Goal: Task Accomplishment & Management: Use online tool/utility

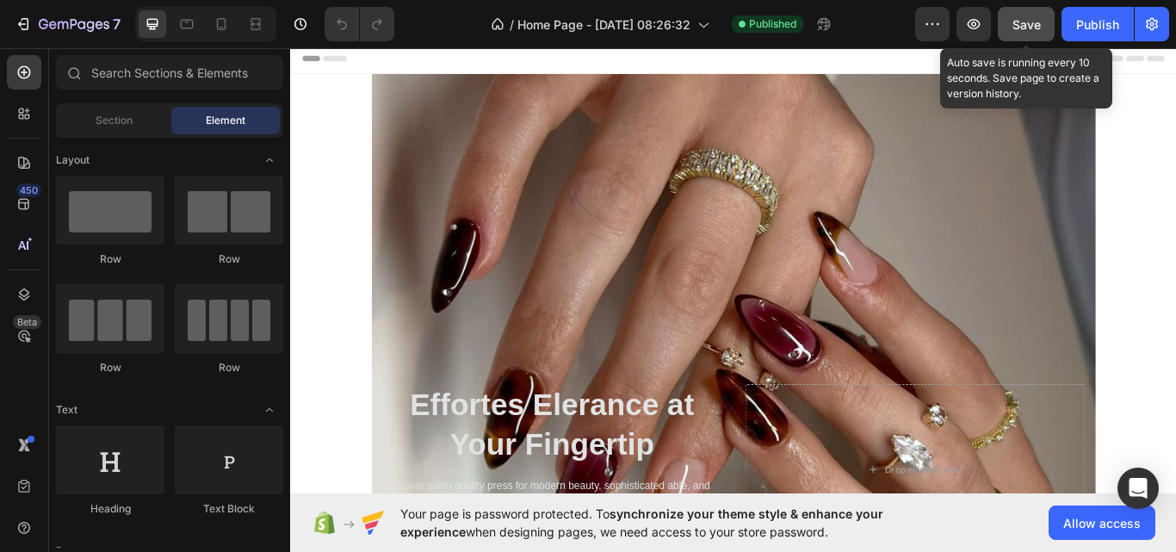
click at [1034, 22] on span "Save" at bounding box center [1026, 24] width 28 height 15
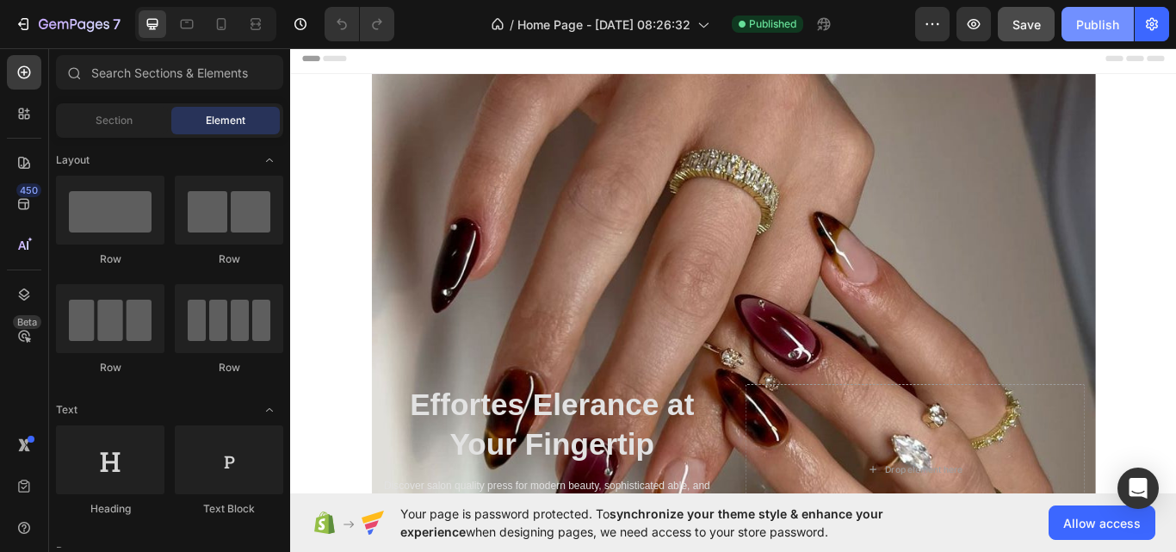
click at [1089, 15] on div "Publish" at bounding box center [1097, 24] width 43 height 18
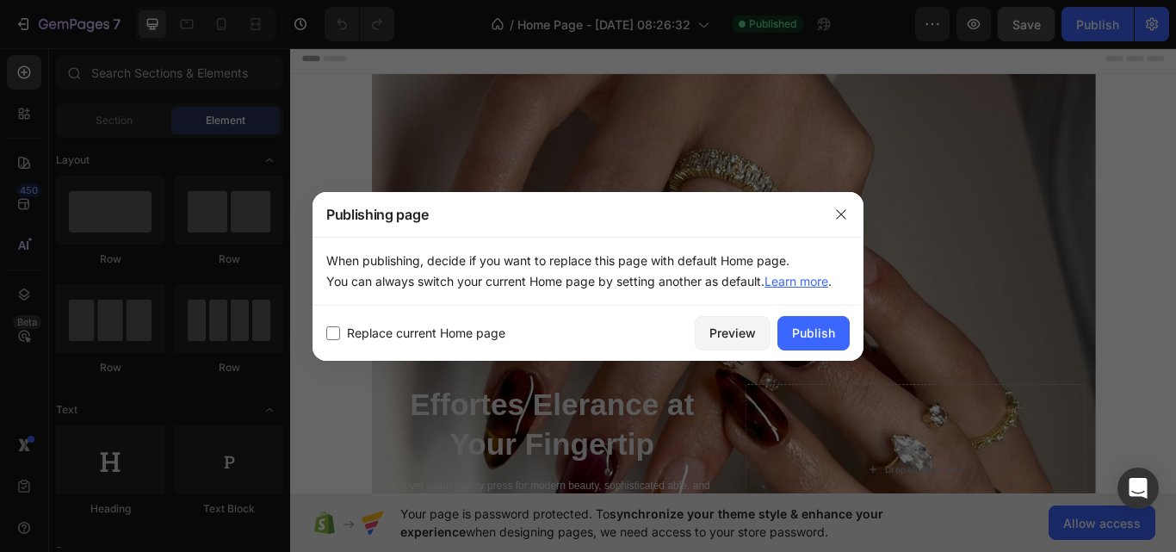
click at [476, 342] on span "Replace current Home page" at bounding box center [426, 333] width 158 height 21
checkbox input "true"
click at [810, 337] on div "Publish" at bounding box center [813, 333] width 43 height 18
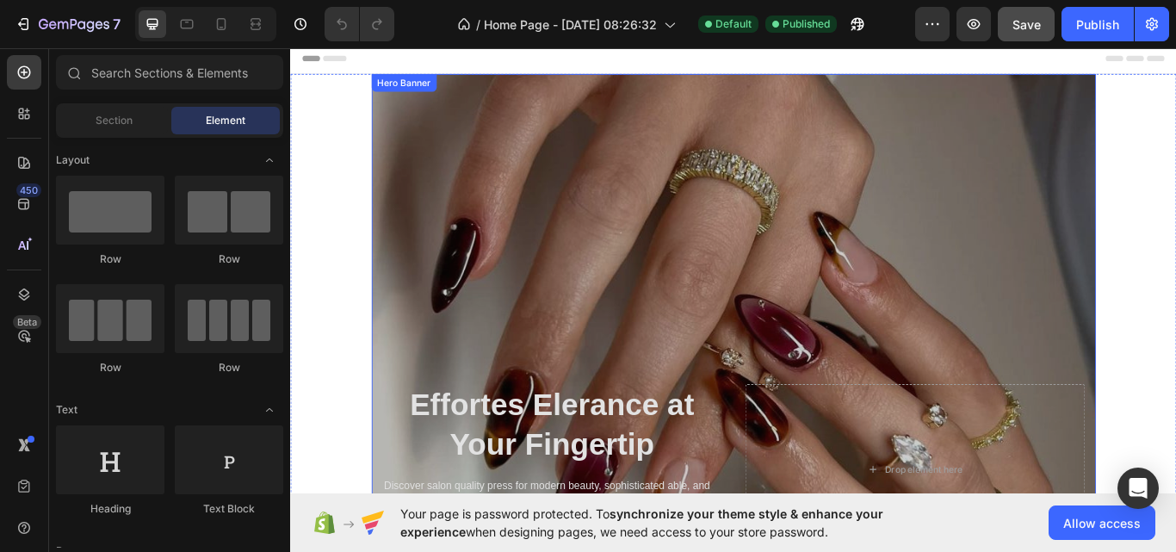
scroll to position [62, 0]
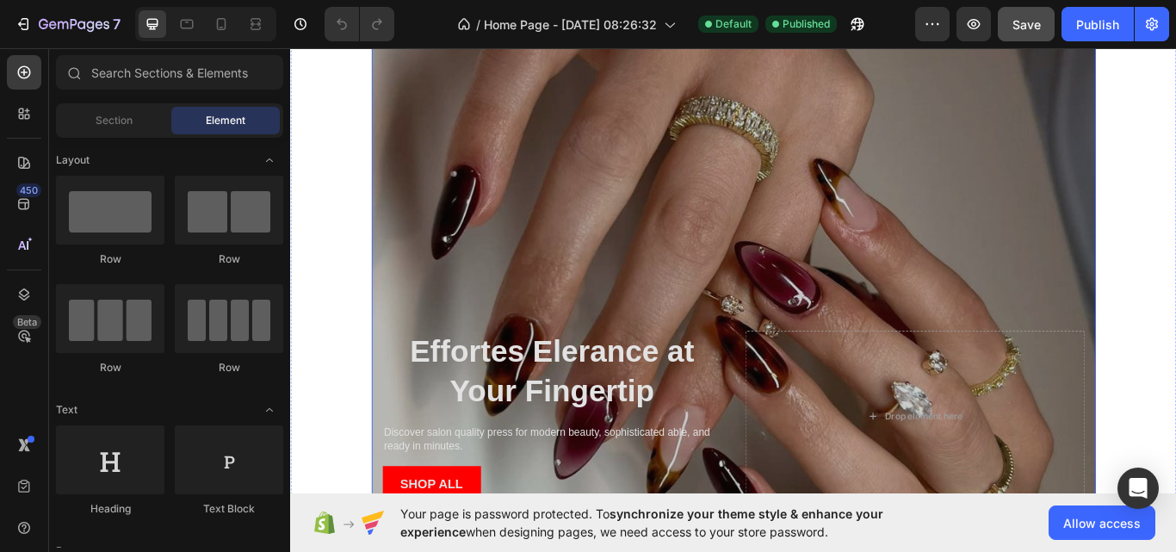
click at [720, 384] on h2 "Effortes Elerance at Your Fingertip" at bounding box center [596, 427] width 396 height 96
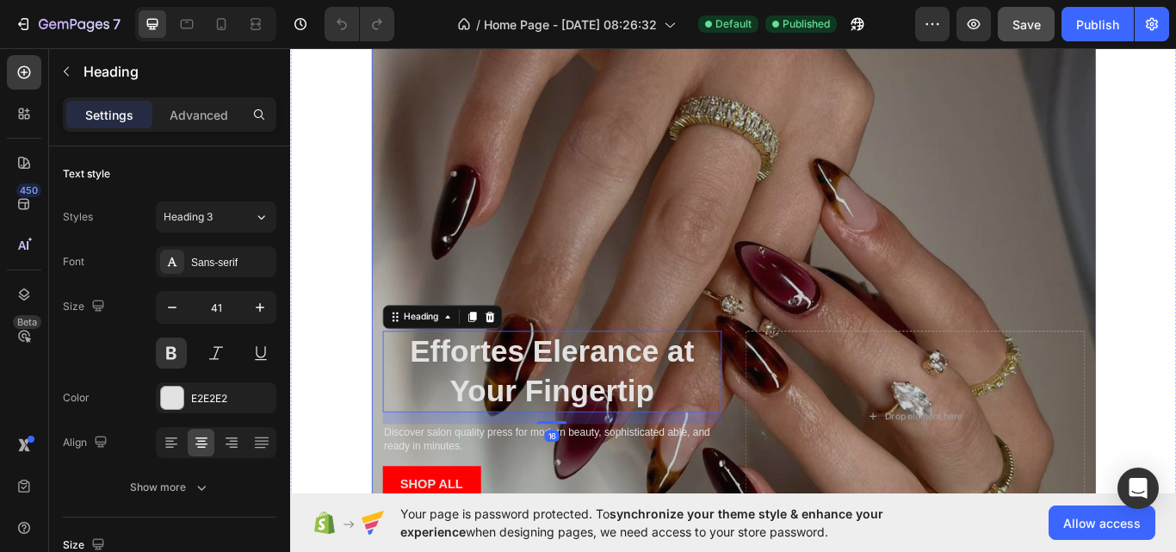
click at [768, 205] on div "Overlay" at bounding box center [807, 333] width 844 height 633
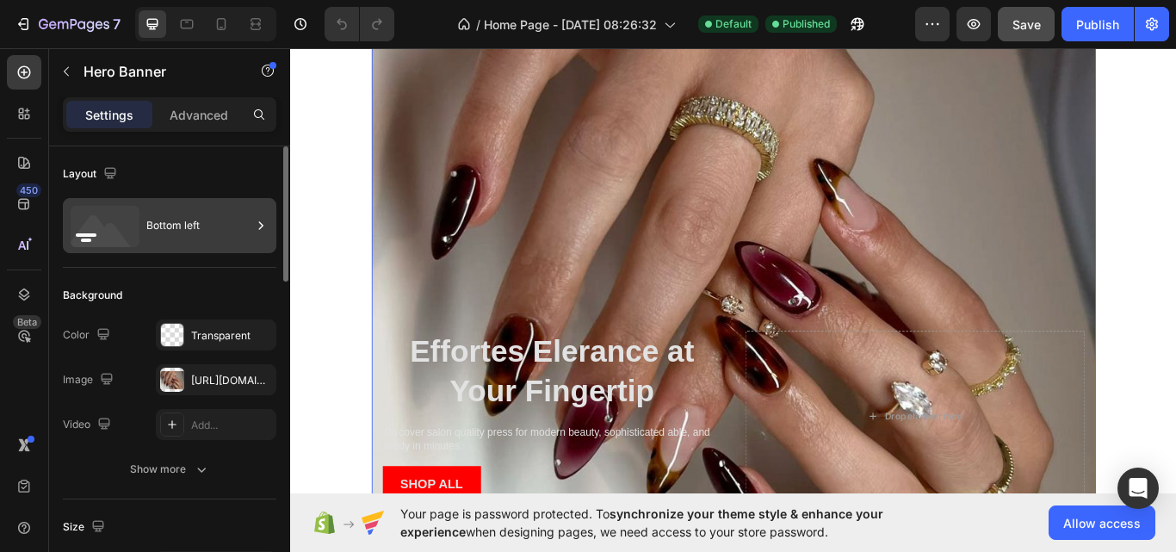
click at [130, 236] on icon at bounding box center [105, 226] width 69 height 41
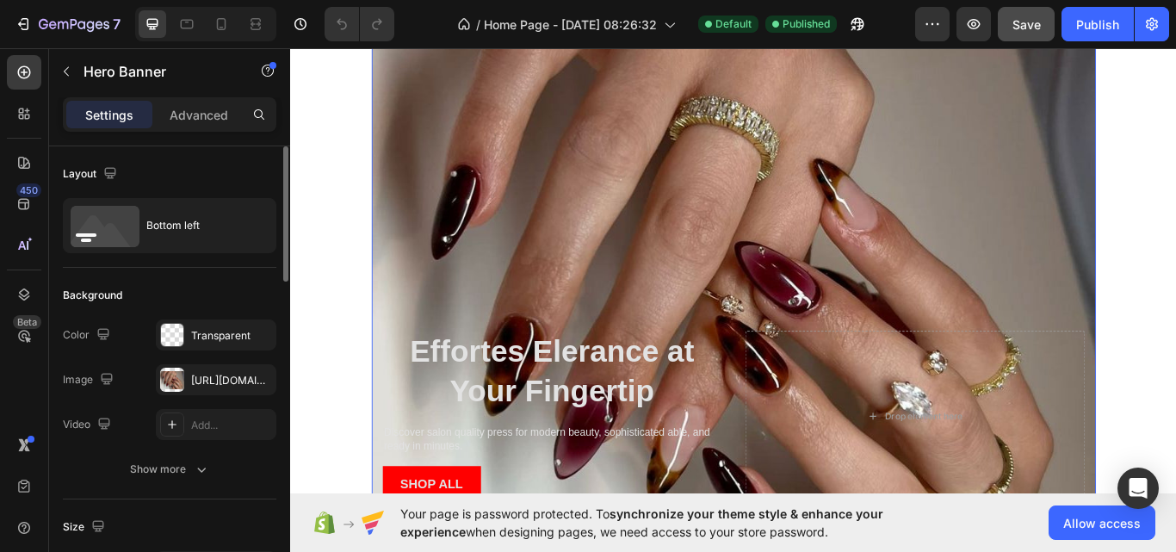
click at [184, 286] on div "Background" at bounding box center [169, 295] width 213 height 28
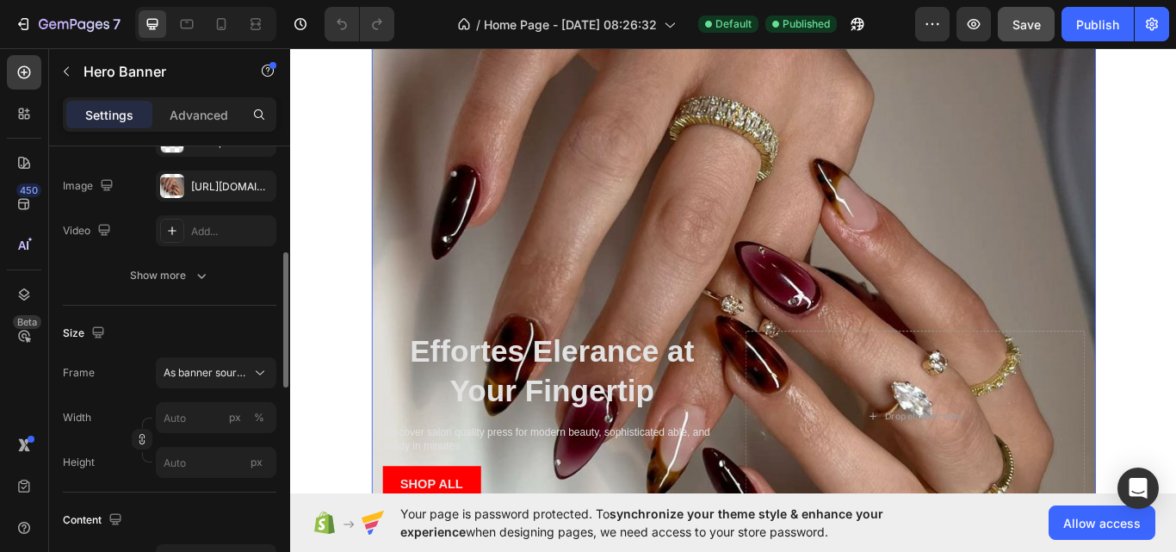
scroll to position [231, 0]
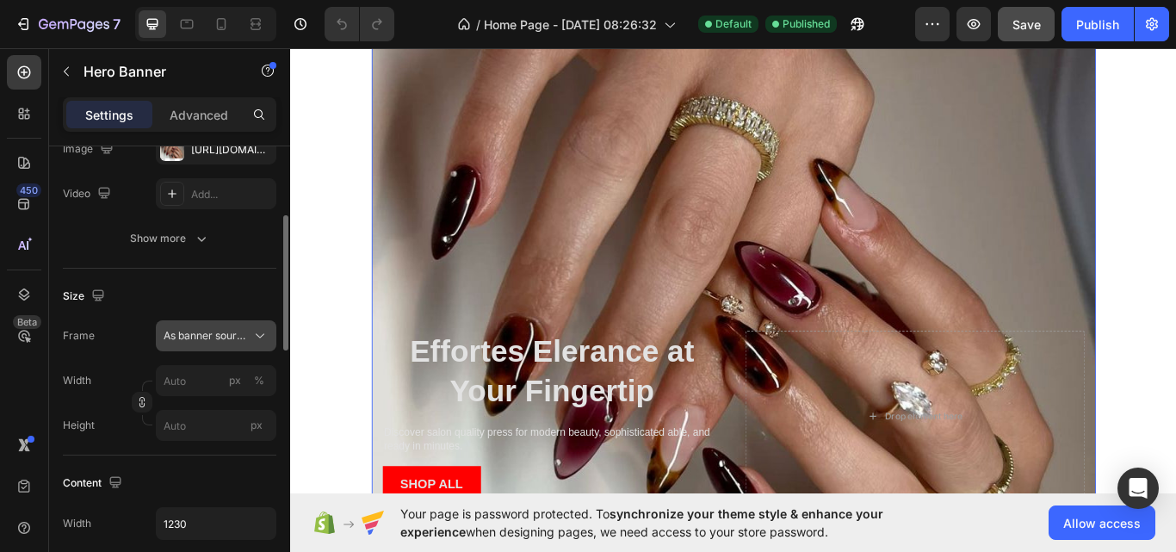
click at [255, 337] on icon at bounding box center [259, 335] width 17 height 17
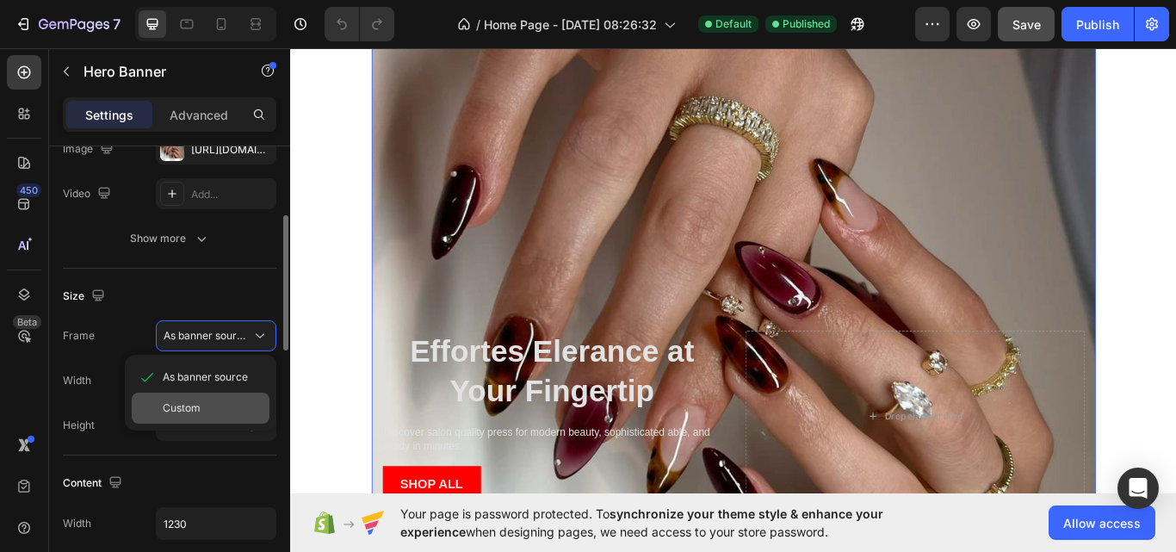
click at [232, 400] on div "Custom" at bounding box center [213, 407] width 100 height 15
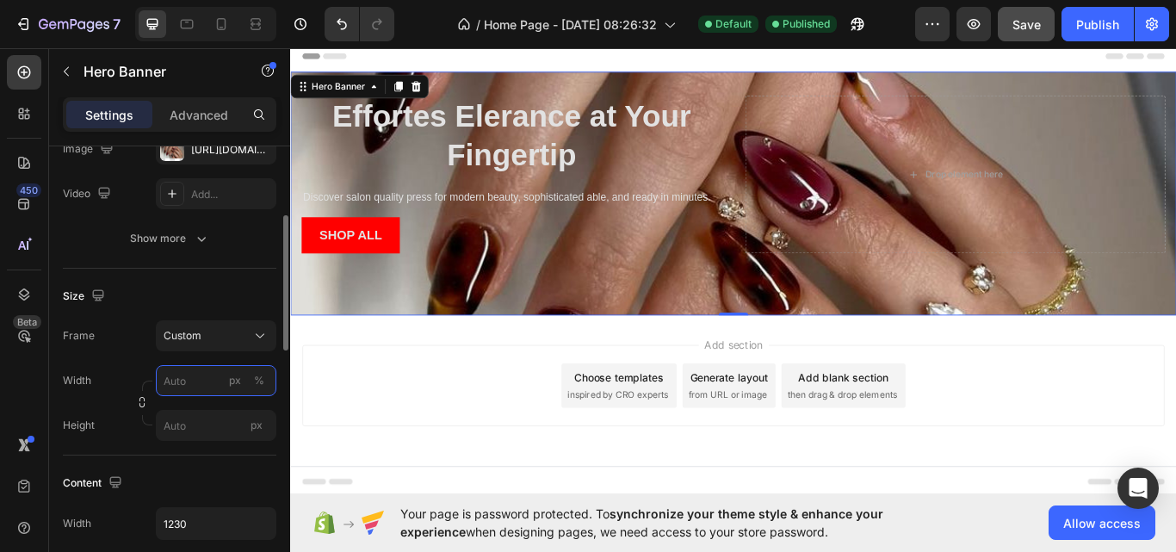
scroll to position [0, 0]
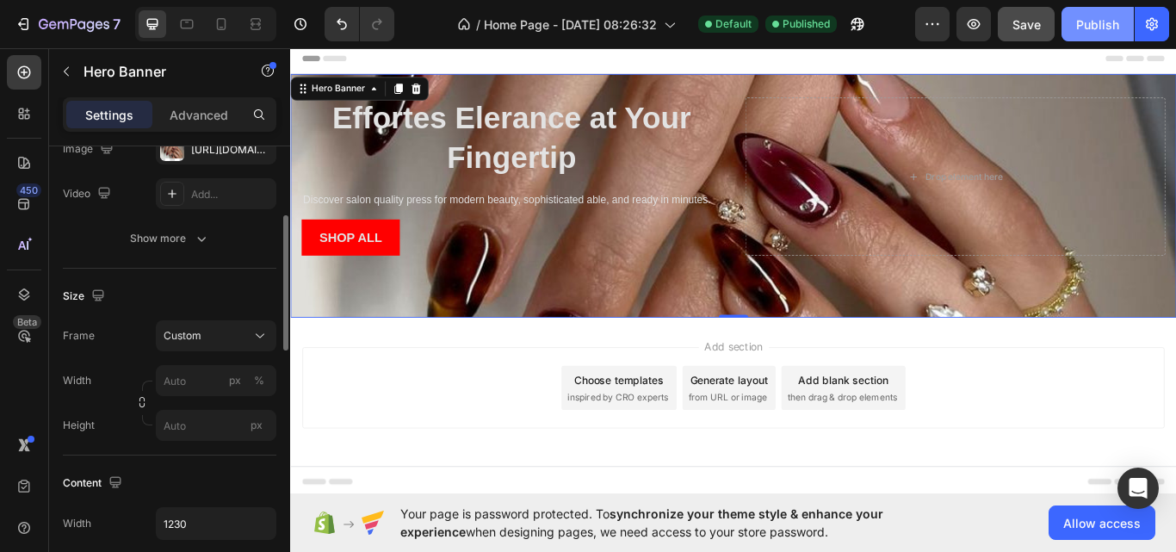
click at [1072, 33] on button "Publish" at bounding box center [1097, 24] width 72 height 34
click at [252, 334] on icon at bounding box center [259, 335] width 17 height 17
click at [232, 292] on div "Size" at bounding box center [169, 296] width 213 height 28
click at [219, 379] on input "px %" at bounding box center [216, 380] width 120 height 31
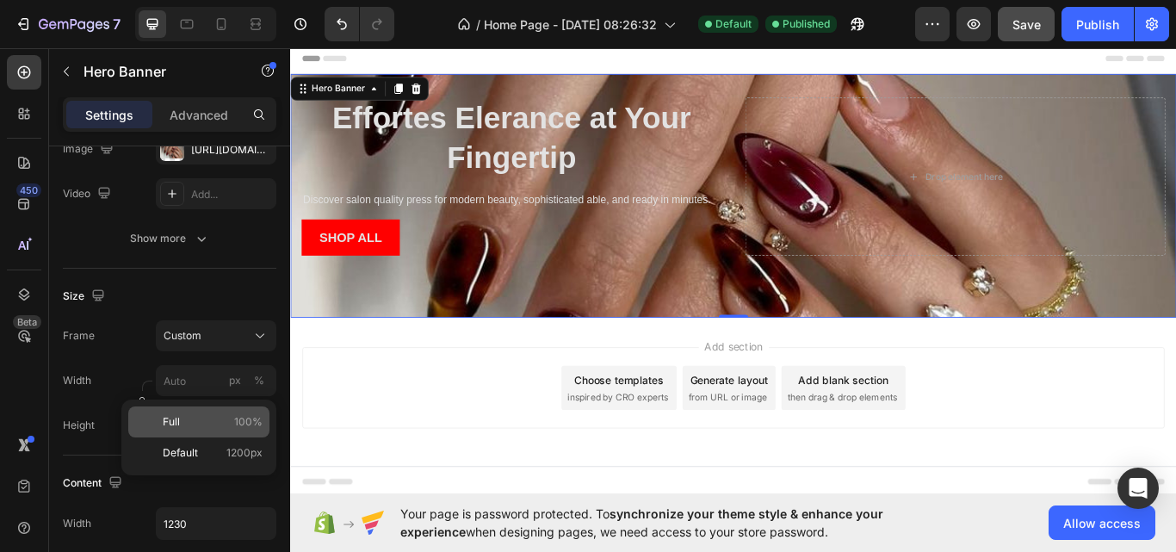
click at [199, 433] on div "Full 100%" at bounding box center [198, 421] width 141 height 31
type input "100"
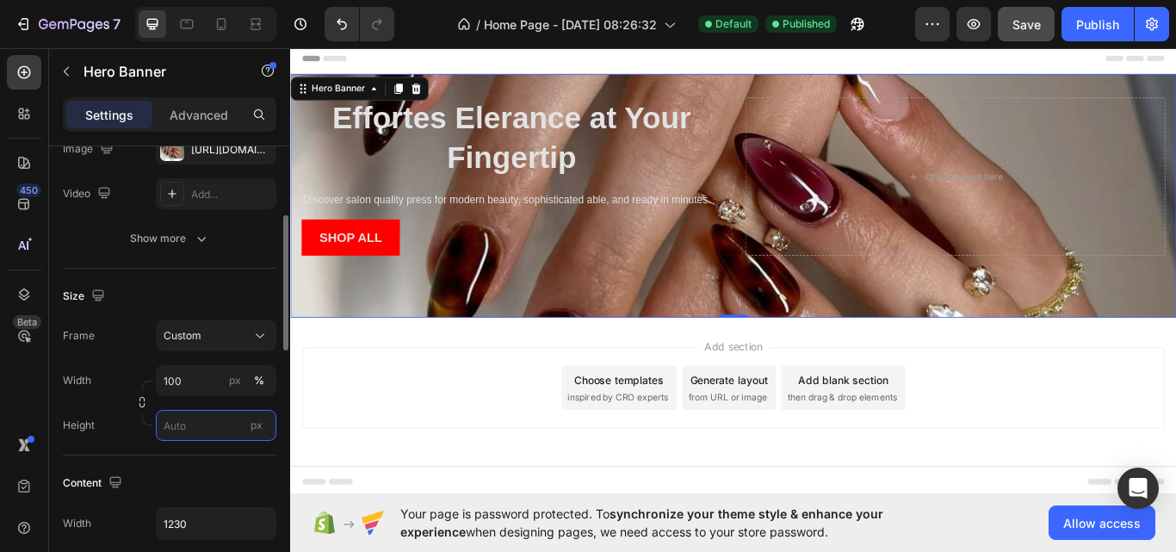
click at [209, 425] on input "px" at bounding box center [216, 425] width 120 height 31
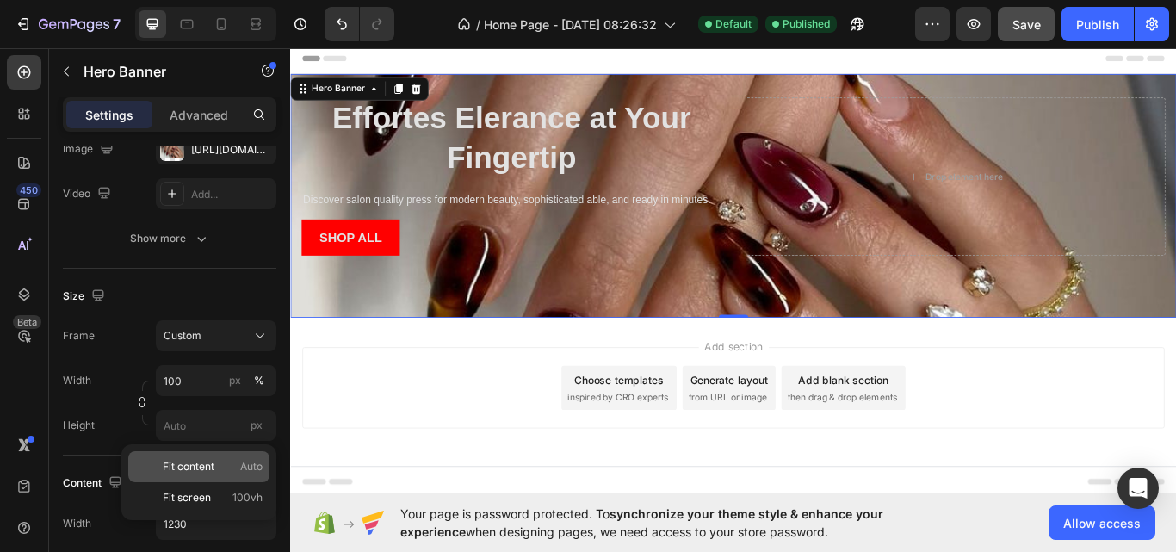
click at [201, 463] on span "Fit content" at bounding box center [189, 466] width 52 height 15
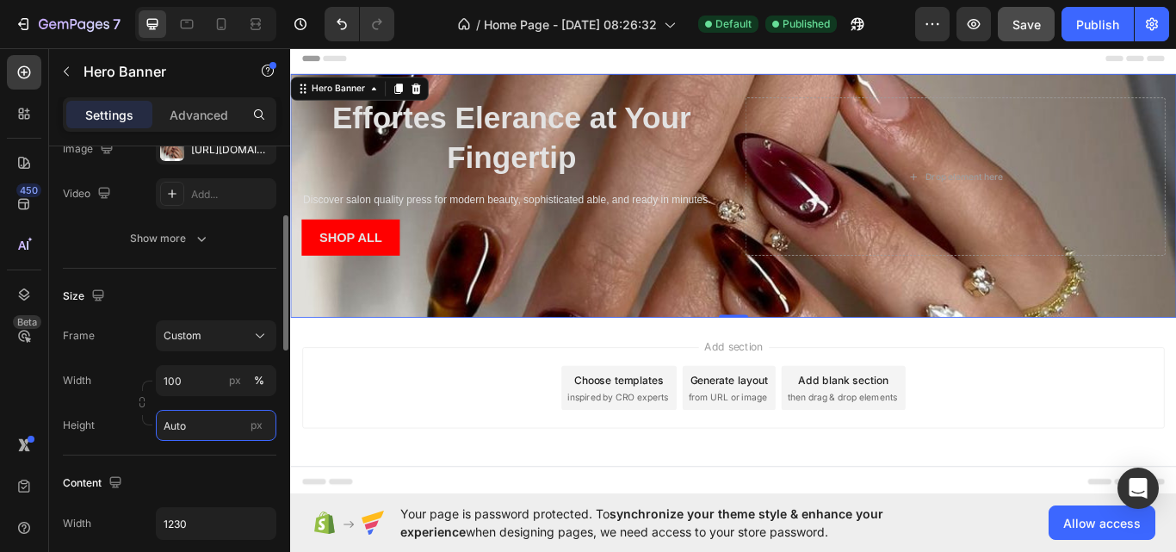
click at [206, 424] on input "Auto" at bounding box center [216, 425] width 120 height 31
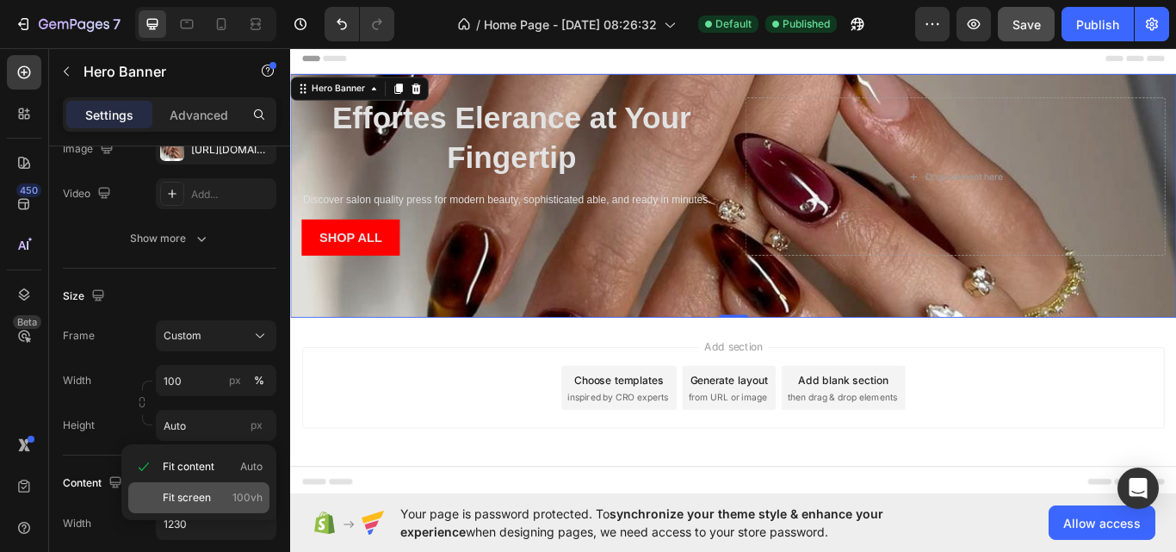
click at [185, 491] on span "Fit screen" at bounding box center [187, 497] width 48 height 15
type input "100 vh"
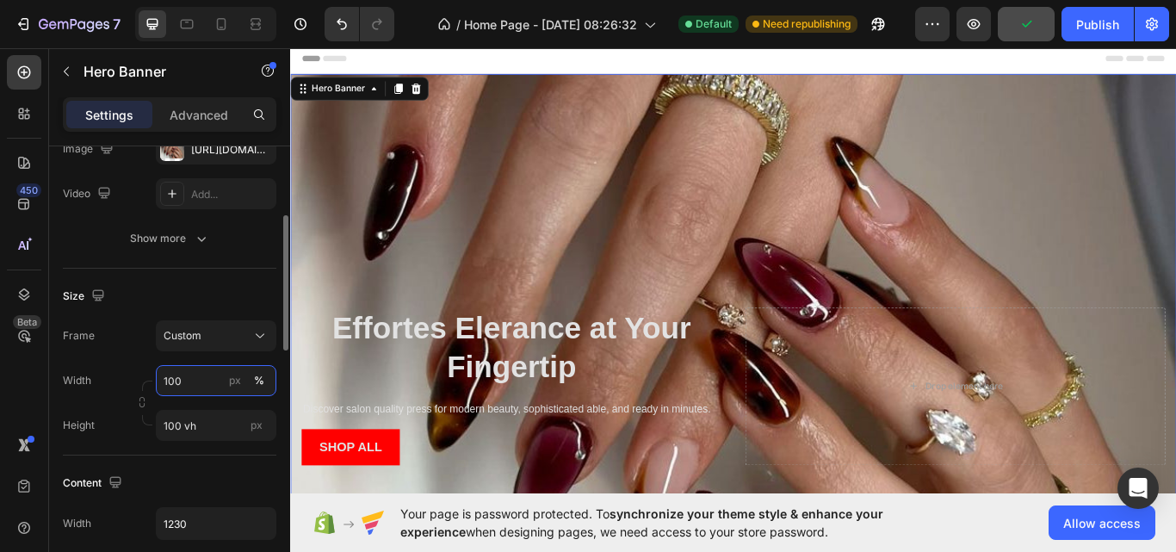
click at [207, 383] on input "100" at bounding box center [216, 380] width 120 height 31
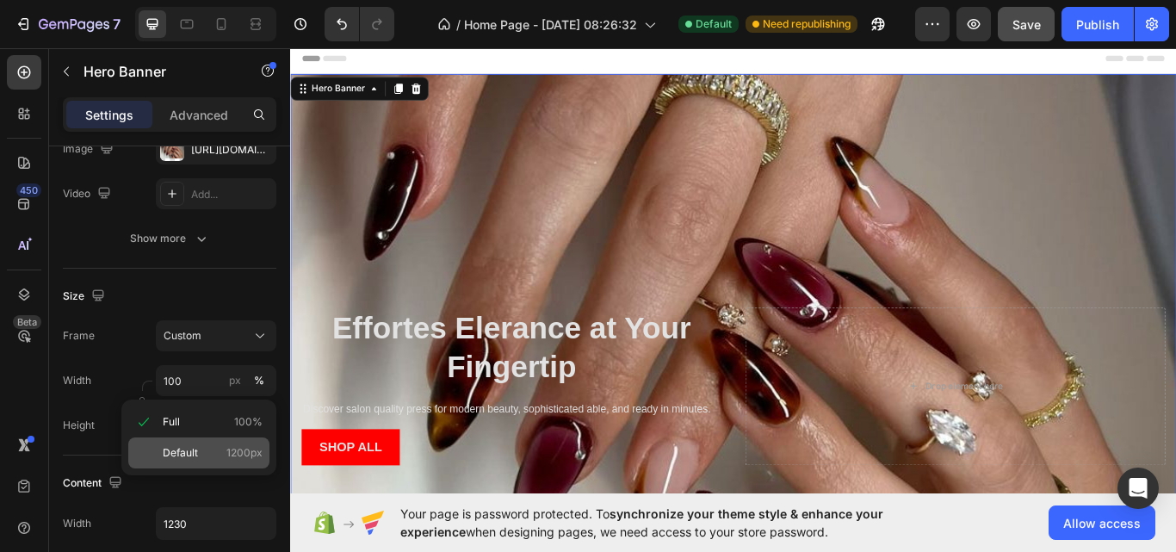
click at [186, 449] on span "Default" at bounding box center [180, 452] width 35 height 15
type input "1200"
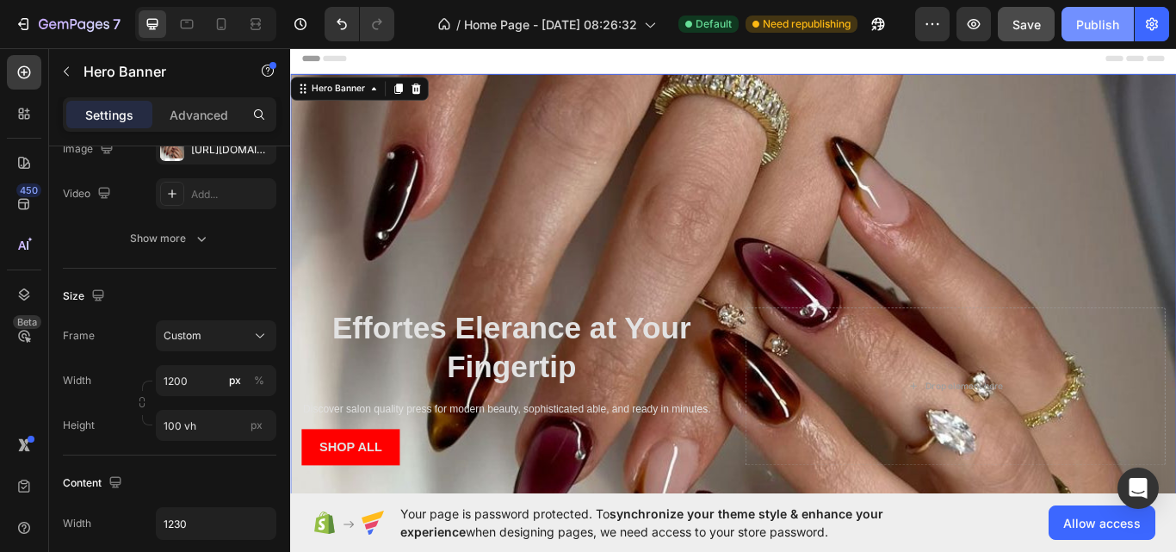
click at [1079, 28] on div "Publish" at bounding box center [1097, 24] width 43 height 18
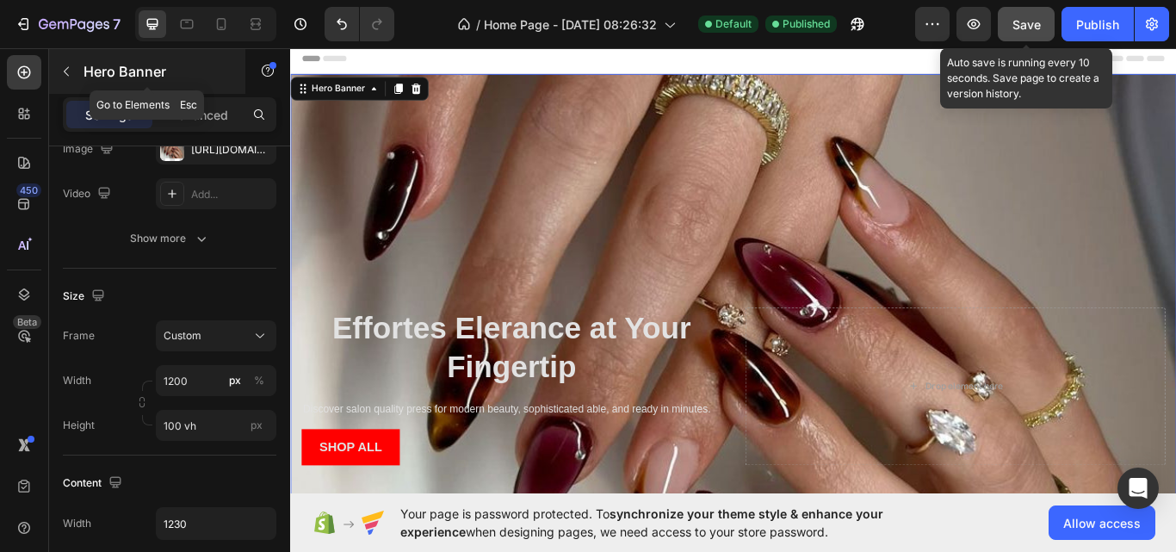
click at [66, 74] on icon "button" at bounding box center [66, 71] width 5 height 9
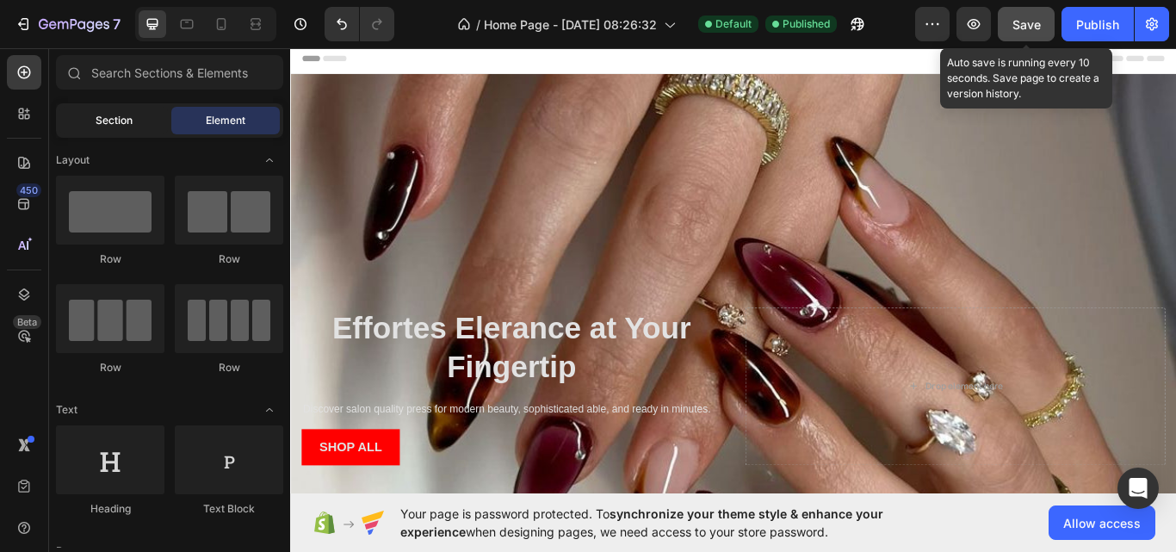
click at [99, 119] on span "Section" at bounding box center [114, 120] width 37 height 15
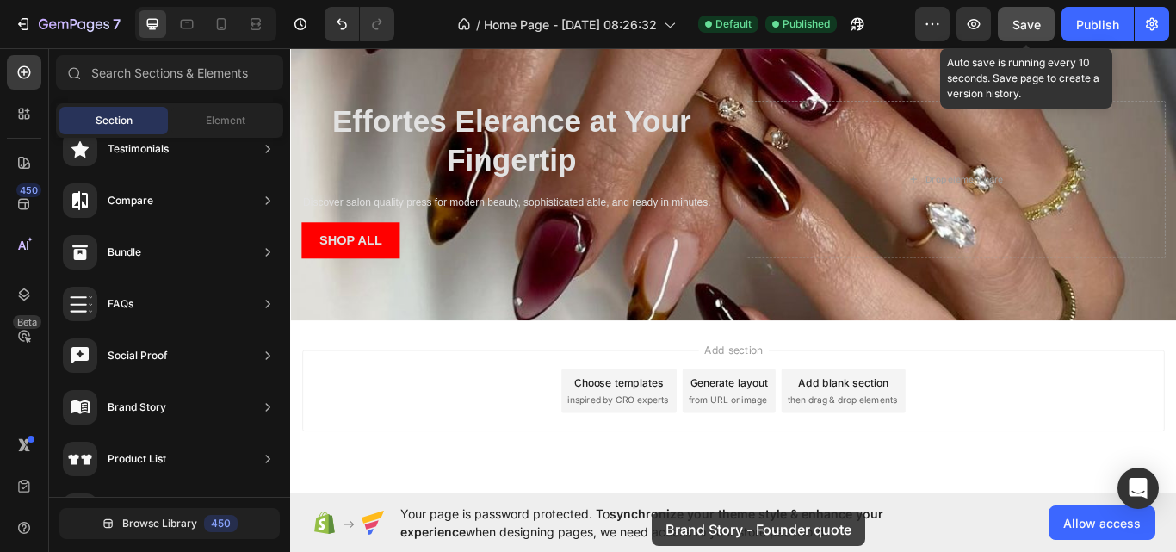
scroll to position [283, 0]
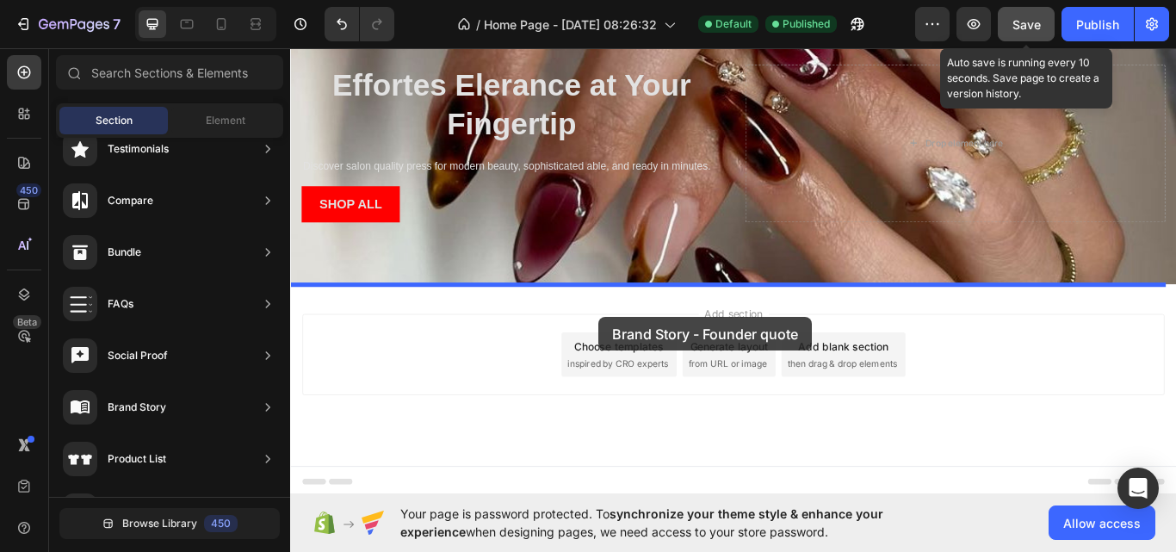
drag, startPoint x: 708, startPoint y: 305, endPoint x: 649, endPoint y: 362, distance: 82.8
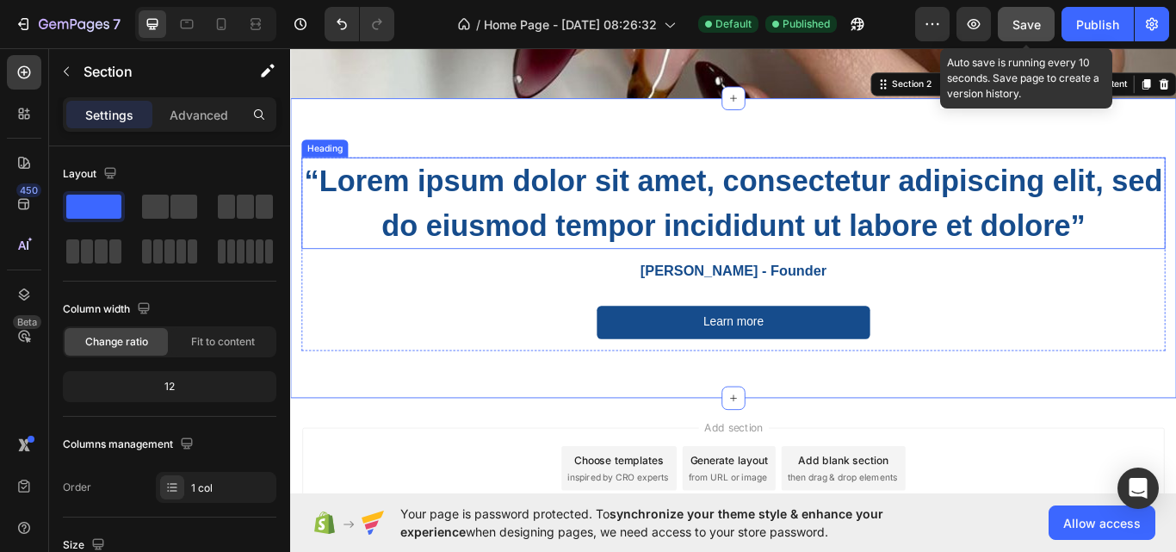
scroll to position [505, 0]
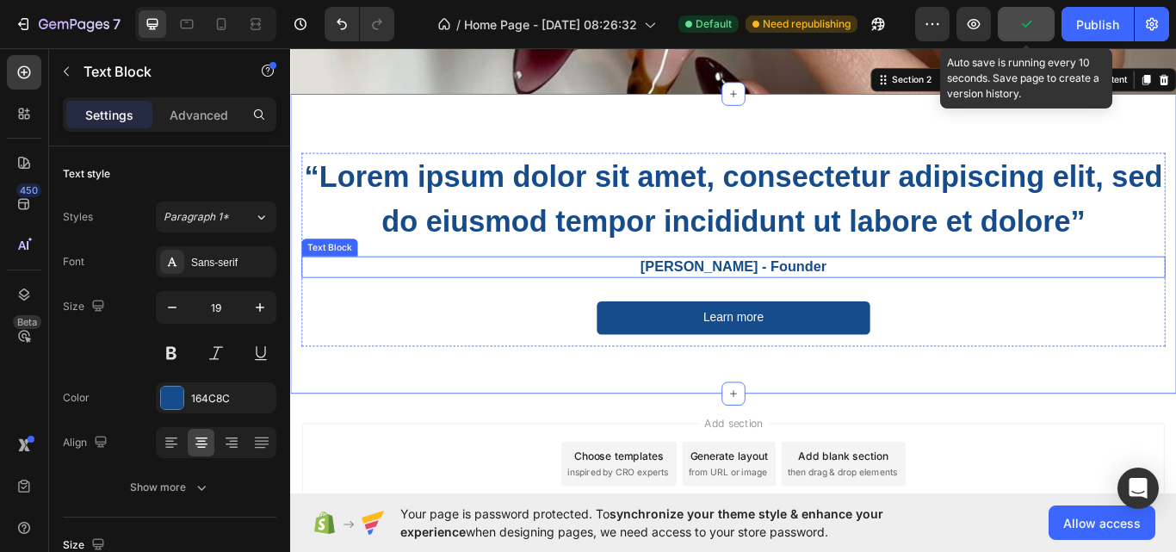
click at [672, 293] on p "Kelly G - Founder" at bounding box center [806, 304] width 1003 height 22
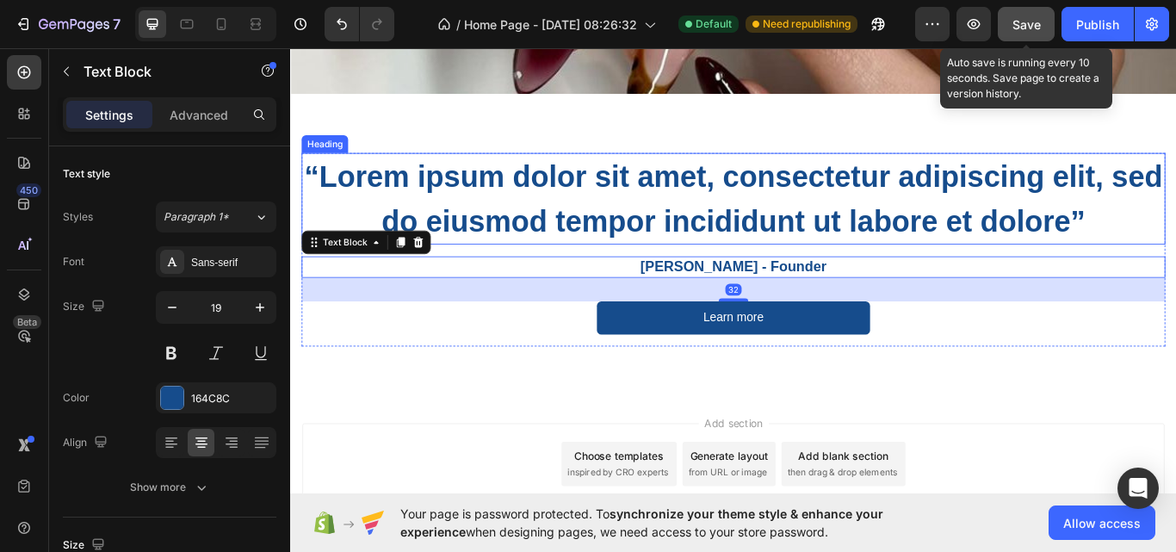
click at [618, 214] on h2 "“Lorem ipsum dolor sit amet, consectetur adipiscing elit, sed do eiusmod tempor…" at bounding box center [806, 224] width 1007 height 107
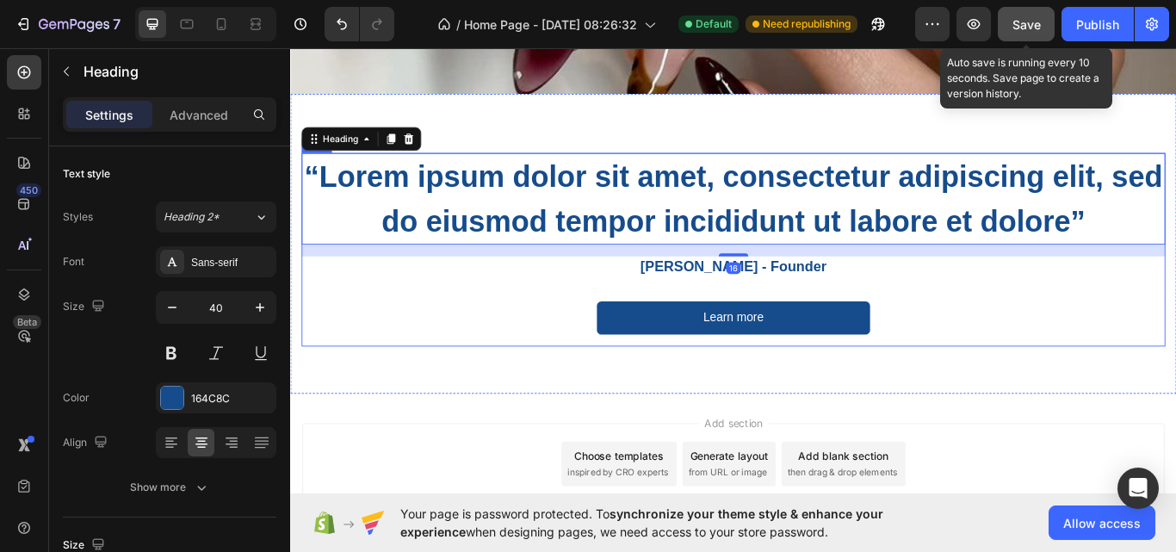
click at [569, 404] on div "“Lorem ipsum dolor sit amet, consectetur adipiscing elit, sed do eiusmod tempor…" at bounding box center [806, 290] width 1007 height 239
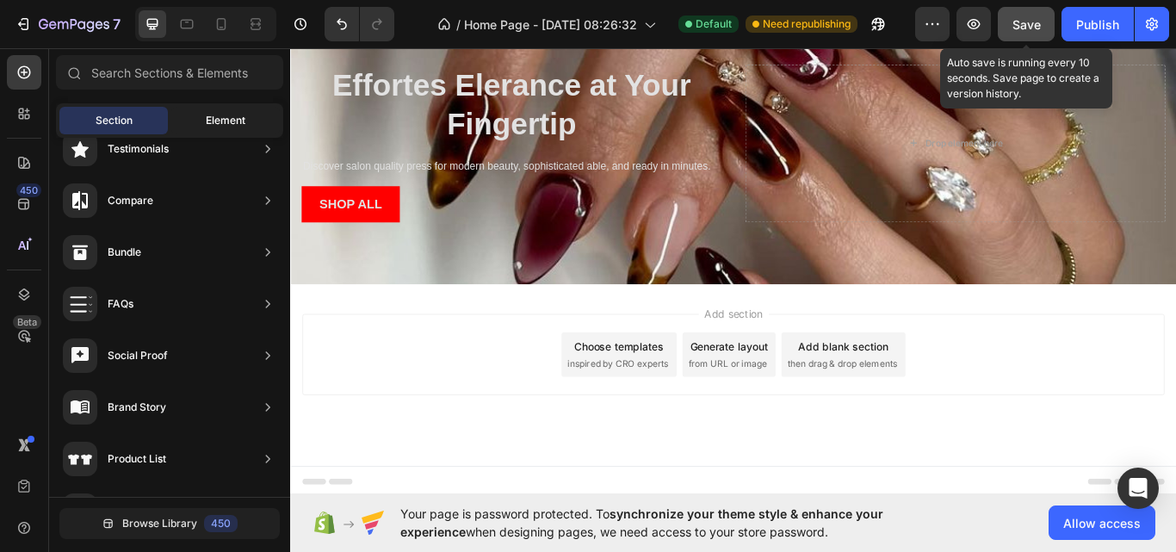
click at [213, 126] on span "Element" at bounding box center [226, 120] width 40 height 15
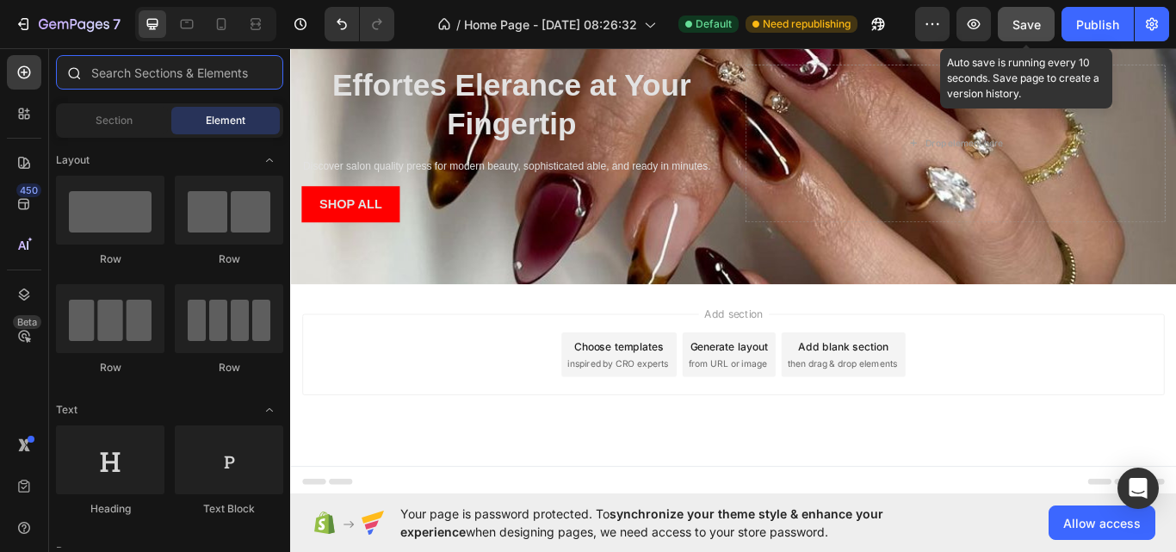
click at [98, 69] on input "text" at bounding box center [169, 72] width 227 height 34
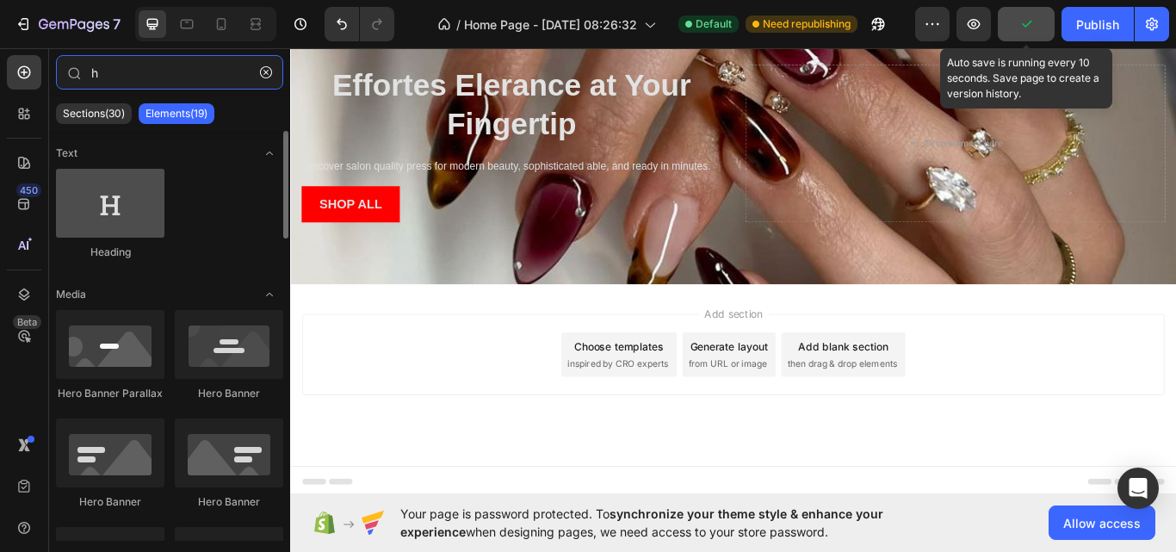
type input "h"
click at [113, 193] on div at bounding box center [110, 203] width 108 height 69
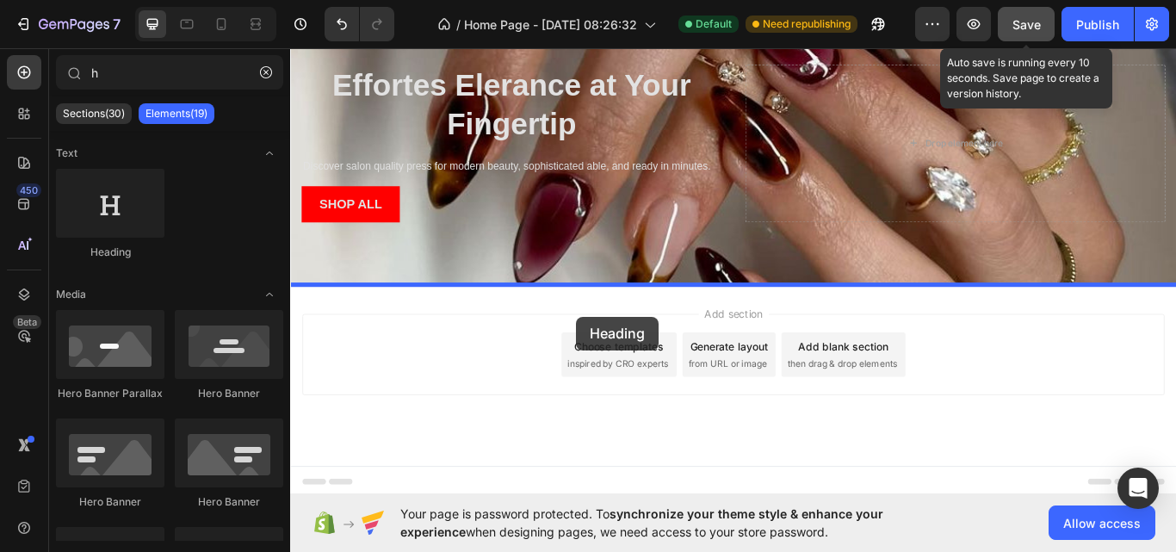
drag, startPoint x: 403, startPoint y: 237, endPoint x: 623, endPoint y: 361, distance: 253.2
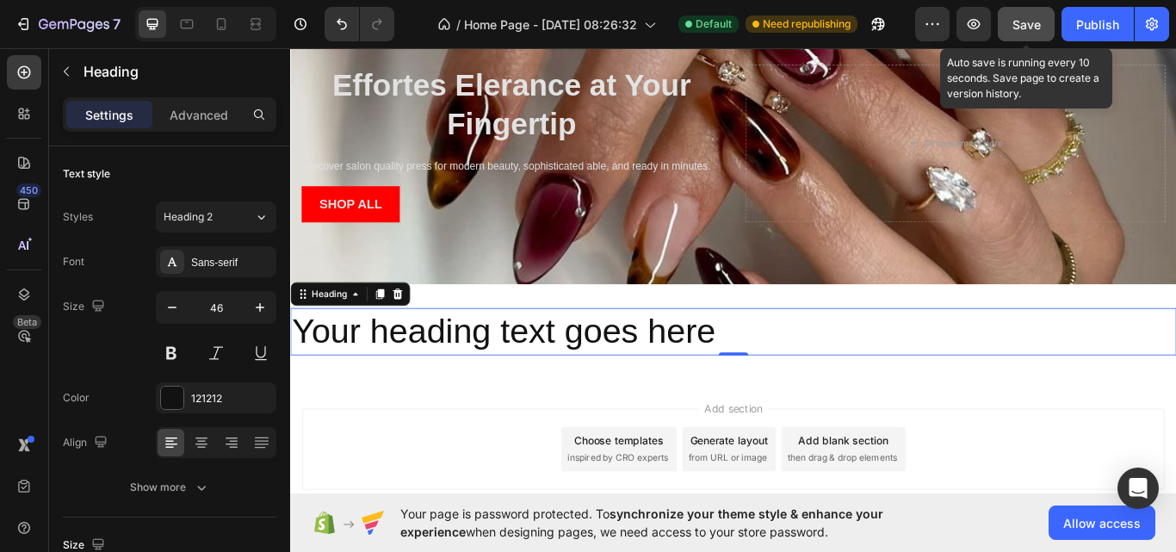
click at [804, 373] on h2 "Your heading text goes here" at bounding box center [806, 379] width 1033 height 55
click at [804, 373] on p "Your heading text goes here" at bounding box center [806, 380] width 1029 height 52
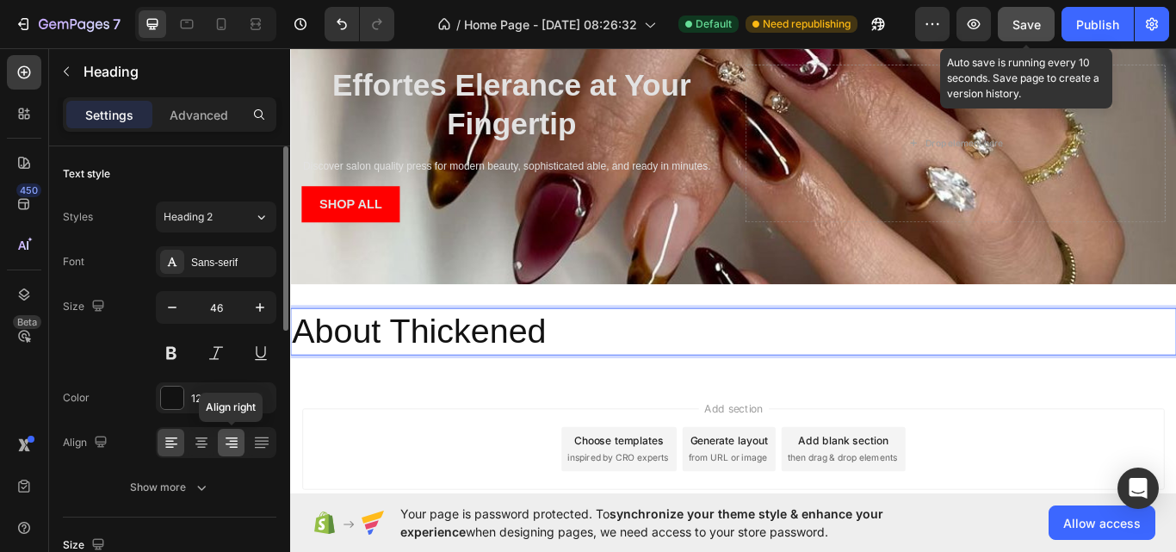
click at [231, 449] on icon at bounding box center [231, 442] width 17 height 17
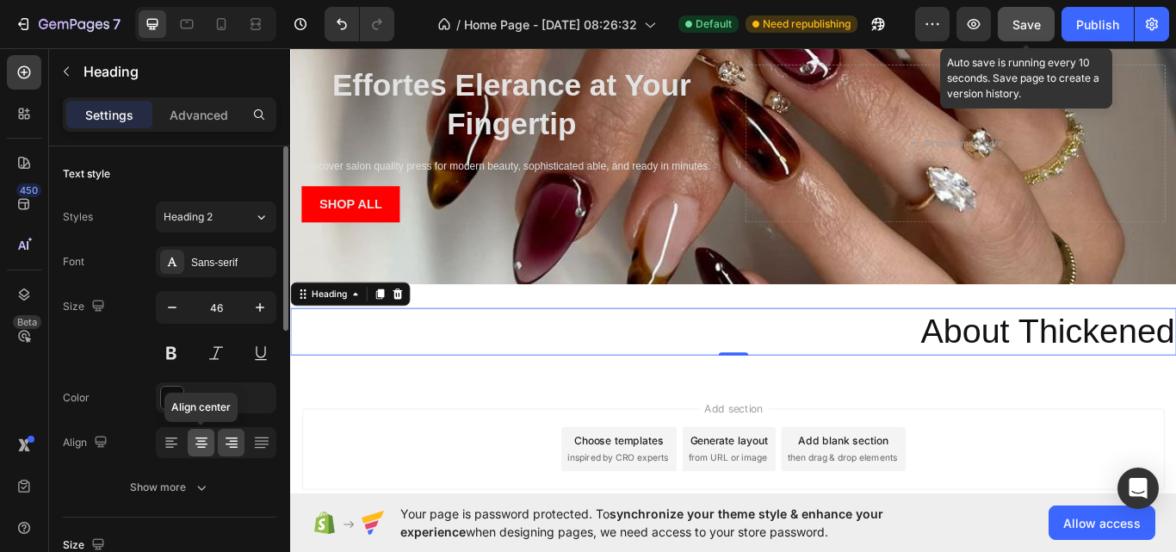
click at [195, 448] on icon at bounding box center [201, 442] width 17 height 17
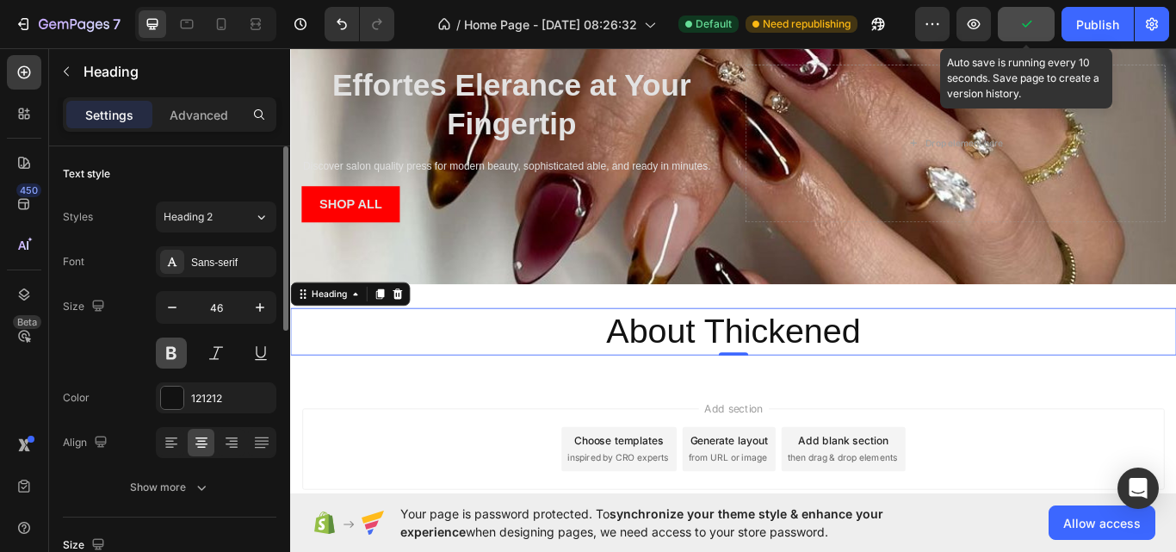
click at [172, 358] on button at bounding box center [171, 352] width 31 height 31
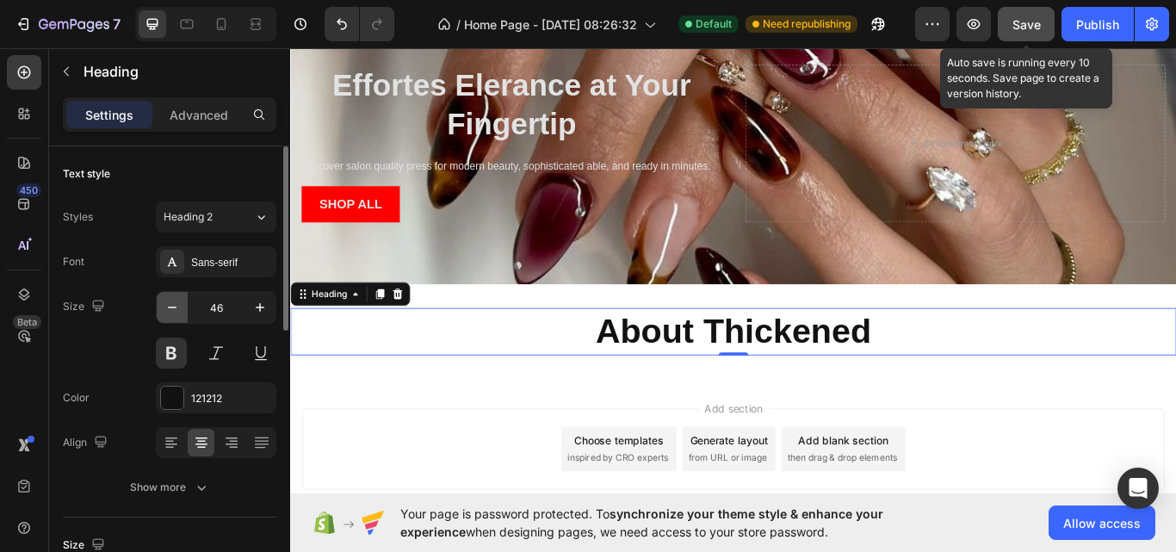
click at [177, 305] on icon "button" at bounding box center [172, 307] width 17 height 17
click at [180, 308] on icon "button" at bounding box center [172, 307] width 17 height 17
type input "42"
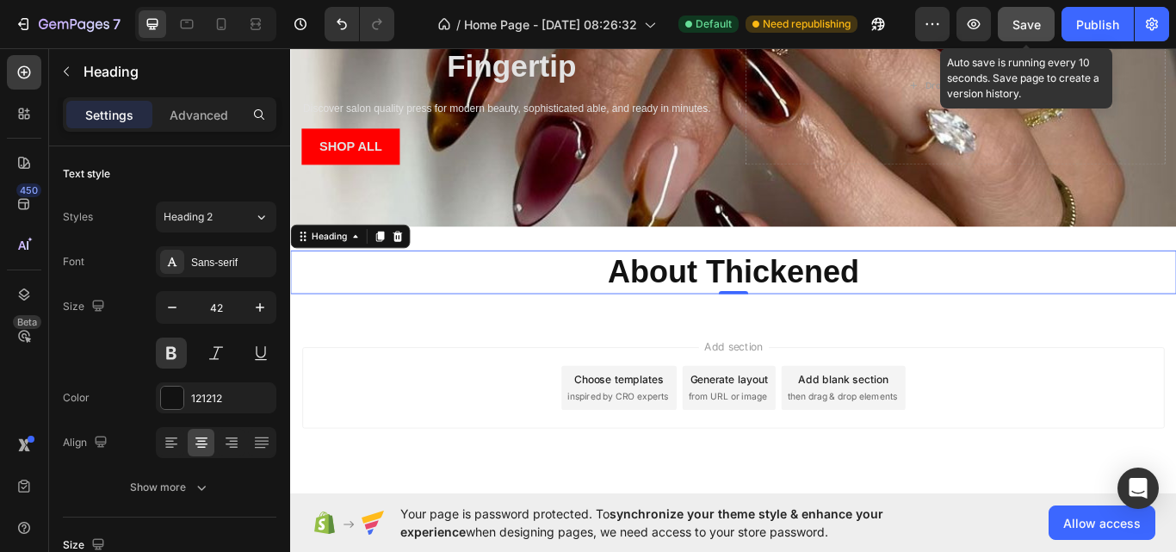
scroll to position [389, 0]
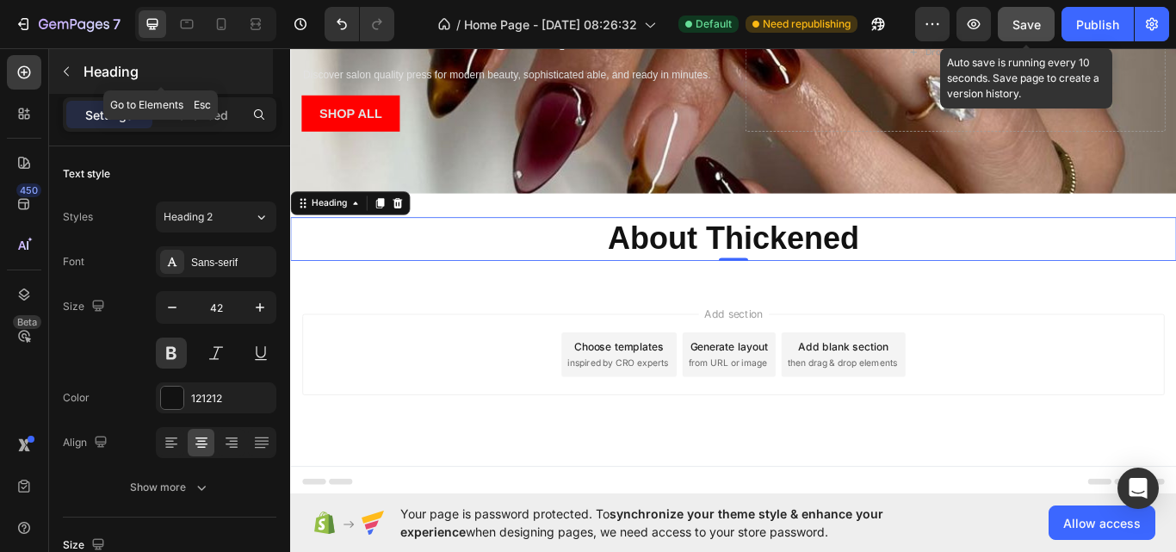
click at [67, 64] on button "button" at bounding box center [66, 72] width 28 height 28
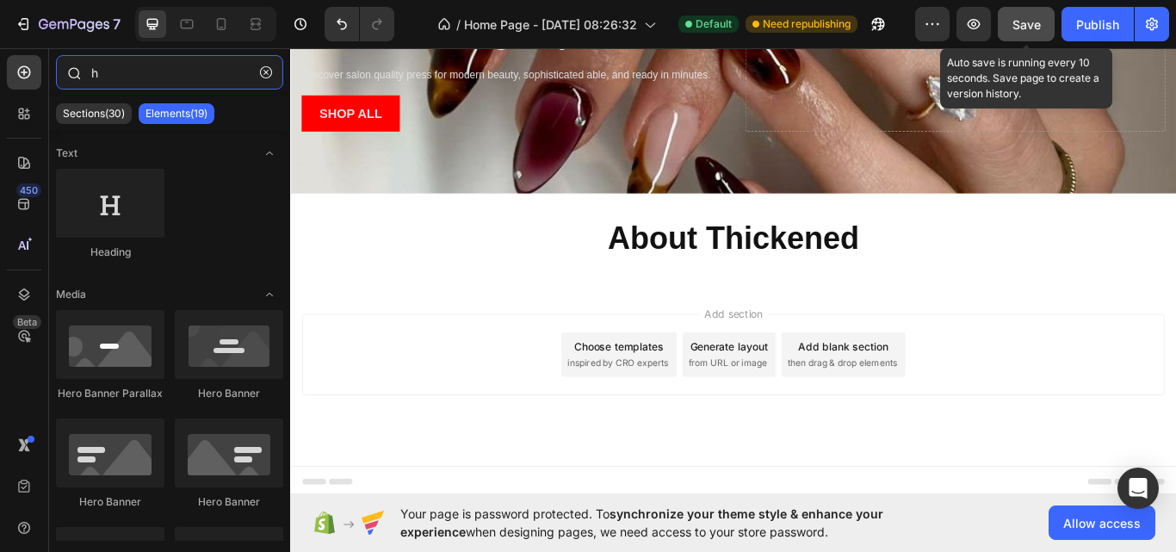
click at [157, 83] on input "h" at bounding box center [169, 72] width 227 height 34
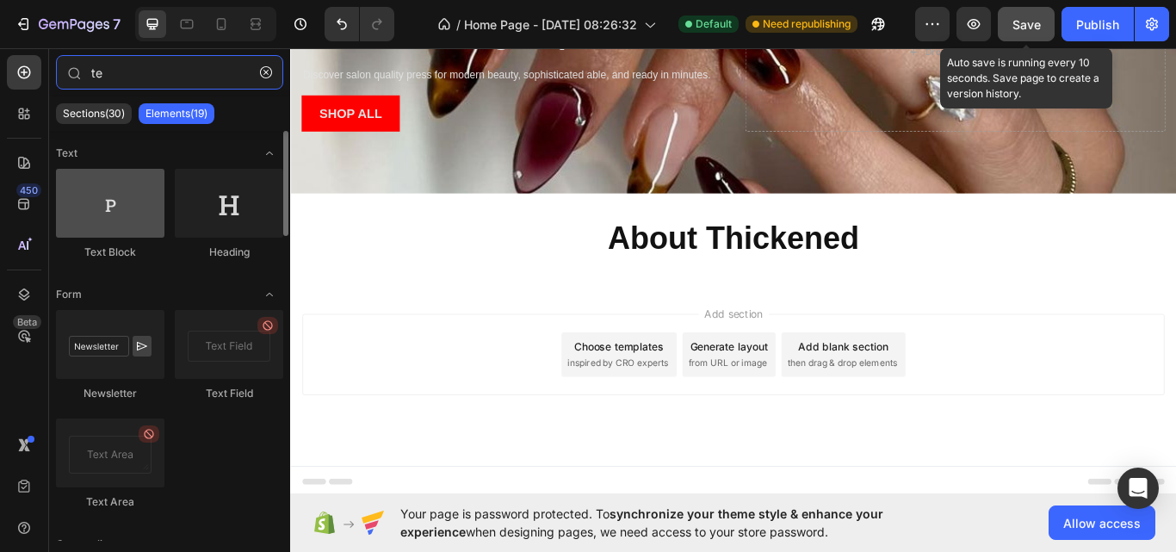
type input "te"
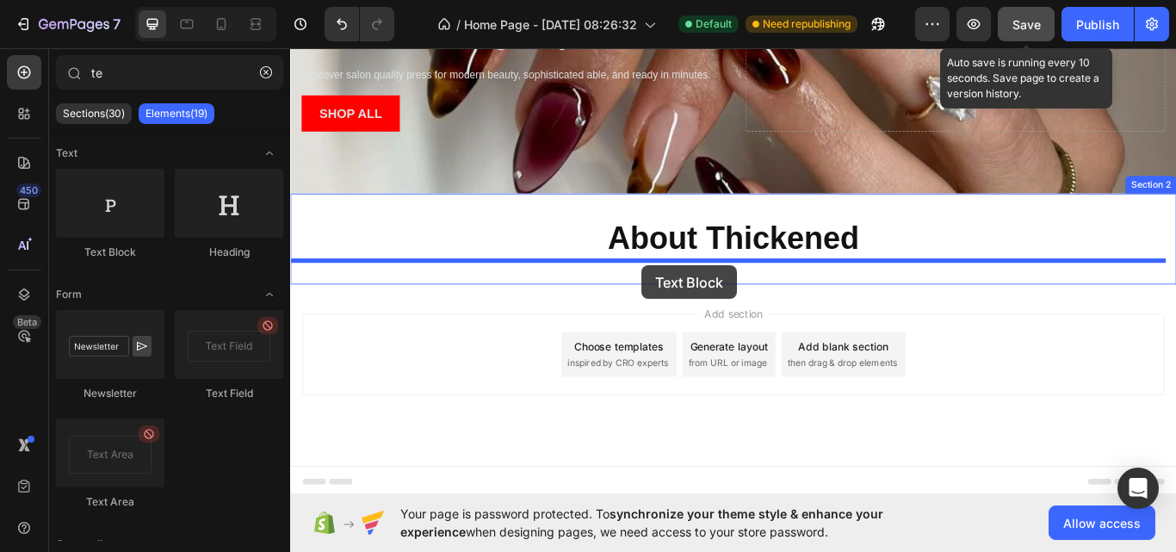
drag, startPoint x: 429, startPoint y: 256, endPoint x: 699, endPoint y: 302, distance: 273.2
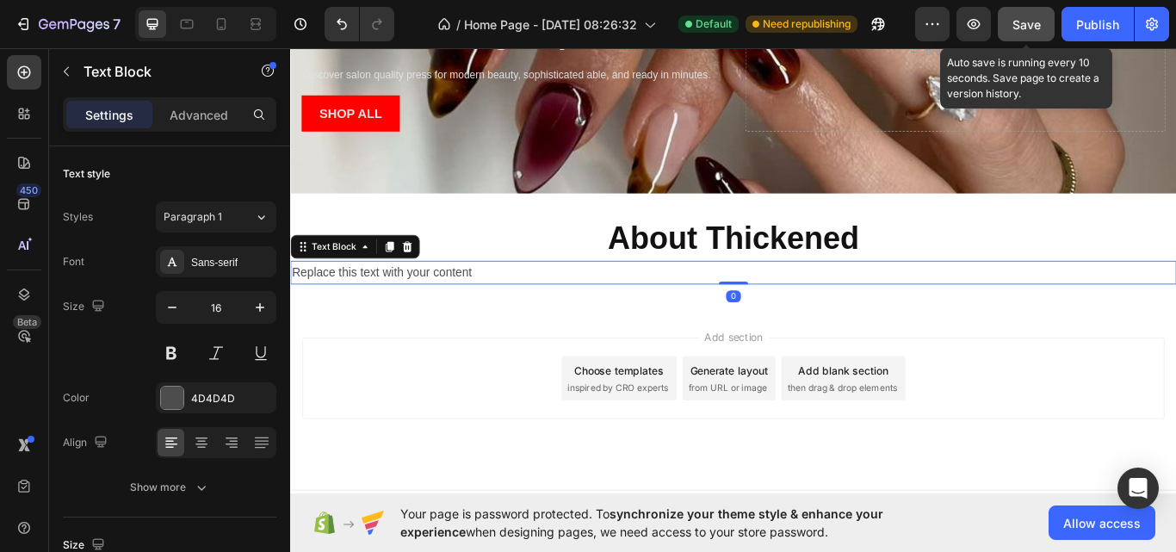
click at [685, 305] on div "Replace this text with your content" at bounding box center [806, 311] width 1033 height 28
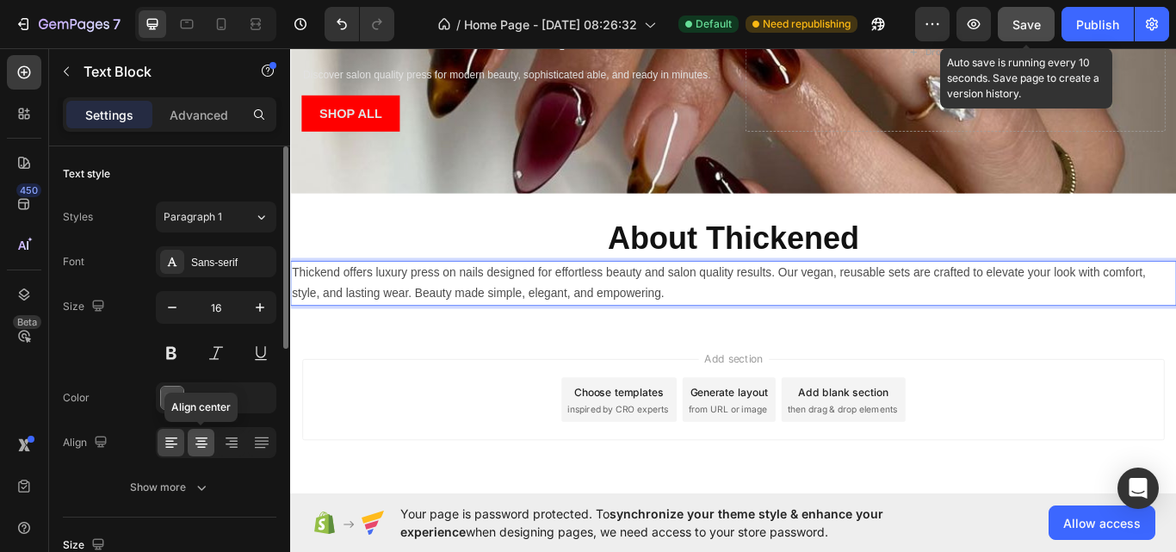
click at [203, 445] on icon at bounding box center [201, 442] width 17 height 17
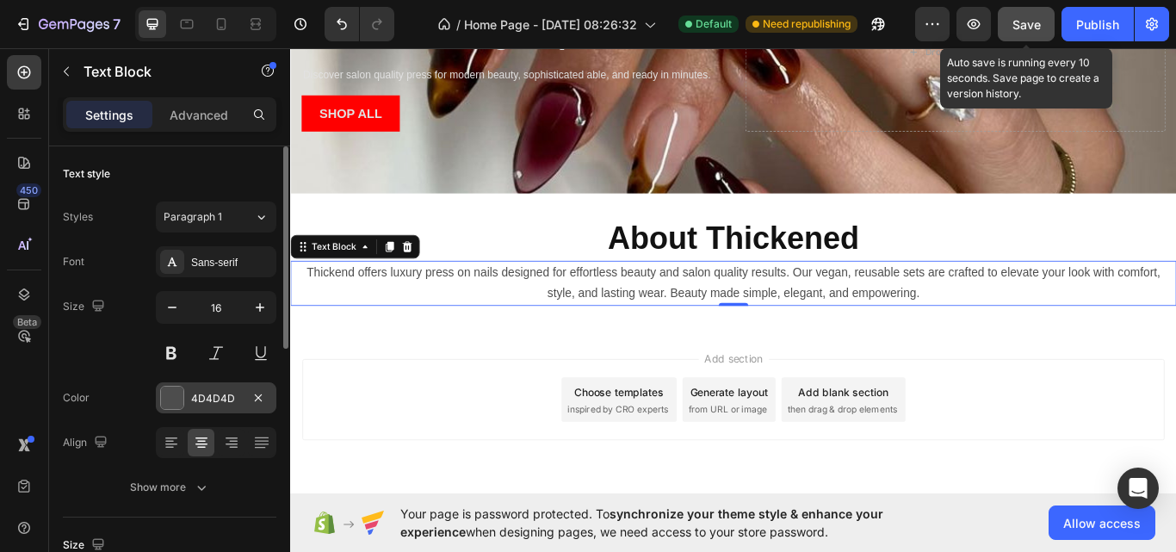
click at [198, 404] on div "4D4D4D" at bounding box center [216, 398] width 50 height 15
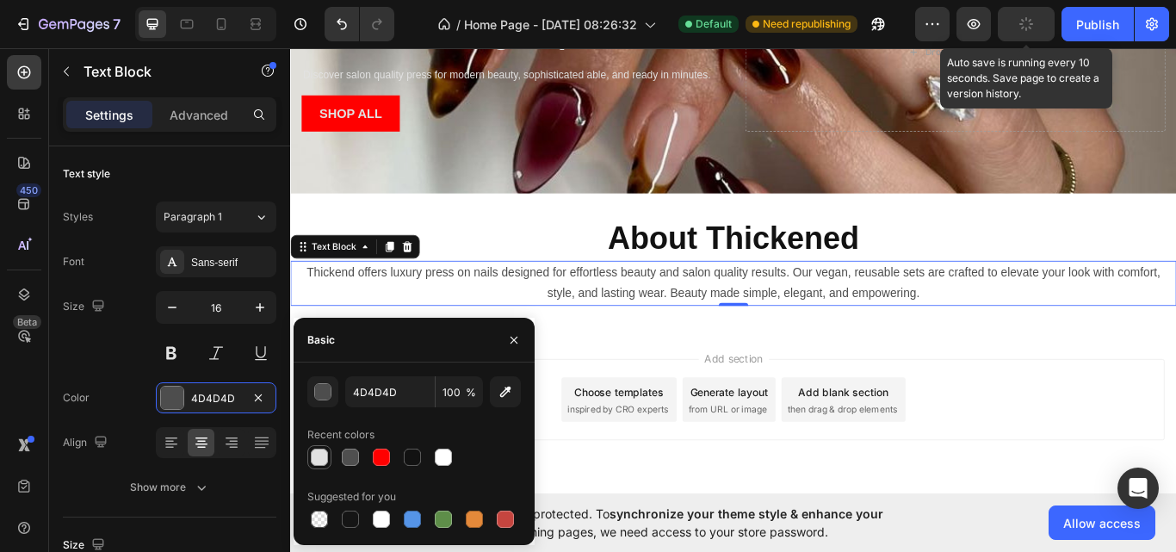
click at [320, 460] on div at bounding box center [319, 456] width 17 height 17
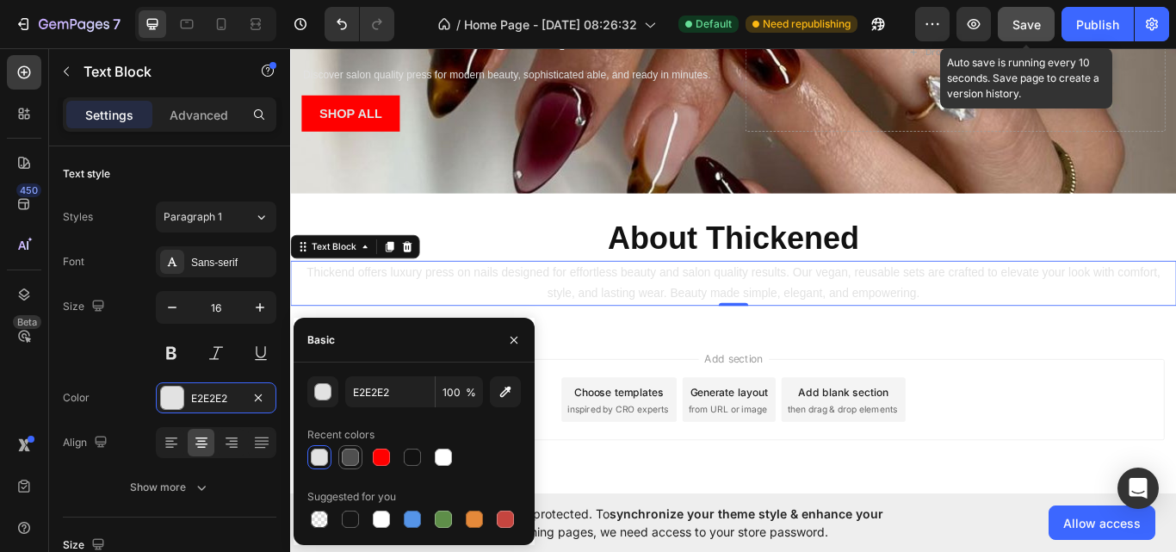
click at [350, 460] on div at bounding box center [350, 456] width 17 height 17
type input "4F4F4F"
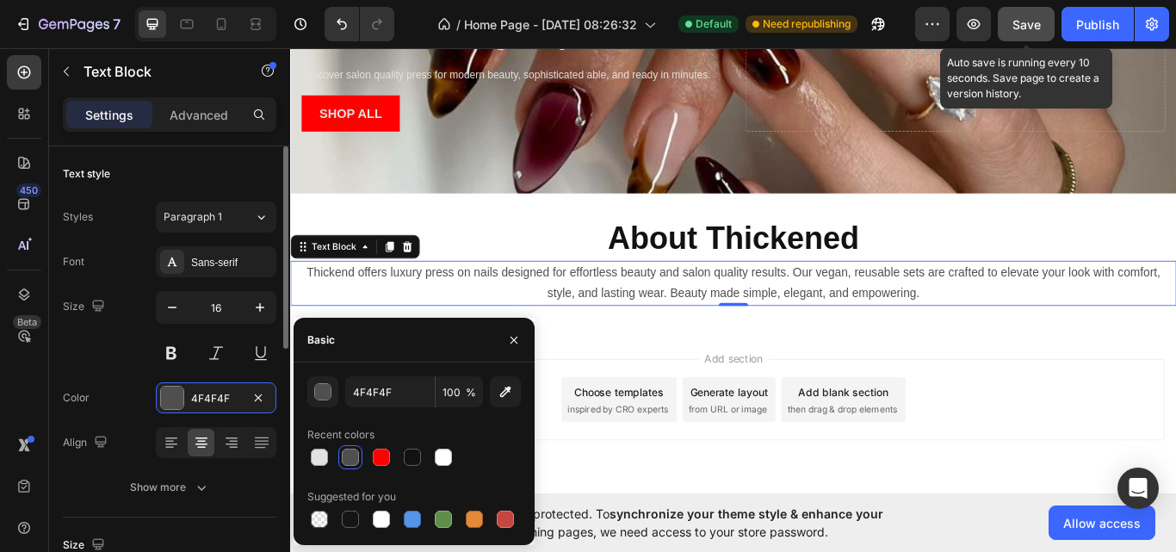
click at [138, 364] on div "Size 16" at bounding box center [169, 329] width 213 height 77
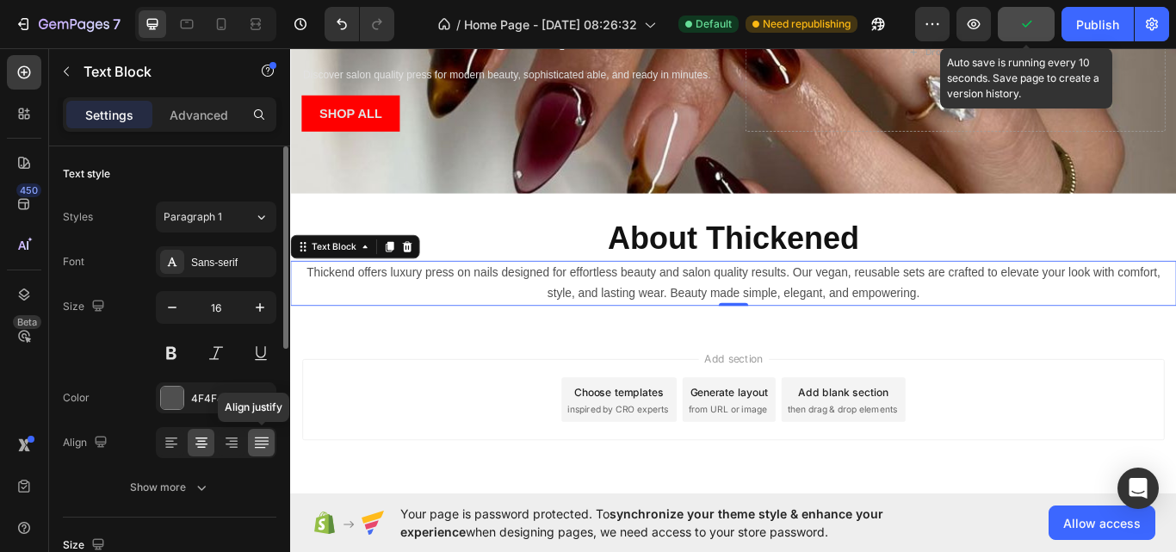
click at [259, 444] on icon at bounding box center [261, 443] width 14 height 1
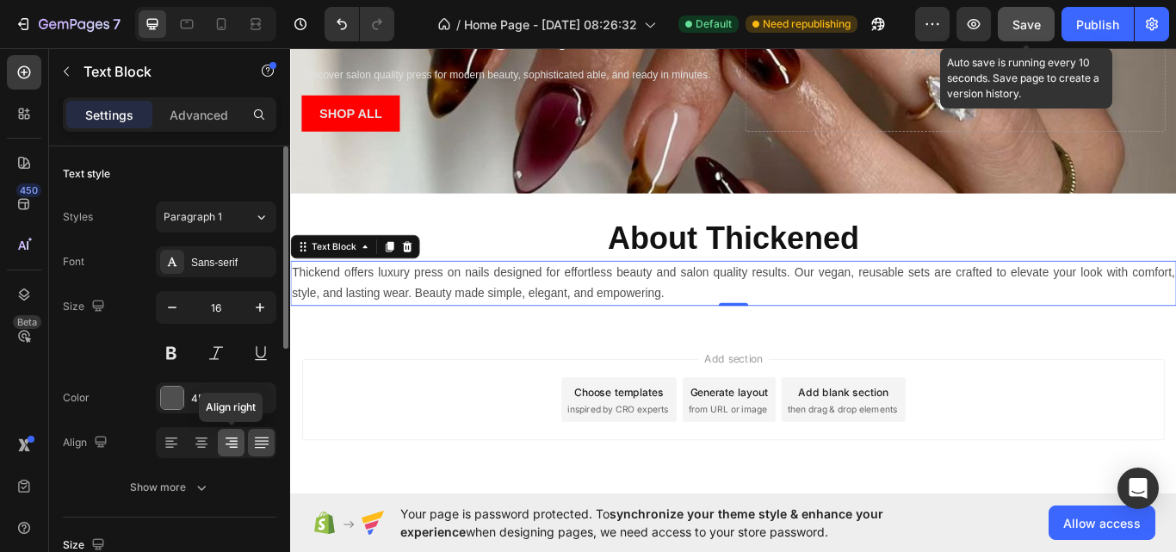
click at [232, 443] on icon at bounding box center [231, 444] width 12 height 2
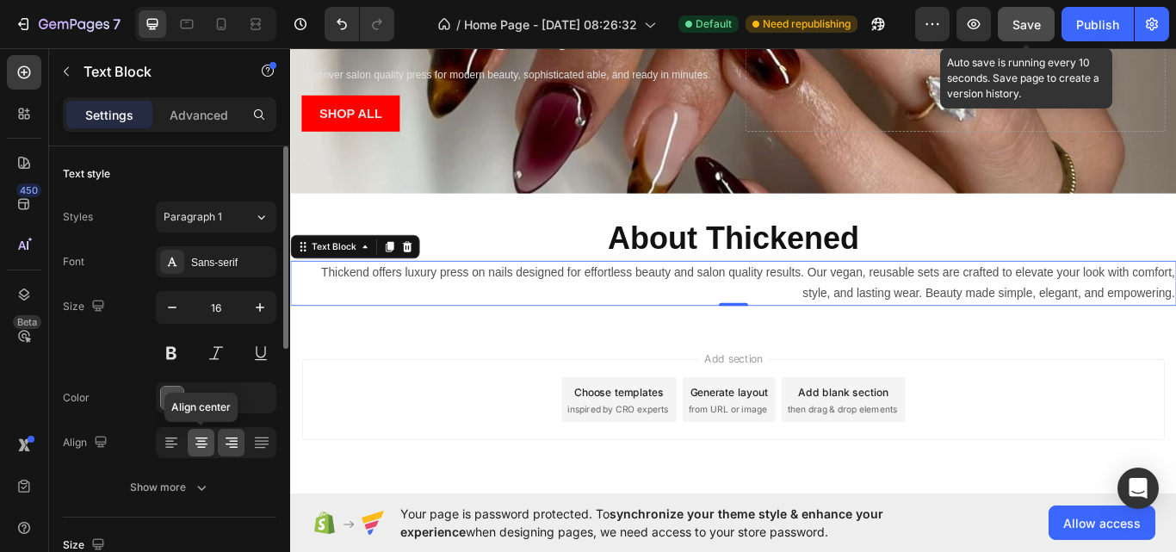
click at [203, 443] on icon at bounding box center [201, 444] width 12 height 2
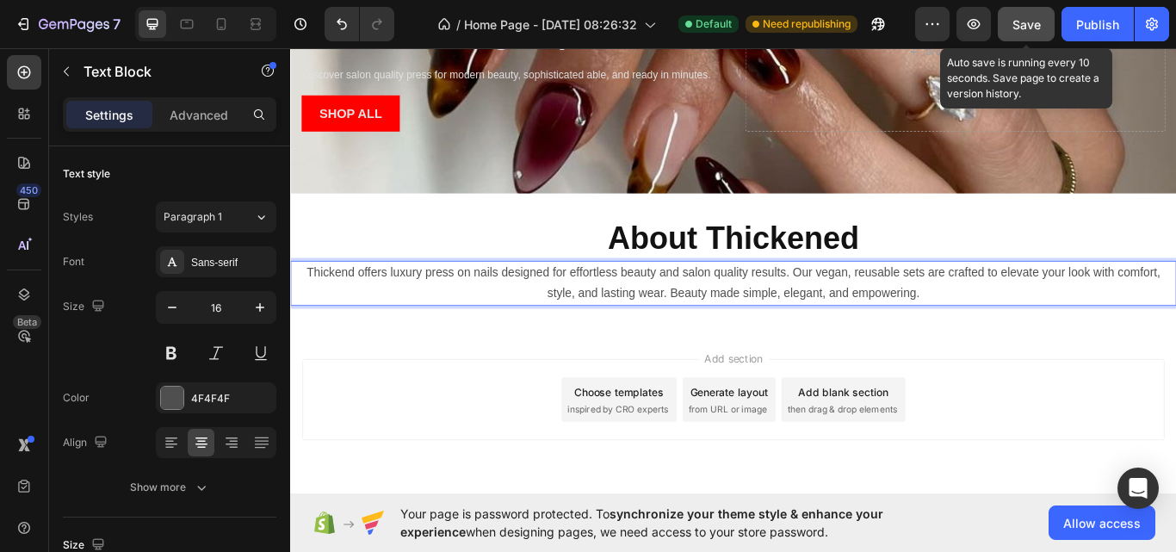
click at [937, 312] on p "Thickend offers luxury press on nails designed for effortless beauty and salon …" at bounding box center [806, 324] width 1029 height 50
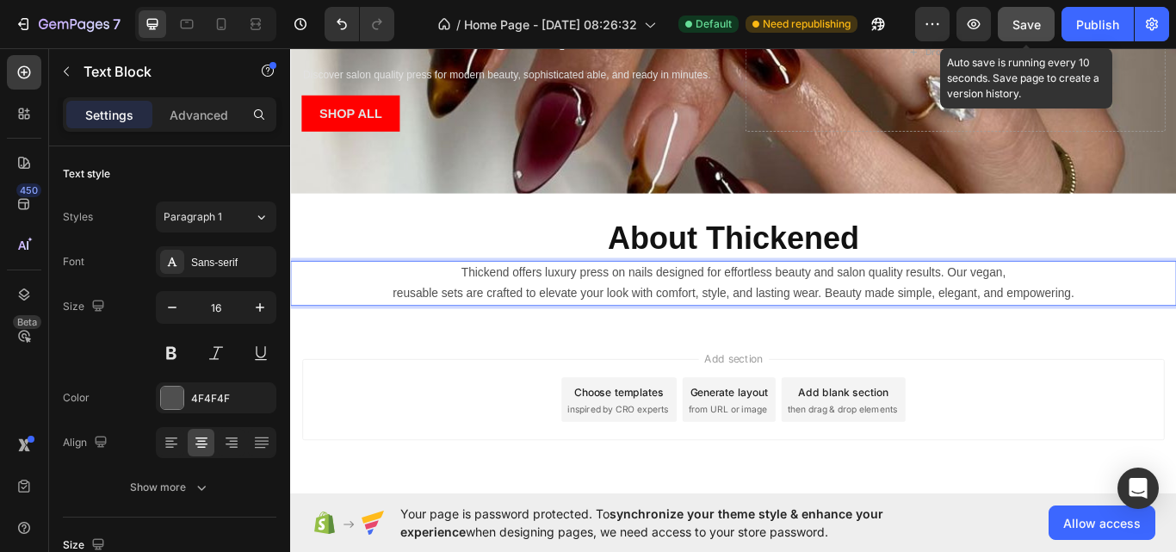
click at [1034, 342] on p "reusable sets are crafted to elevate your look with comfort, style, and lasting…" at bounding box center [806, 335] width 1029 height 25
click at [1040, 336] on p "reusable sets are crafted to elevate your look with comfort, style, and lasting…" at bounding box center [806, 335] width 1029 height 25
click at [1037, 336] on p "reusable sets are crafted to elevate your look with comfort, style, and lasting…" at bounding box center [806, 335] width 1029 height 25
click at [1040, 336] on p "reusable sets are crafted to elevate your look with comfort, style, and lasting…" at bounding box center [806, 335] width 1029 height 25
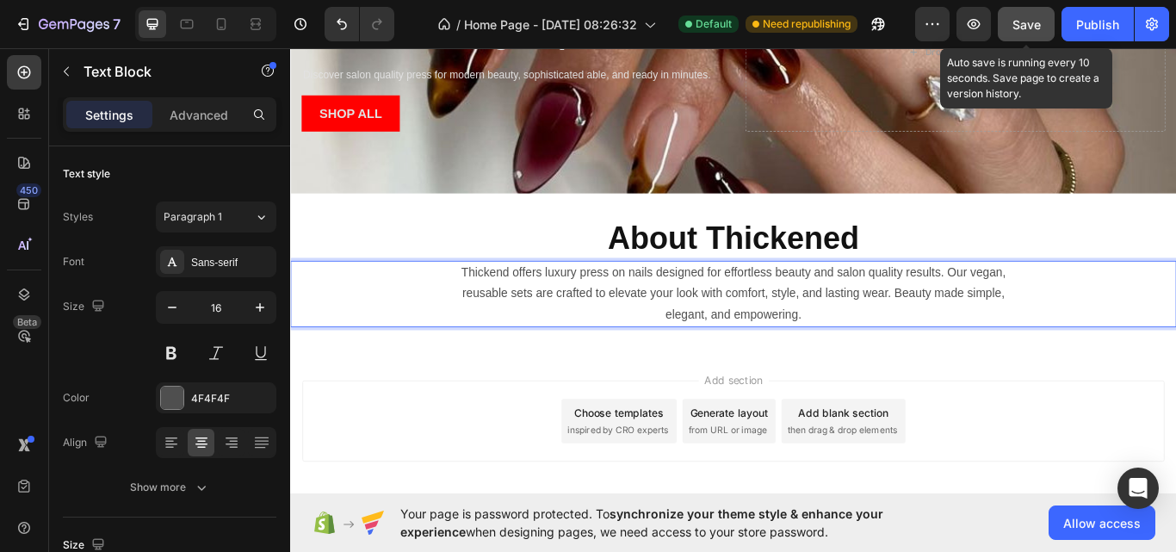
click at [500, 424] on div "Add section Choose templates inspired by CRO experts Generate layout from URL o…" at bounding box center [806, 508] width 1033 height 212
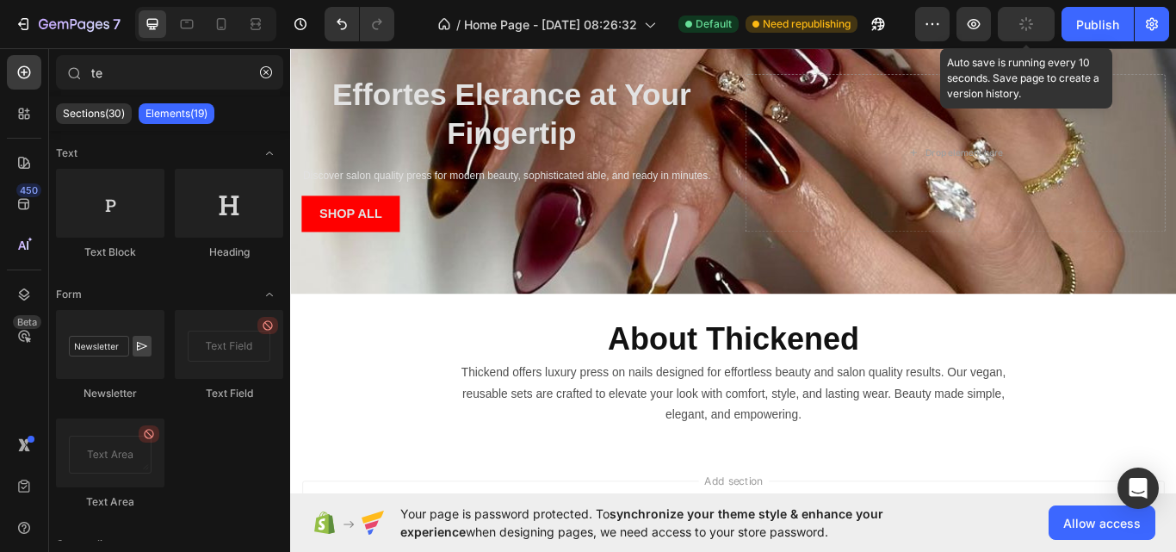
scroll to position [466, 0]
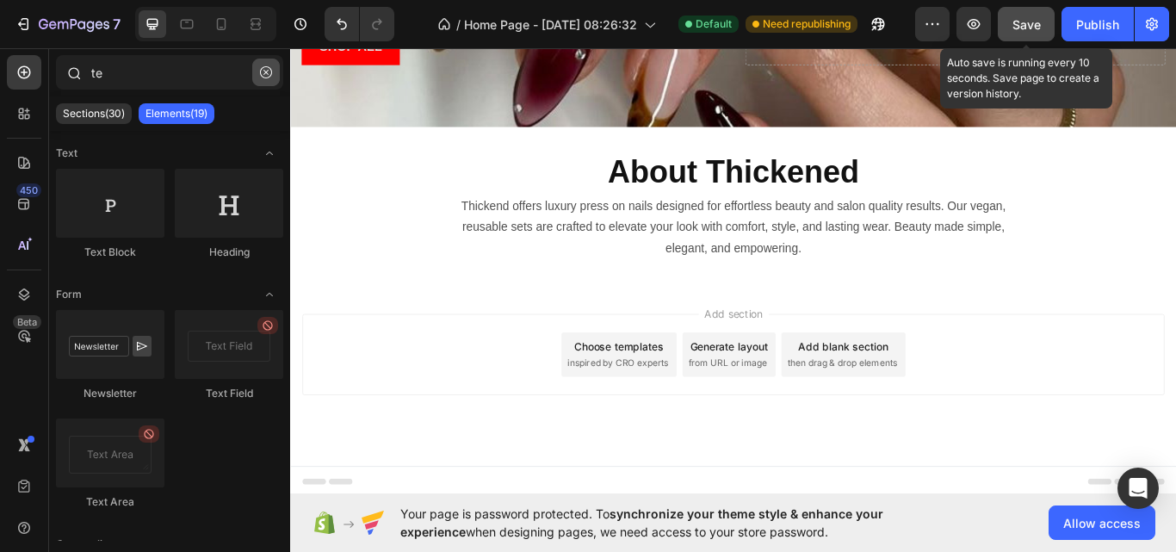
drag, startPoint x: 270, startPoint y: 77, endPoint x: 240, endPoint y: 380, distance: 305.3
click at [270, 77] on icon "button" at bounding box center [266, 72] width 12 height 12
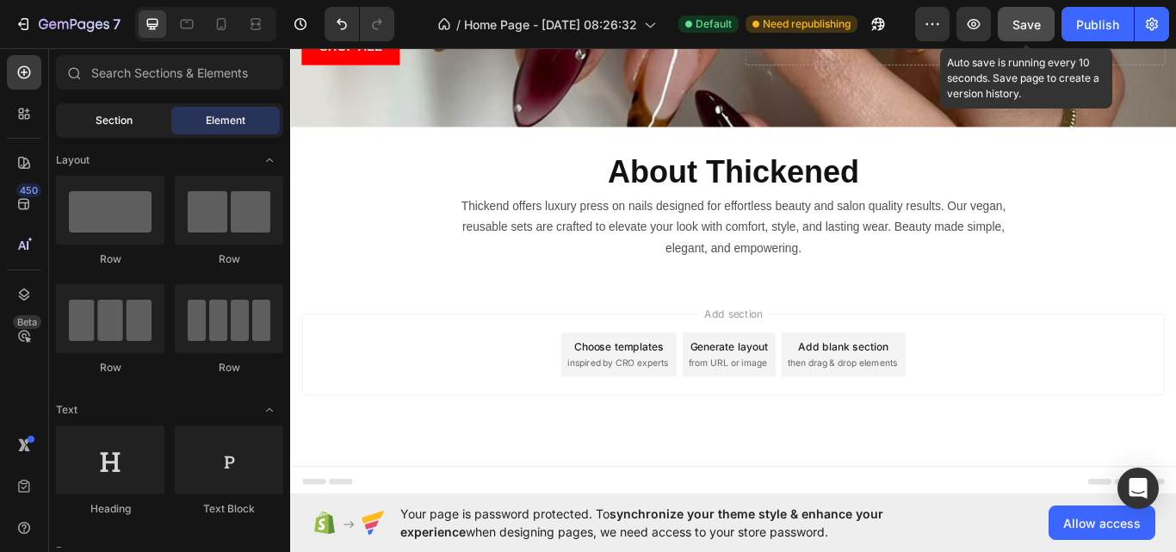
click at [108, 115] on span "Section" at bounding box center [114, 120] width 37 height 15
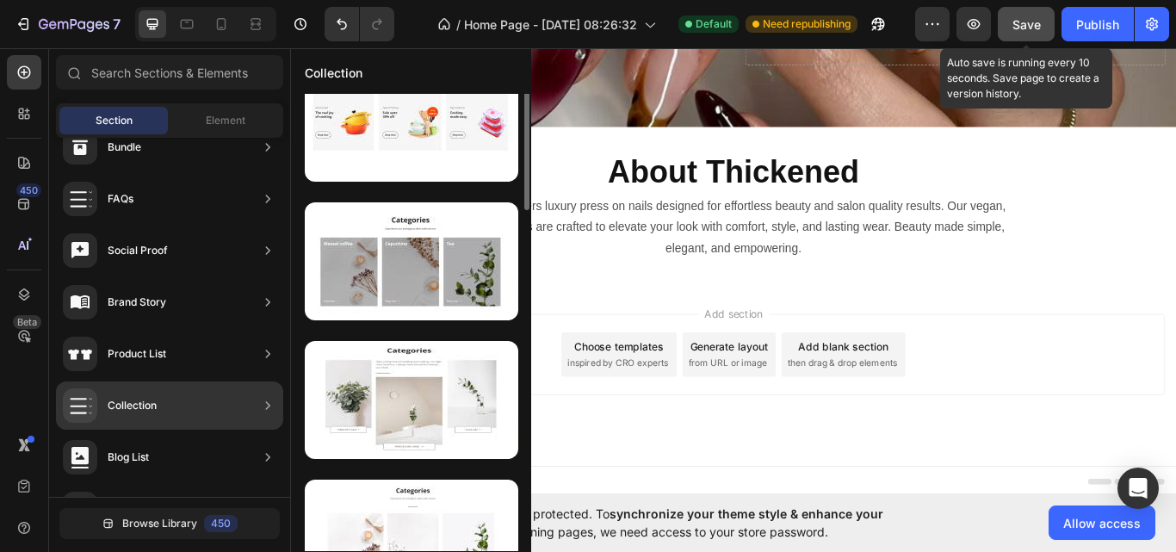
scroll to position [0, 0]
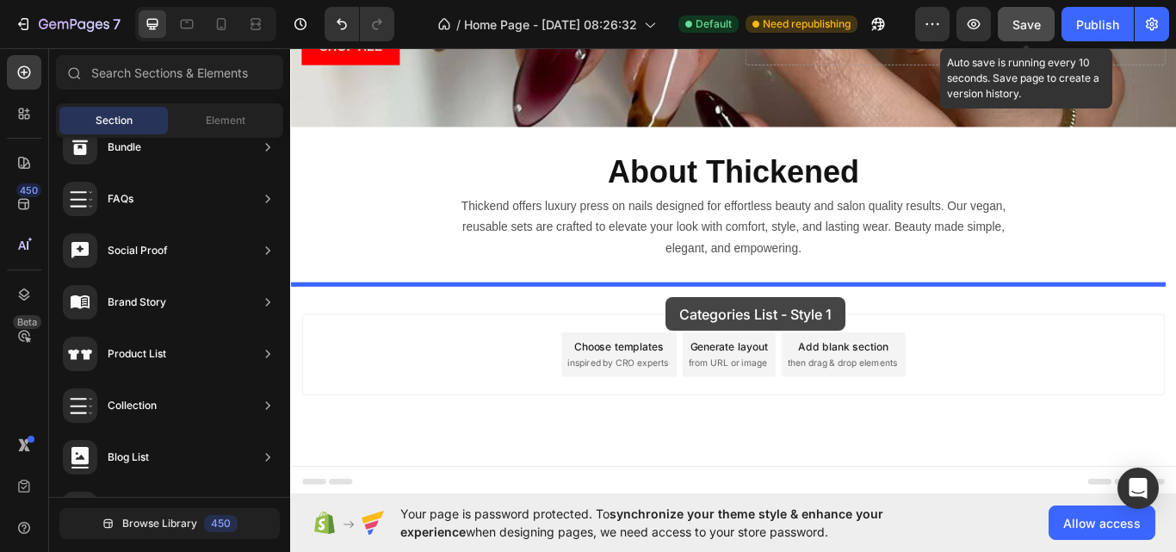
drag, startPoint x: 717, startPoint y: 361, endPoint x: 727, endPoint y: 339, distance: 24.6
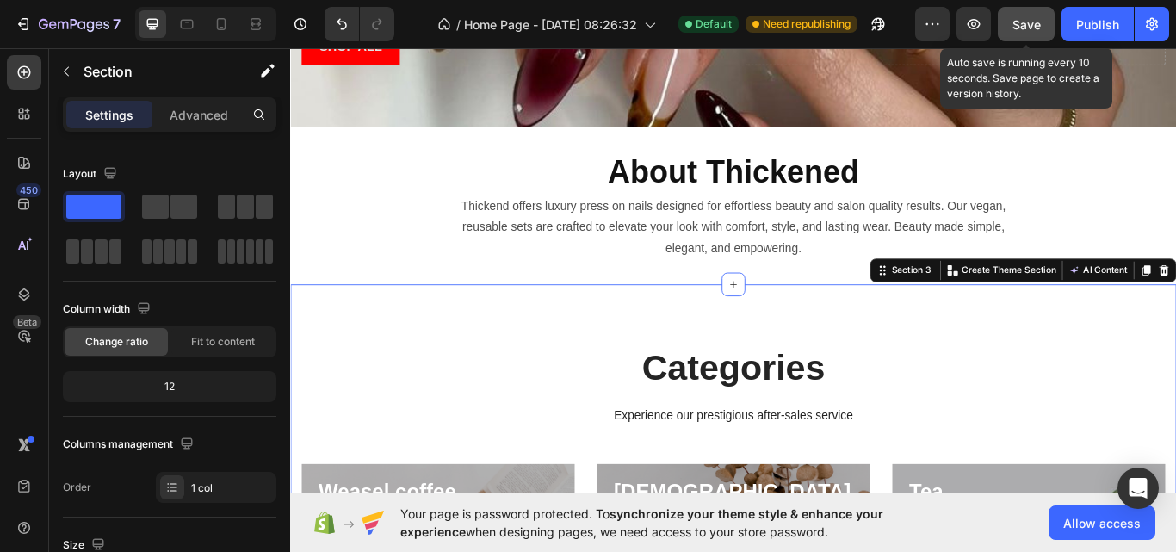
scroll to position [687, 0]
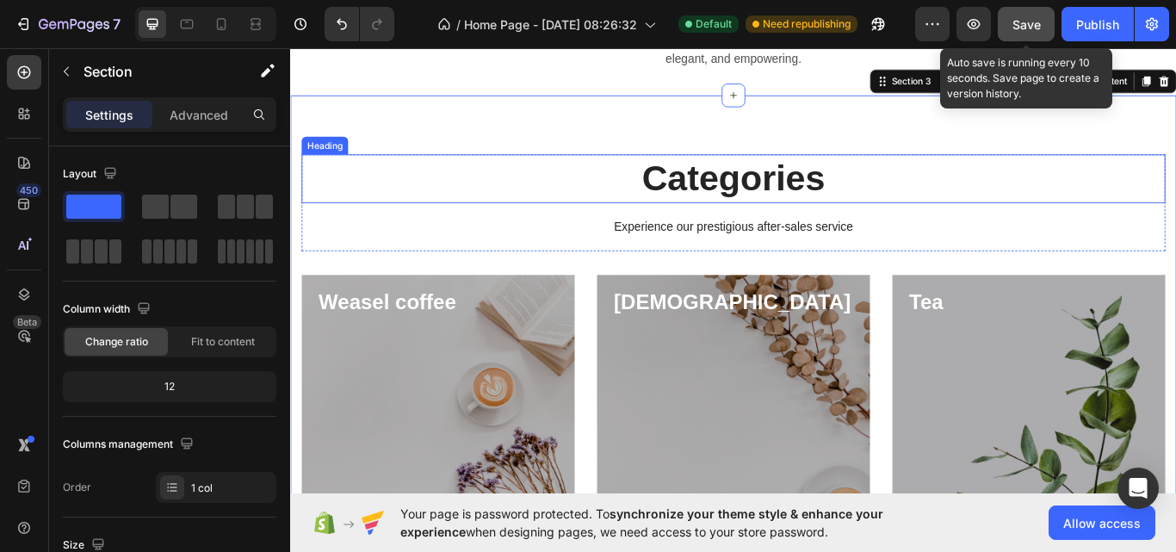
click at [807, 203] on p "Categories" at bounding box center [806, 201] width 1003 height 53
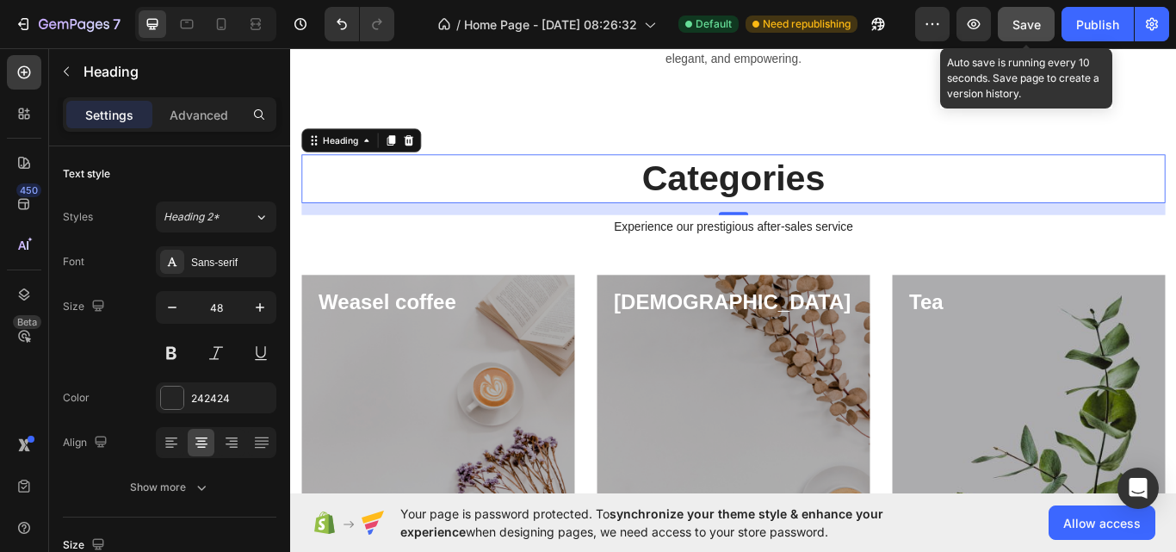
click at [840, 190] on p "Categories" at bounding box center [806, 201] width 1003 height 53
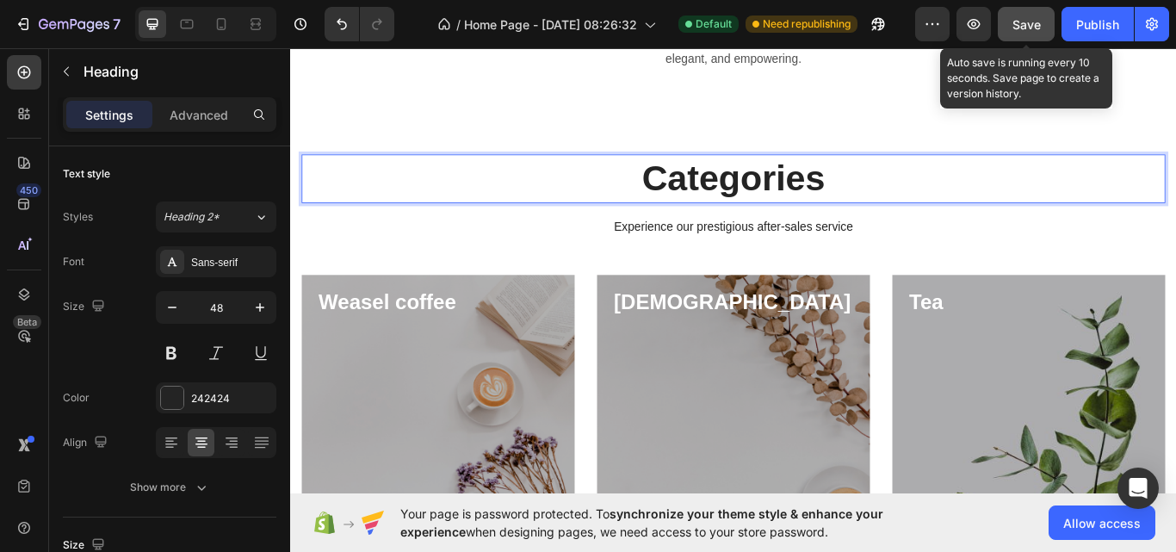
click at [840, 190] on p "Categories" at bounding box center [806, 201] width 1003 height 53
click at [903, 188] on p "Categories" at bounding box center [806, 201] width 1003 height 53
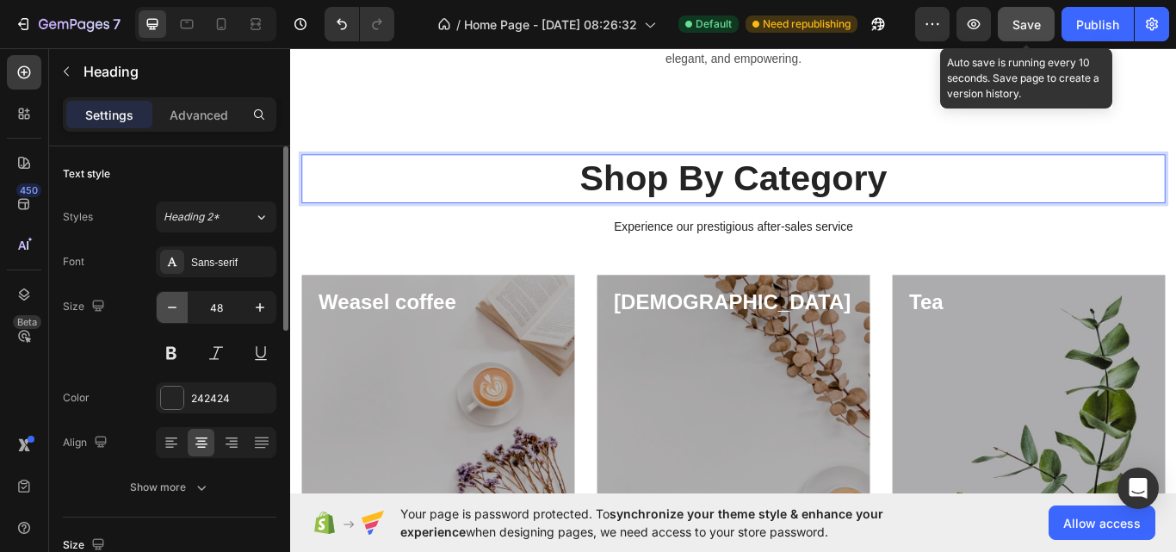
click at [174, 308] on icon "button" at bounding box center [172, 307] width 17 height 17
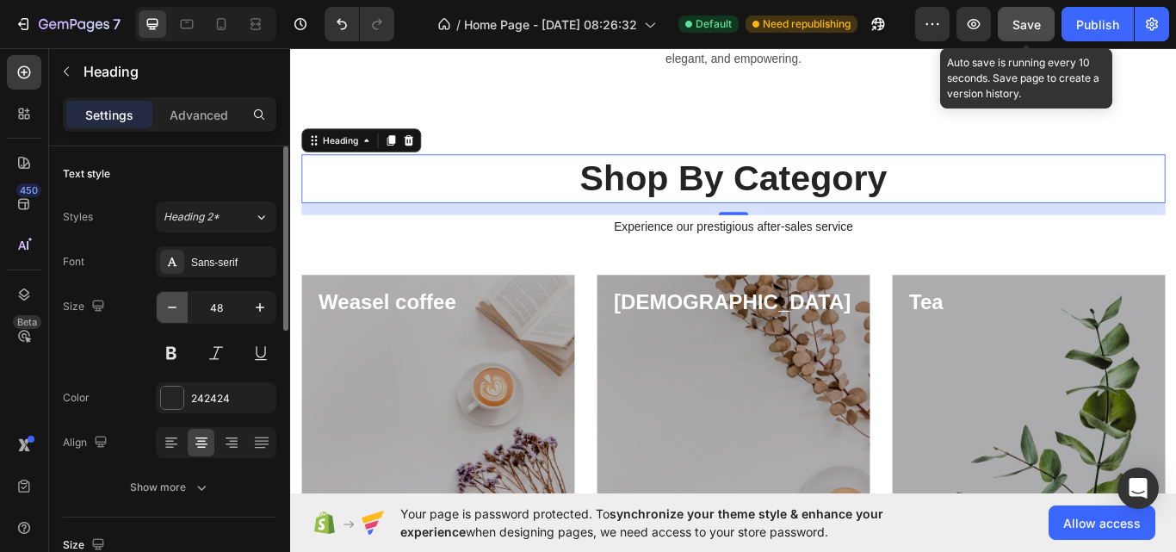
click at [174, 308] on icon "button" at bounding box center [172, 307] width 17 height 17
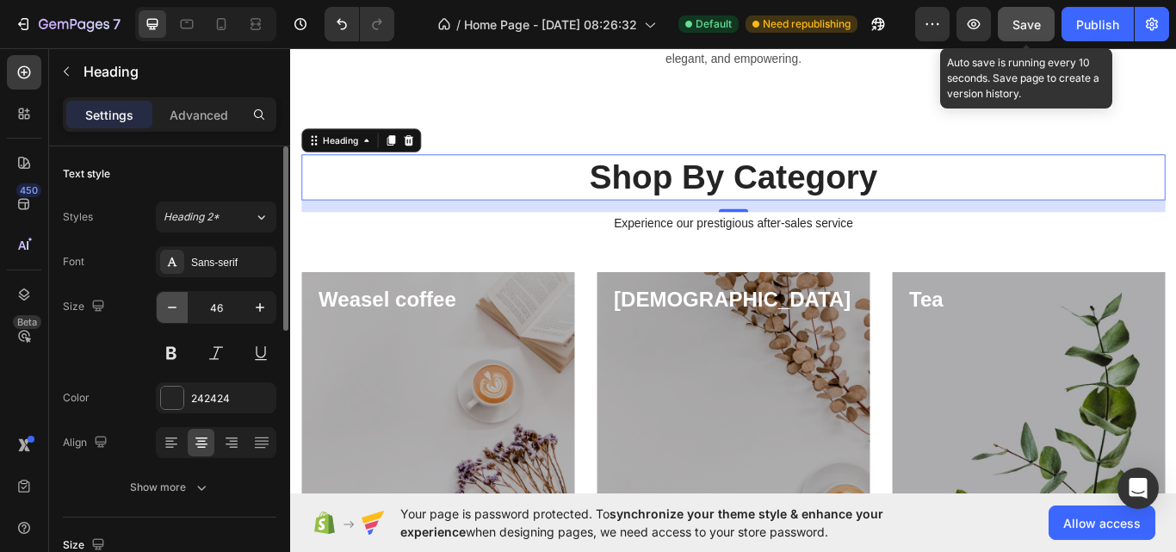
type input "45"
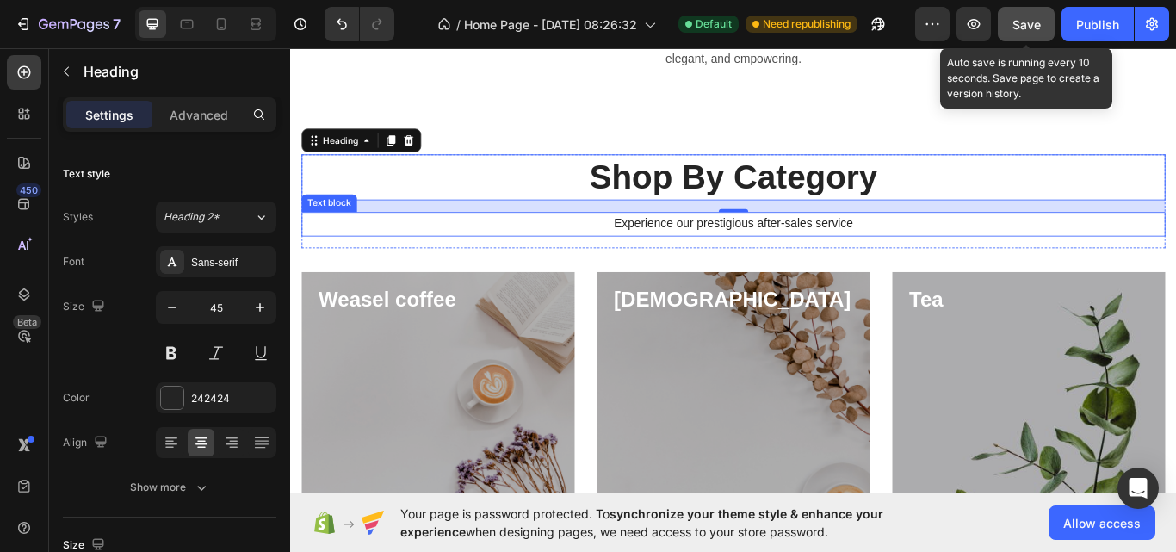
click at [855, 247] on p "Experience our prestigious after-sales service" at bounding box center [806, 254] width 1003 height 25
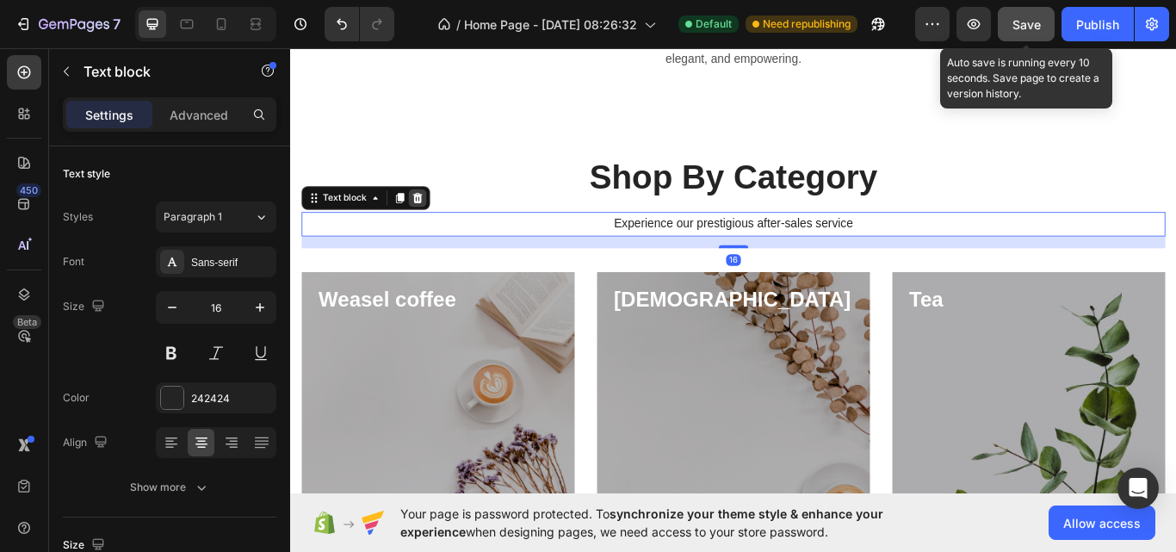
click at [437, 226] on icon at bounding box center [438, 224] width 11 height 12
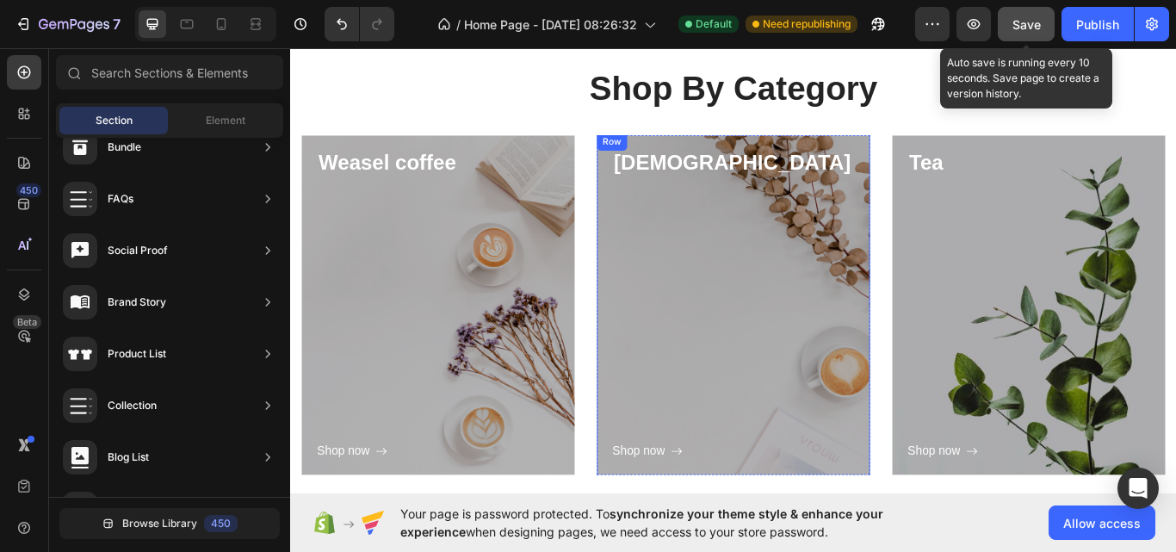
scroll to position [867, 0]
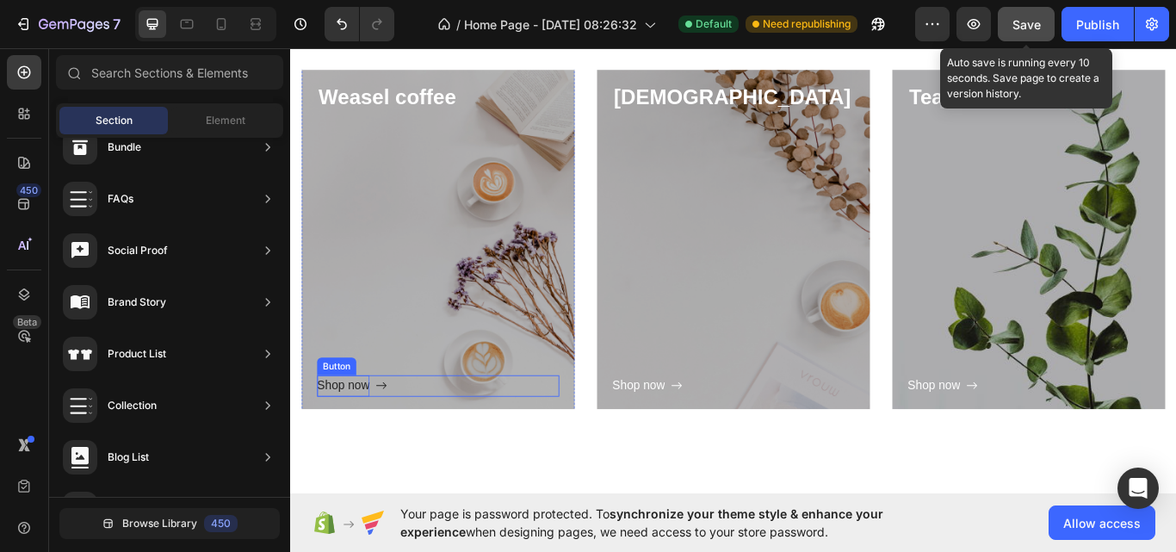
click at [353, 444] on div "Shop now" at bounding box center [351, 442] width 61 height 25
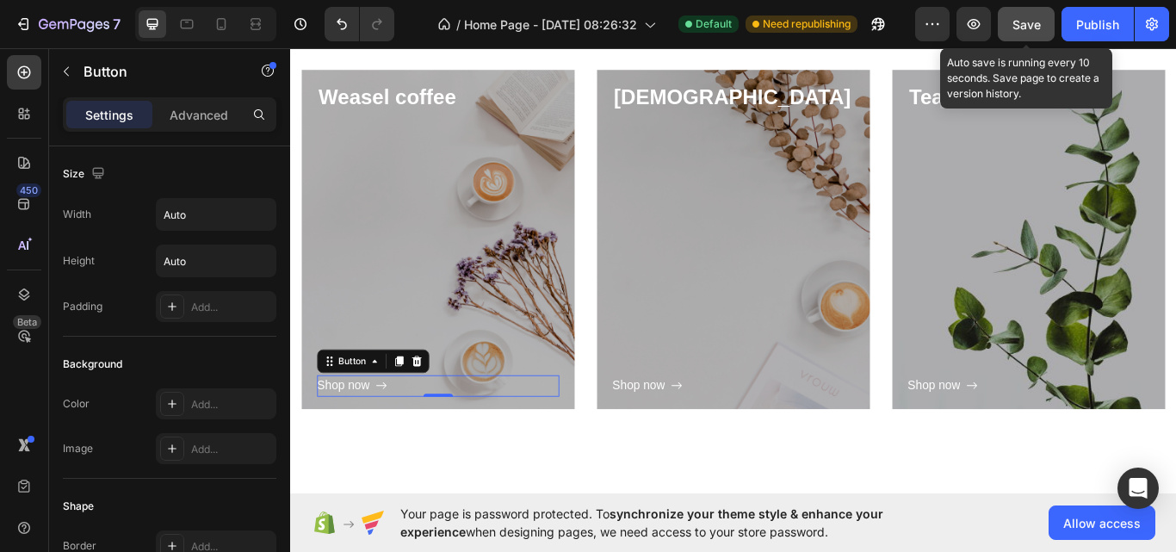
click at [409, 436] on div "Shop now Button 0" at bounding box center [462, 442] width 282 height 25
click at [413, 442] on div "Shop now Button 0" at bounding box center [462, 442] width 282 height 25
click at [393, 440] on icon "Shop now" at bounding box center [396, 442] width 14 height 14
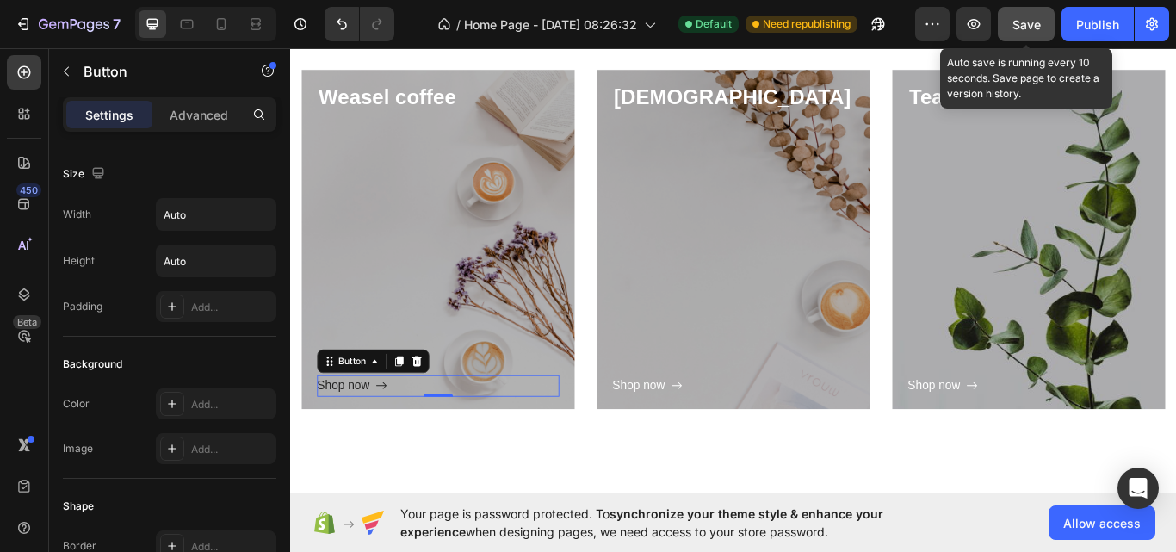
click at [393, 440] on icon "Shop now" at bounding box center [396, 442] width 14 height 14
click at [367, 436] on div "Shop now" at bounding box center [351, 442] width 61 height 25
click at [367, 436] on p "Shop now" at bounding box center [351, 442] width 61 height 25
click at [342, 442] on p "Shop" at bounding box center [337, 442] width 32 height 25
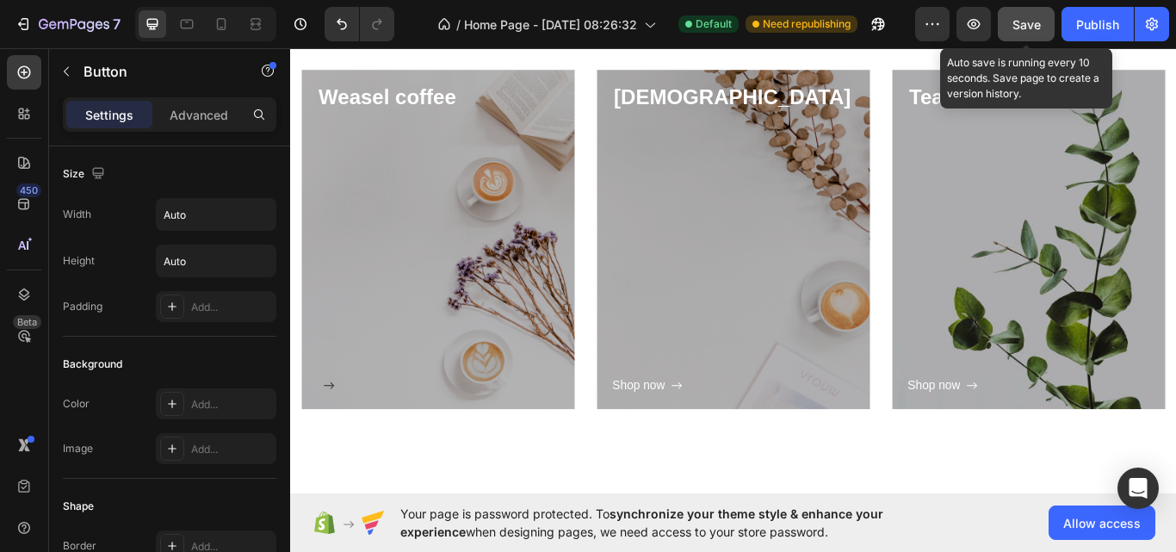
click at [324, 438] on div at bounding box center [331, 441] width 21 height 25
click at [321, 429] on button at bounding box center [331, 441] width 21 height 25
click at [366, 441] on div "Button 0" at bounding box center [462, 441] width 282 height 25
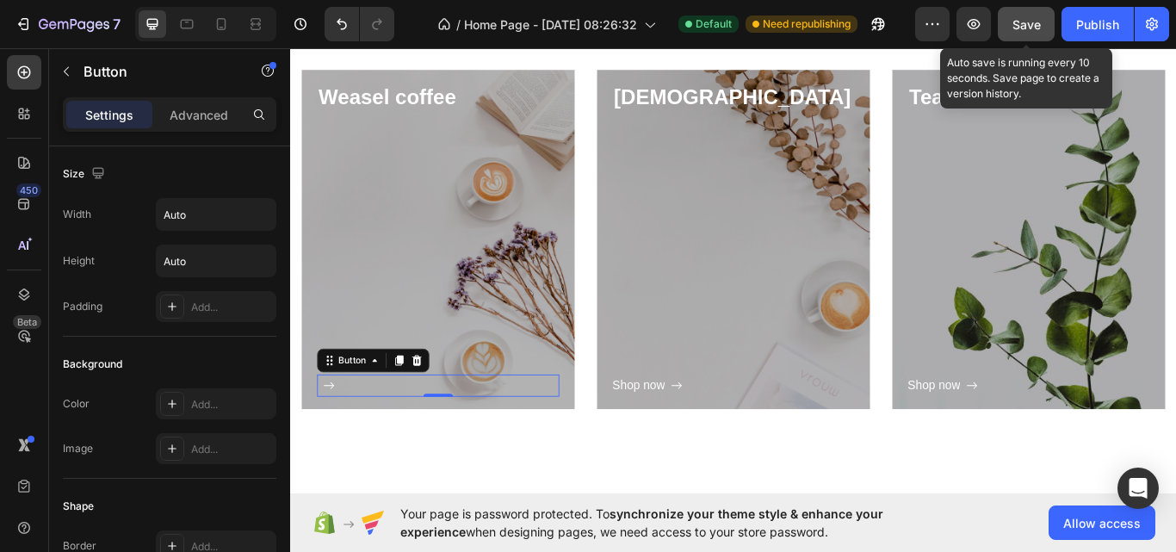
click at [360, 445] on div "Button 0" at bounding box center [462, 441] width 282 height 25
click at [336, 439] on icon at bounding box center [335, 442] width 12 height 8
click at [328, 441] on icon at bounding box center [335, 442] width 14 height 14
click at [324, 441] on div at bounding box center [331, 441] width 21 height 25
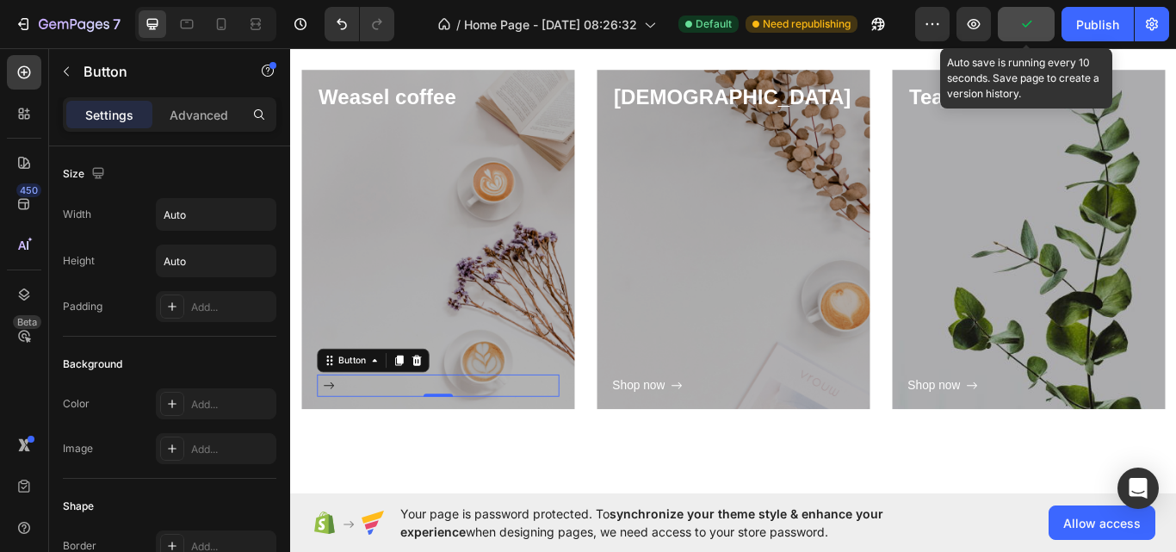
click at [328, 441] on icon at bounding box center [335, 442] width 14 height 14
click at [702, 439] on div "Shop now" at bounding box center [695, 442] width 61 height 25
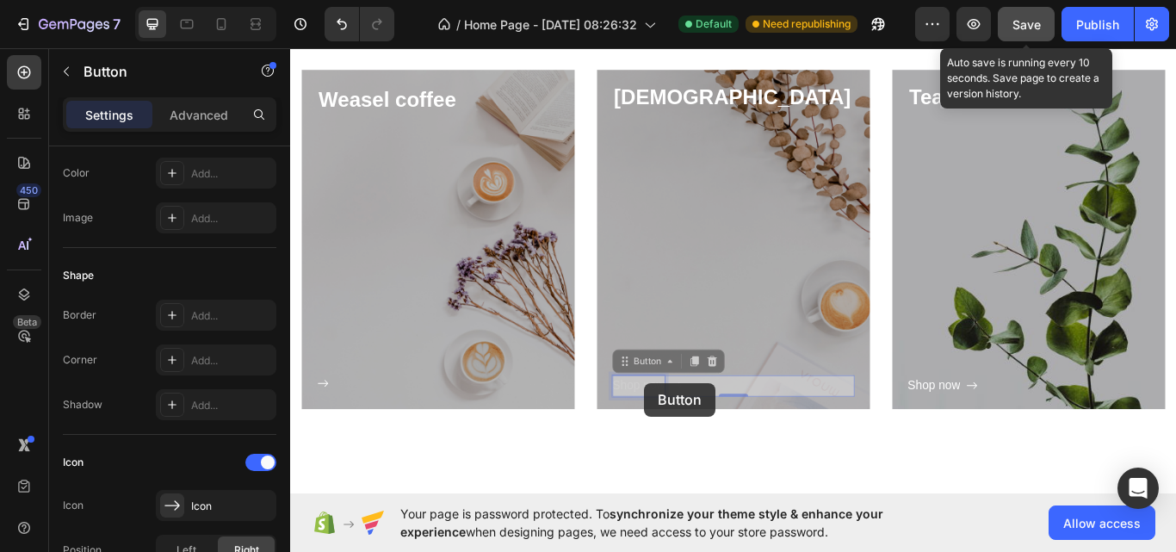
scroll to position [701, 0]
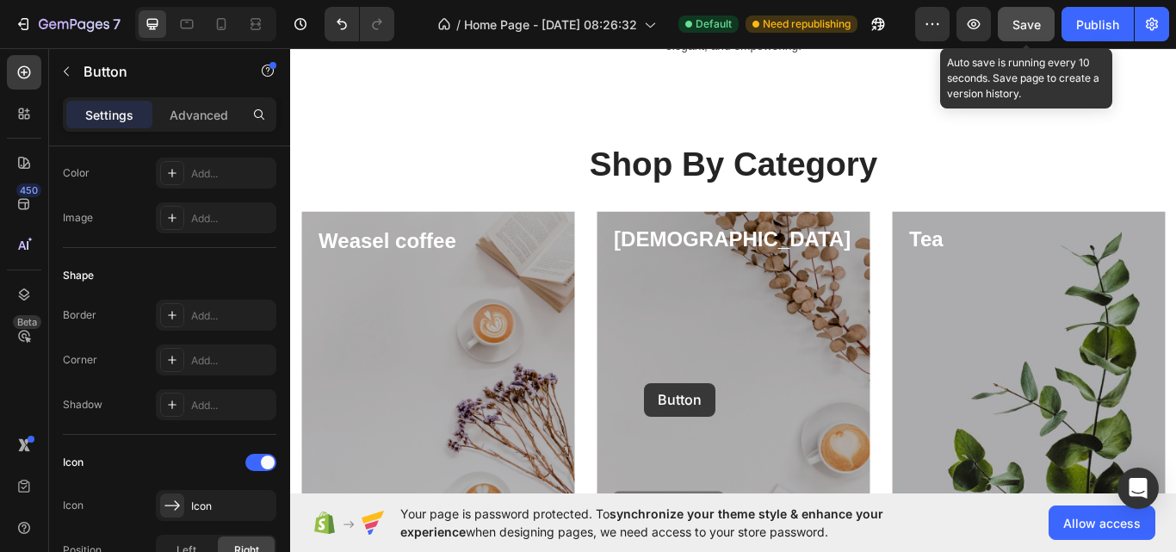
click at [702, 439] on div "Shop now Button 0 Shop now Button 0" at bounding box center [806, 455] width 282 height 330
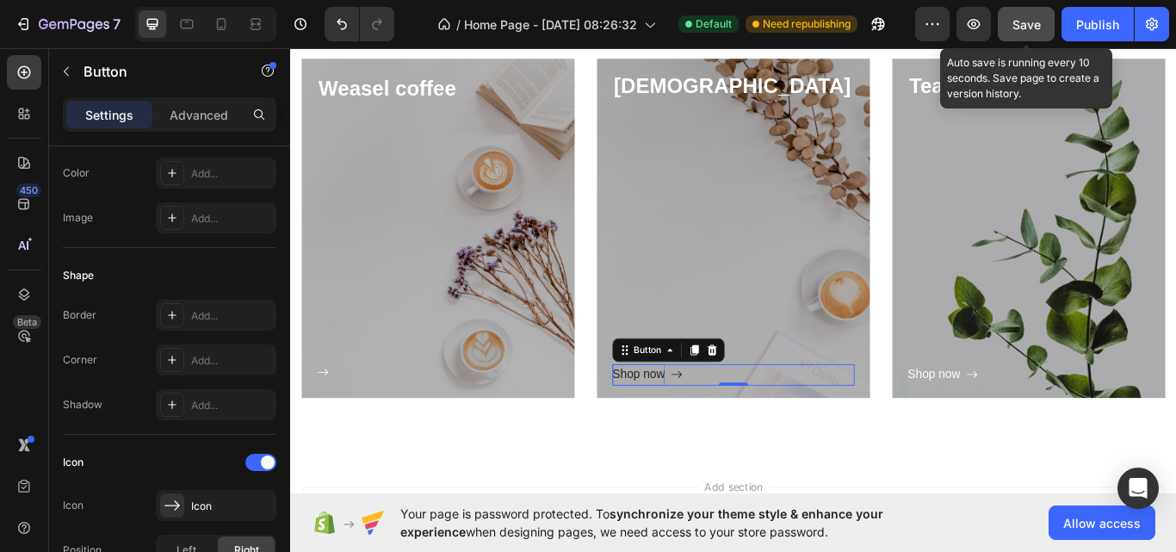
scroll to position [883, 0]
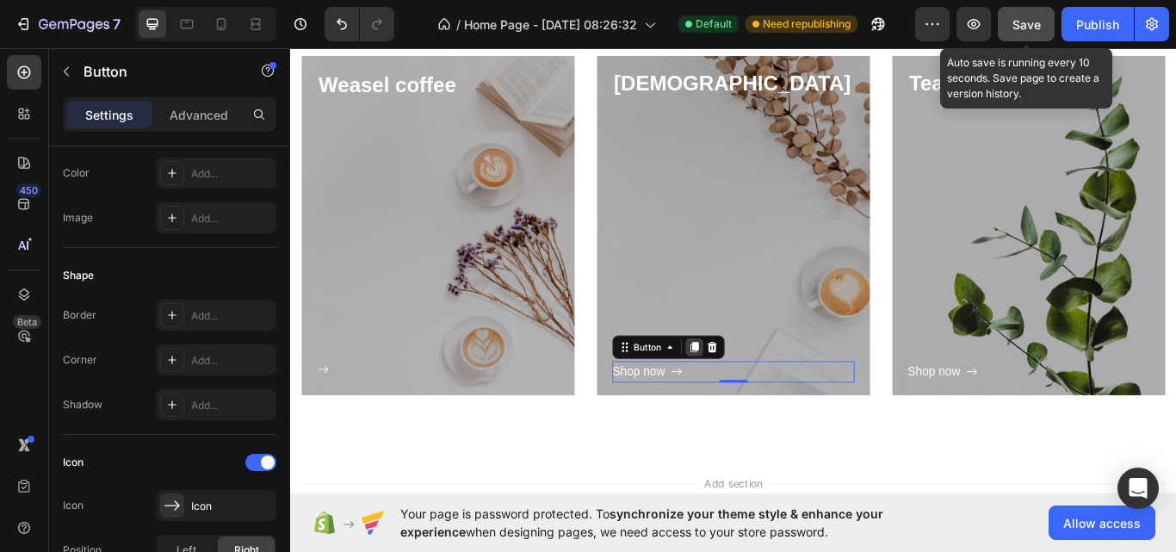
click at [762, 397] on icon at bounding box center [760, 398] width 9 height 12
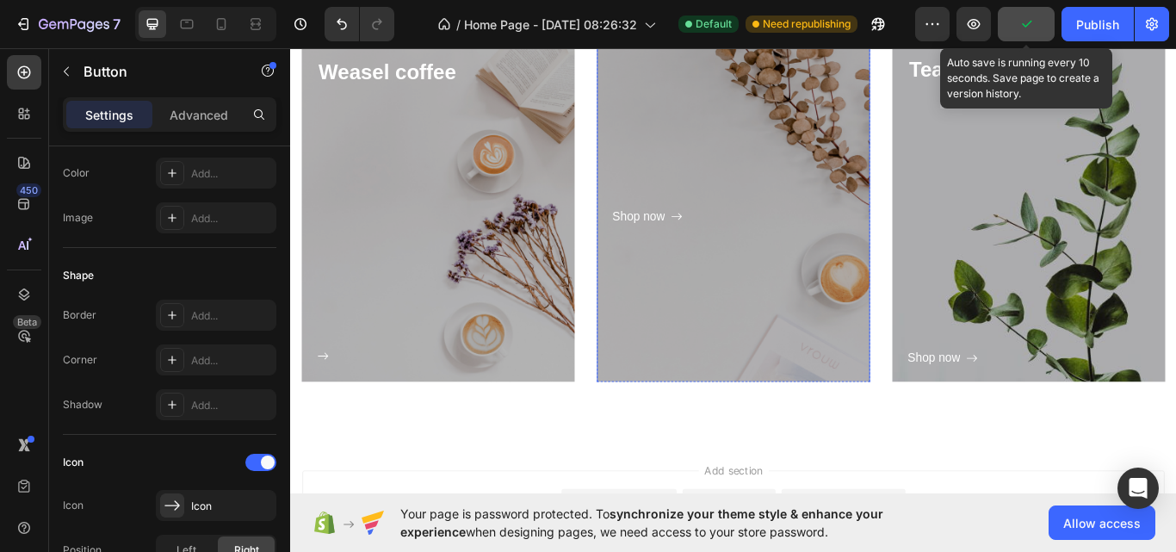
scroll to position [810, 0]
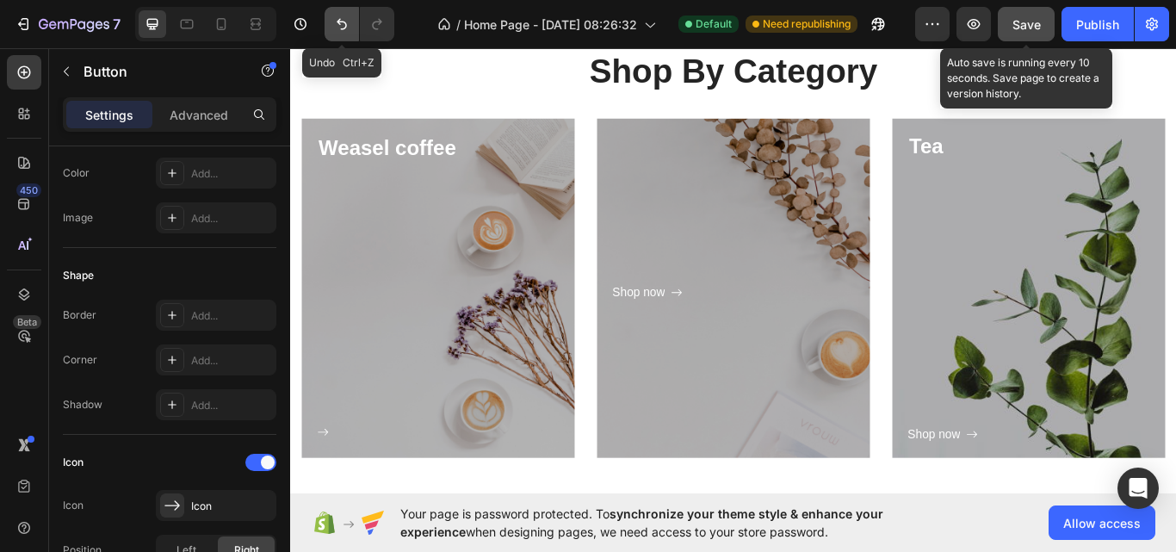
click at [344, 26] on icon "Undo/Redo" at bounding box center [341, 23] width 17 height 17
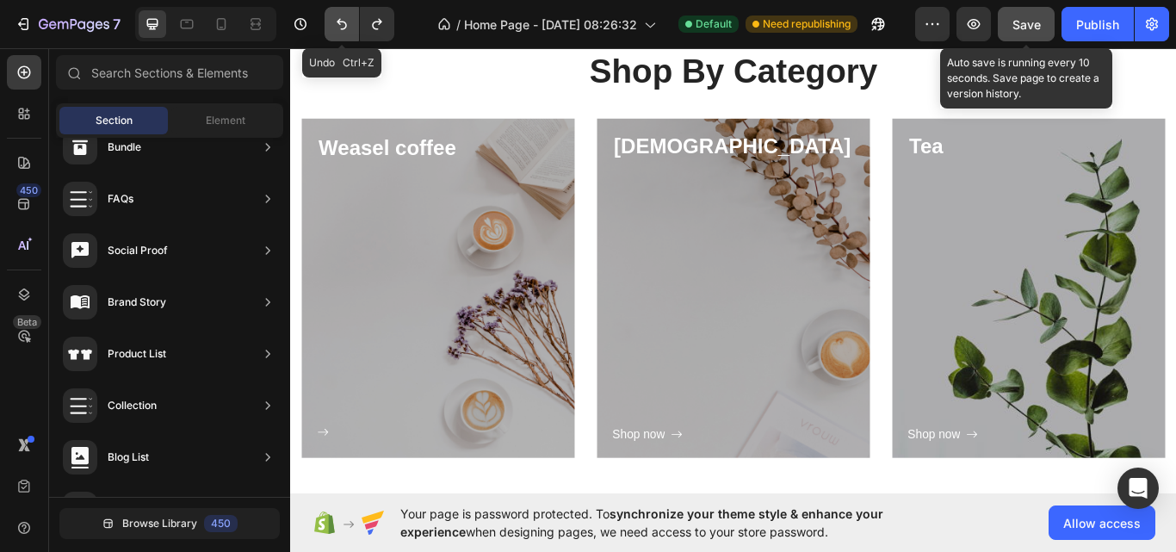
click at [344, 26] on icon "Undo/Redo" at bounding box center [341, 23] width 17 height 17
click at [346, 497] on div "Shop now" at bounding box center [351, 499] width 61 height 25
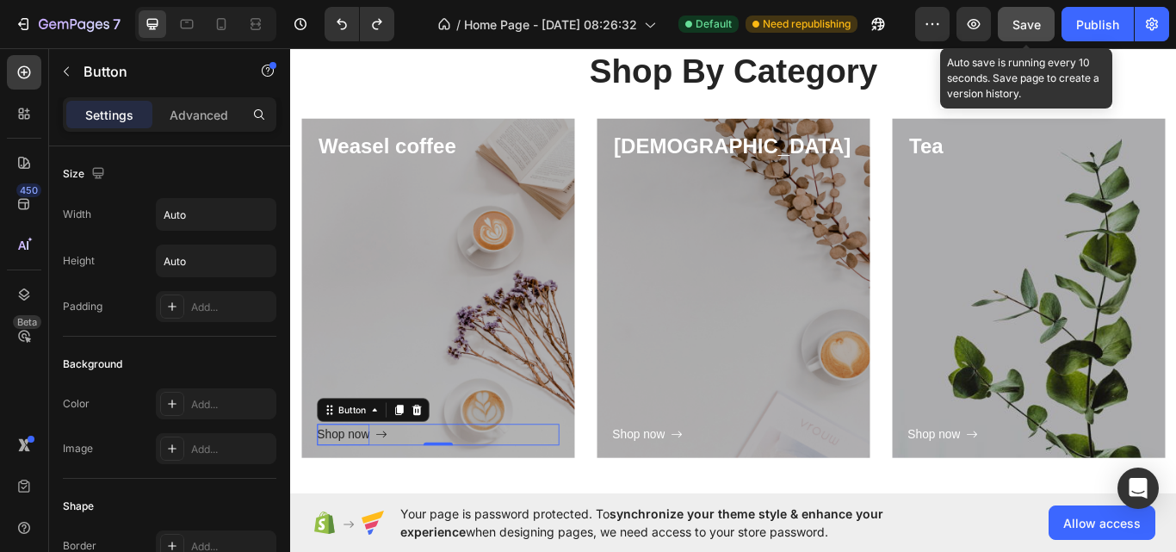
click at [355, 502] on div "Shop now" at bounding box center [351, 499] width 61 height 25
click at [321, 487] on button "Shop now" at bounding box center [362, 499] width 82 height 25
click at [321, 487] on button "Shop now" at bounding box center [364, 499] width 86 height 25
click at [321, 487] on button "Shop now" at bounding box center [368, 499] width 94 height 25
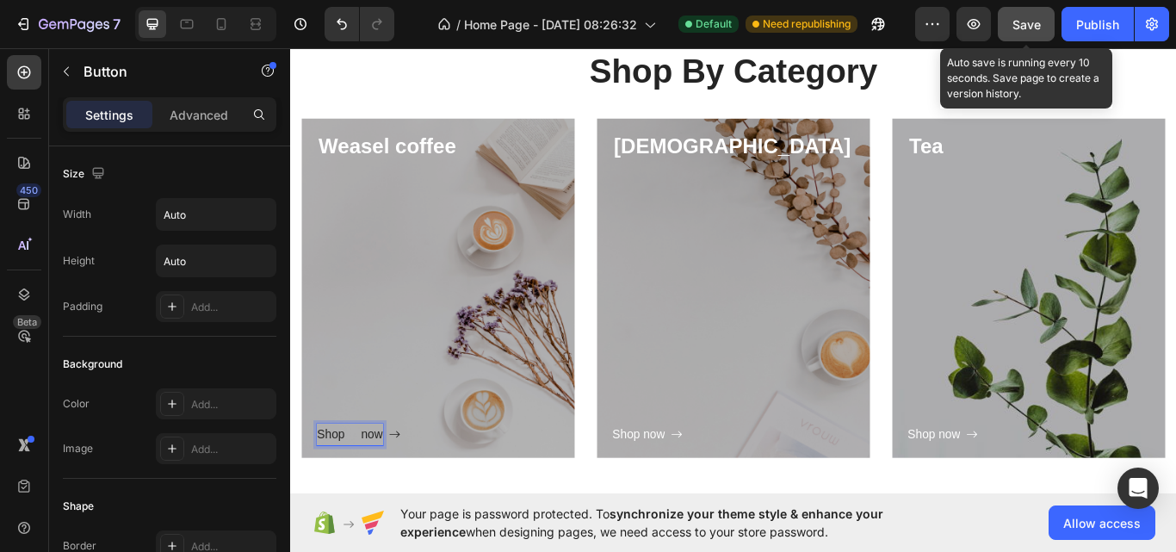
click at [321, 487] on button "Shop now" at bounding box center [369, 499] width 97 height 25
click at [358, 496] on p "Shop now" at bounding box center [361, 499] width 80 height 25
click at [346, 496] on p "now" at bounding box center [333, 499] width 25 height 25
click at [387, 497] on p "Earth Luxe" at bounding box center [354, 499] width 66 height 25
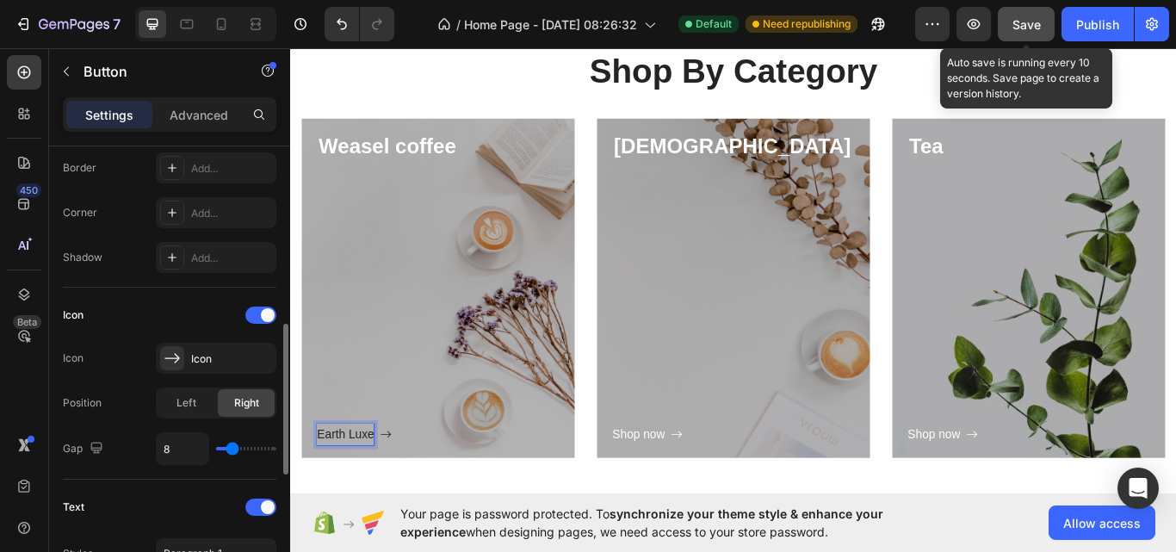
scroll to position [448, 0]
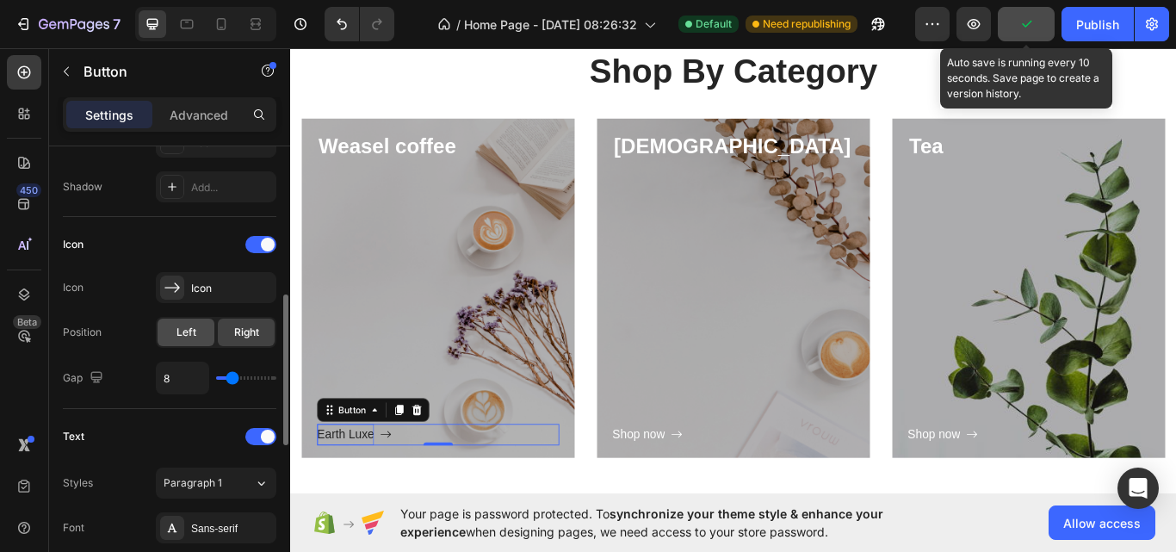
click at [182, 336] on span "Left" at bounding box center [186, 331] width 20 height 15
click at [226, 335] on div "Right" at bounding box center [246, 332] width 57 height 28
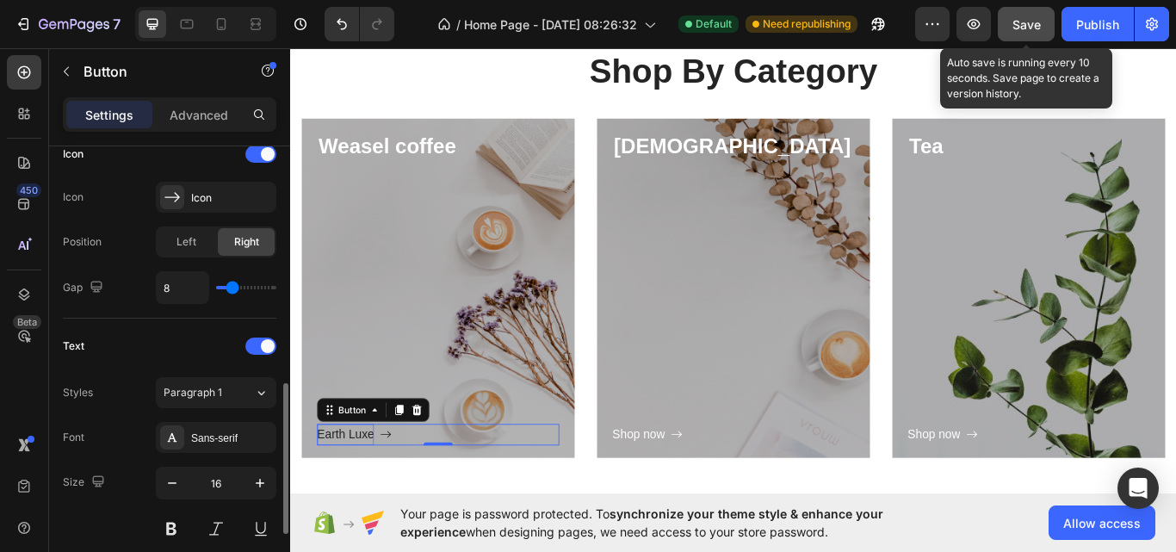
scroll to position [583, 0]
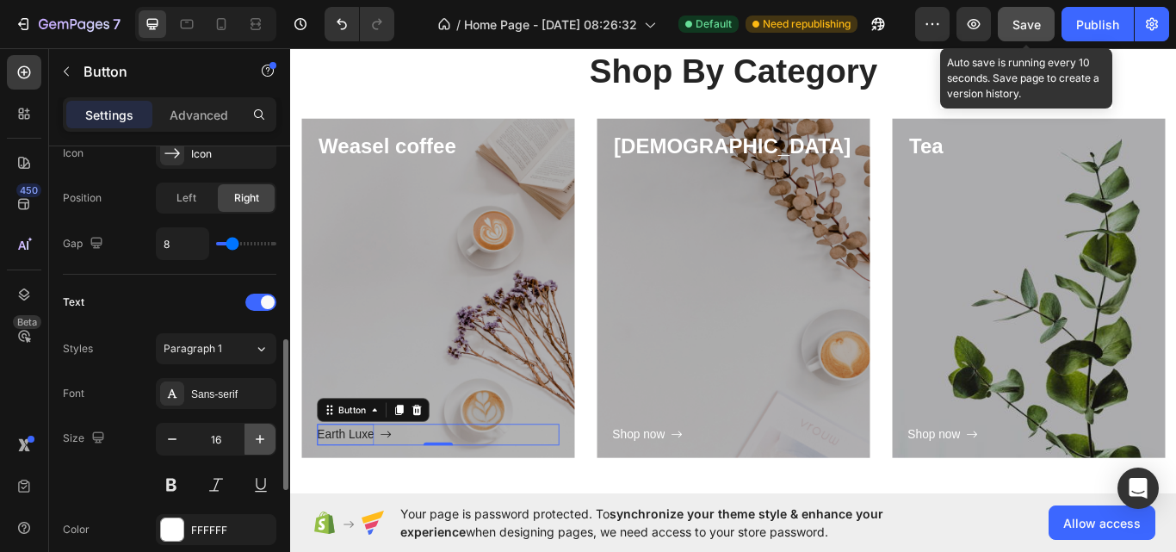
click at [262, 444] on icon "button" at bounding box center [259, 438] width 17 height 17
type input "17"
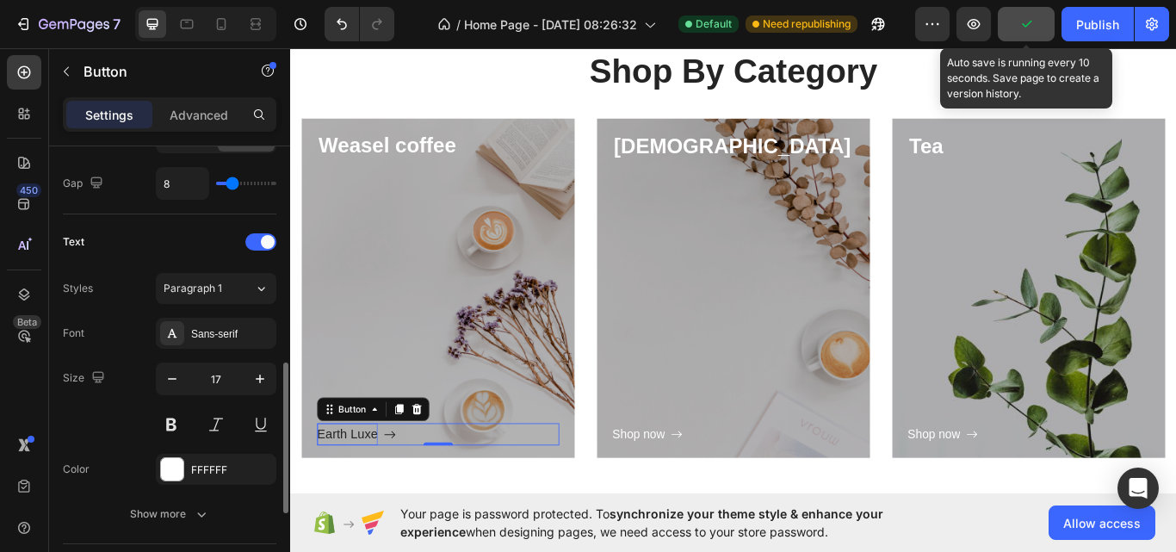
scroll to position [646, 0]
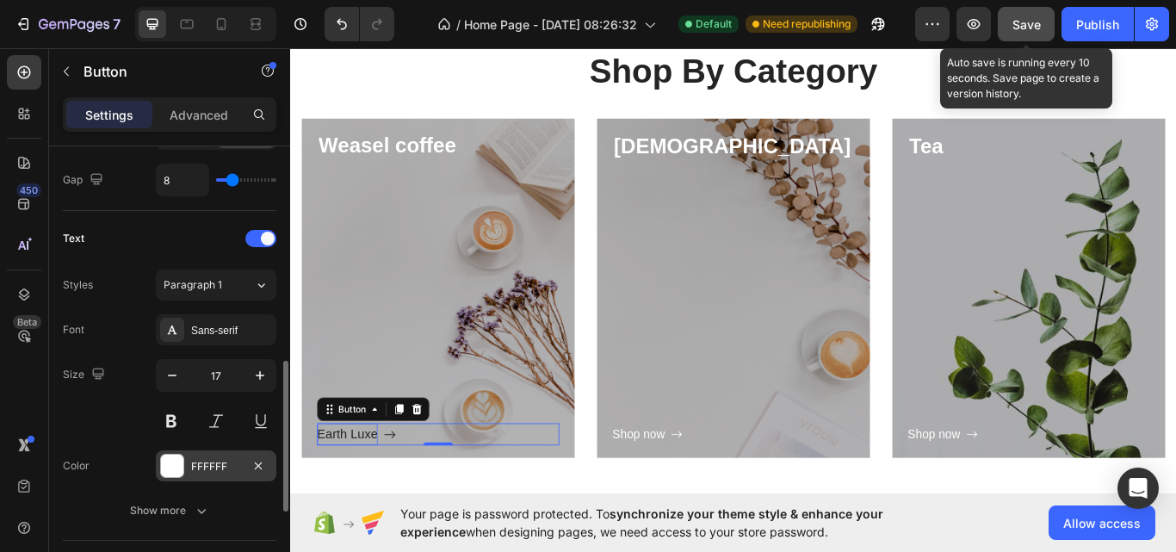
click at [172, 465] on div at bounding box center [172, 465] width 22 height 22
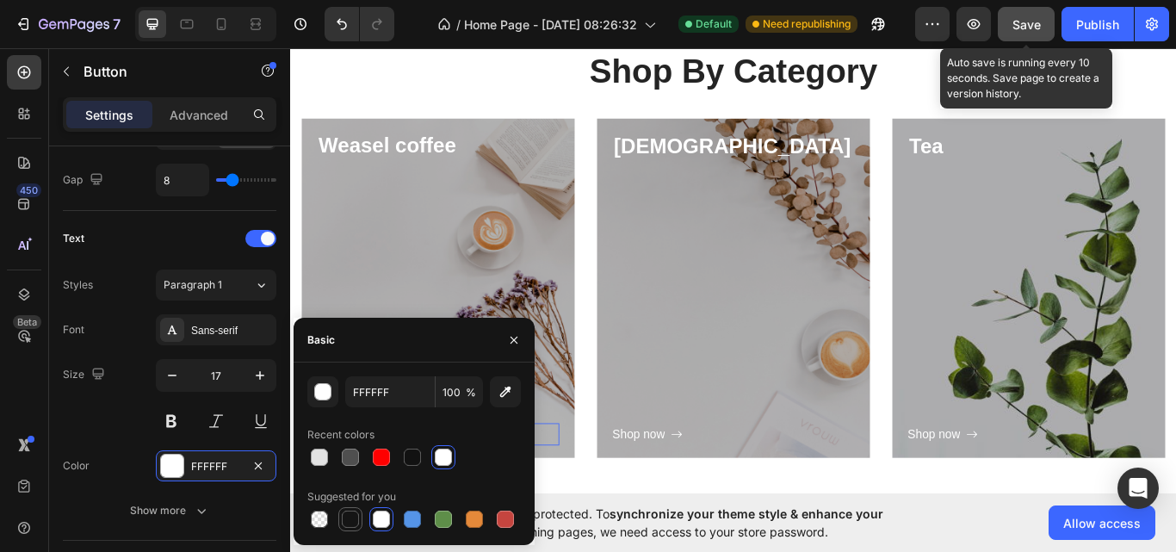
click at [347, 516] on div at bounding box center [350, 518] width 17 height 17
type input "151515"
click at [118, 423] on div "Size 17" at bounding box center [169, 397] width 213 height 77
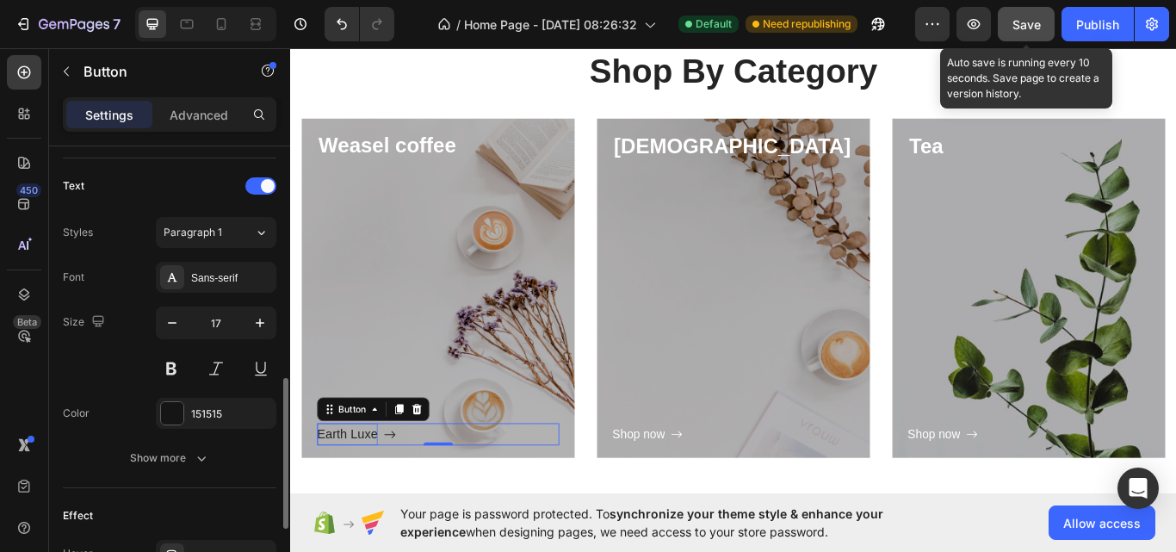
scroll to position [700, 0]
click at [170, 366] on button at bounding box center [171, 367] width 31 height 31
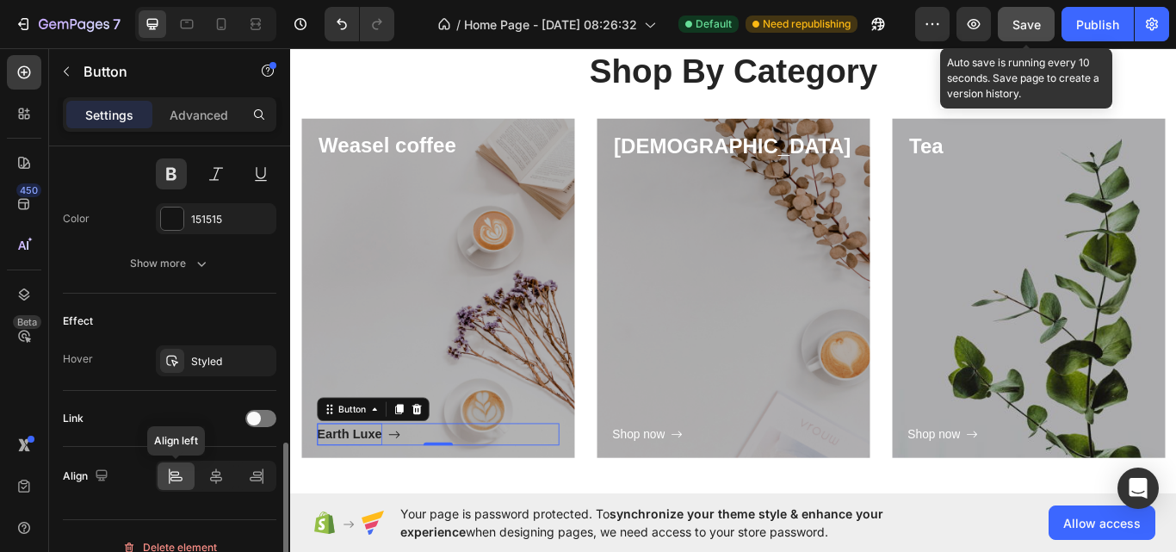
scroll to position [916, 0]
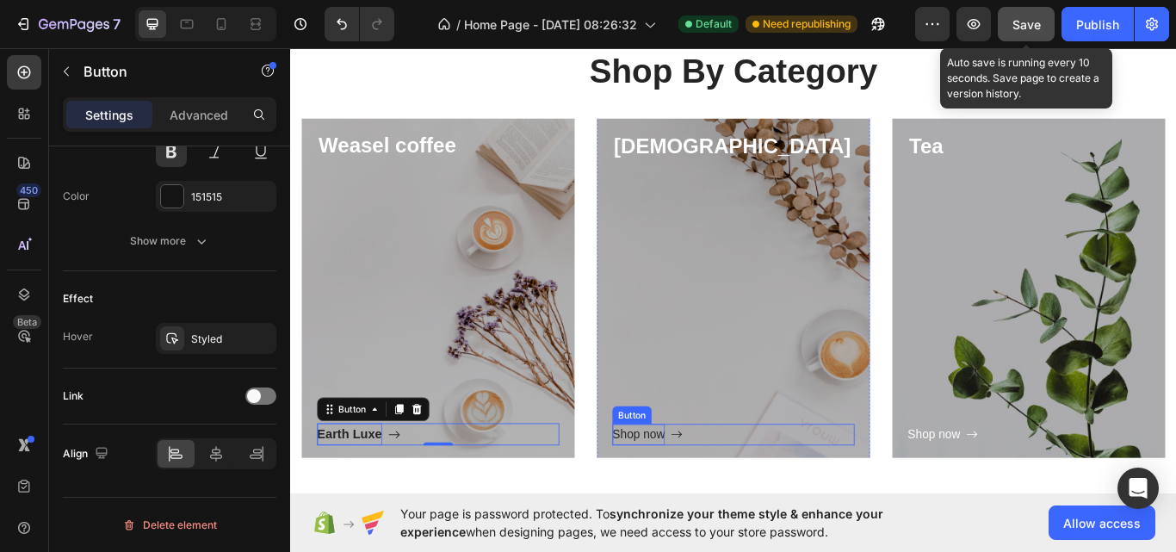
click at [711, 495] on p "Shop now" at bounding box center [695, 499] width 61 height 25
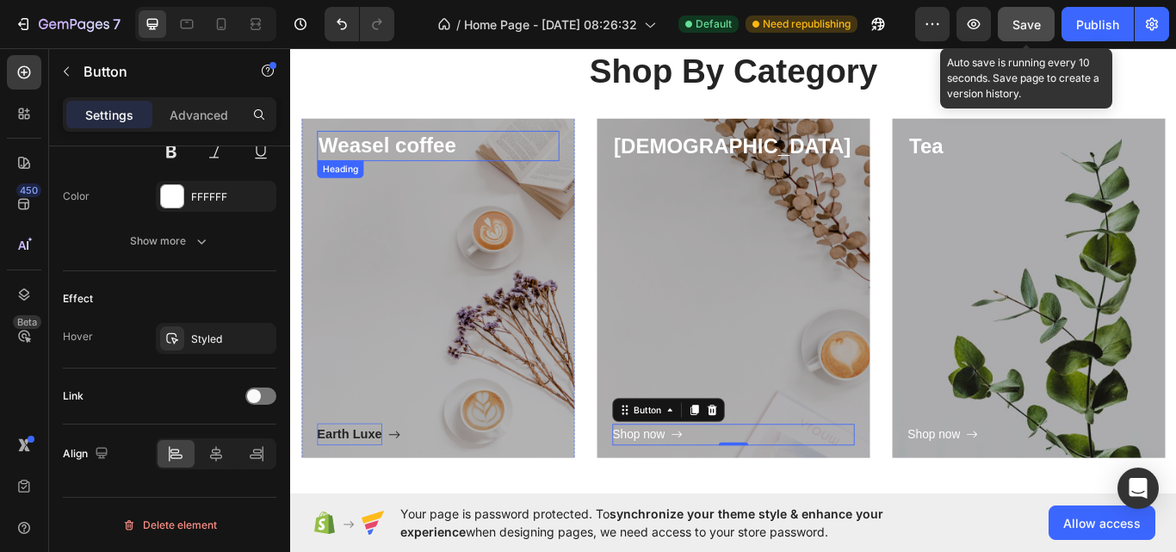
click at [435, 152] on p "Weasel coffee" at bounding box center [462, 162] width 279 height 31
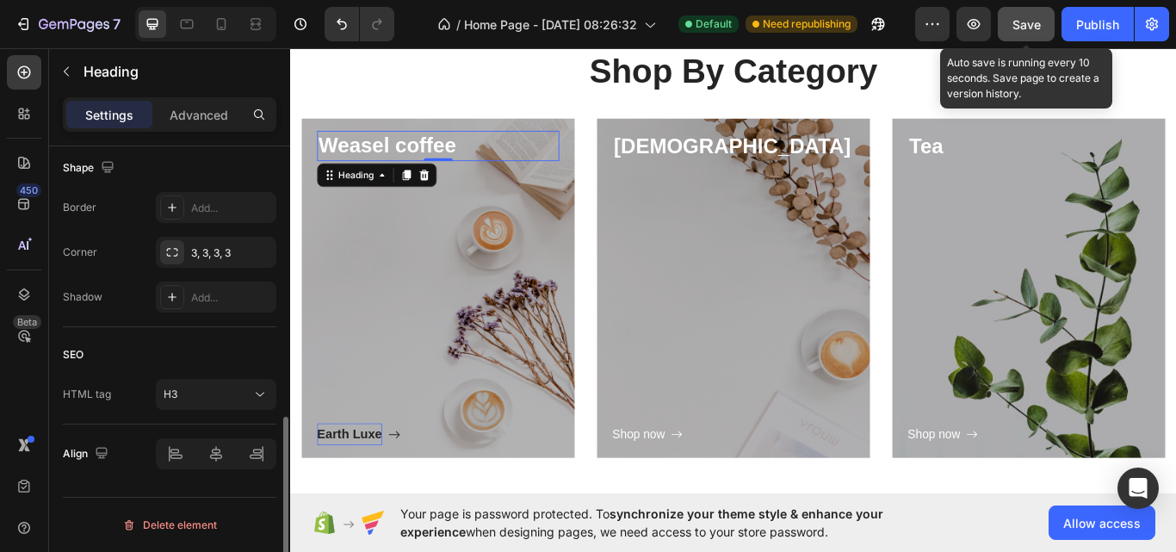
scroll to position [0, 0]
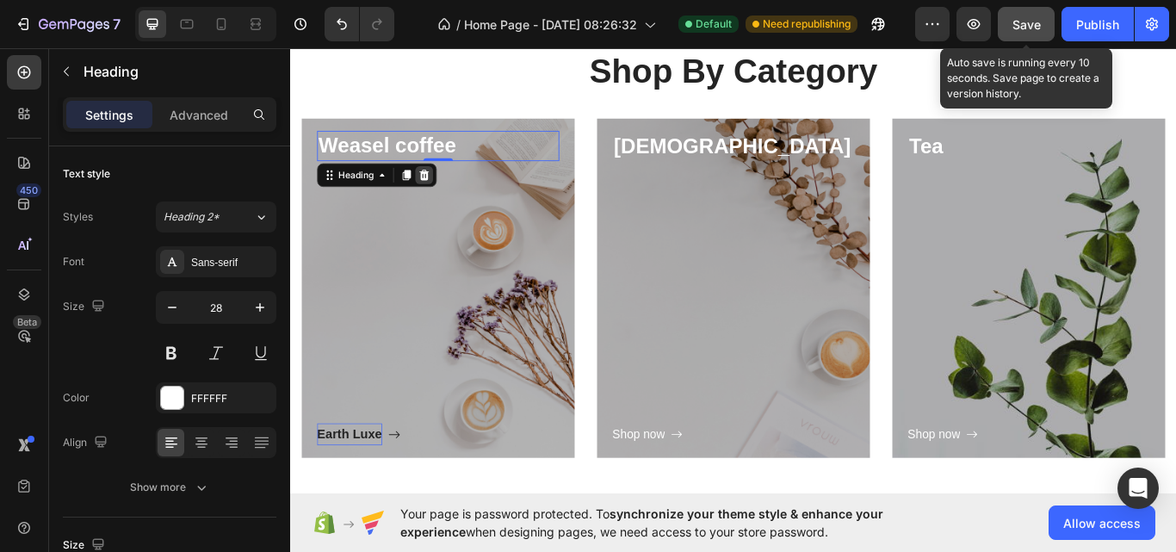
click at [452, 199] on icon at bounding box center [446, 197] width 14 height 14
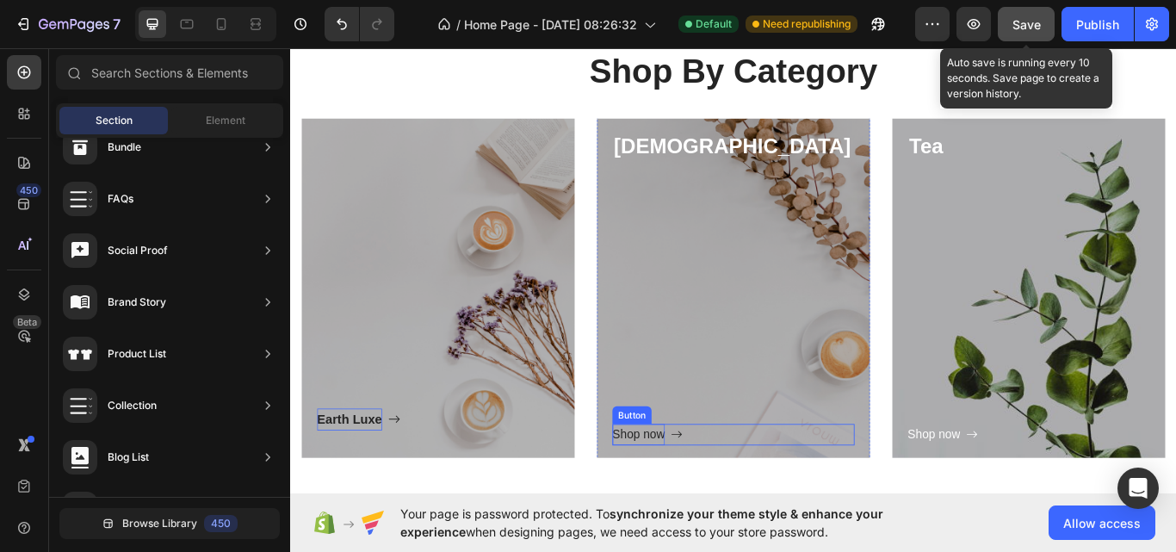
click at [709, 498] on p "Shop now" at bounding box center [695, 499] width 61 height 25
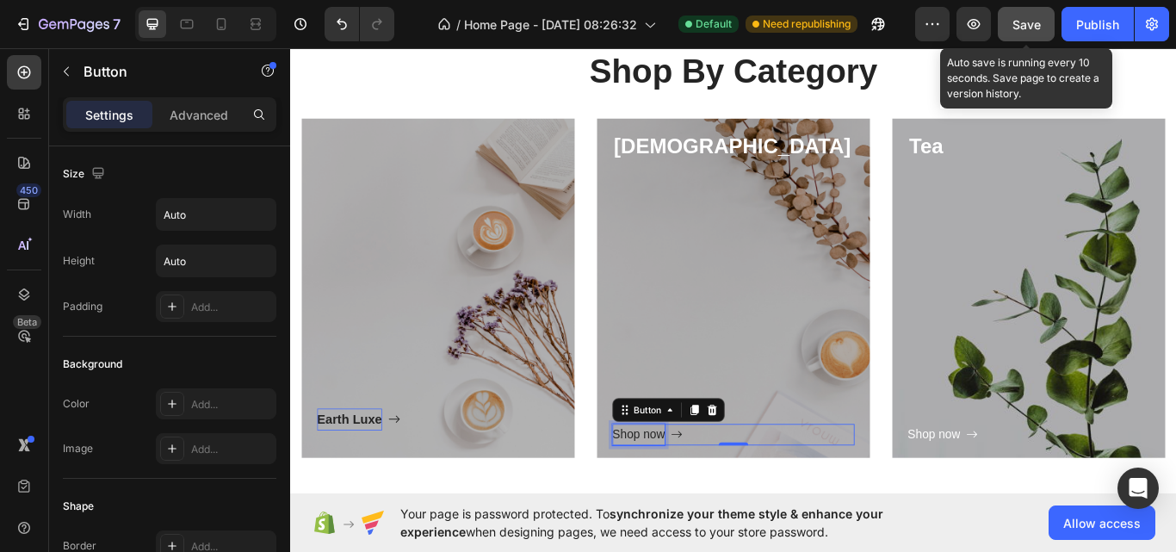
click at [709, 498] on p "Shop now" at bounding box center [695, 499] width 61 height 25
click at [665, 487] on button "Shop" at bounding box center [691, 499] width 52 height 25
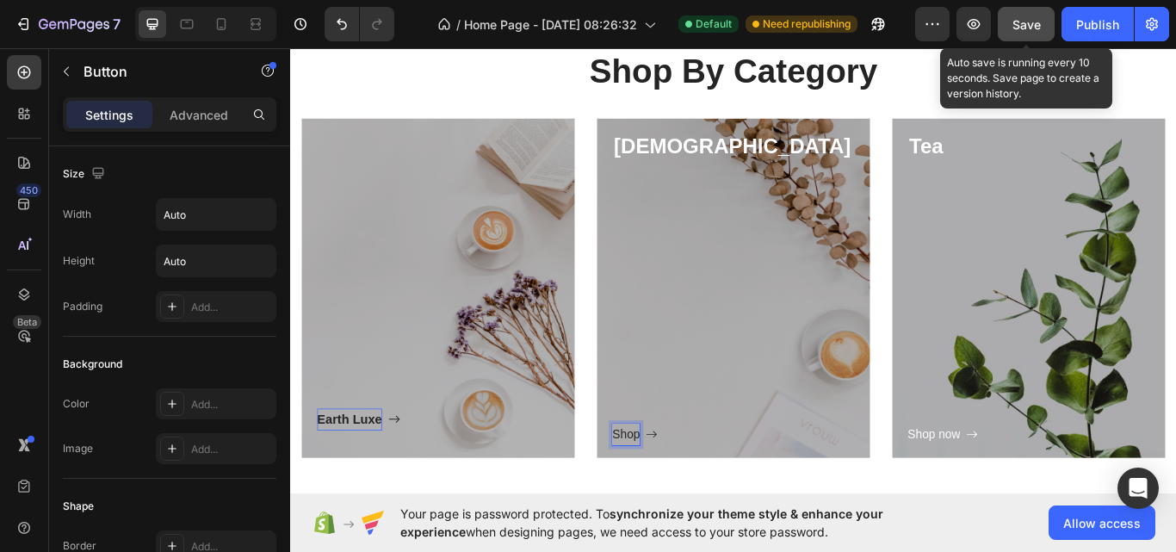
click at [665, 487] on button "Shop" at bounding box center [691, 499] width 52 height 25
click at [695, 498] on p "Shop" at bounding box center [681, 499] width 32 height 25
click at [696, 500] on p "Signature Edge →" at bounding box center [721, 499] width 113 height 25
click at [778, 500] on p "Signature Edge →" at bounding box center [721, 499] width 113 height 25
click at [760, 494] on p "Signature Edge" at bounding box center [712, 499] width 95 height 25
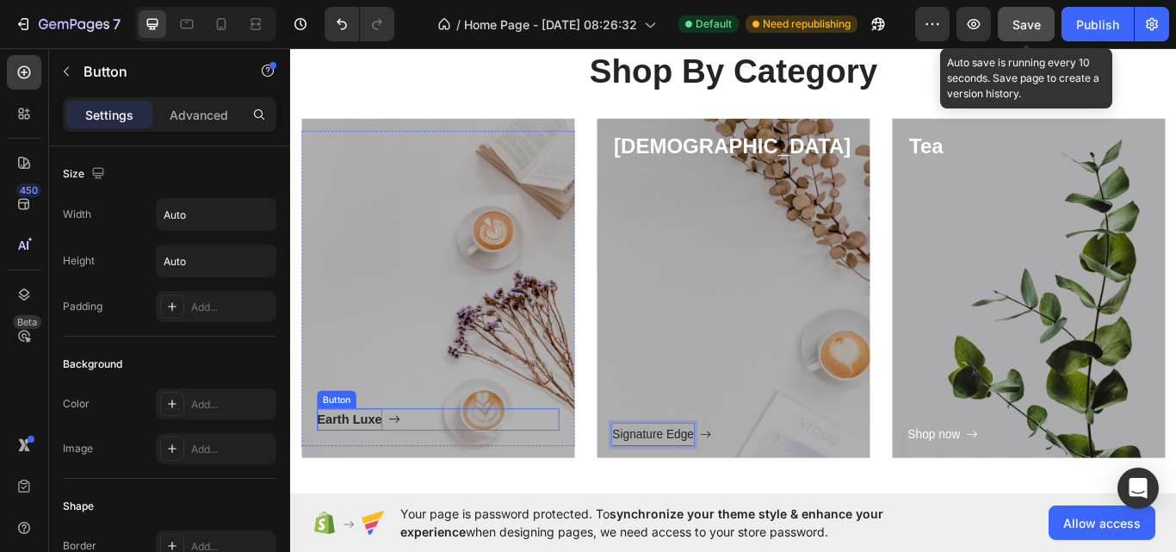
click at [370, 487] on p "Earth Luxe" at bounding box center [359, 482] width 76 height 27
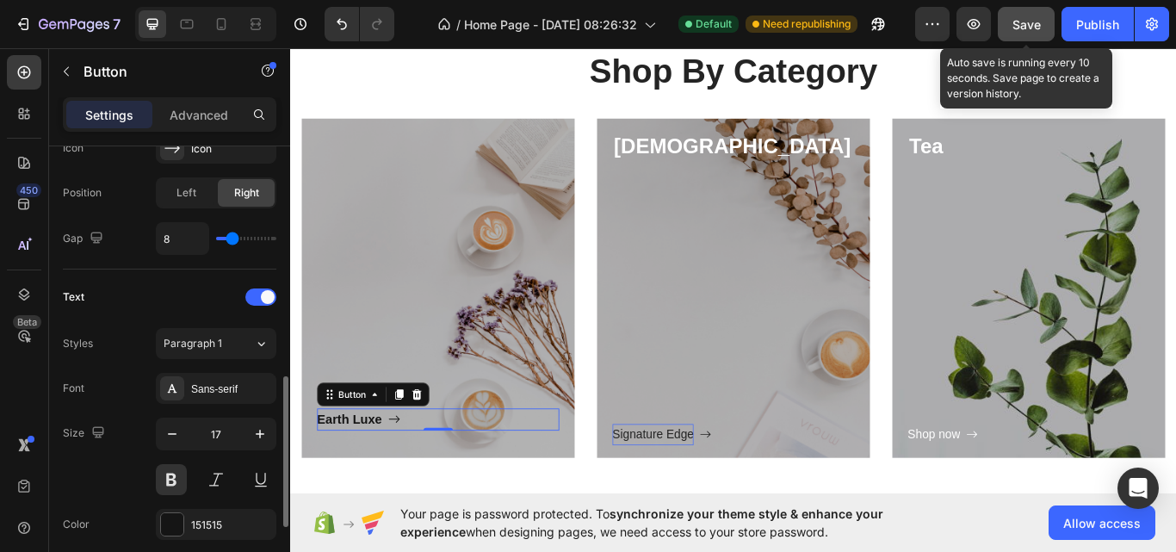
scroll to position [615, 0]
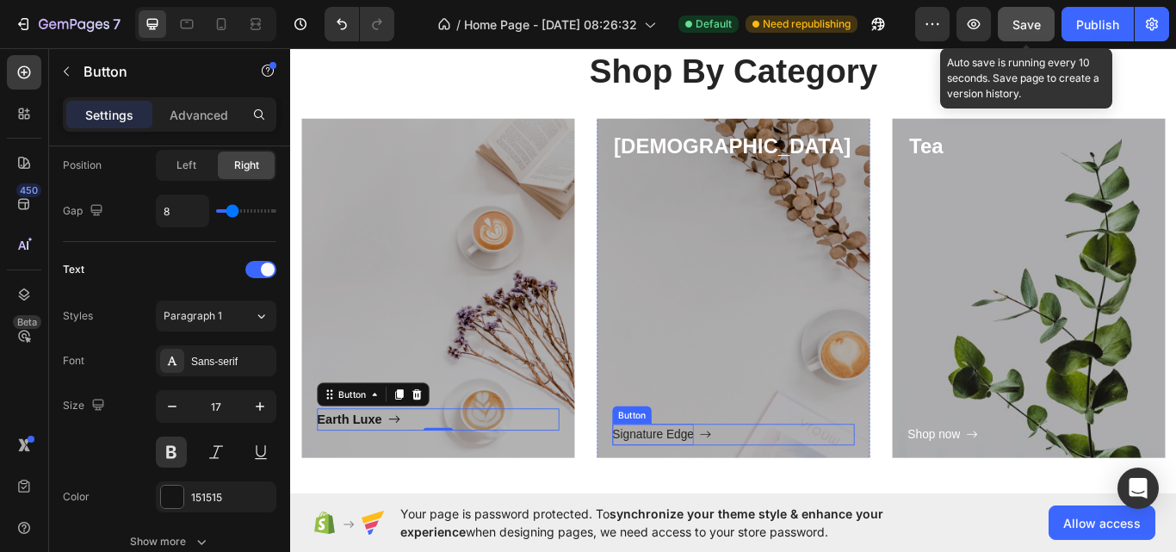
click at [690, 496] on p "Signature Edge" at bounding box center [712, 499] width 95 height 25
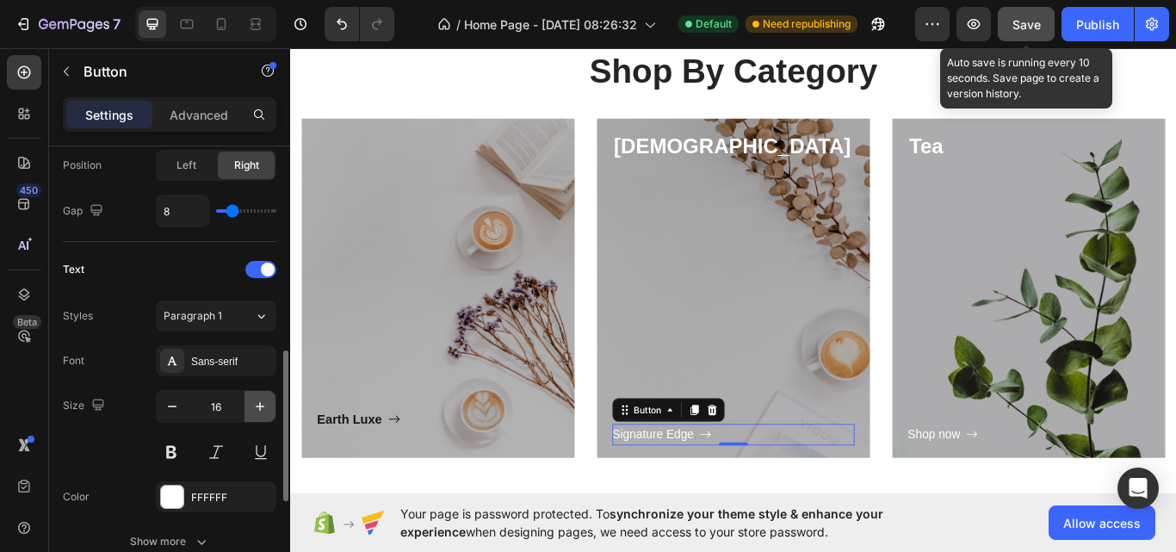
click at [267, 411] on icon "button" at bounding box center [259, 406] width 17 height 17
type input "17"
click at [185, 491] on div "FFFFFF" at bounding box center [216, 496] width 120 height 31
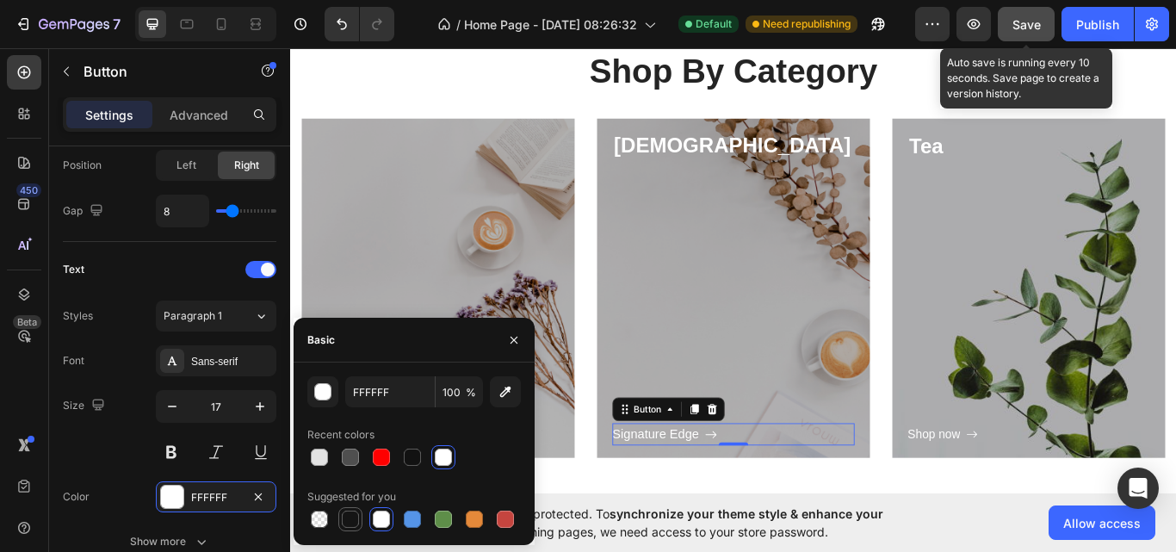
click at [349, 522] on div at bounding box center [350, 518] width 17 height 17
type input "151515"
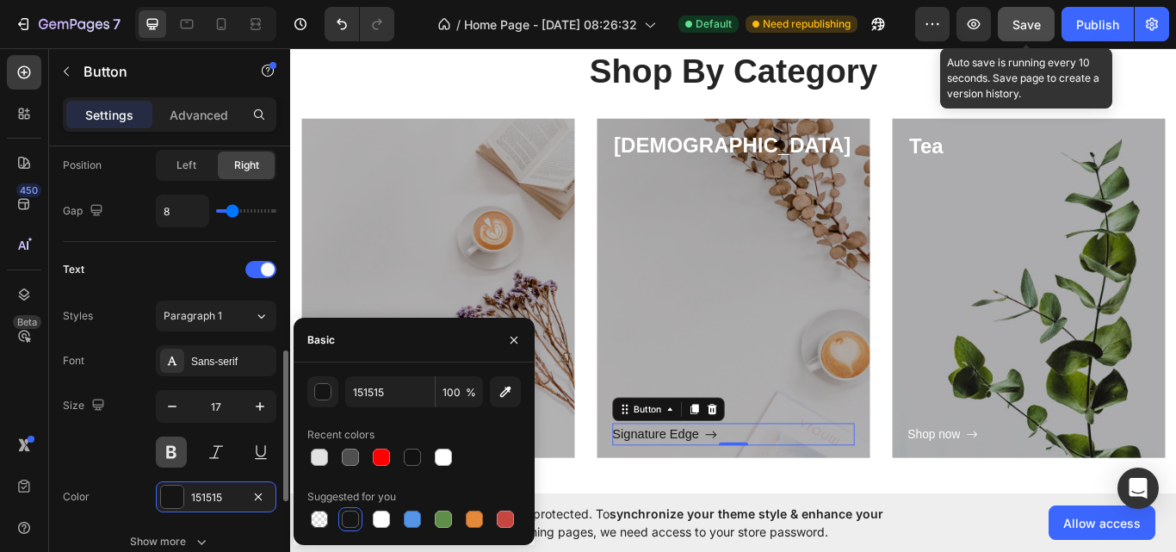
click at [180, 457] on button at bounding box center [171, 451] width 31 height 31
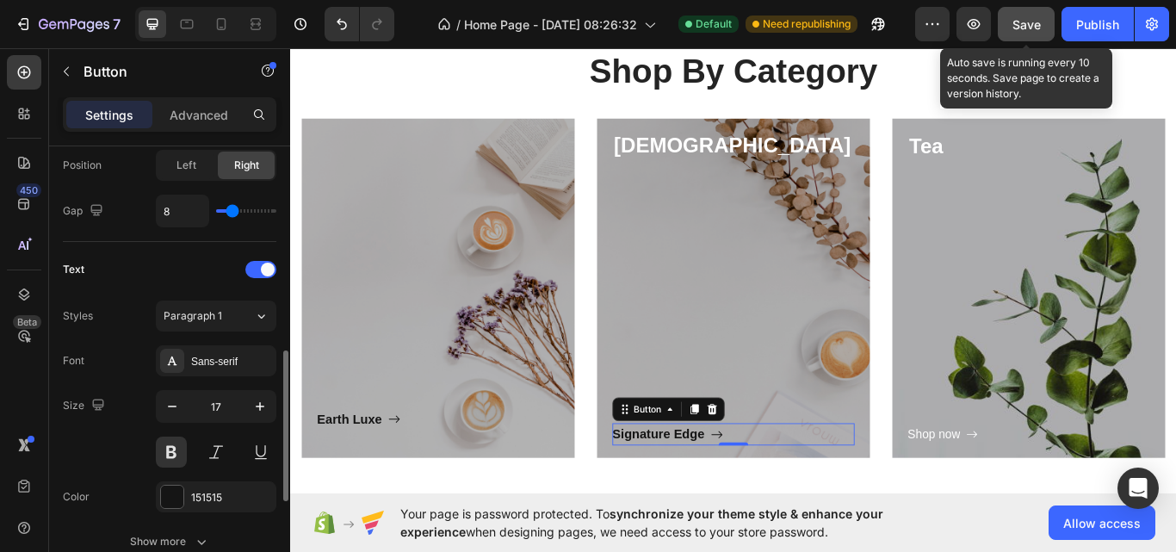
click at [125, 443] on div "Size 17" at bounding box center [169, 428] width 213 height 77
click at [102, 440] on div "Size 17" at bounding box center [169, 428] width 213 height 77
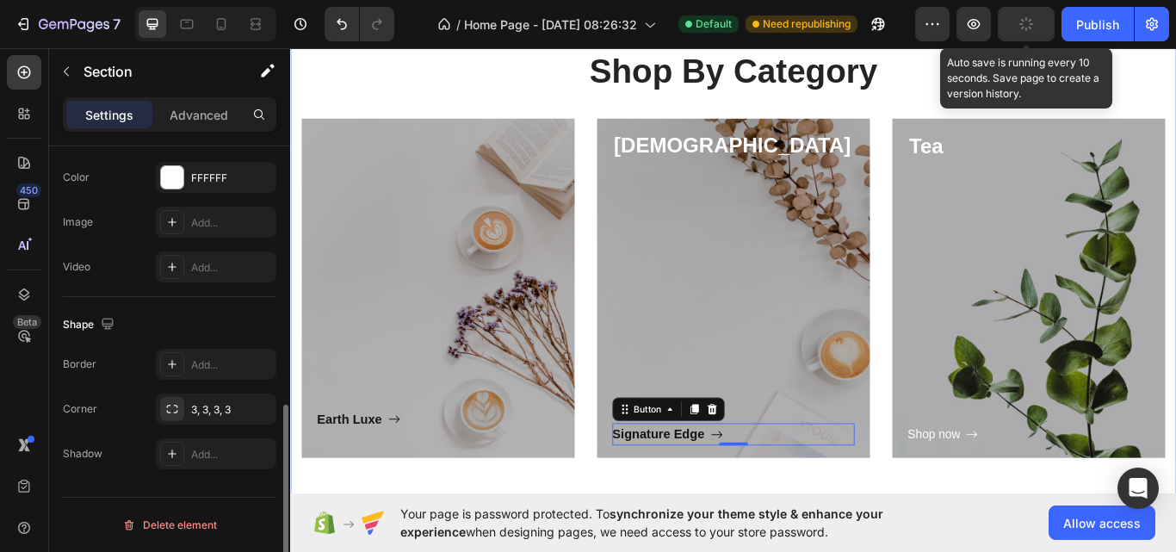
click at [412, 551] on div "Shop By Category Heading Row Earth Luxe Button Row Hero Banner Capuchino Headin…" at bounding box center [806, 288] width 1033 height 615
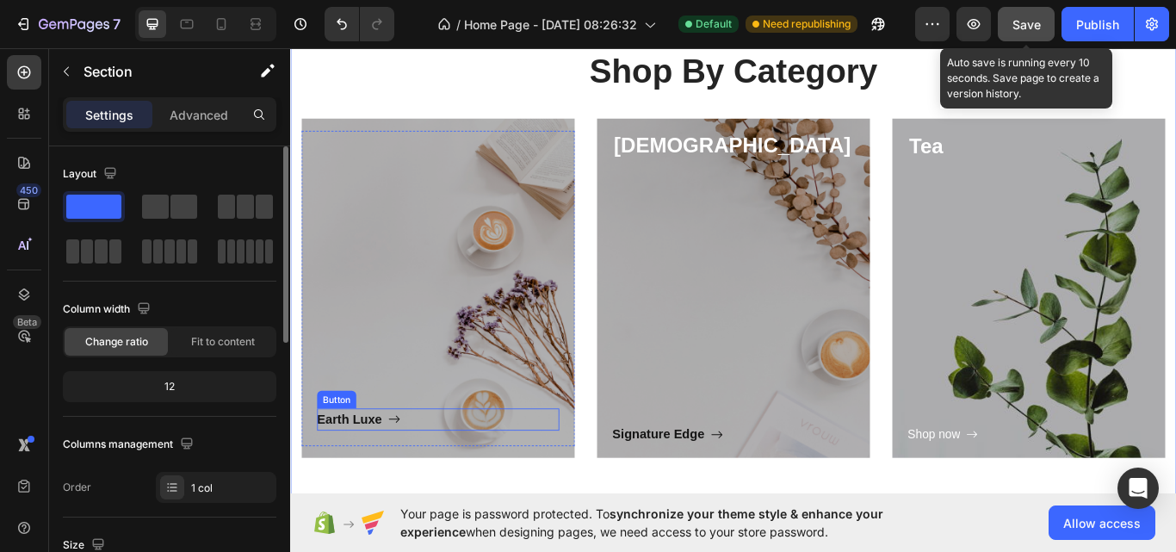
drag, startPoint x: 479, startPoint y: 483, endPoint x: 472, endPoint y: 499, distance: 17.7
click at [472, 499] on div "Earth Luxe Button Row" at bounding box center [462, 329] width 318 height 368
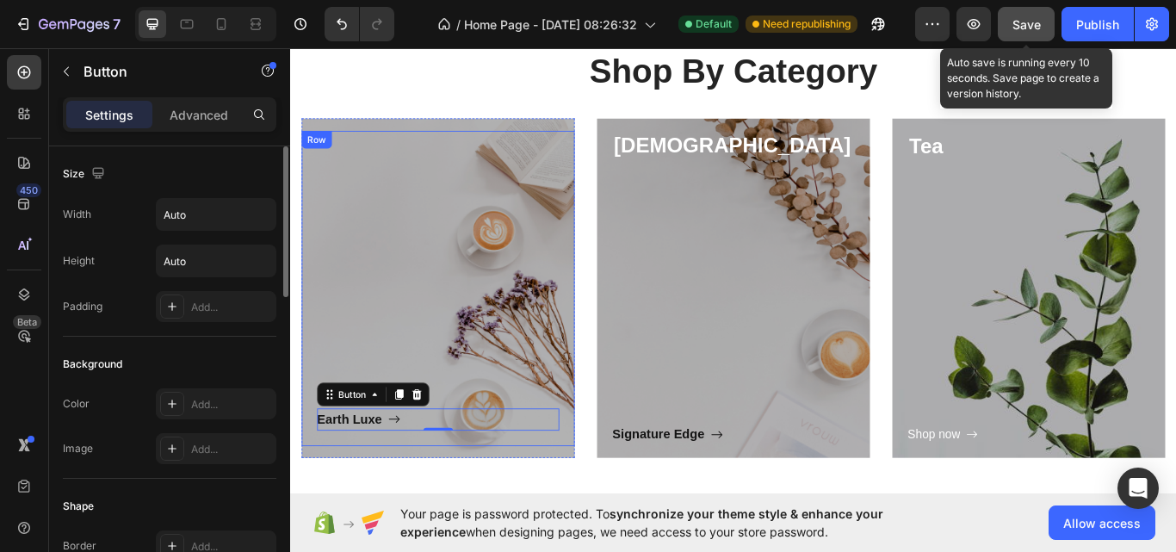
click at [486, 336] on div "Earth Luxe Button 0" at bounding box center [462, 330] width 282 height 332
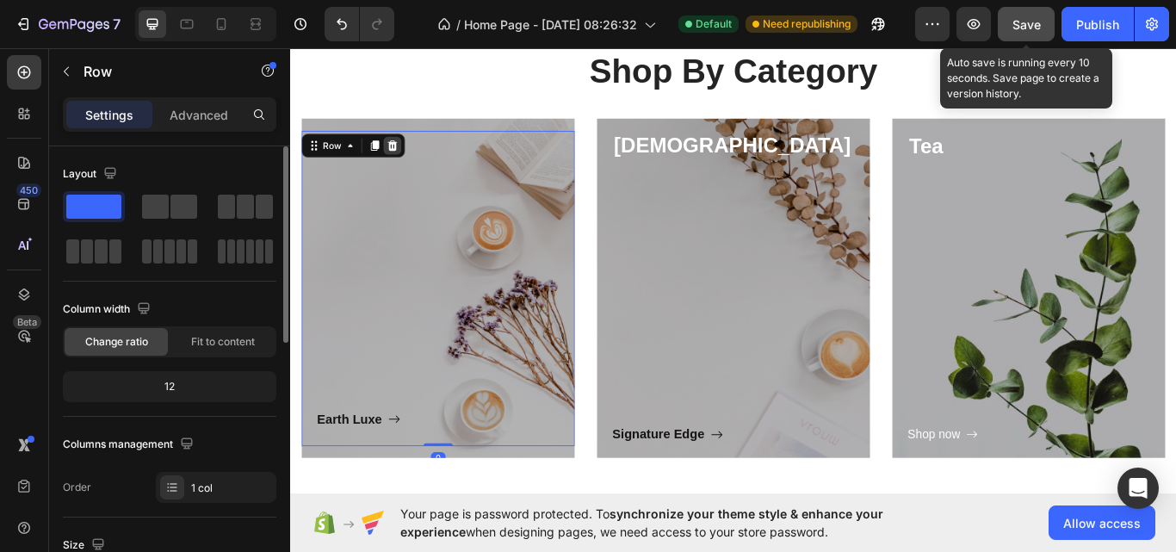
click at [416, 161] on div at bounding box center [408, 162] width 21 height 21
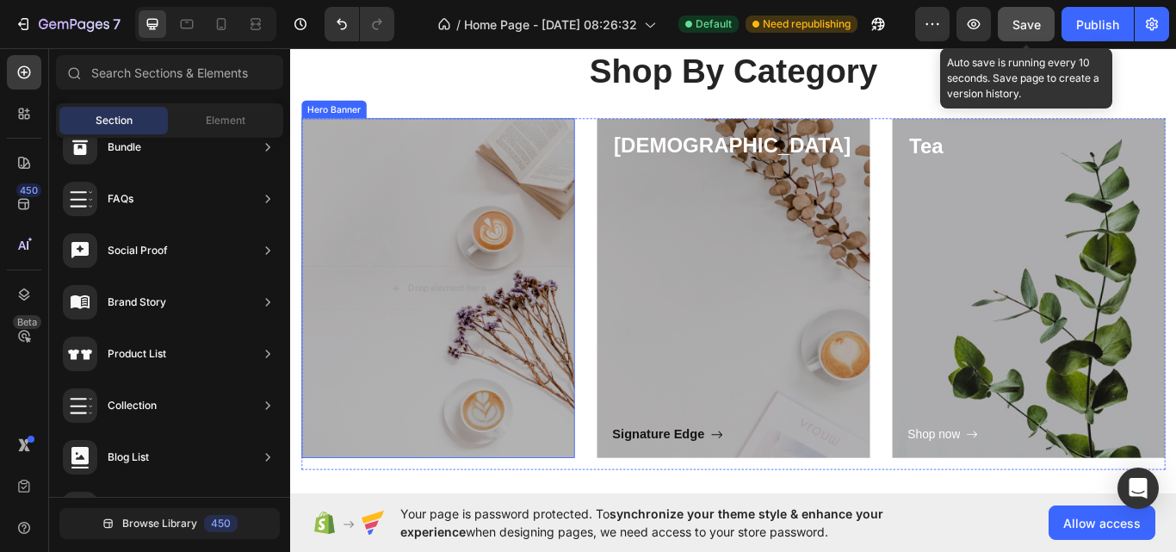
click at [426, 232] on div "Overlay" at bounding box center [462, 329] width 318 height 396
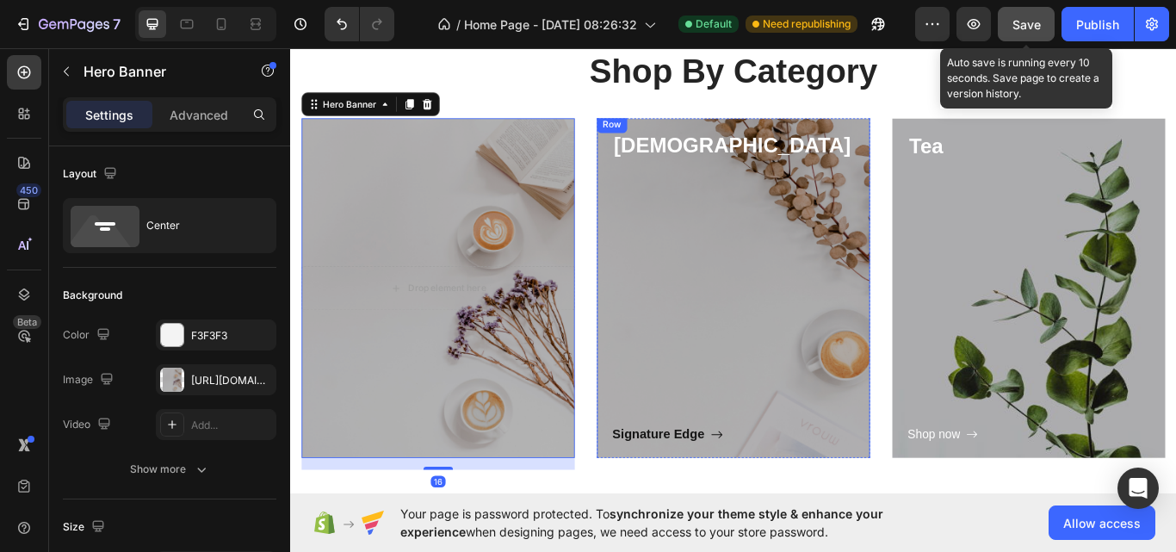
click at [894, 482] on div "Signature Edge Button" at bounding box center [806, 347] width 282 height 332
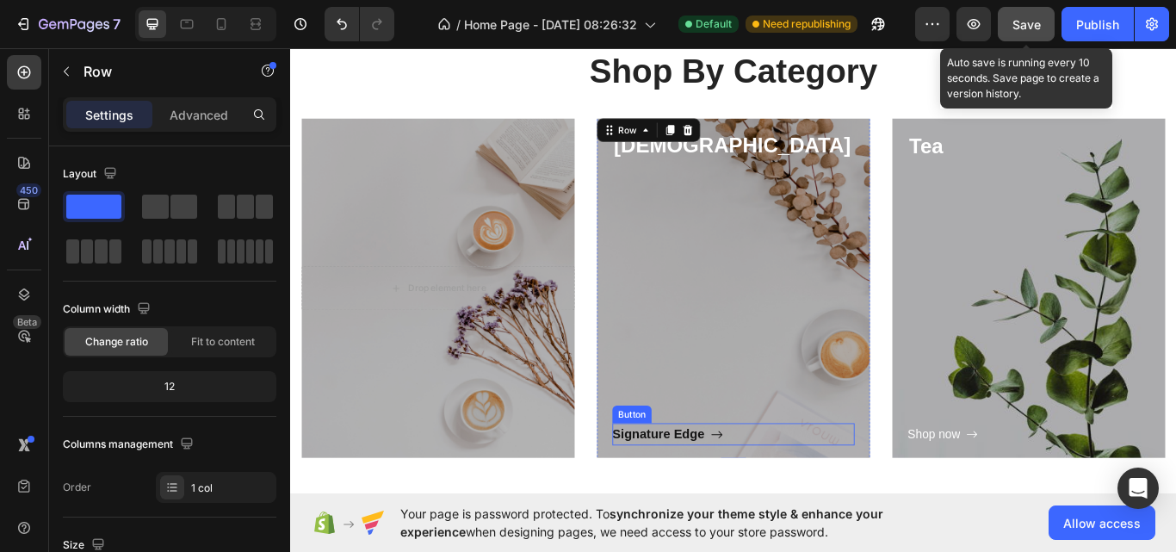
click at [867, 499] on div "Signature Edge Button" at bounding box center [806, 499] width 282 height 27
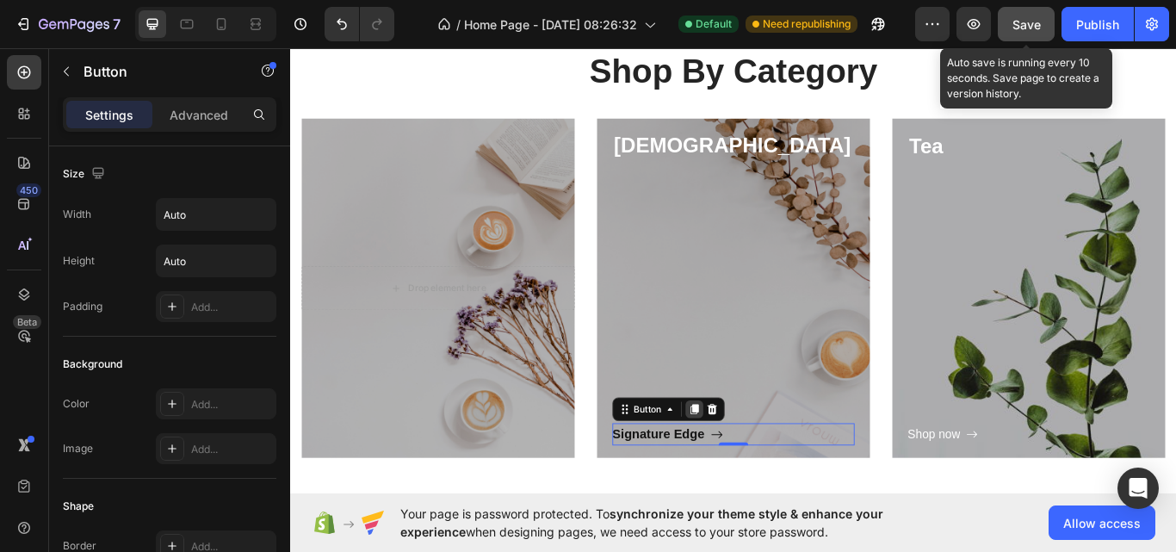
click at [758, 471] on icon at bounding box center [760, 470] width 9 height 12
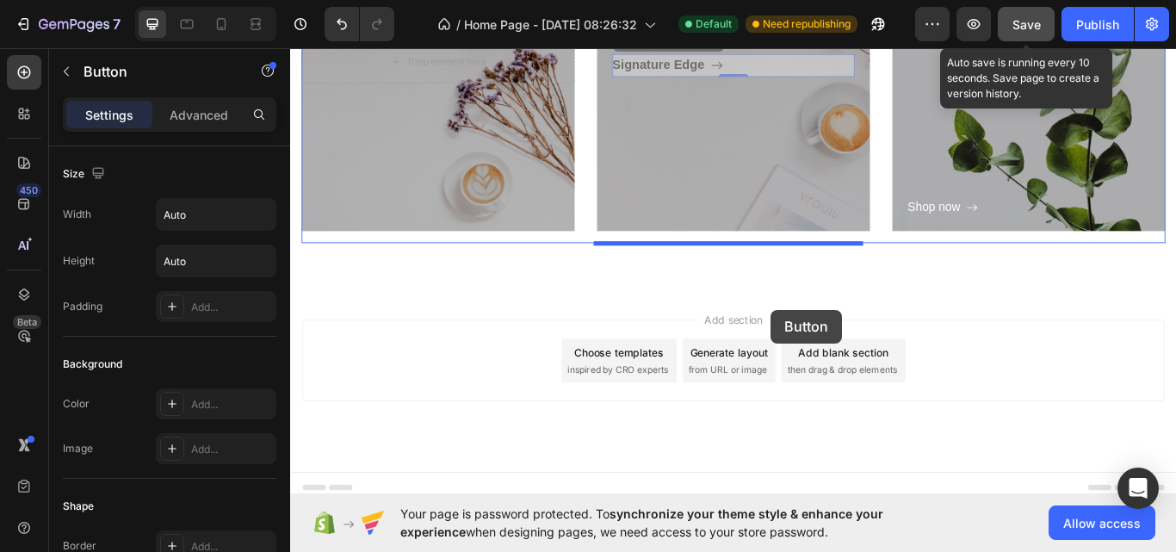
scroll to position [1081, 0]
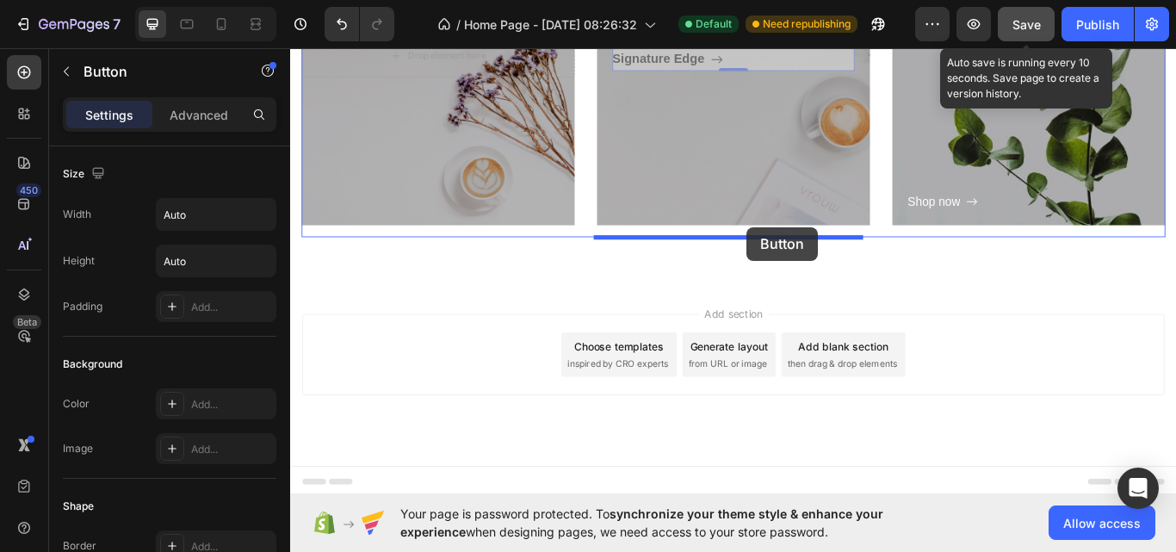
drag, startPoint x: 856, startPoint y: 309, endPoint x: 822, endPoint y: 257, distance: 62.1
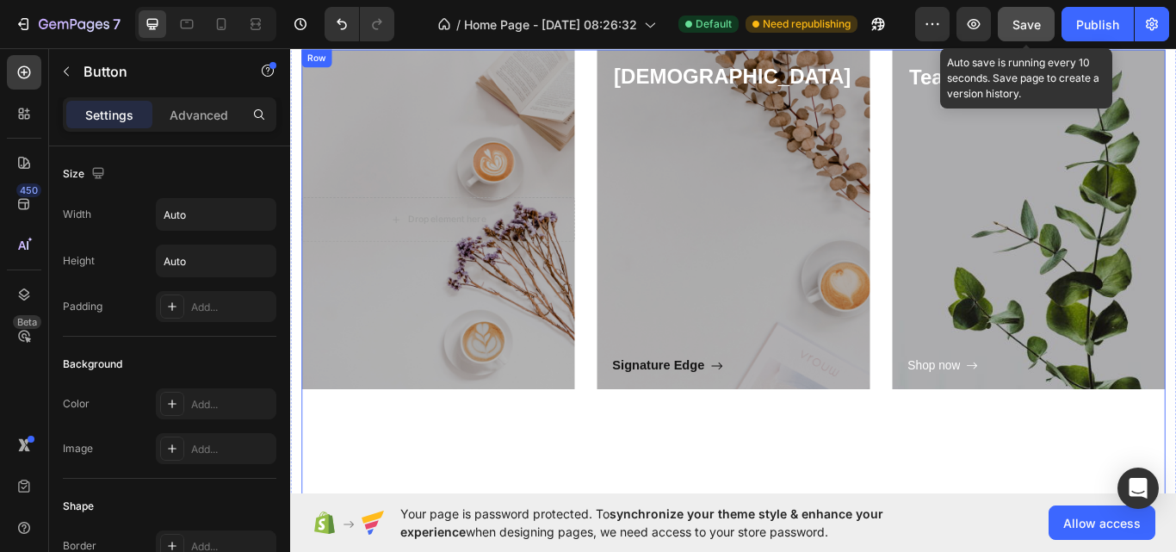
scroll to position [869, 0]
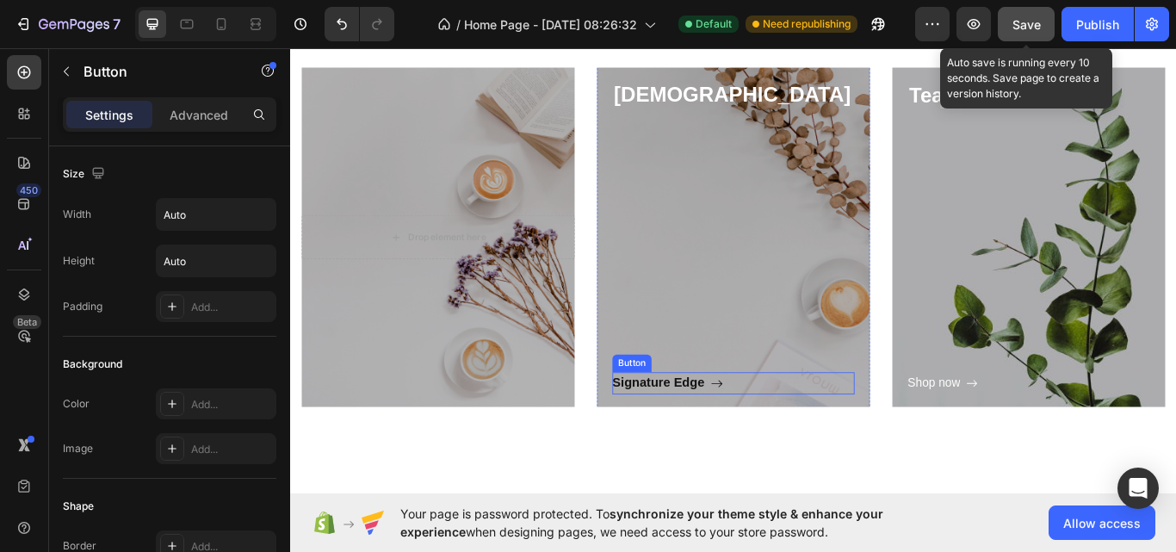
click at [873, 436] on div "Signature Edge Button" at bounding box center [806, 440] width 282 height 27
click at [760, 417] on icon at bounding box center [761, 411] width 14 height 14
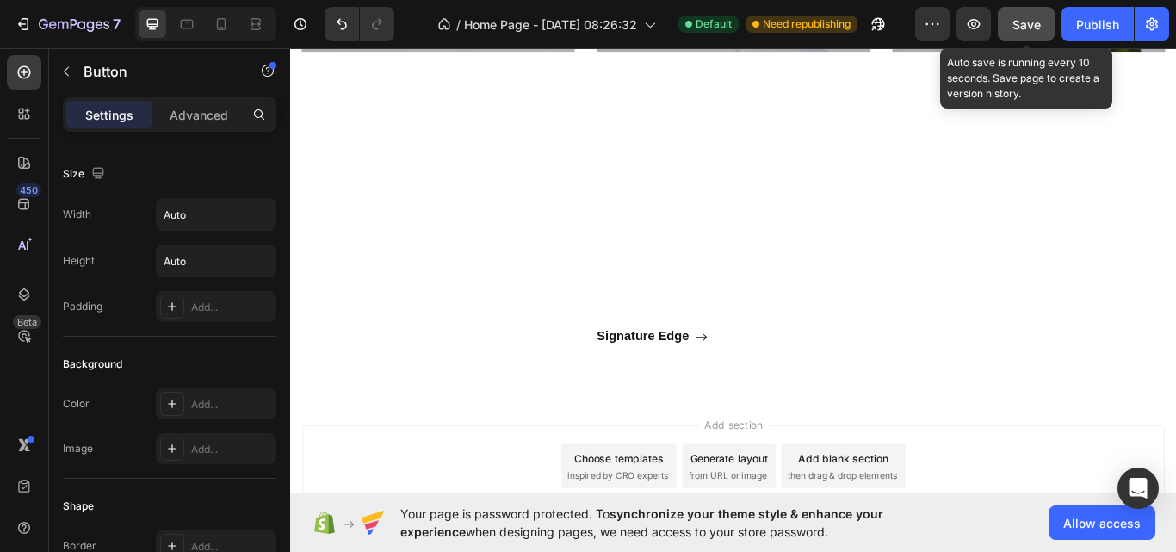
scroll to position [1281, 0]
click at [715, 390] on p "Signature Edge" at bounding box center [701, 387] width 108 height 27
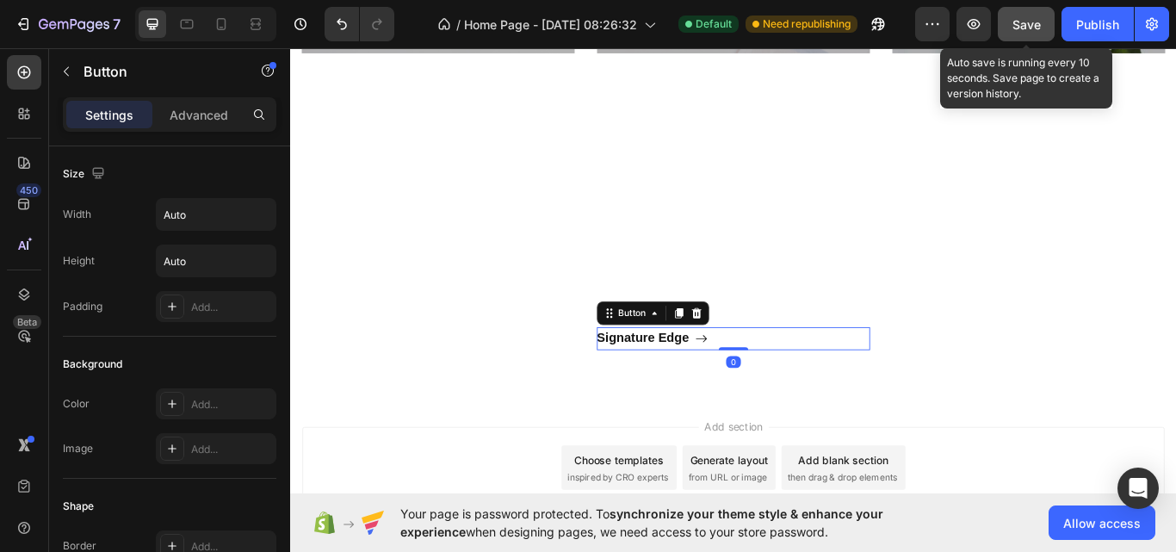
click at [853, 381] on div "Signature Edge Button 0" at bounding box center [806, 387] width 318 height 27
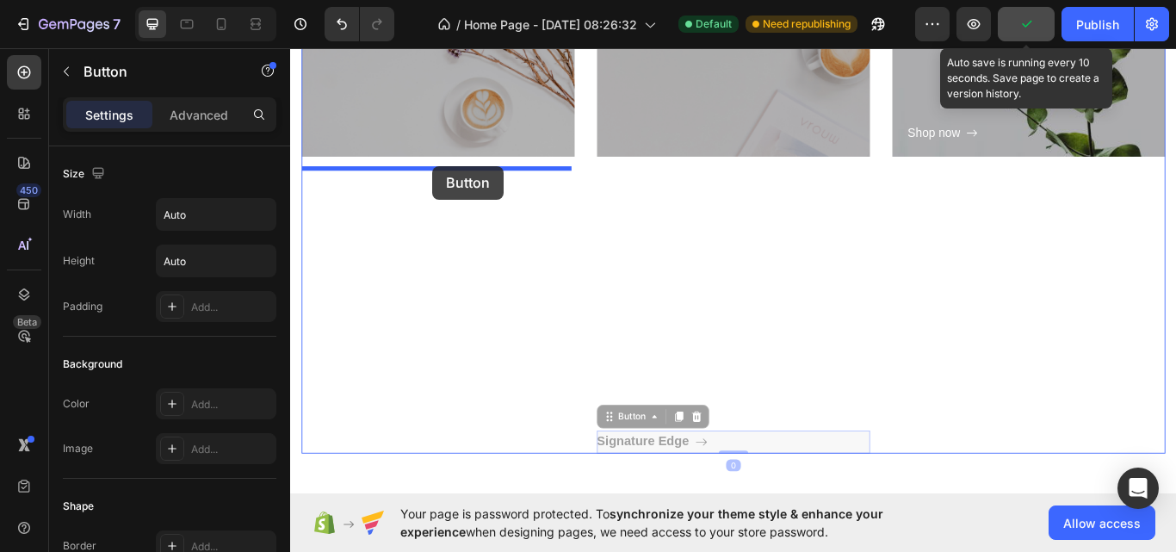
scroll to position [1058, 0]
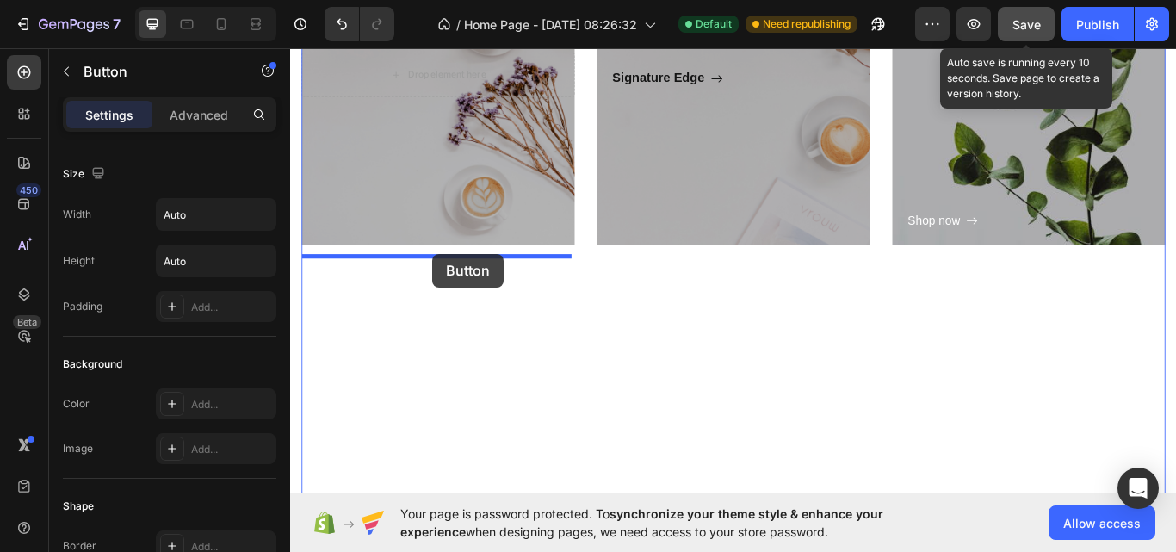
drag, startPoint x: 853, startPoint y: 381, endPoint x: 456, endPoint y: 288, distance: 407.5
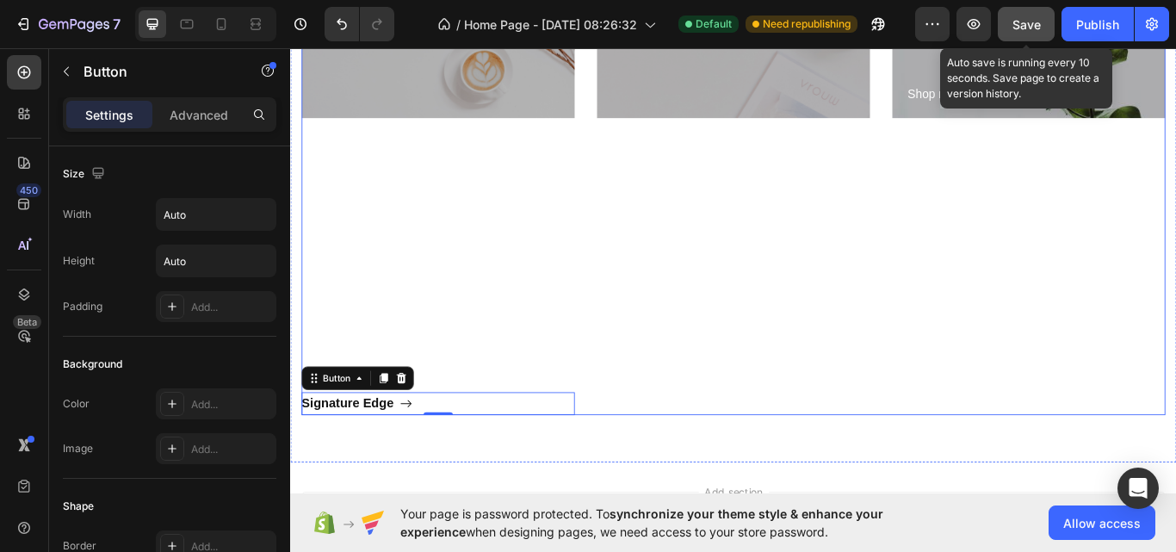
scroll to position [1206, 0]
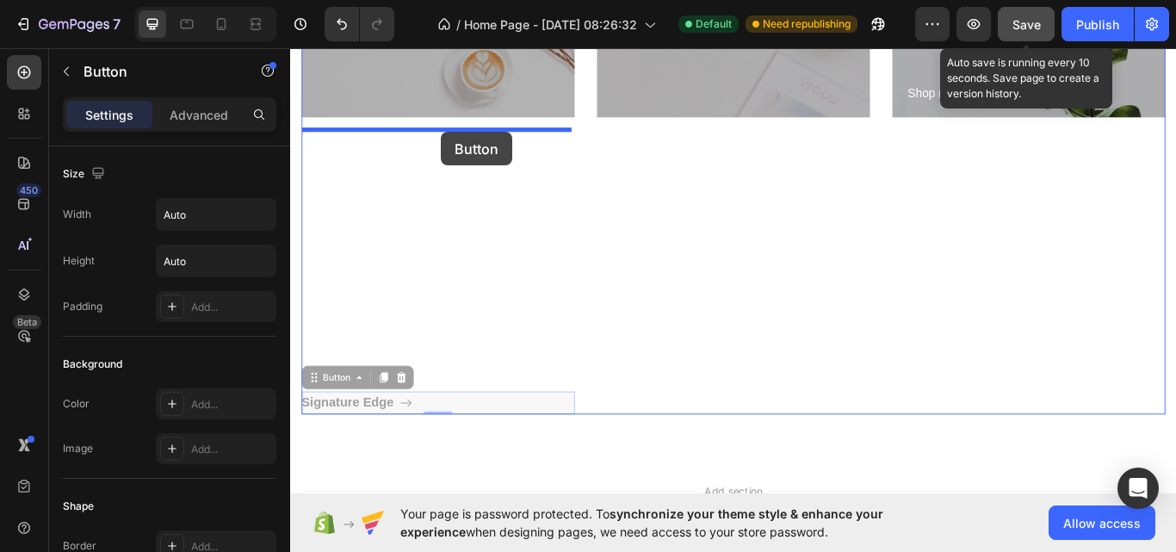
drag, startPoint x: 528, startPoint y: 454, endPoint x: 466, endPoint y: 146, distance: 313.6
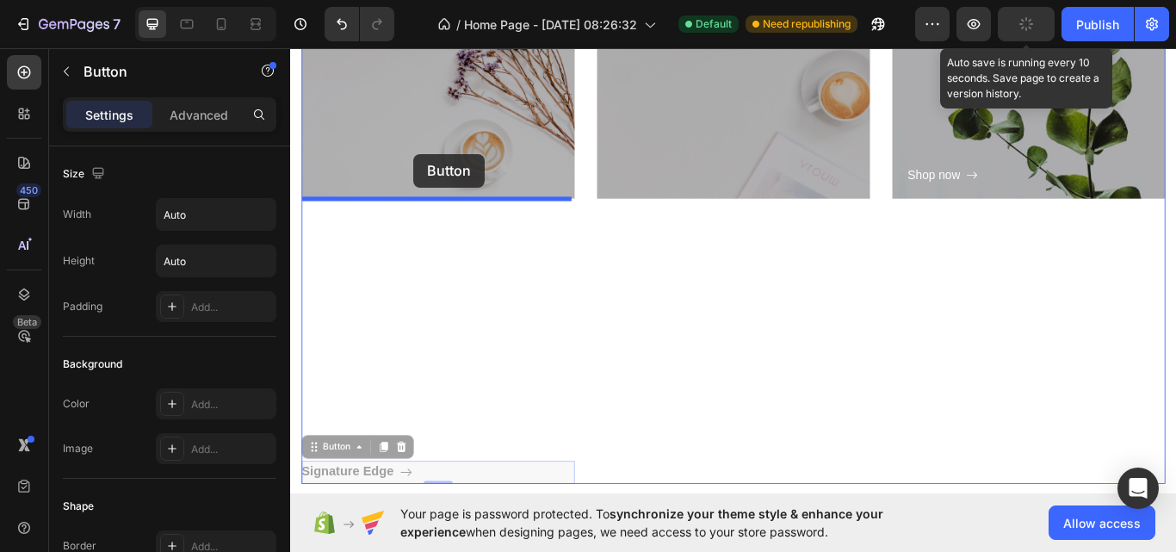
scroll to position [1099, 0]
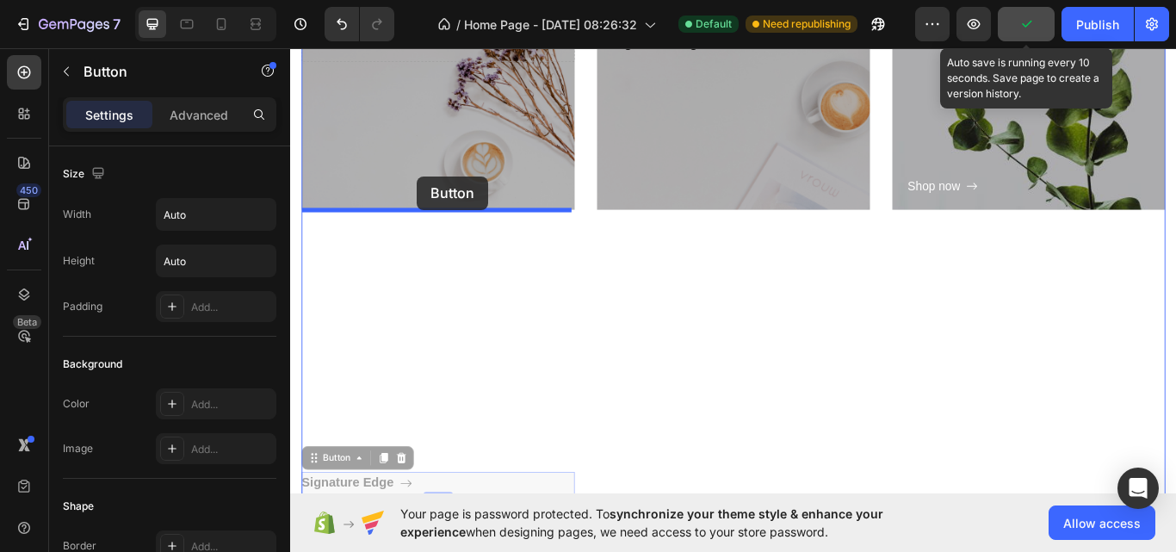
drag, startPoint x: 520, startPoint y: 439, endPoint x: 438, endPoint y: 198, distance: 254.4
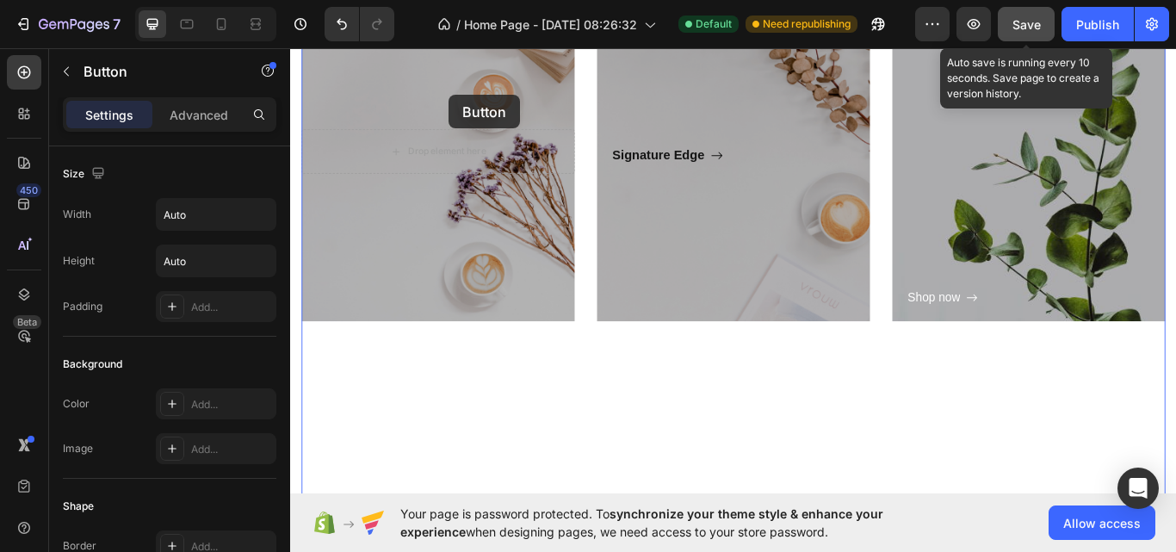
scroll to position [917, 0]
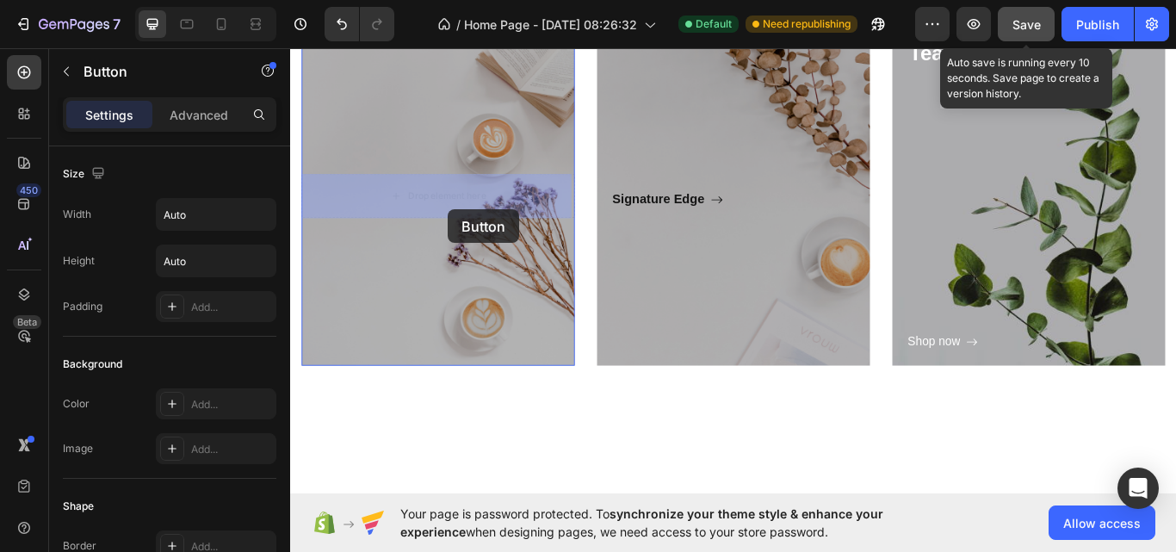
drag, startPoint x: 570, startPoint y: 550, endPoint x: 473, endPoint y: 237, distance: 327.7
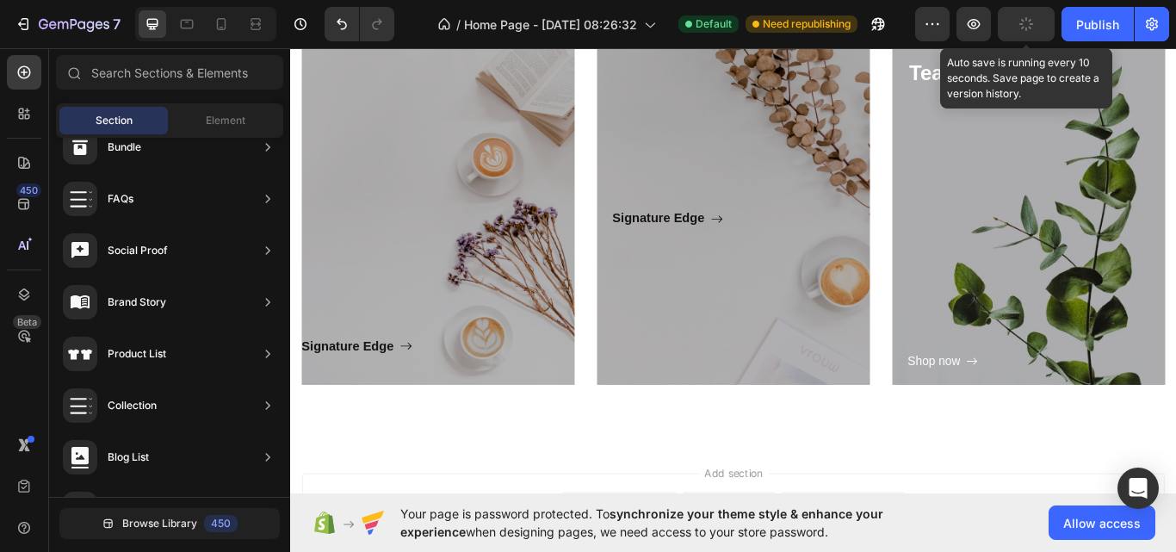
scroll to position [893, 0]
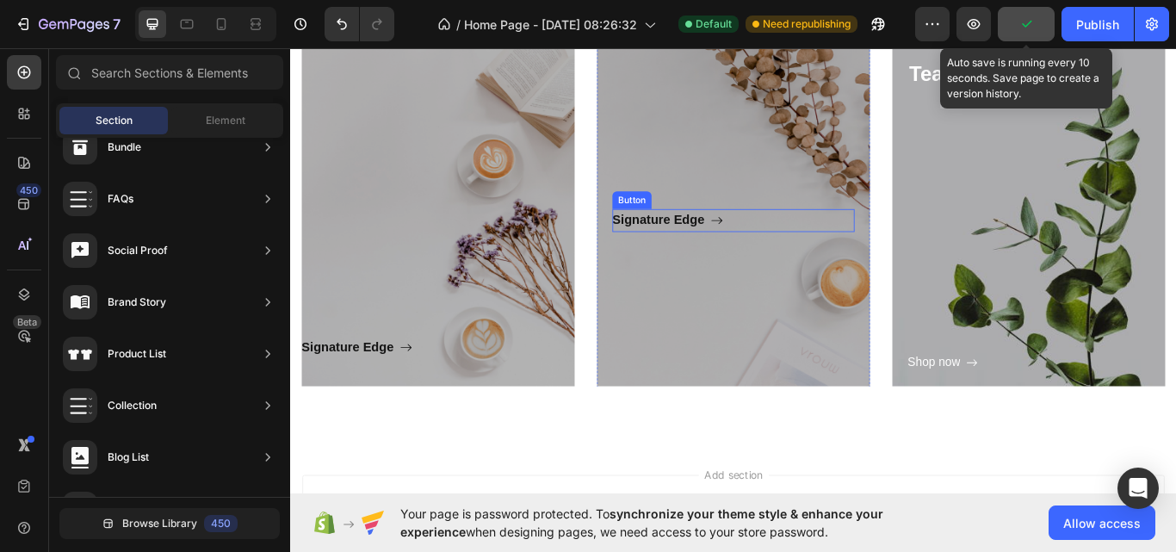
click at [835, 249] on div "Signature Edge Button" at bounding box center [806, 250] width 282 height 27
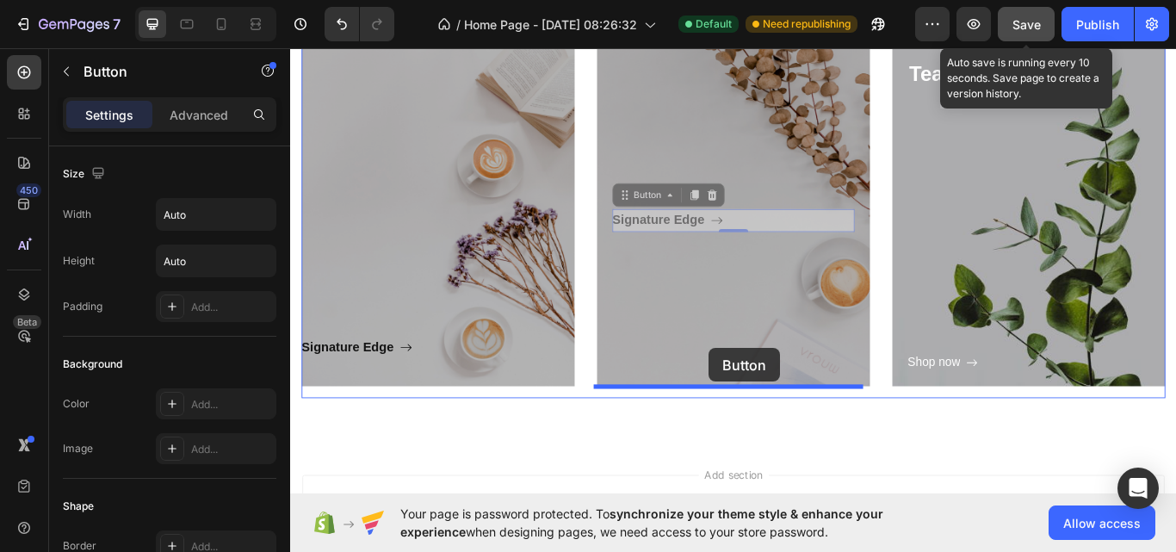
drag, startPoint x: 835, startPoint y: 249, endPoint x: 778, endPoint y: 398, distance: 160.1
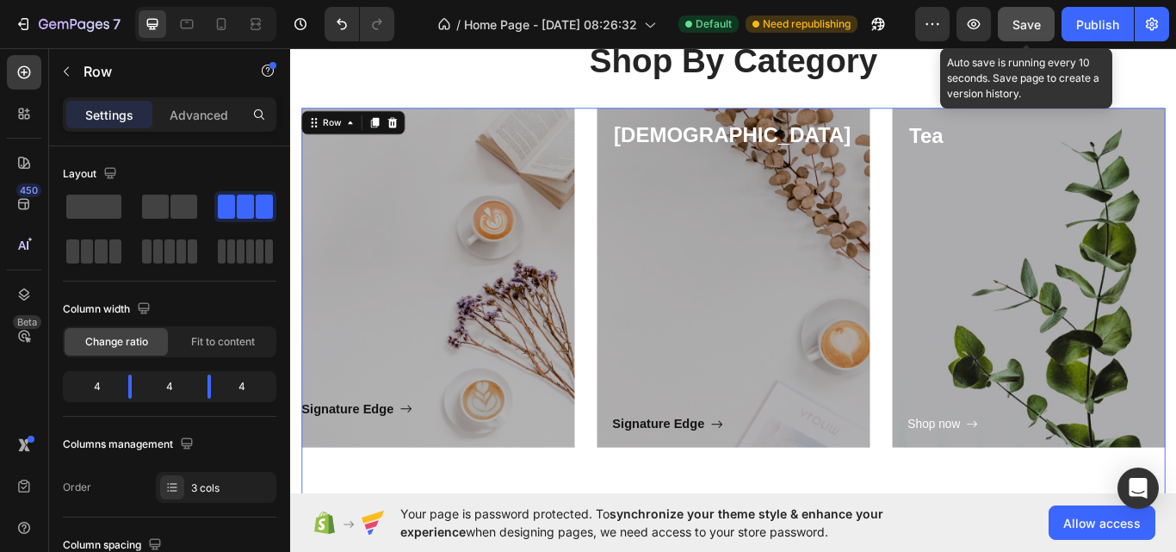
scroll to position [821, 0]
click at [565, 350] on div "Signature Edge Button" at bounding box center [462, 318] width 318 height 332
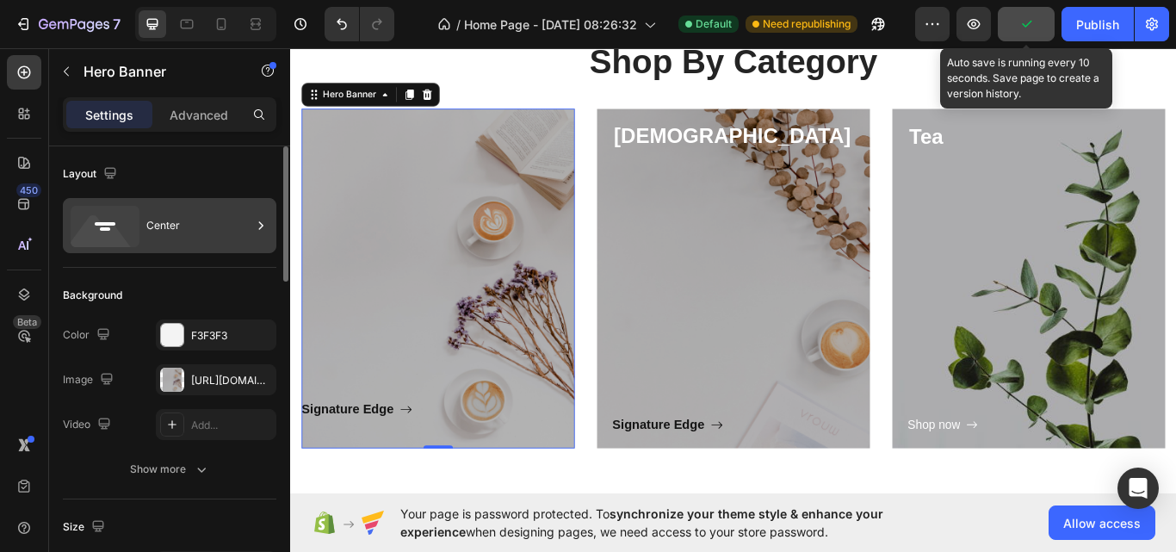
click at [129, 229] on icon at bounding box center [105, 226] width 69 height 41
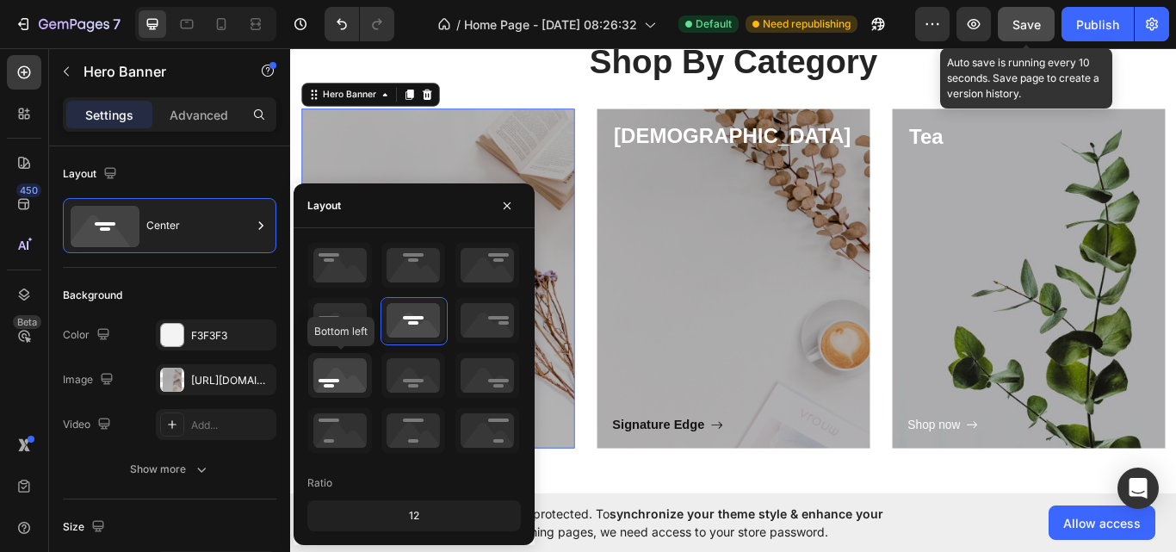
click at [319, 389] on icon at bounding box center [340, 375] width 64 height 45
click at [226, 162] on div "Layout" at bounding box center [169, 174] width 213 height 28
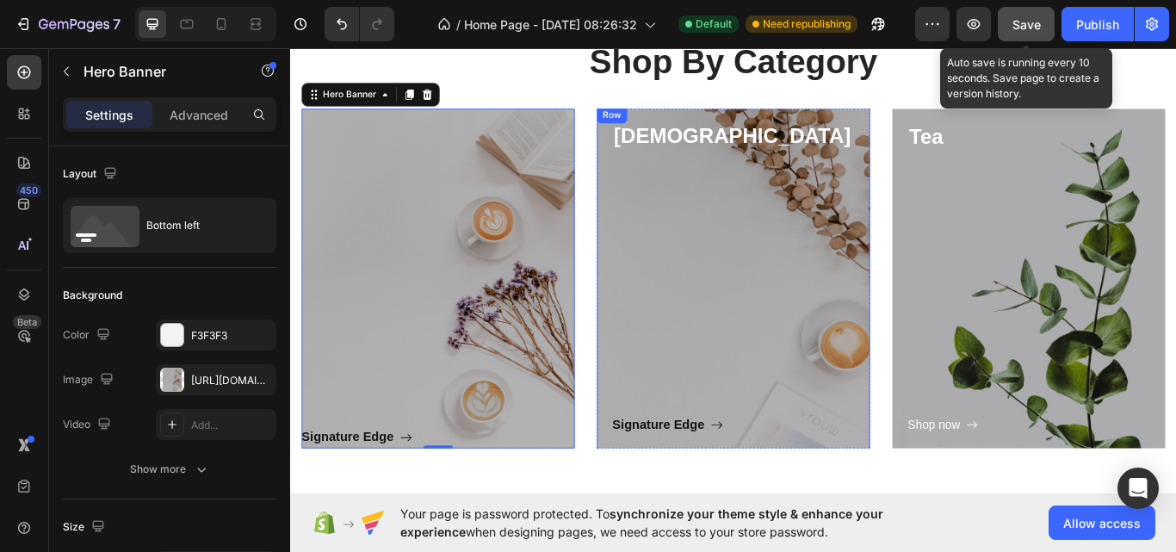
click at [727, 375] on div "Signature Edge Button" at bounding box center [806, 336] width 282 height 332
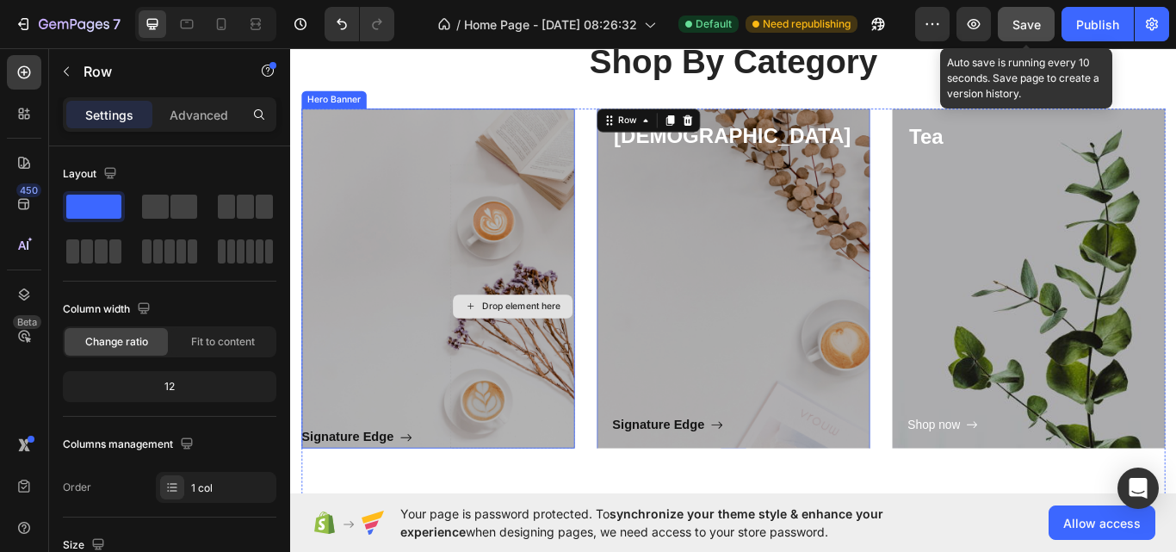
click at [403, 433] on div "Signature Edge Button" at bounding box center [375, 350] width 145 height 332
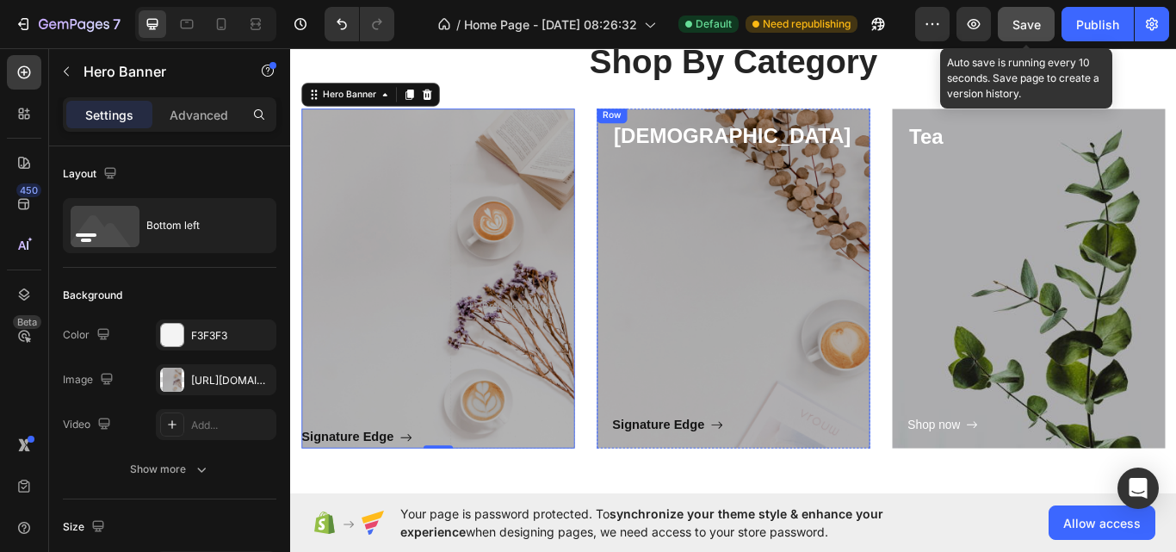
click at [783, 307] on div "Signature Edge Button" at bounding box center [806, 336] width 282 height 332
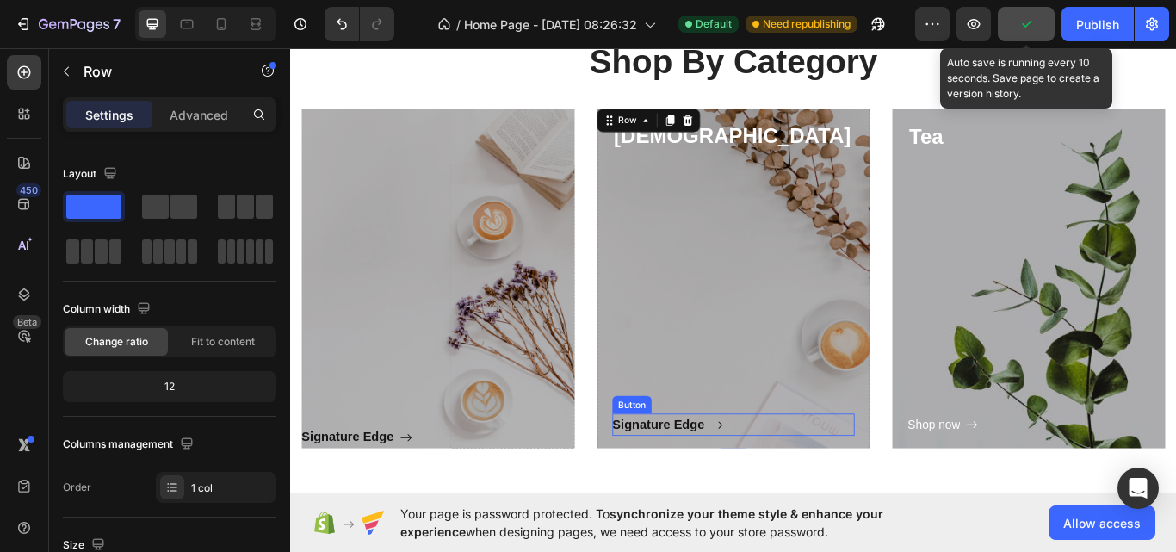
click at [846, 480] on div "Signature Edge Button" at bounding box center [806, 488] width 282 height 27
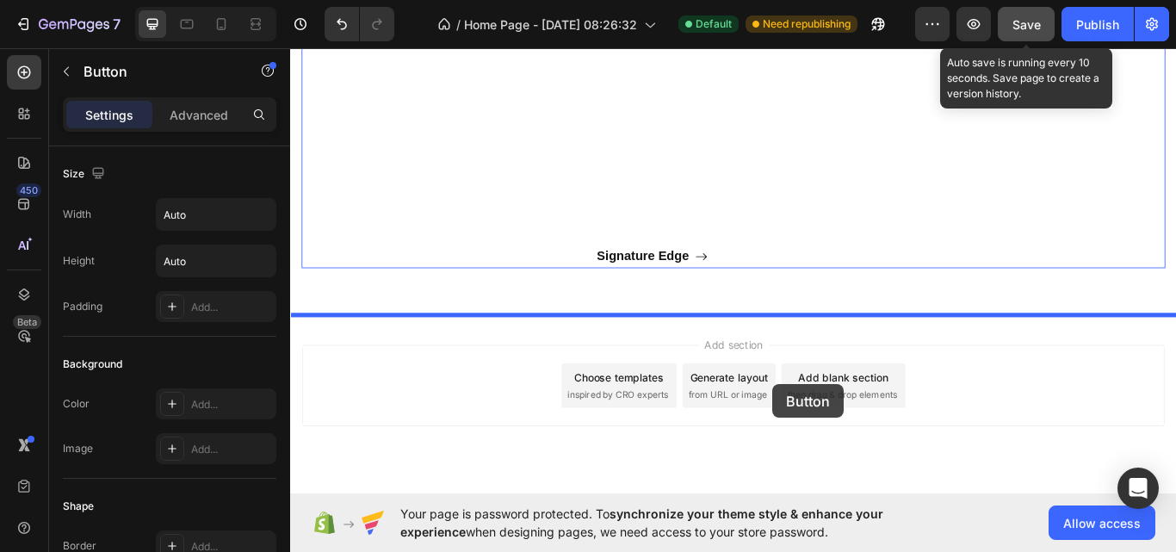
scroll to position [1399, 0]
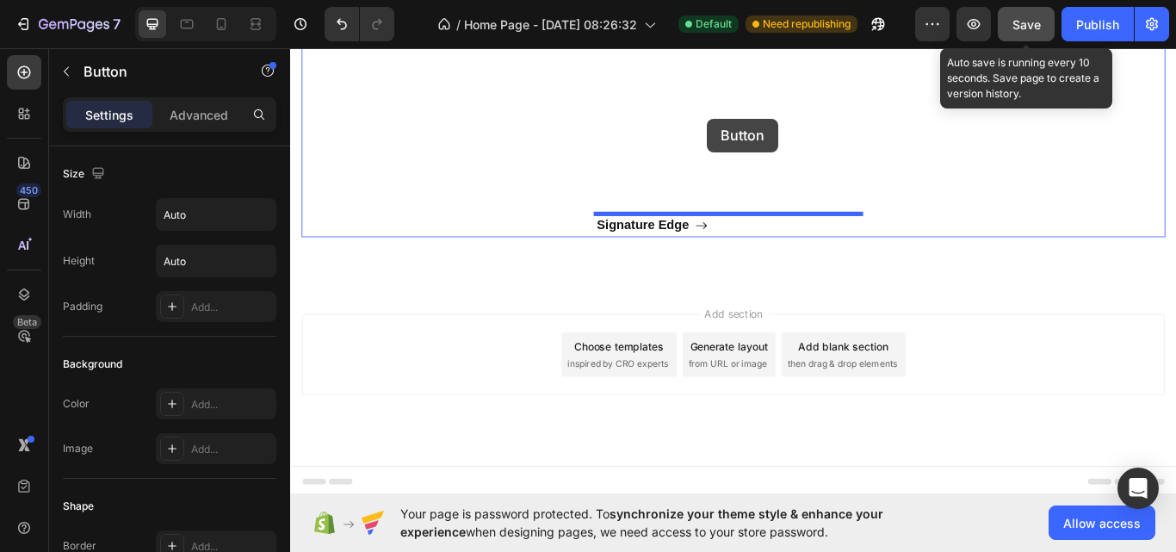
drag, startPoint x: 843, startPoint y: 480, endPoint x: 776, endPoint y: 131, distance: 355.8
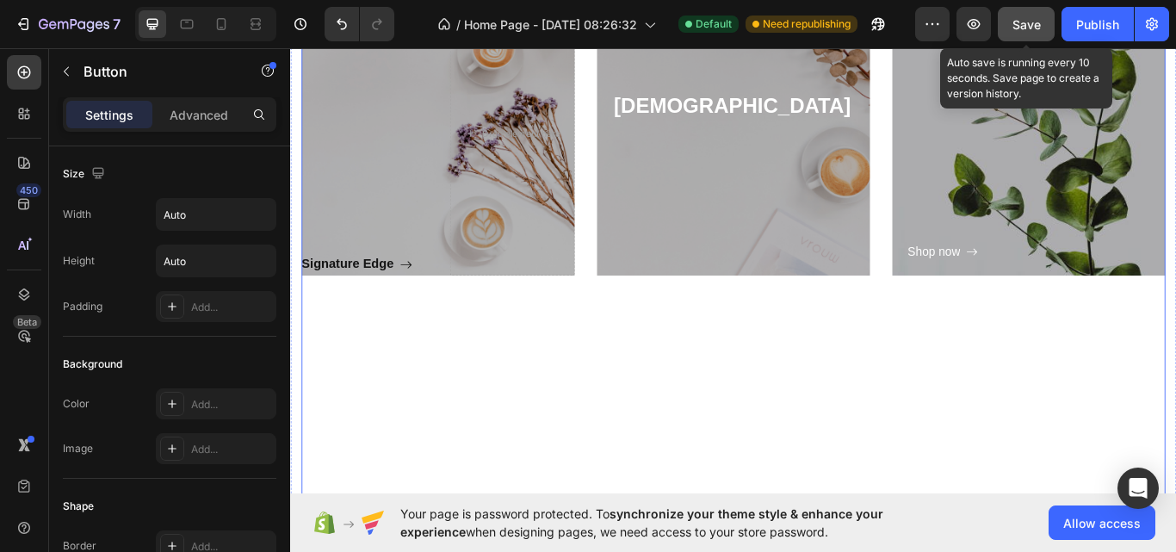
scroll to position [1023, 0]
click at [776, 131] on p "Capuchino" at bounding box center [806, 115] width 279 height 31
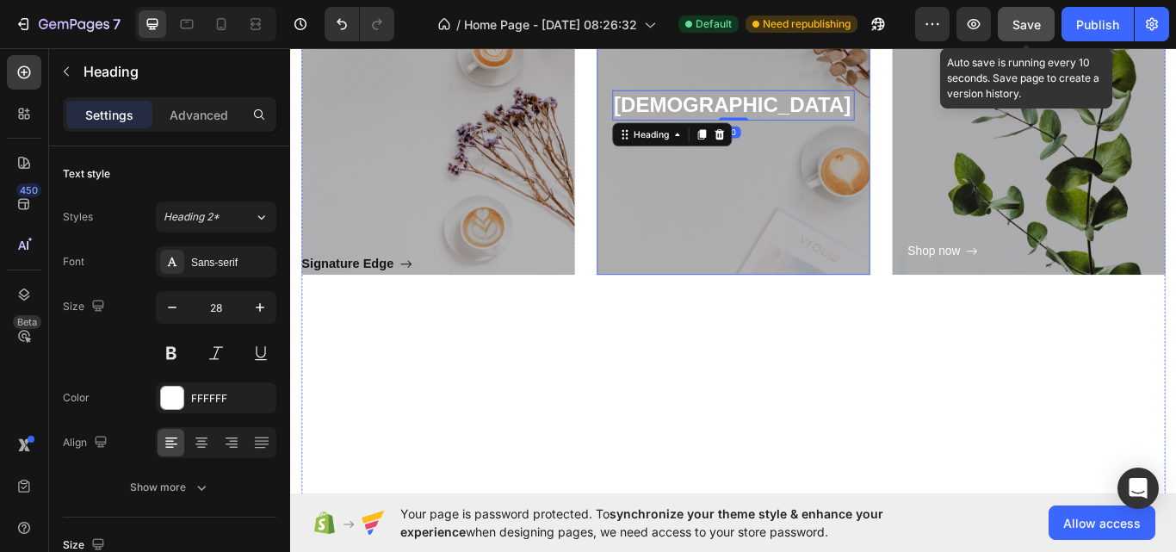
click at [816, 180] on div "Overlay" at bounding box center [806, 115] width 318 height 396
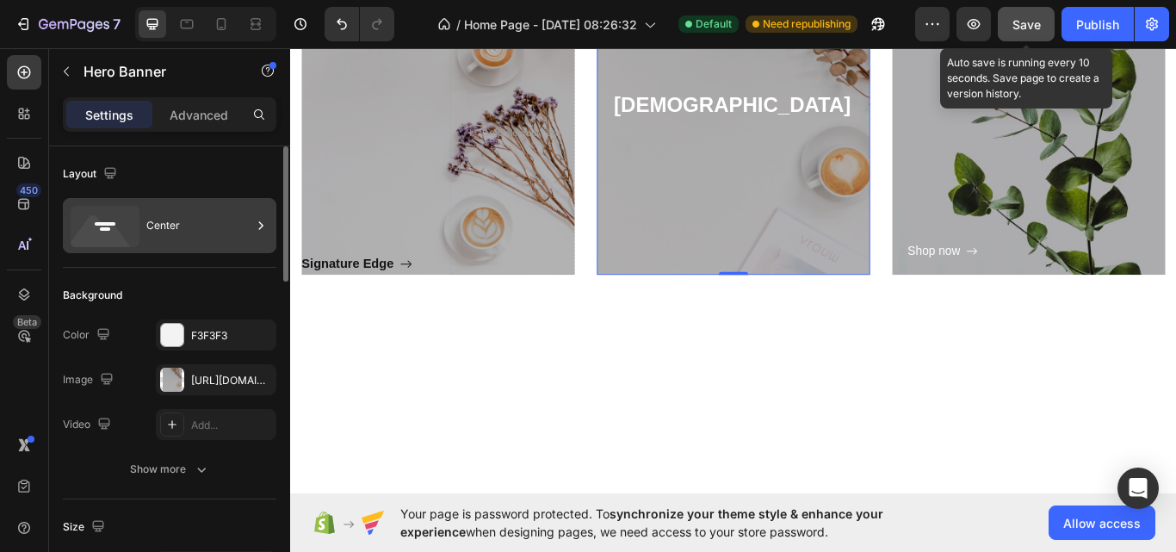
click at [128, 222] on icon at bounding box center [105, 226] width 69 height 41
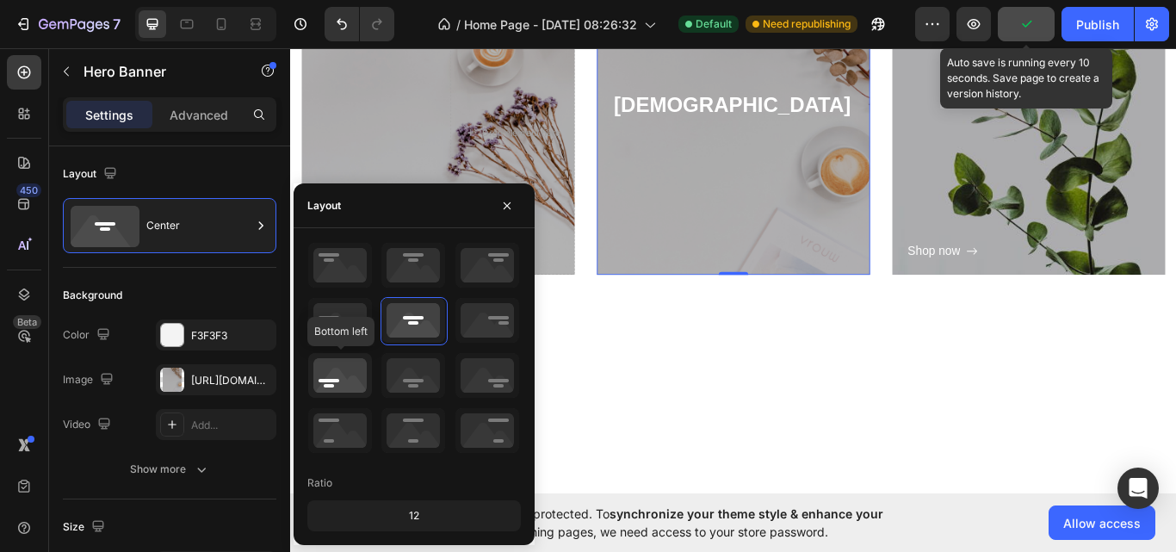
drag, startPoint x: 342, startPoint y: 384, endPoint x: 361, endPoint y: 367, distance: 25.0
click at [342, 384] on icon at bounding box center [340, 375] width 64 height 45
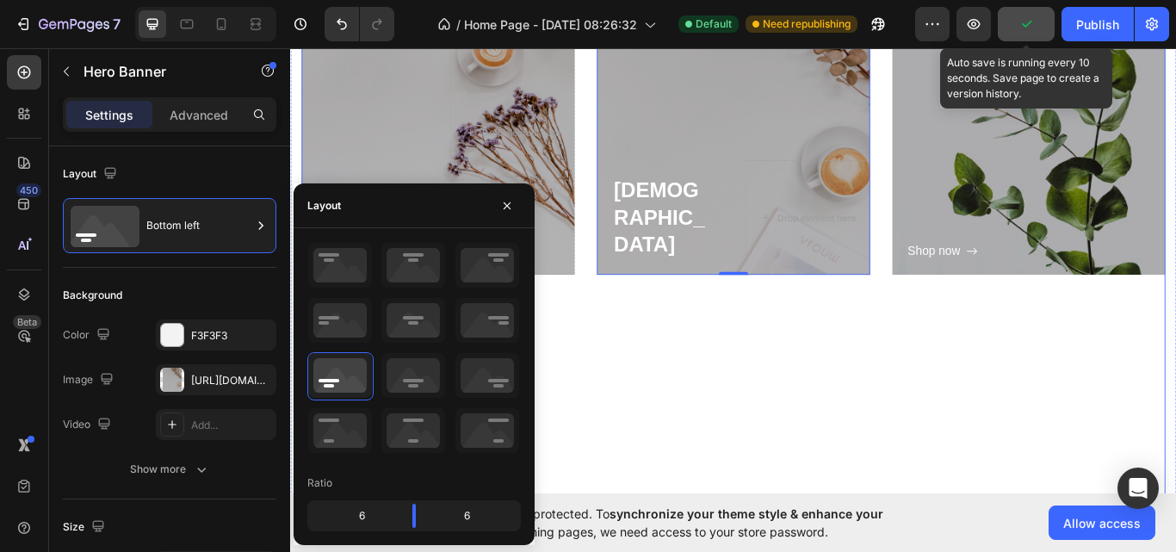
click at [651, 411] on div "Signature Edge Button" at bounding box center [806, 479] width 318 height 332
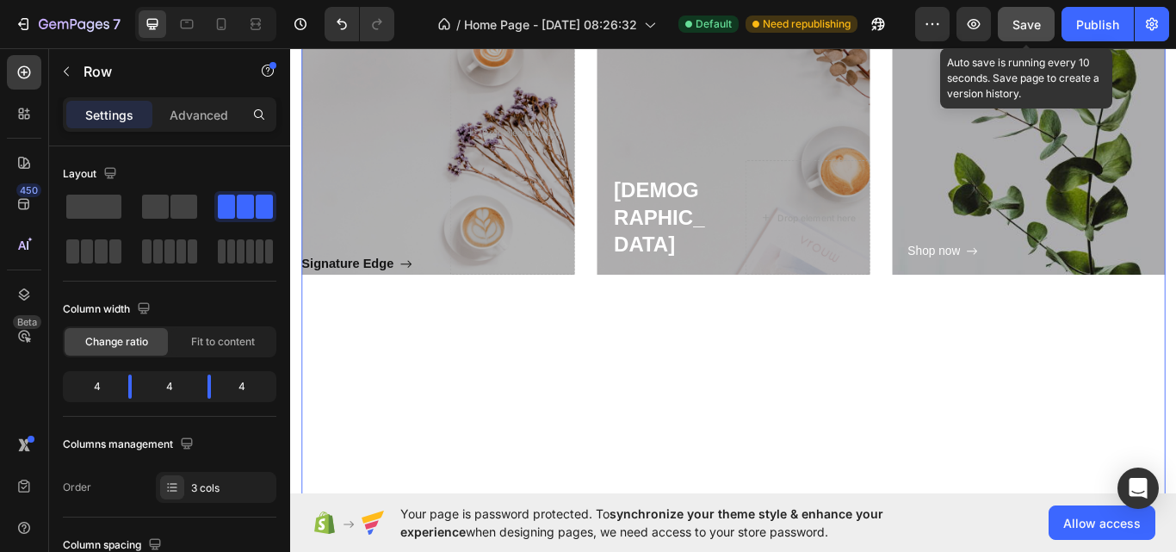
scroll to position [1025, 0]
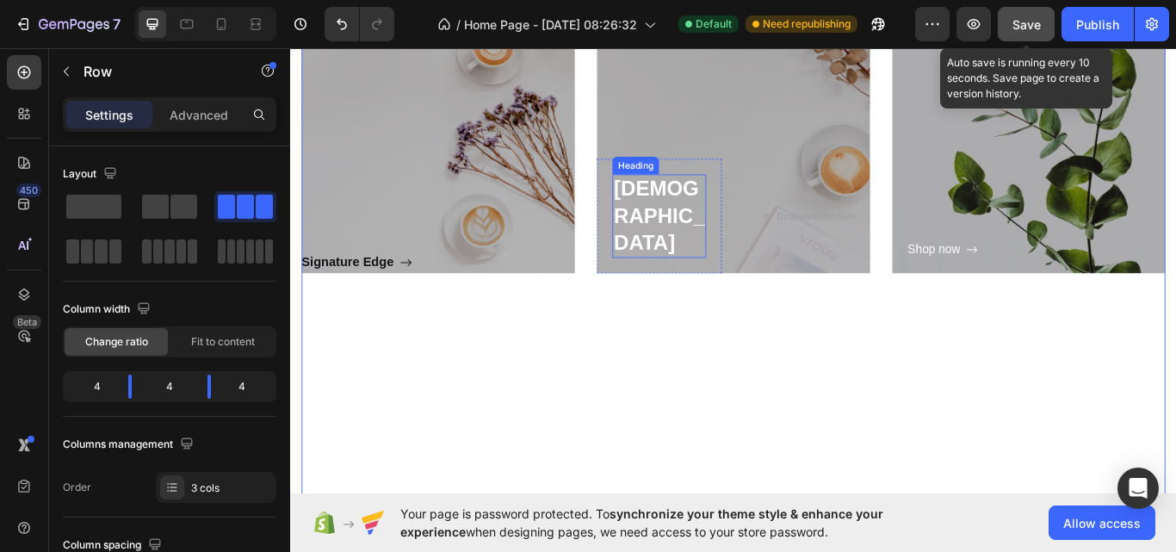
click at [720, 260] on p "Capuchino" at bounding box center [720, 245] width 106 height 94
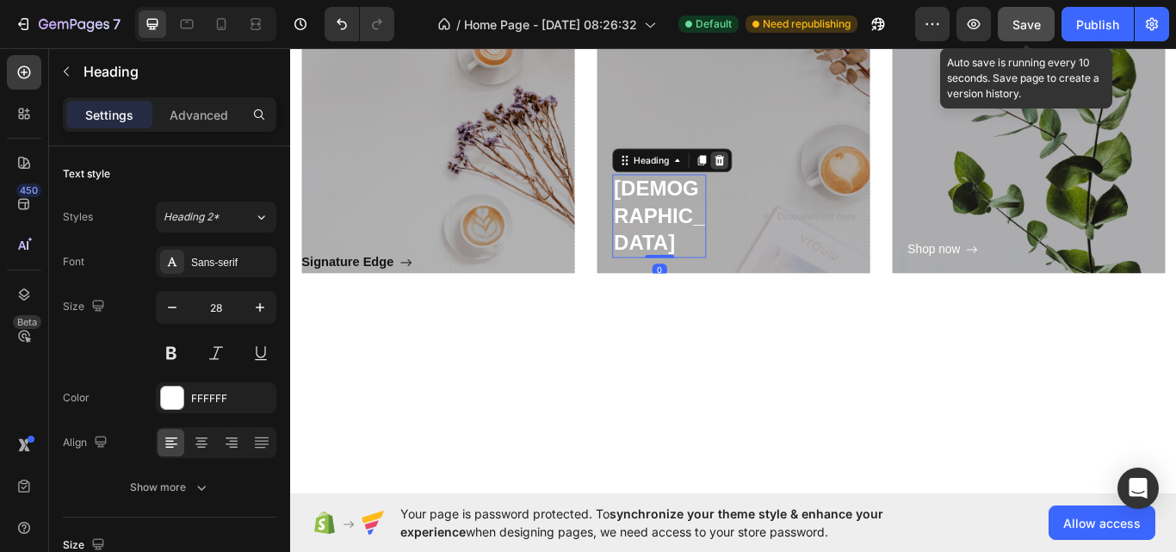
click at [794, 190] on div at bounding box center [790, 180] width 21 height 21
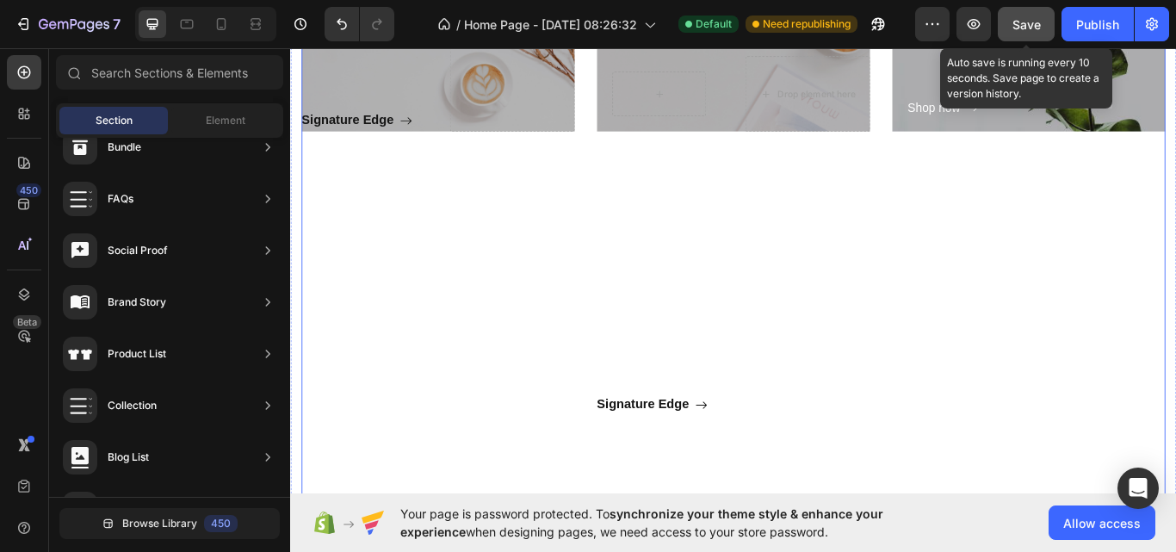
scroll to position [1207, 0]
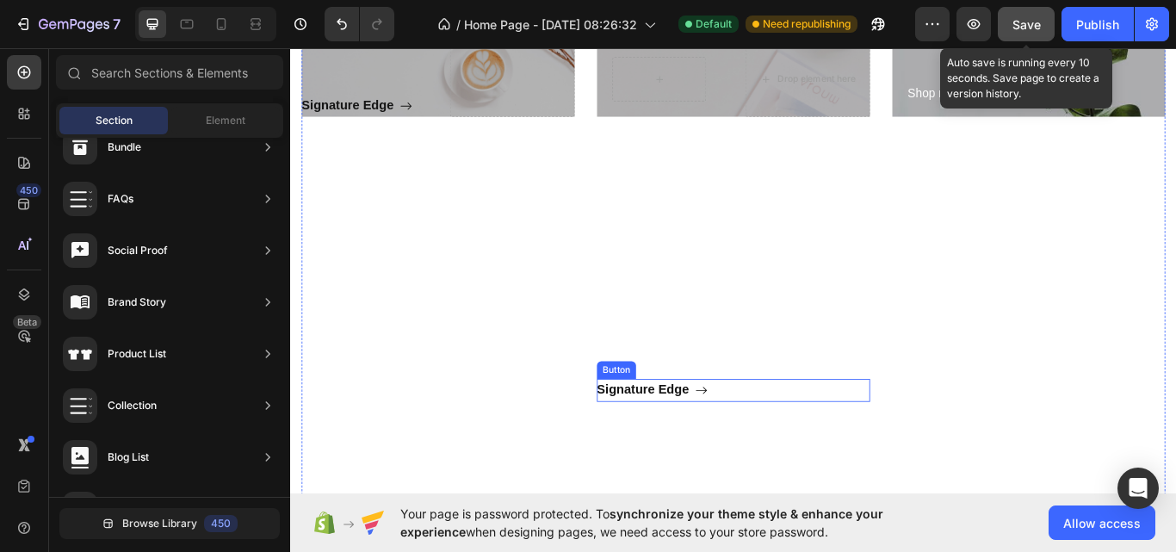
click at [805, 456] on div "Signature Edge Button" at bounding box center [806, 448] width 318 height 27
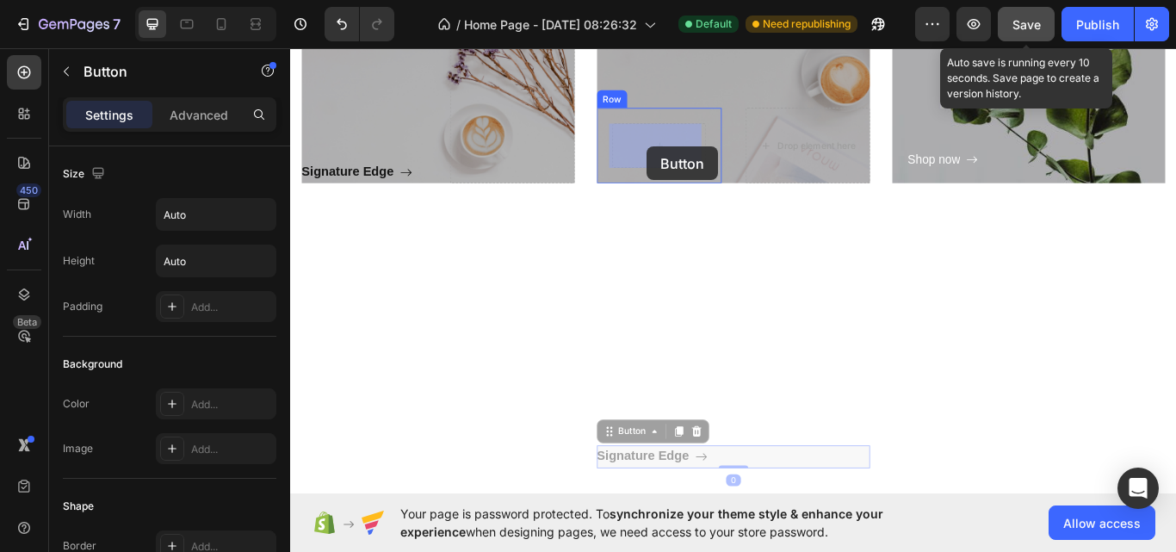
scroll to position [1073, 0]
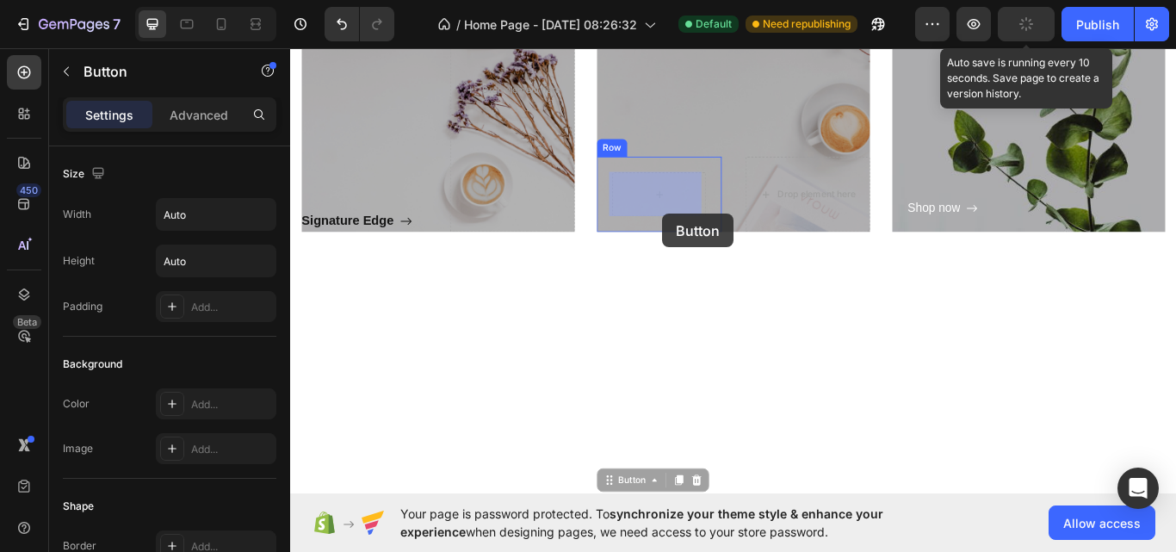
drag, startPoint x: 814, startPoint y: 448, endPoint x: 724, endPoint y: 242, distance: 225.4
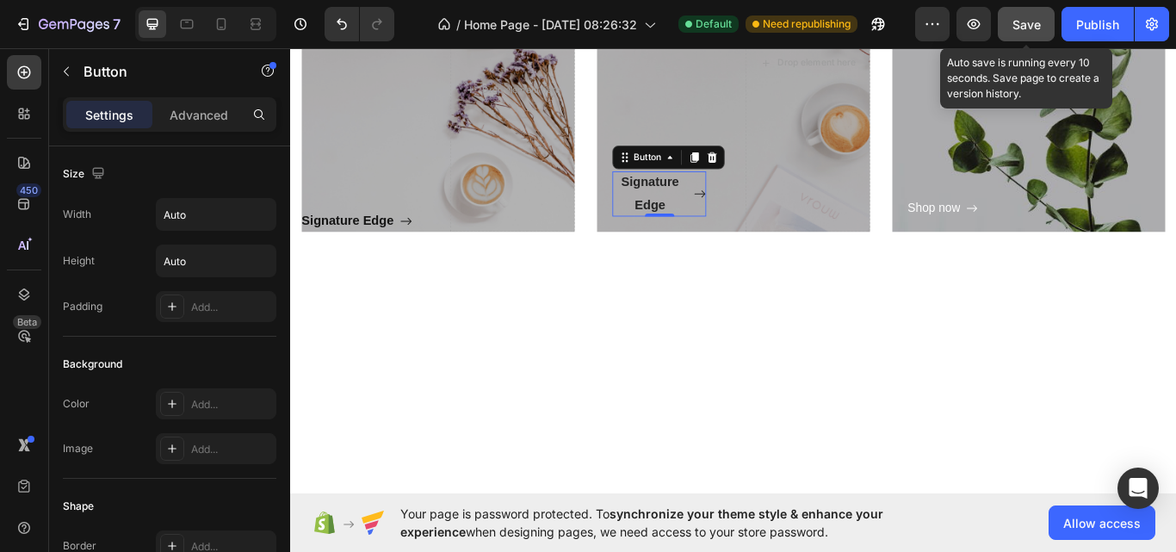
click at [747, 233] on div "Signature Edge" at bounding box center [719, 219] width 109 height 52
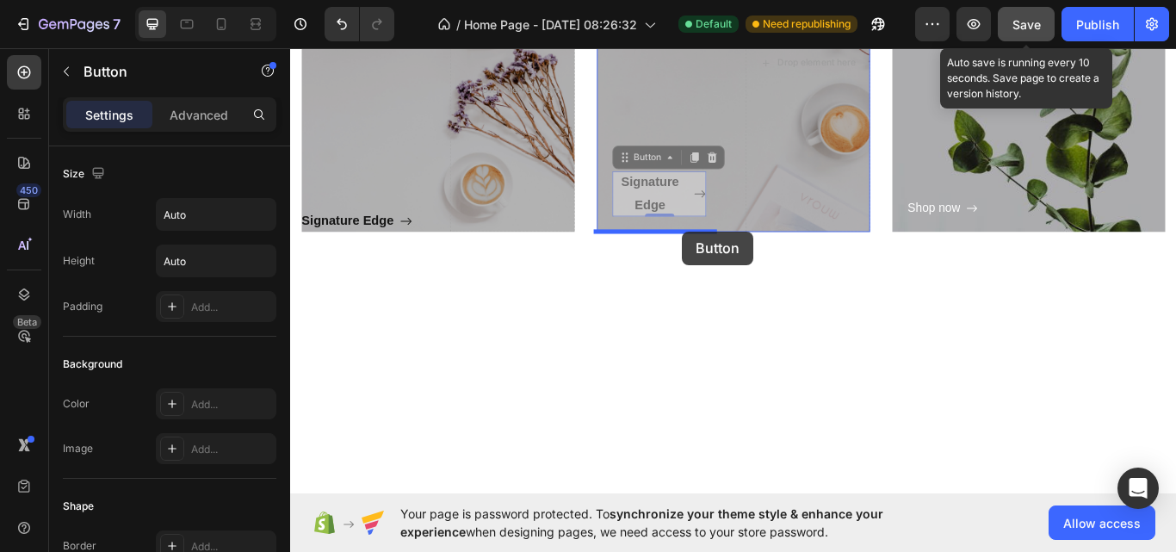
drag, startPoint x: 747, startPoint y: 233, endPoint x: 747, endPoint y: 262, distance: 29.3
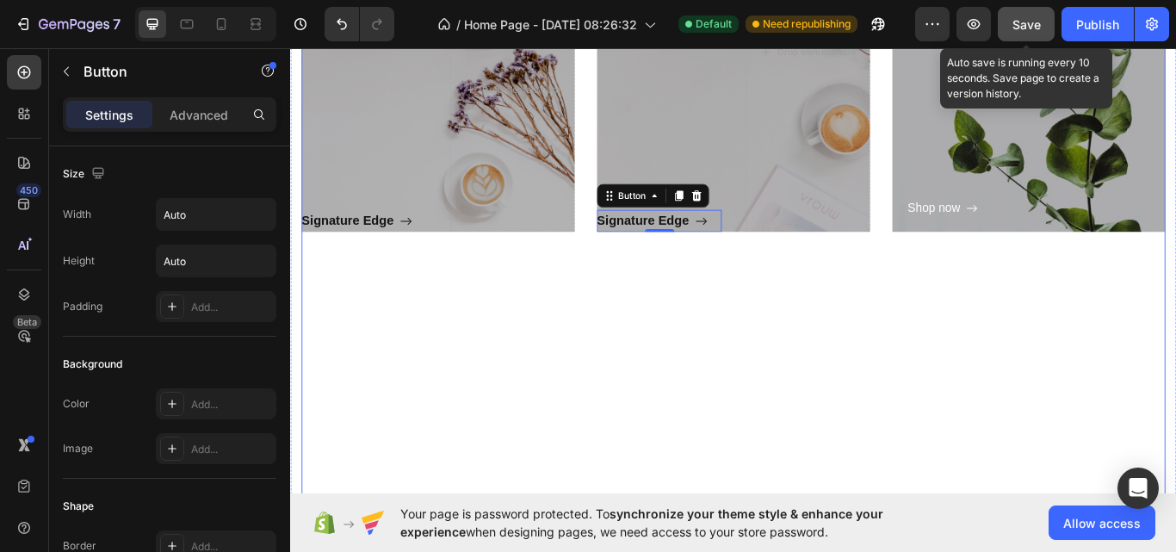
click at [753, 307] on div "Signature Edge Button" at bounding box center [806, 429] width 318 height 332
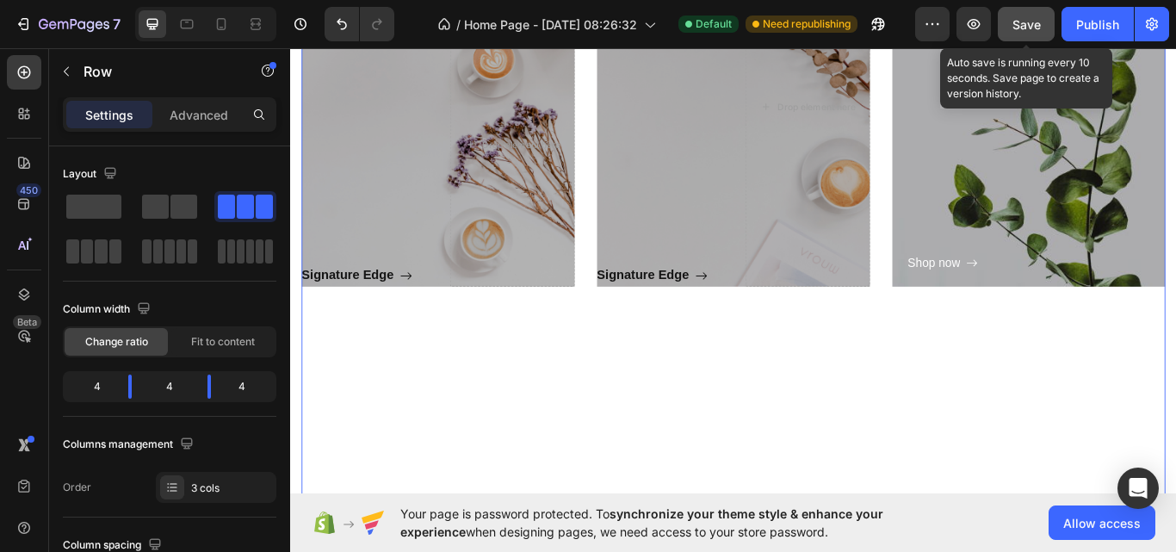
scroll to position [1004, 0]
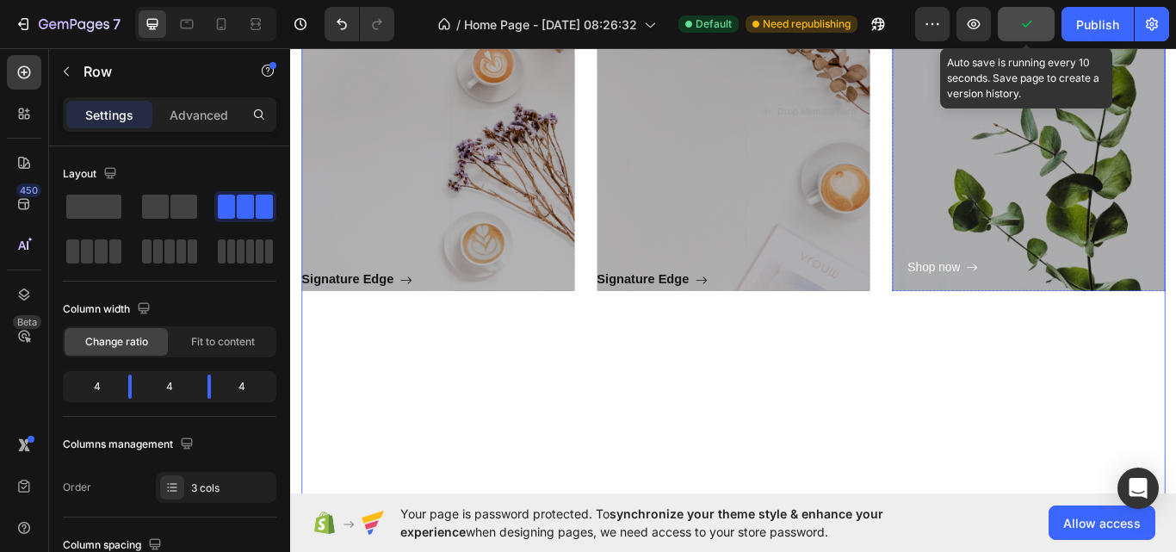
click at [1114, 253] on div "Shop now Button" at bounding box center [1150, 152] width 282 height 330
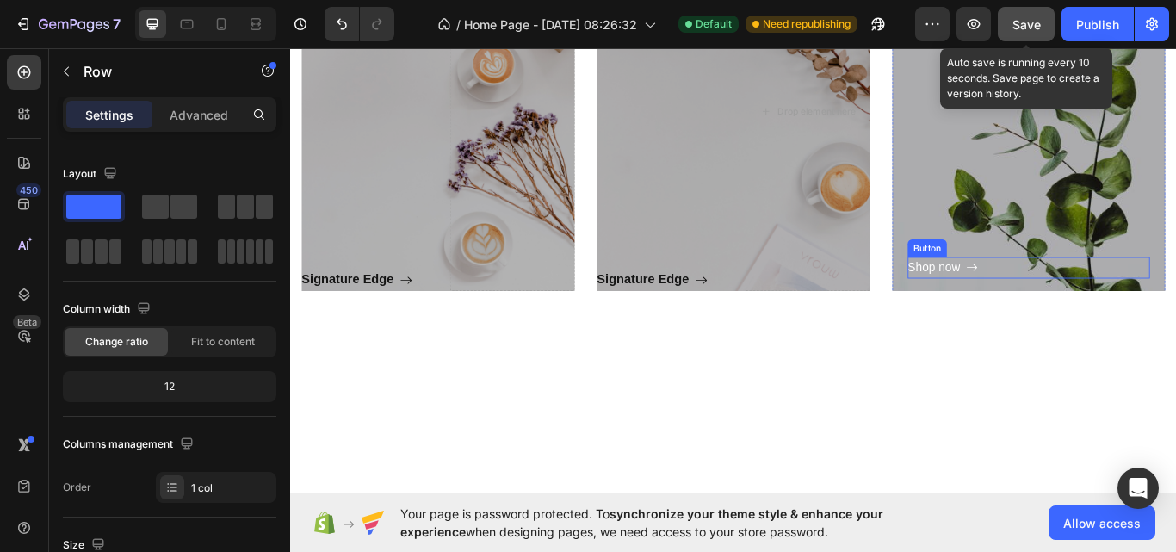
click at [1088, 299] on div "Shop now Button" at bounding box center [1150, 305] width 282 height 25
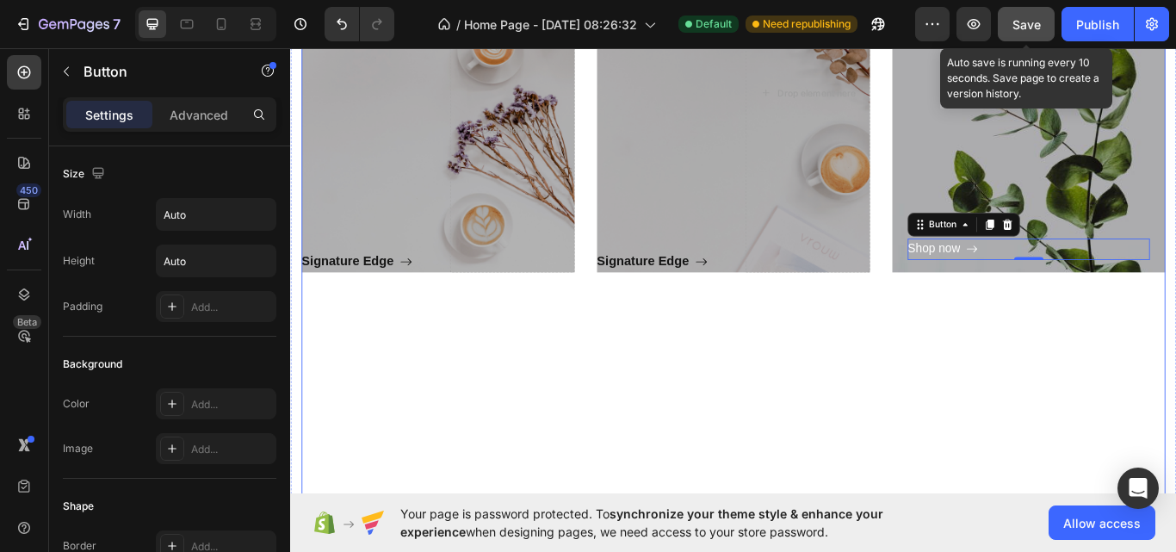
scroll to position [994, 0]
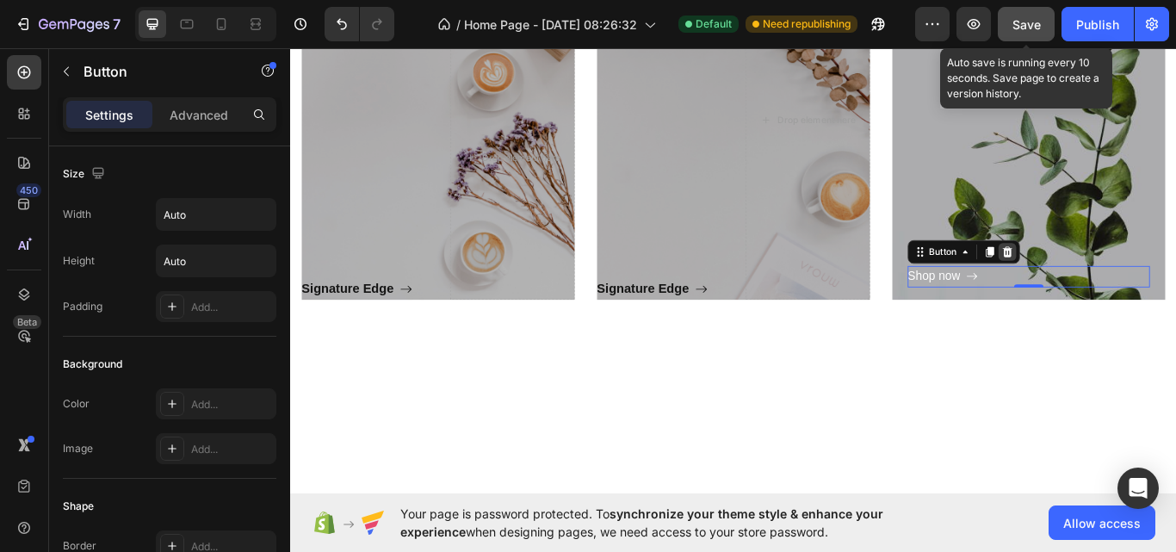
click at [1120, 284] on icon at bounding box center [1125, 287] width 11 height 12
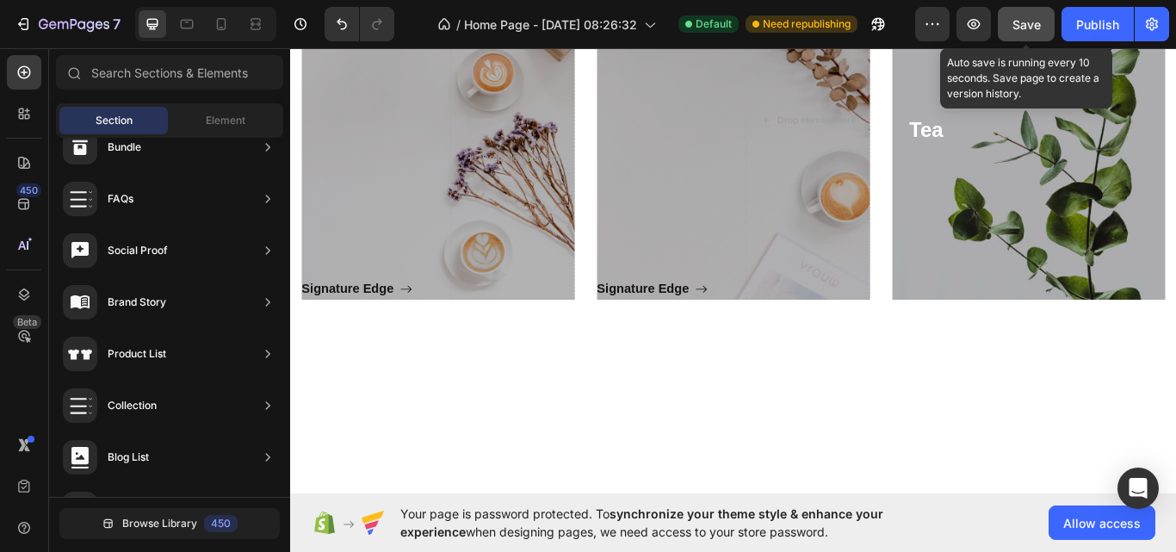
click at [1120, 284] on div "Overlay" at bounding box center [1150, 145] width 318 height 396
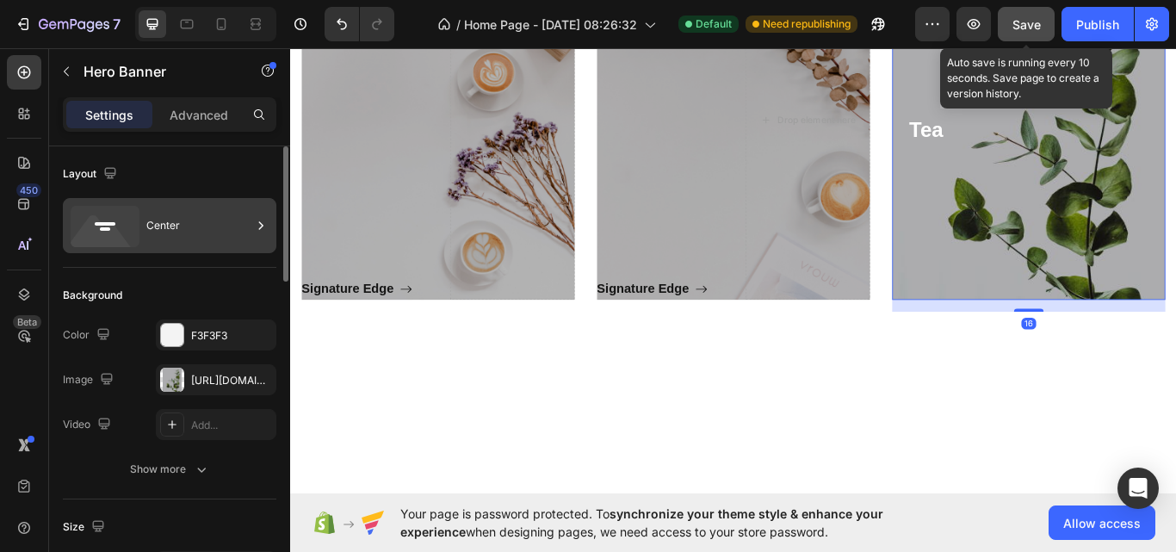
click at [96, 239] on icon at bounding box center [102, 235] width 62 height 41
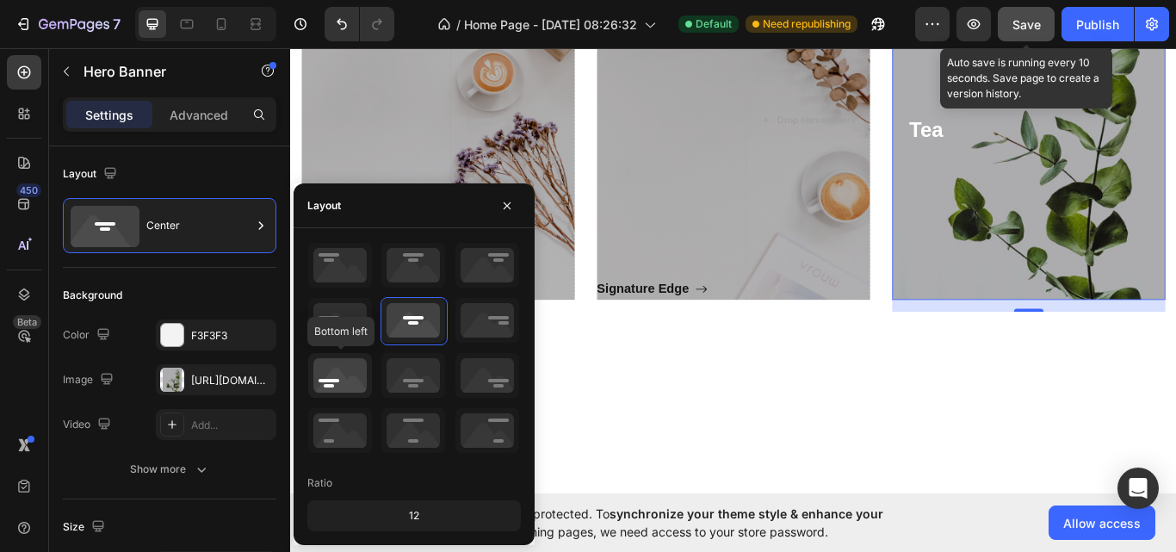
click at [351, 382] on icon at bounding box center [340, 375] width 64 height 45
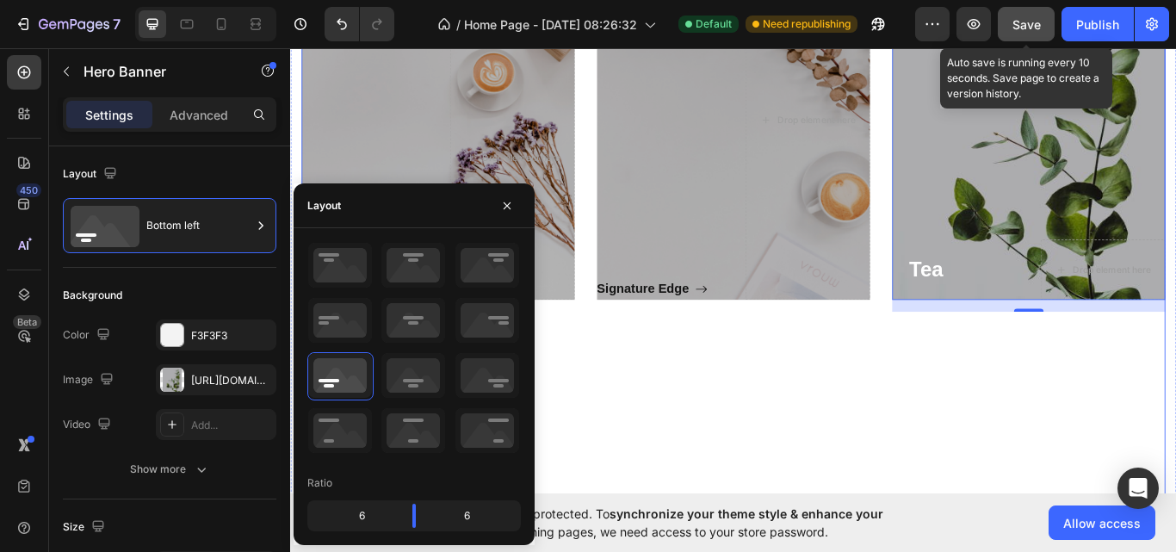
click at [800, 440] on div "Signature Edge Button" at bounding box center [806, 508] width 318 height 332
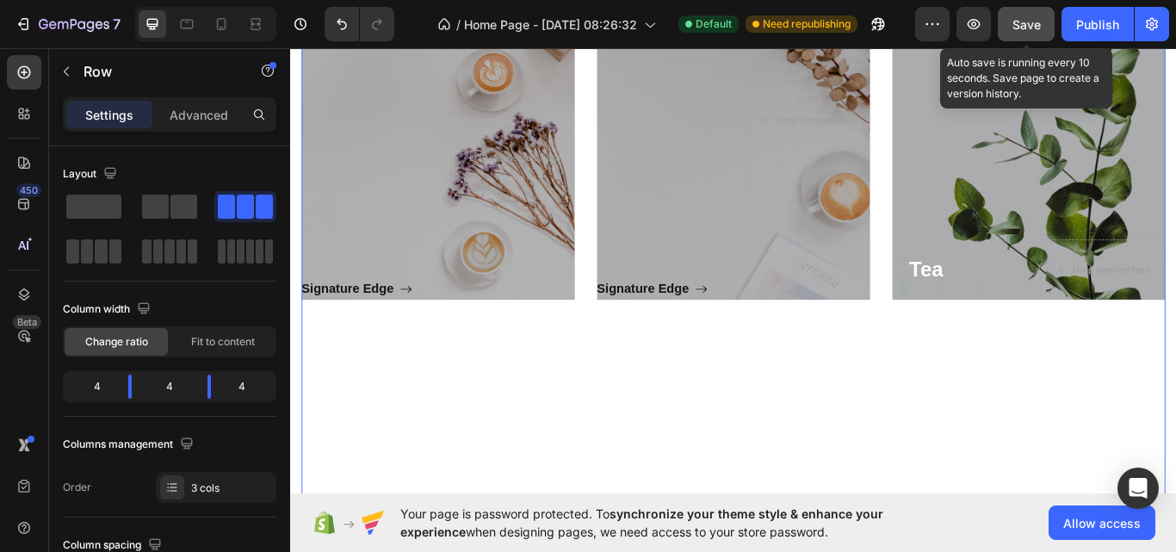
scroll to position [943, 0]
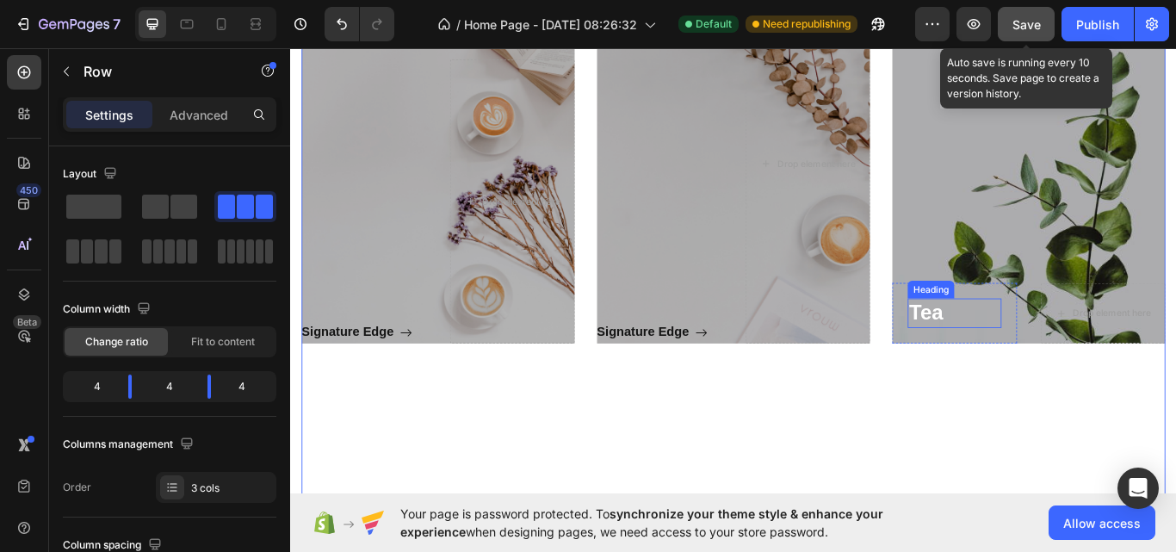
click at [1035, 356] on p "Tea" at bounding box center [1064, 357] width 106 height 31
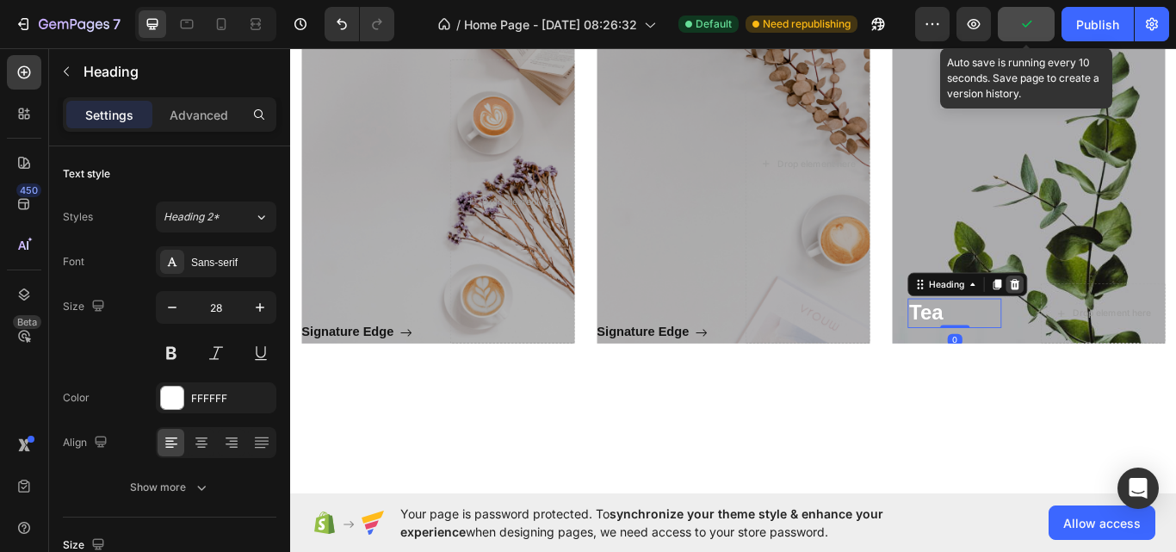
click at [1131, 321] on icon at bounding box center [1134, 325] width 14 height 14
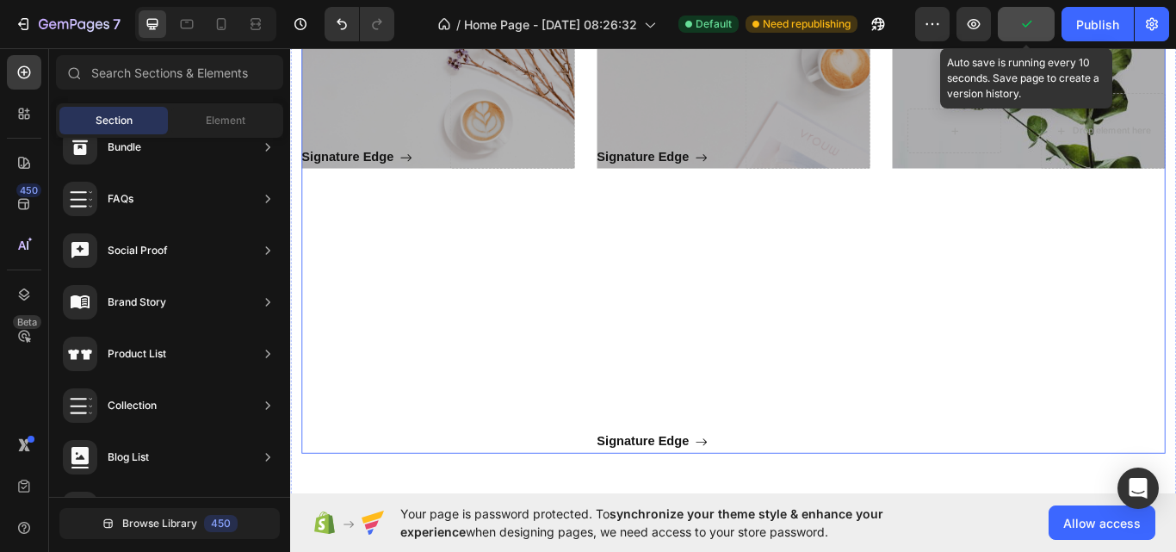
scroll to position [1148, 0]
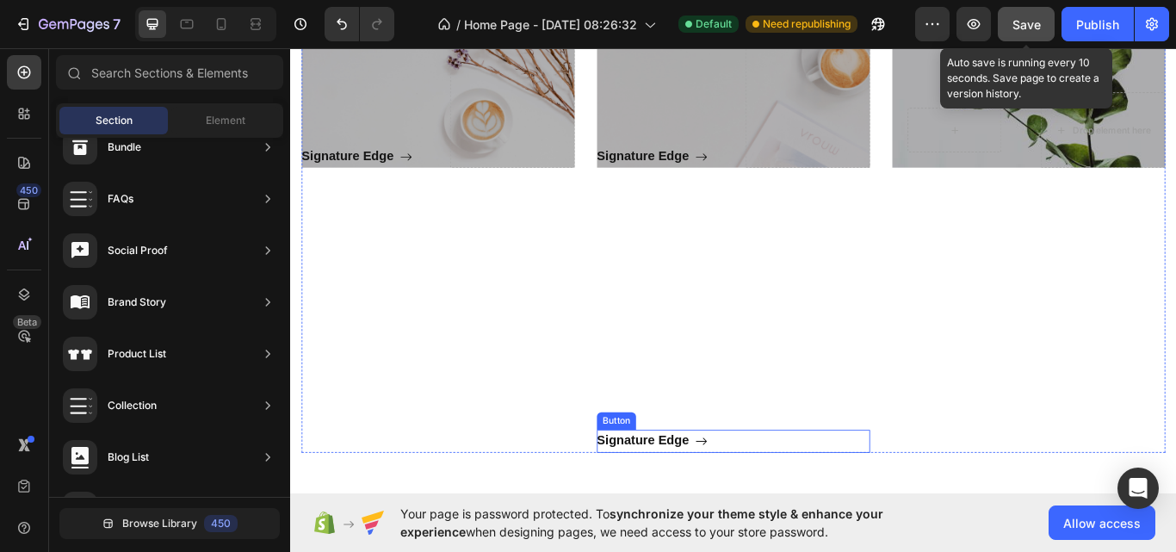
click at [774, 508] on div "Signature Edge Button" at bounding box center [806, 507] width 318 height 27
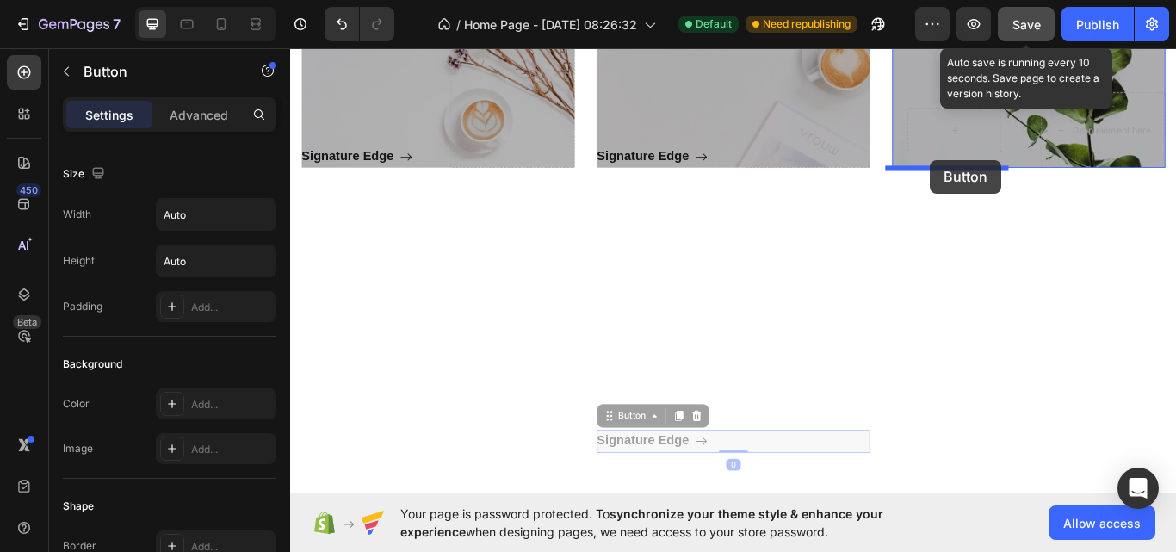
drag, startPoint x: 856, startPoint y: 502, endPoint x: 1035, endPoint y: 179, distance: 369.0
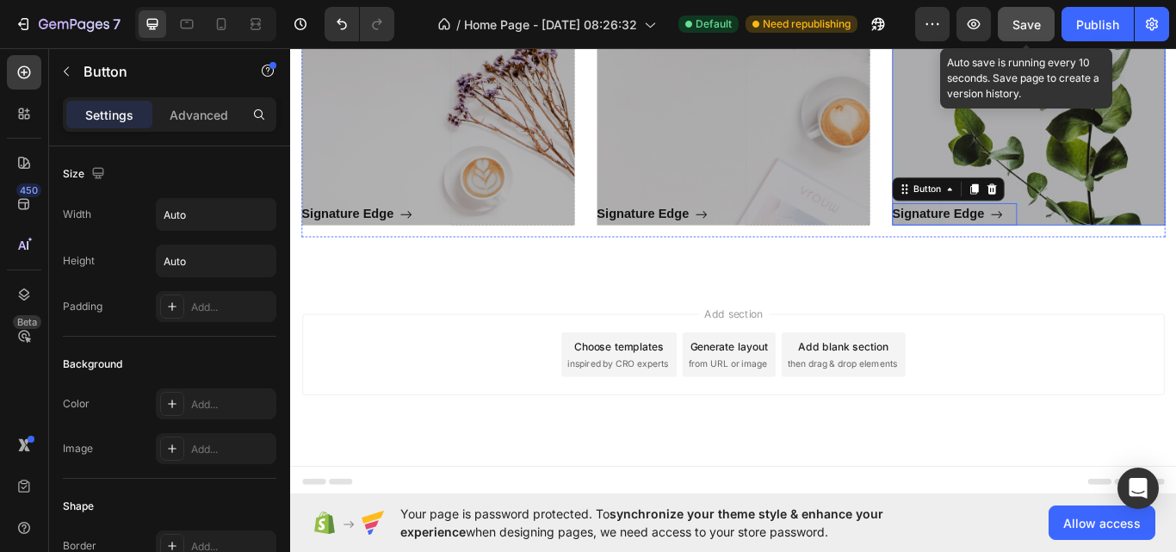
scroll to position [1081, 0]
click at [1028, 333] on div "Add section Choose templates inspired by CRO experts Generate layout from URL o…" at bounding box center [806, 430] width 1033 height 212
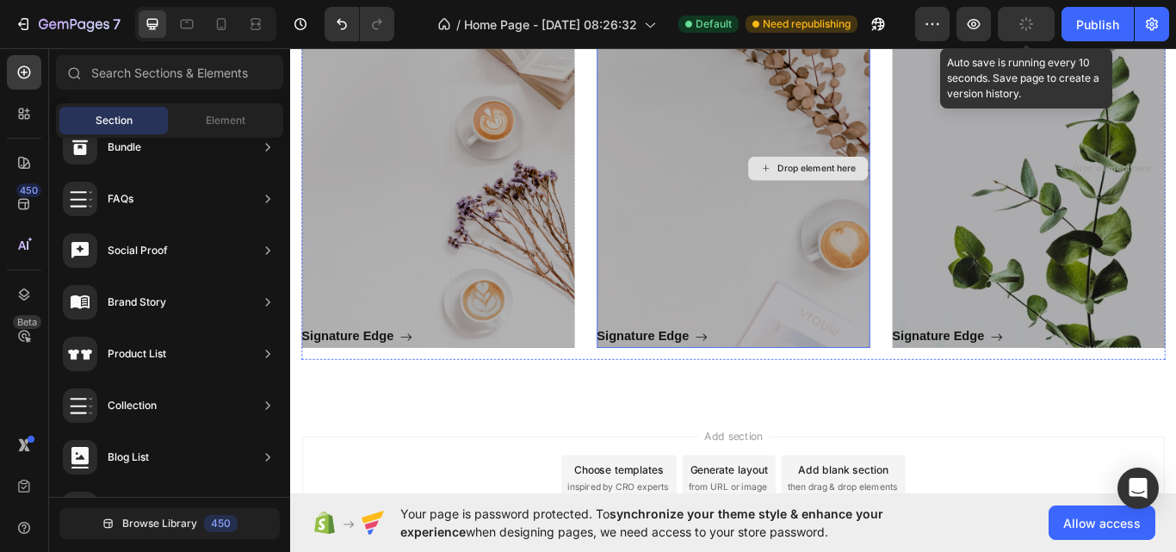
scroll to position [943, 0]
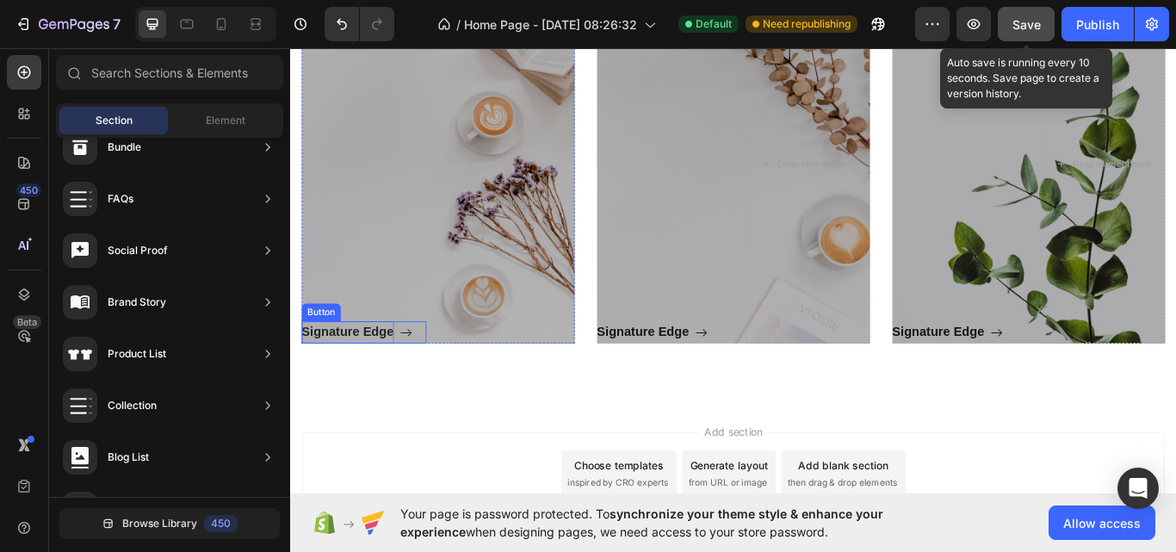
click at [365, 370] on p "Signature Edge" at bounding box center [357, 380] width 108 height 27
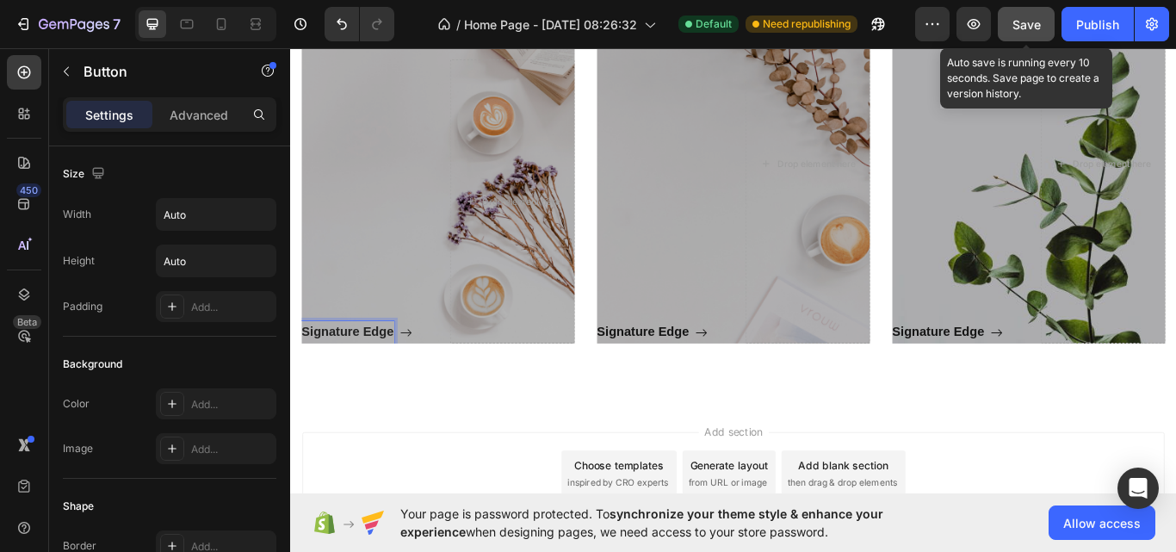
click at [370, 379] on p "Signature Edge" at bounding box center [357, 380] width 108 height 27
click at [303, 367] on button "Signature Edge" at bounding box center [369, 380] width 133 height 27
click at [303, 367] on button "Signature Edge" at bounding box center [371, 380] width 137 height 27
click at [303, 367] on button "Signature Edge" at bounding box center [373, 380] width 141 height 27
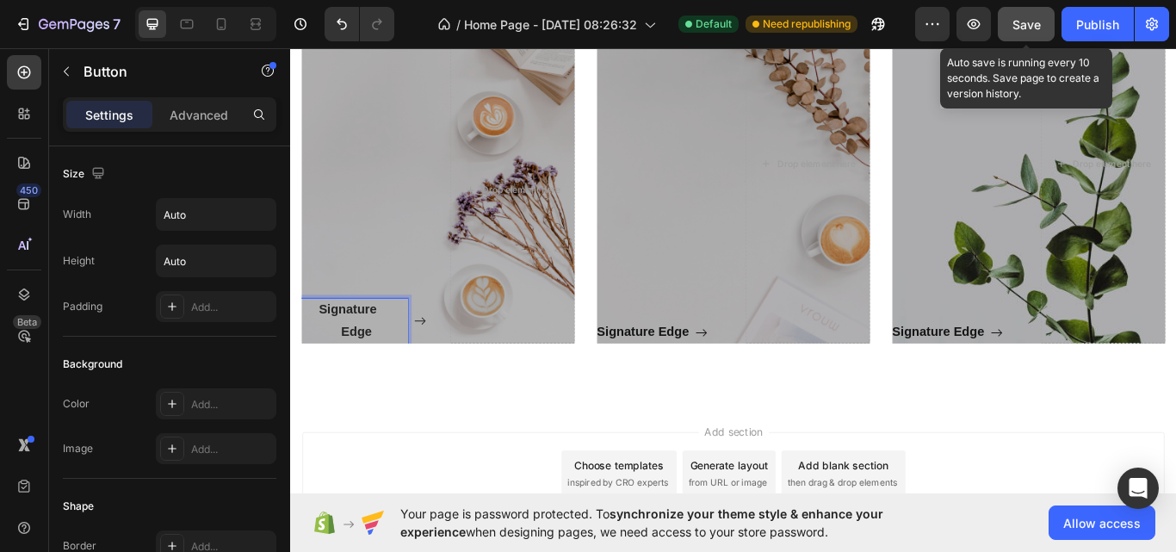
scroll to position [916, 0]
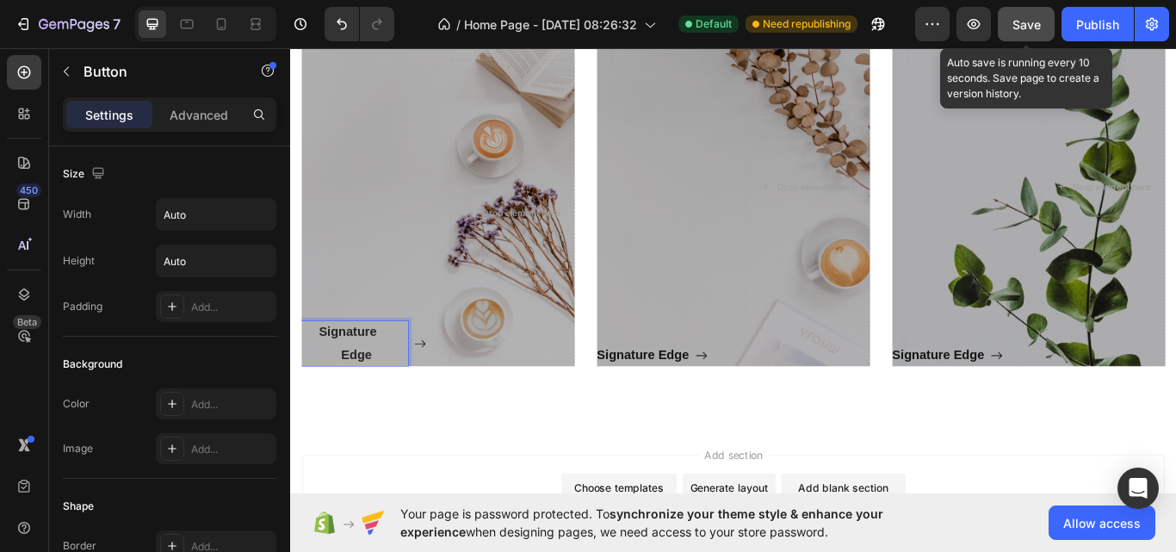
click at [303, 367] on button "Signature Edge" at bounding box center [375, 393] width 145 height 52
click at [388, 379] on p "Signature Edge" at bounding box center [365, 393] width 124 height 52
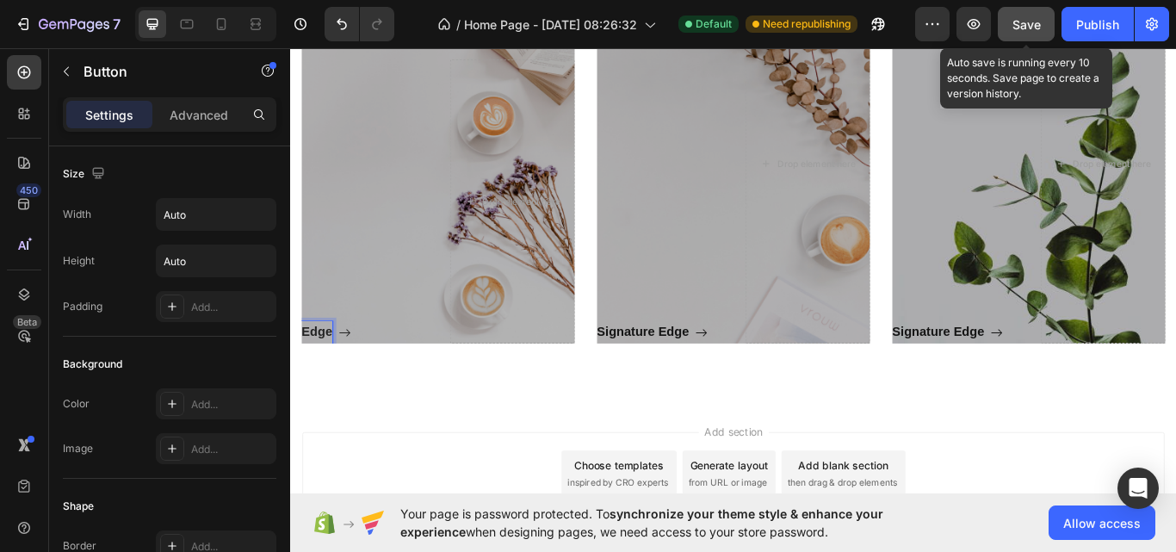
click at [339, 378] on p "Edge" at bounding box center [321, 380] width 36 height 27
click at [311, 378] on p "Earth Luxe→" at bounding box center [348, 380] width 90 height 27
click at [393, 378] on p "Earth Luxe→" at bounding box center [348, 380] width 90 height 27
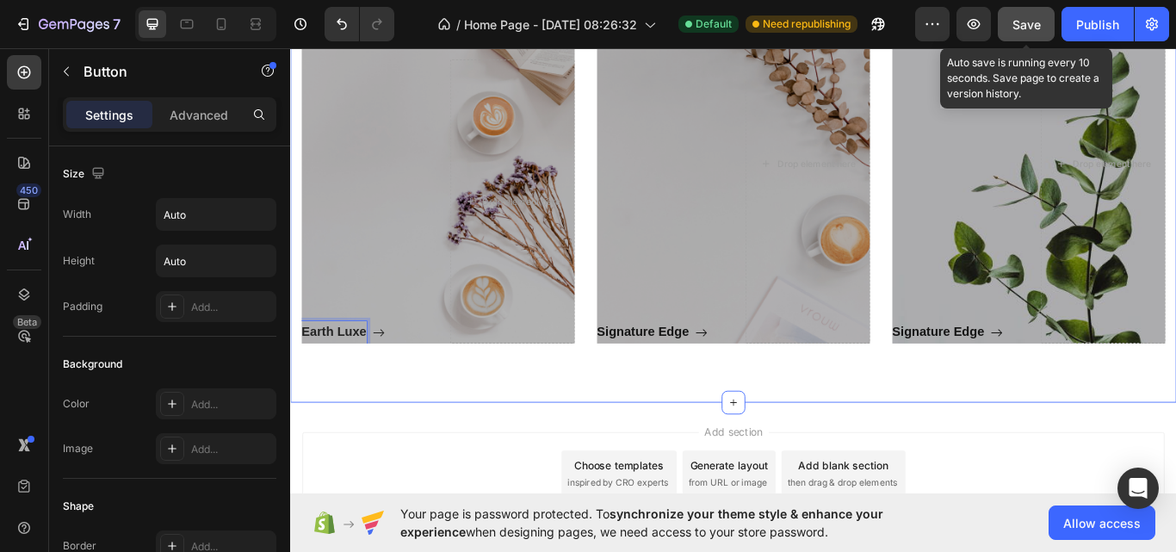
click at [414, 414] on div "Shop By Category Heading Row Earth Luxe Button 0 Drop element here Hero Banner …" at bounding box center [806, 169] width 1007 height 505
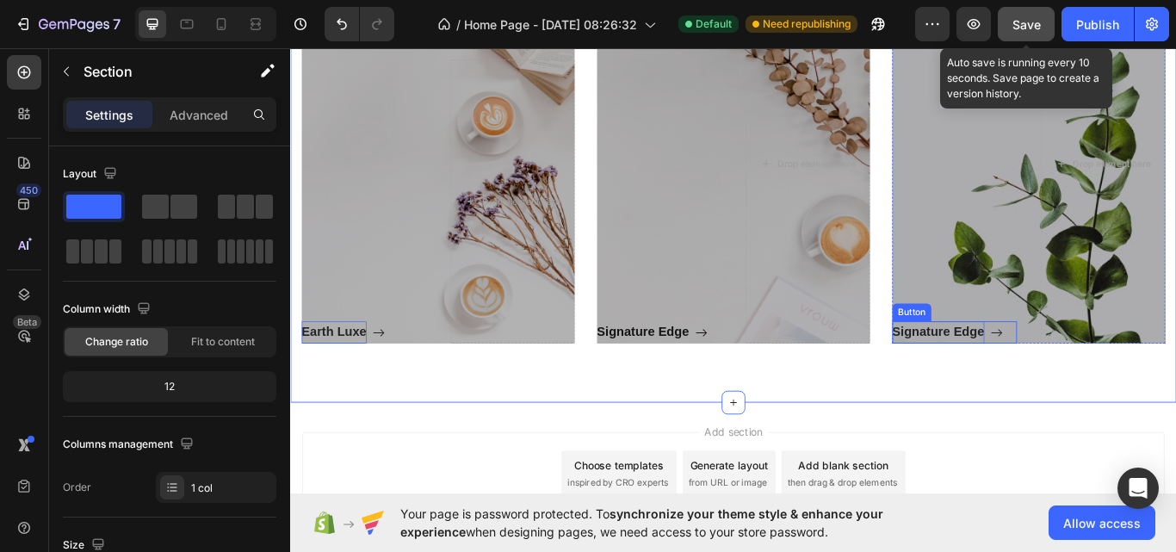
click at [1048, 379] on p "Signature Edge" at bounding box center [1045, 380] width 108 height 27
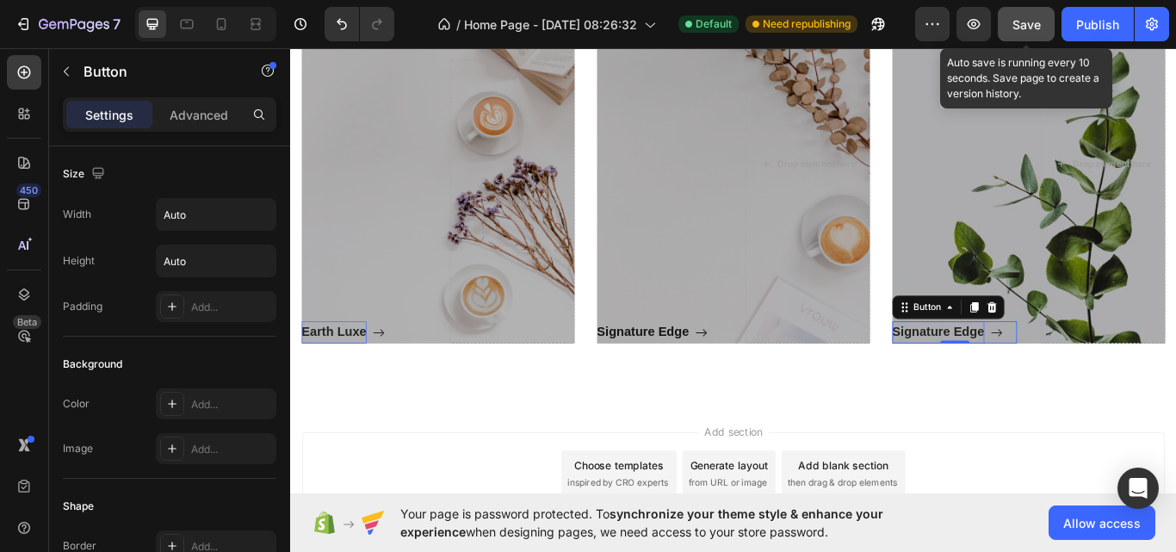
click at [1056, 379] on p "Signature Edge" at bounding box center [1045, 380] width 108 height 27
click at [991, 367] on button "Signature" at bounding box center [1035, 380] width 89 height 27
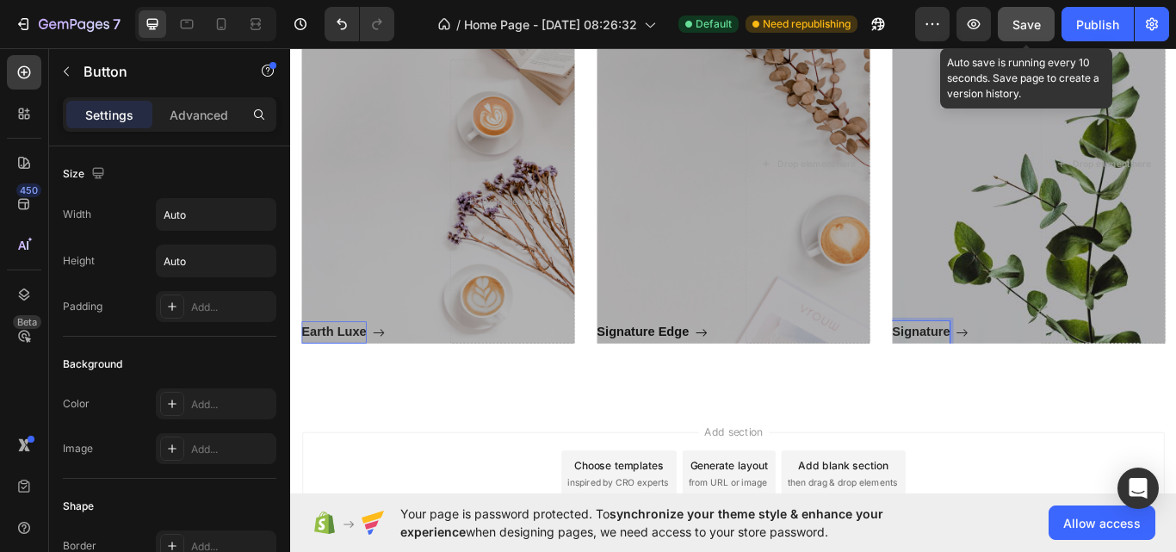
click at [991, 367] on button "Signature" at bounding box center [1035, 380] width 89 height 27
click at [1044, 376] on p "Signature" at bounding box center [1024, 380] width 67 height 27
click at [1058, 378] on p "Signature" at bounding box center [1024, 380] width 67 height 27
click at [1046, 378] on p "Signature" at bounding box center [1024, 380] width 67 height 27
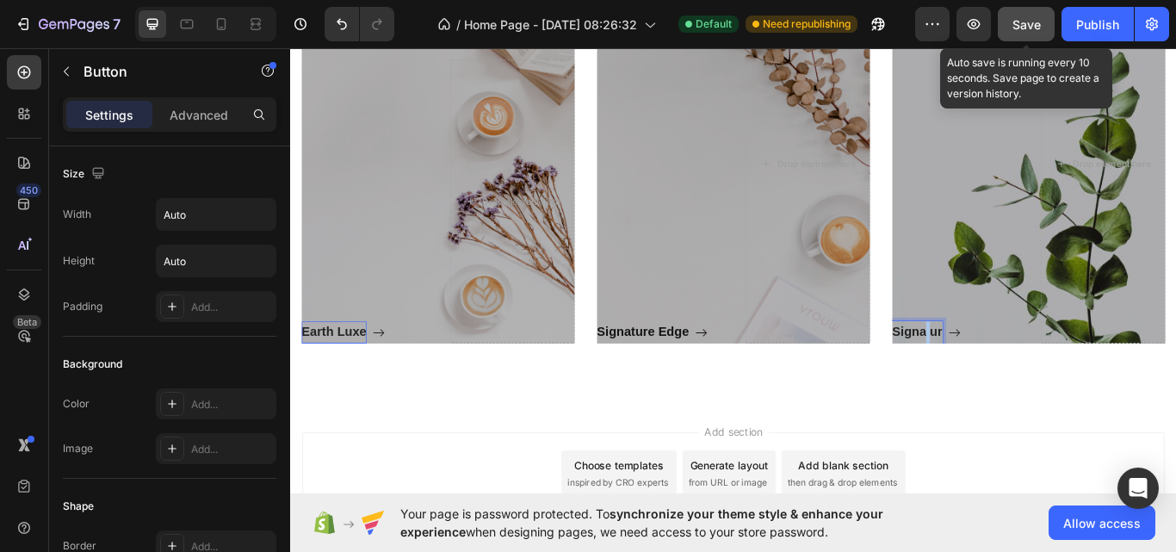
click at [991, 367] on button "Signa ur" at bounding box center [1031, 380] width 80 height 27
click at [991, 367] on button "Signa ur" at bounding box center [1033, 380] width 84 height 27
click at [991, 367] on button "Signa ur" at bounding box center [1035, 380] width 88 height 27
click at [991, 367] on button "Signa ur" at bounding box center [1037, 380] width 92 height 27
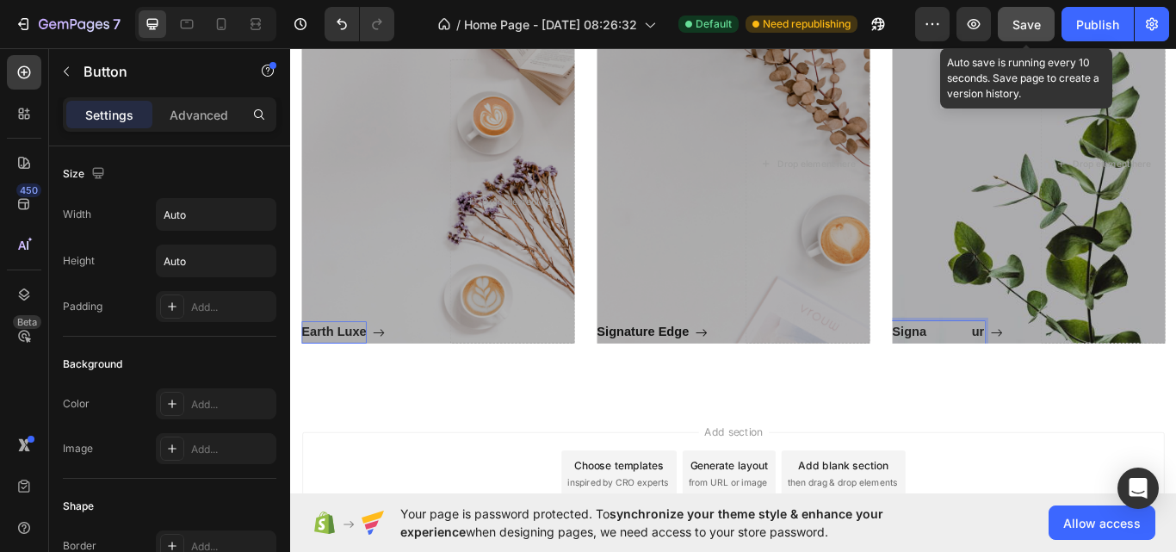
click at [991, 367] on button "Signa ur" at bounding box center [1055, 380] width 129 height 27
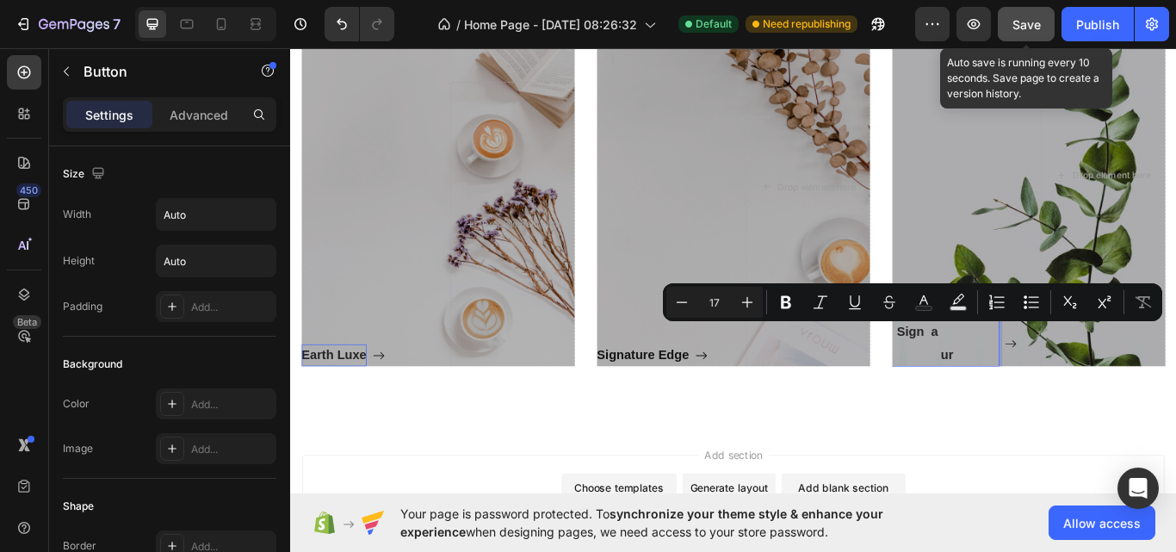
click at [1038, 380] on p "Sign a ur" at bounding box center [1053, 393] width 124 height 52
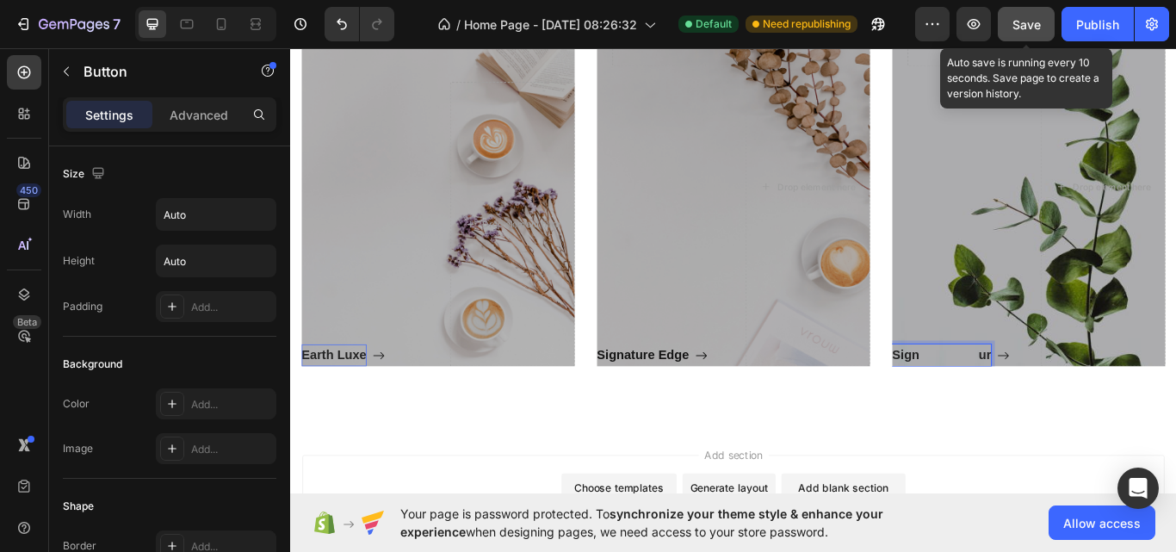
scroll to position [943, 0]
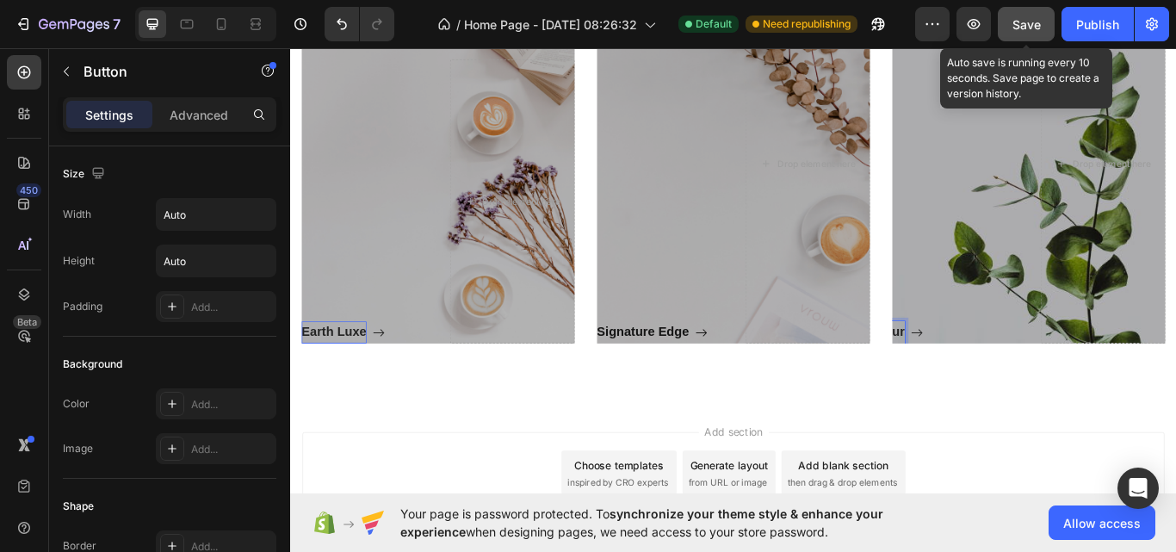
click at [1006, 379] on p "ur" at bounding box center [998, 380] width 15 height 27
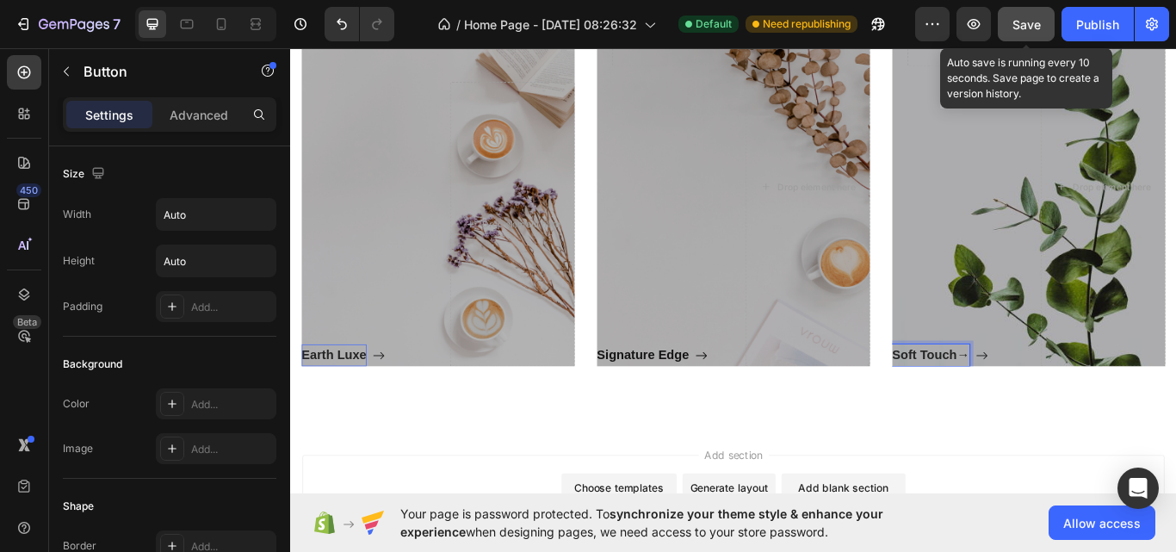
click at [1042, 394] on p "Soft Touch→" at bounding box center [1036, 407] width 90 height 27
click at [1082, 403] on p "Soft Touch→" at bounding box center [1036, 407] width 90 height 27
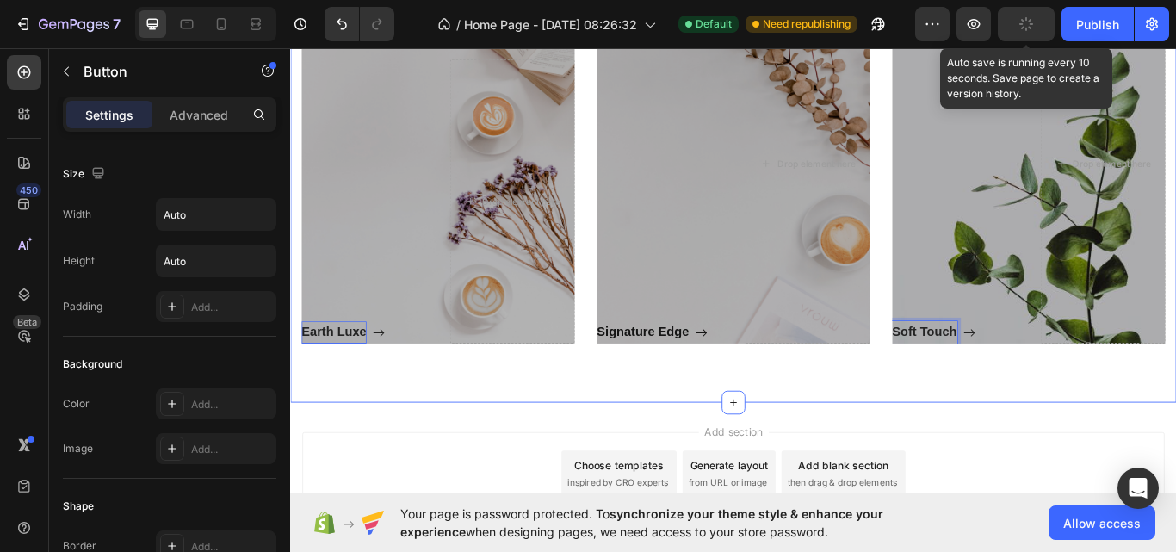
click at [1038, 430] on div "Shop By Category Heading Row Earth Luxe Button Drop element here Hero Banner Ro…" at bounding box center [806, 155] width 1033 height 615
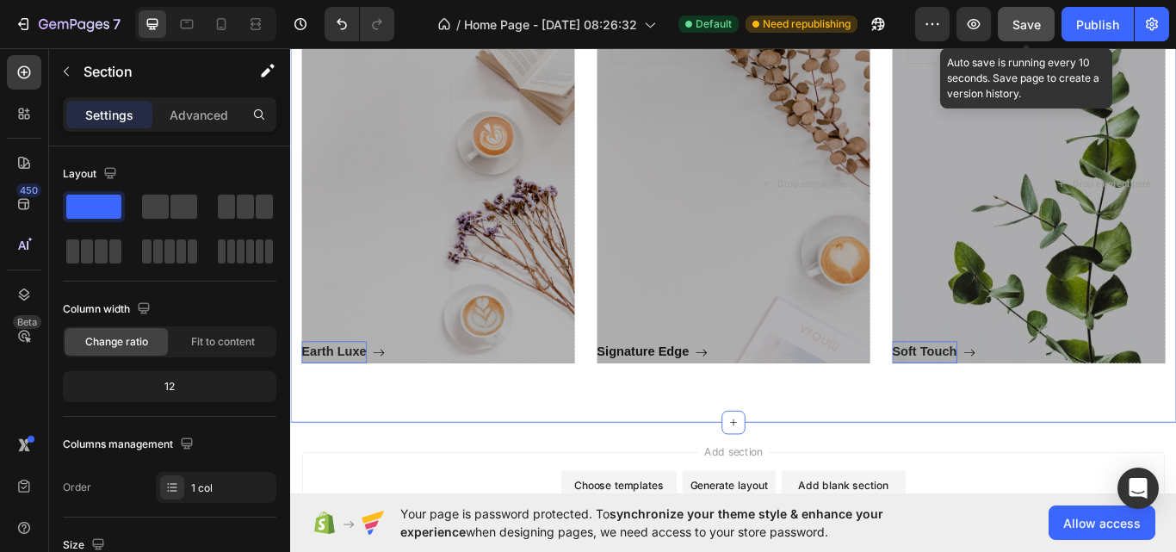
scroll to position [865, 0]
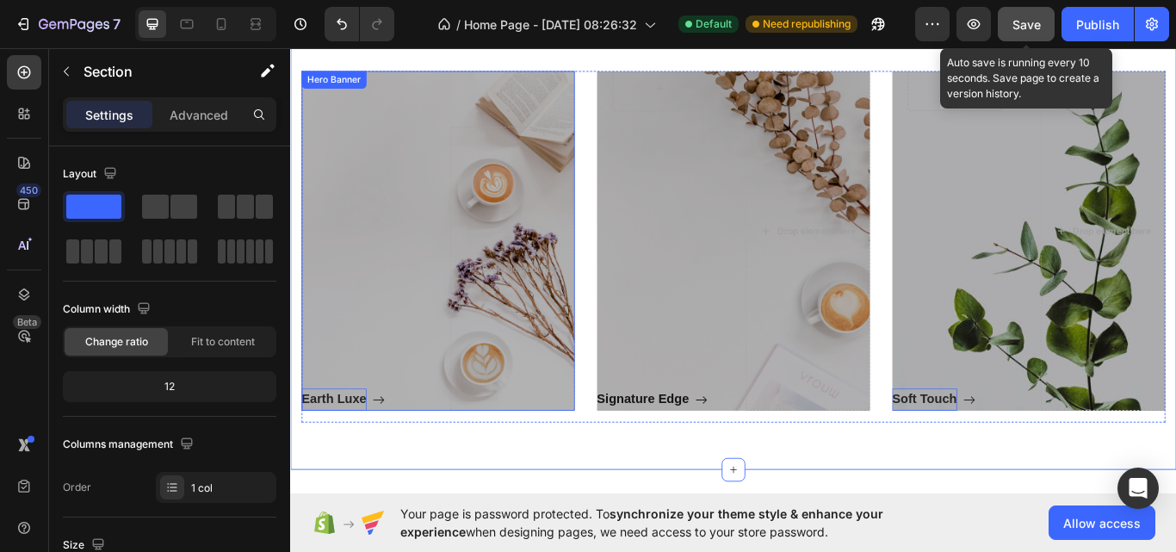
click at [440, 275] on div "Earth Luxe Button" at bounding box center [375, 306] width 145 height 332
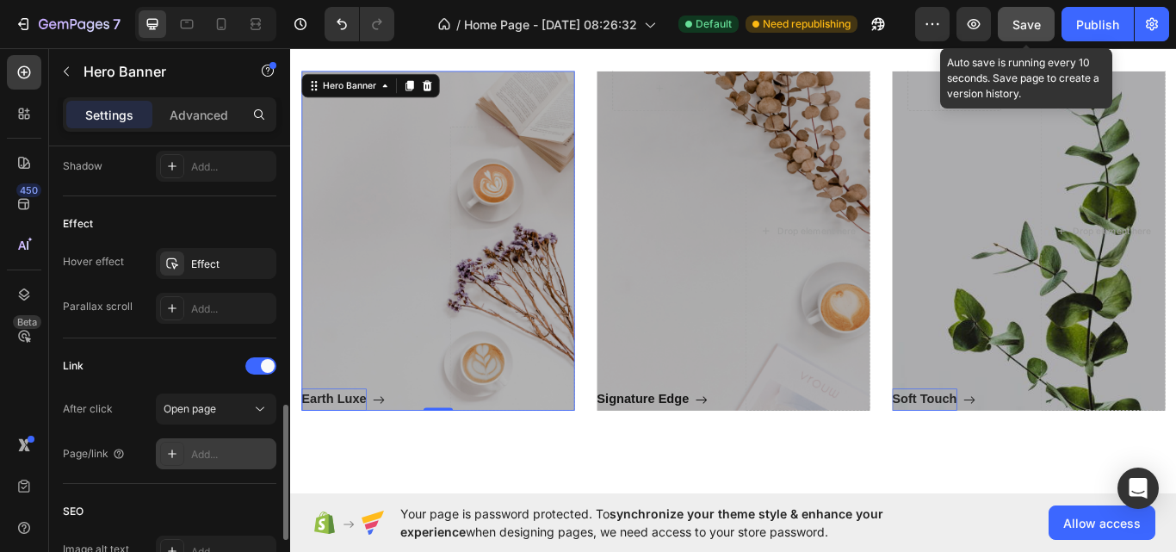
click at [238, 454] on div "Add..." at bounding box center [231, 454] width 81 height 15
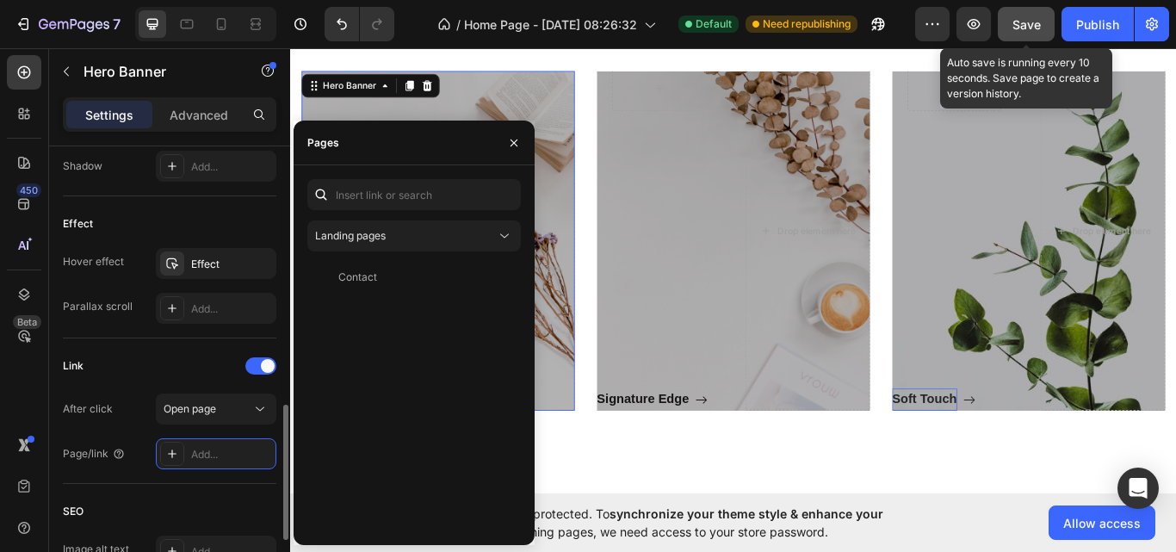
click at [182, 339] on div "Link After click Open page Page/link Add..." at bounding box center [169, 410] width 213 height 145
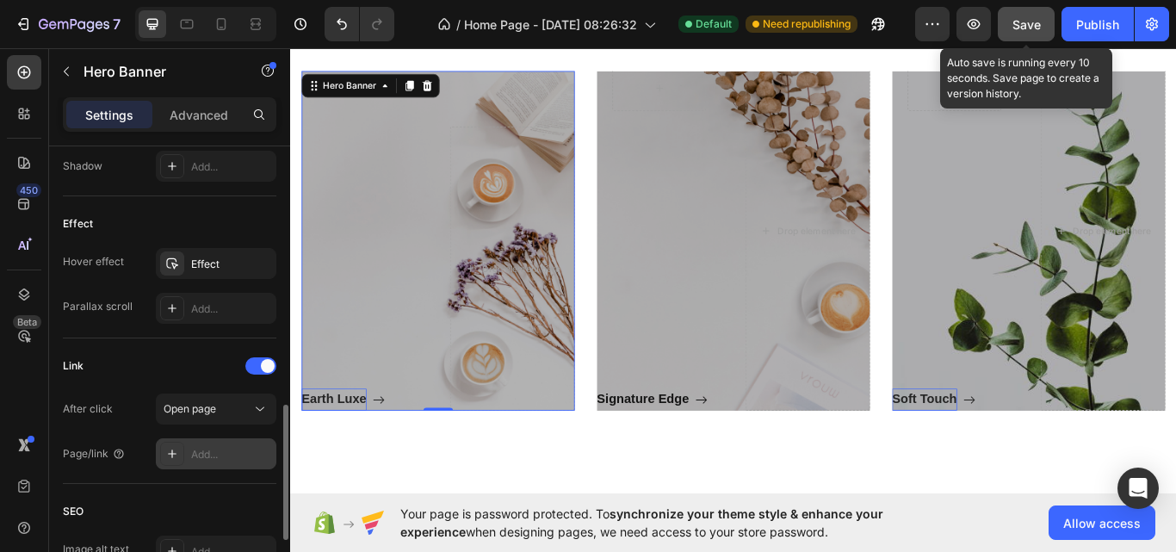
click at [248, 459] on div "Add..." at bounding box center [231, 454] width 81 height 15
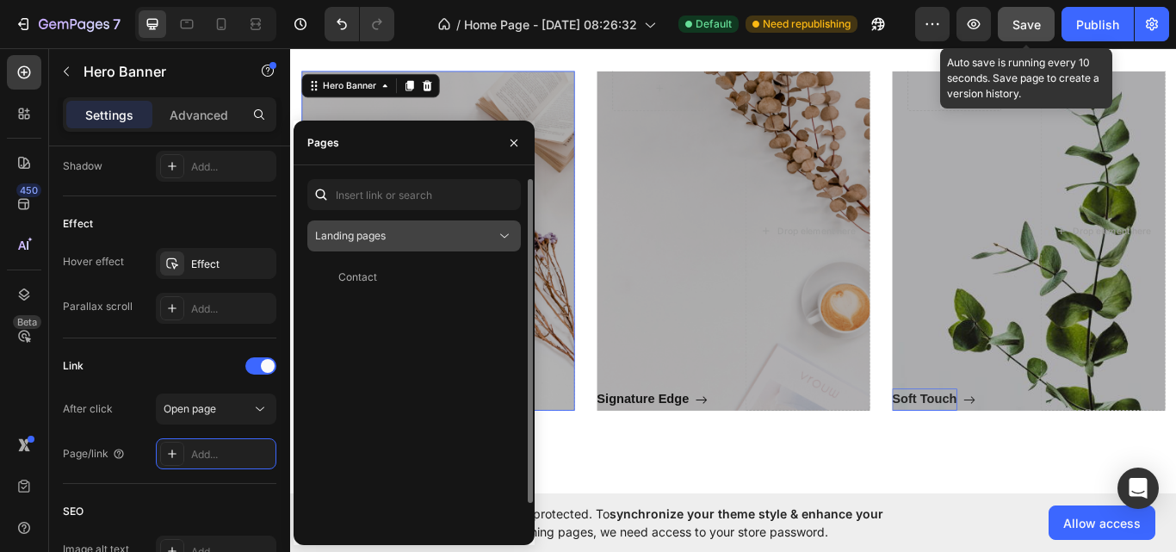
click at [500, 241] on icon at bounding box center [504, 235] width 17 height 17
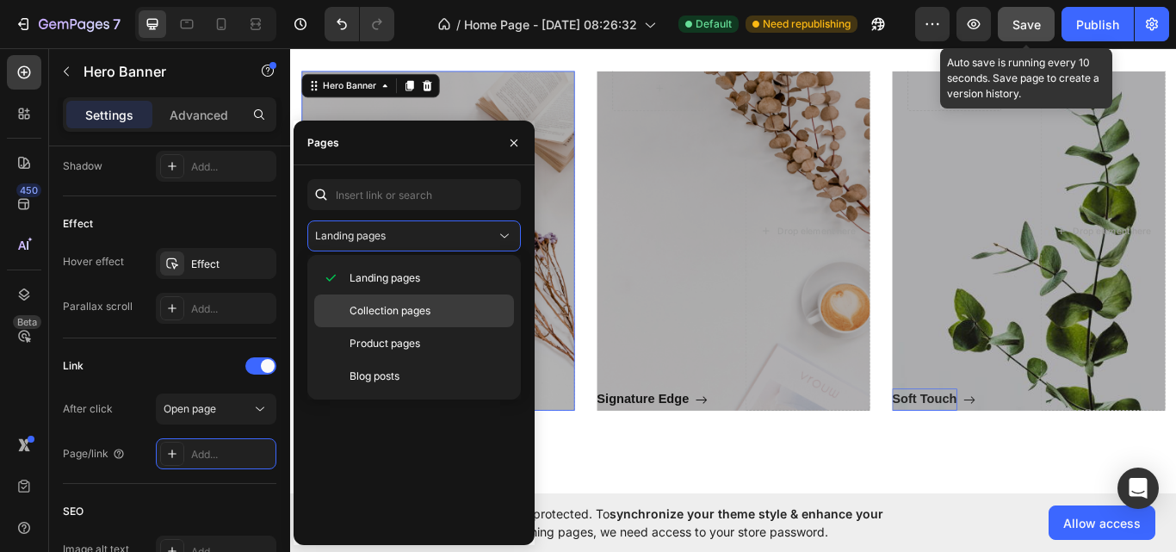
click at [465, 308] on p "Collection pages" at bounding box center [427, 310] width 157 height 15
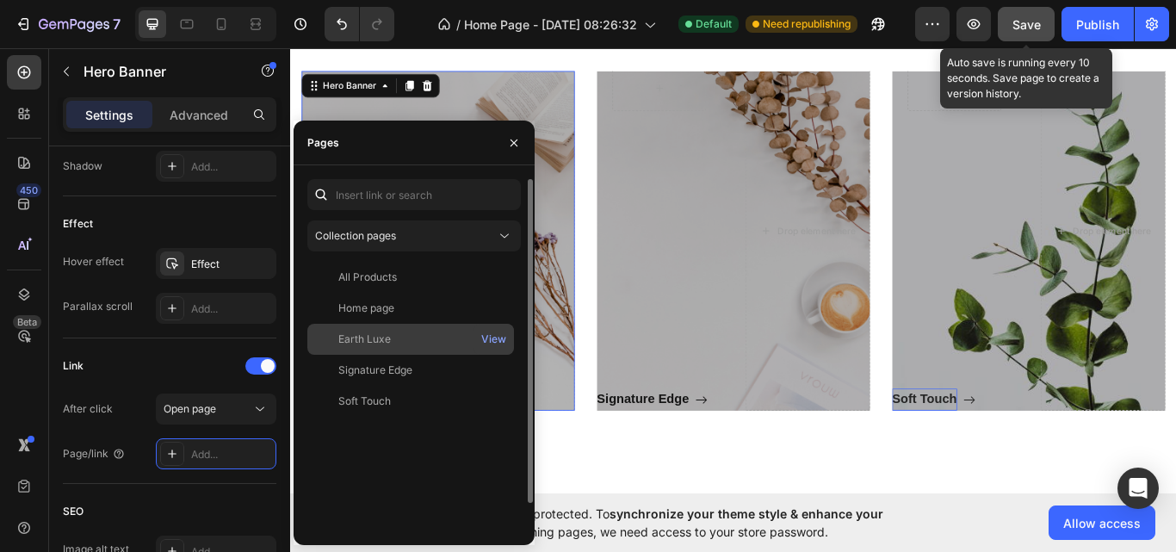
click at [417, 341] on div "Earth Luxe" at bounding box center [410, 338] width 193 height 15
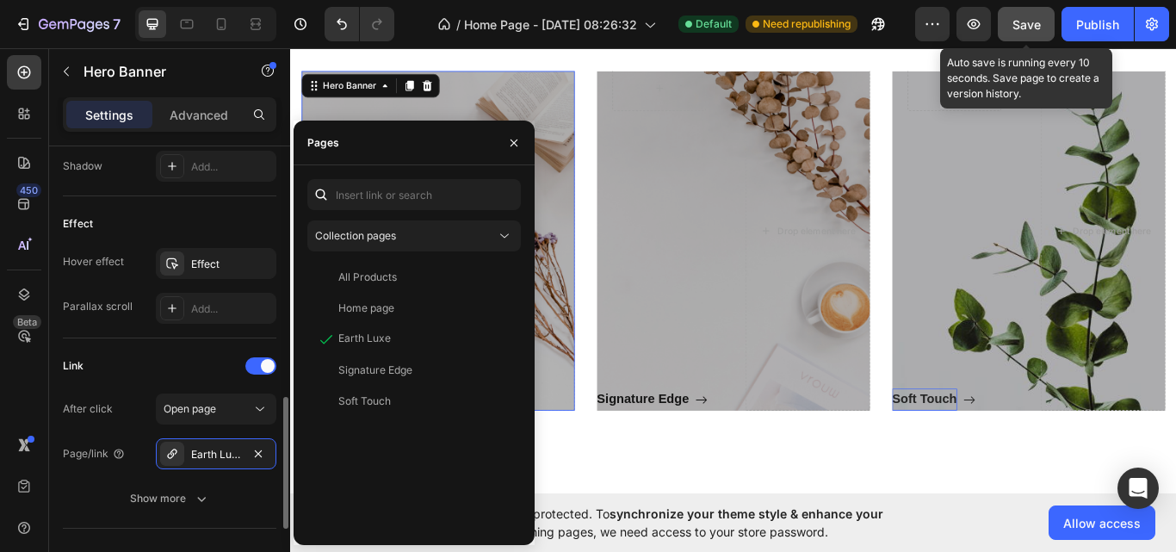
click at [145, 361] on div "Link" at bounding box center [169, 366] width 213 height 28
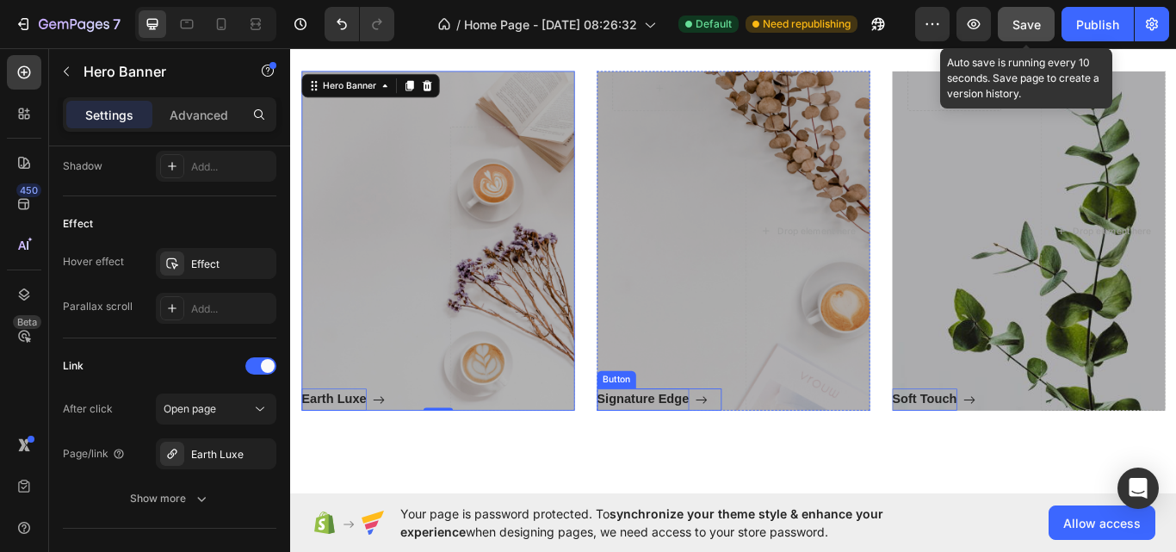
click at [705, 453] on p "Signature Edge" at bounding box center [701, 459] width 108 height 27
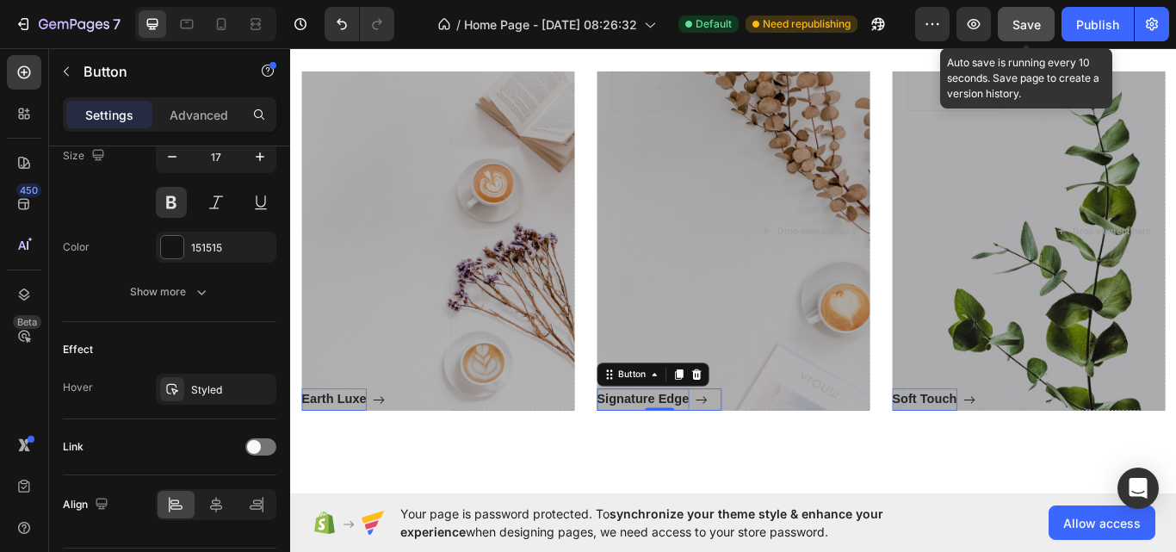
scroll to position [0, 0]
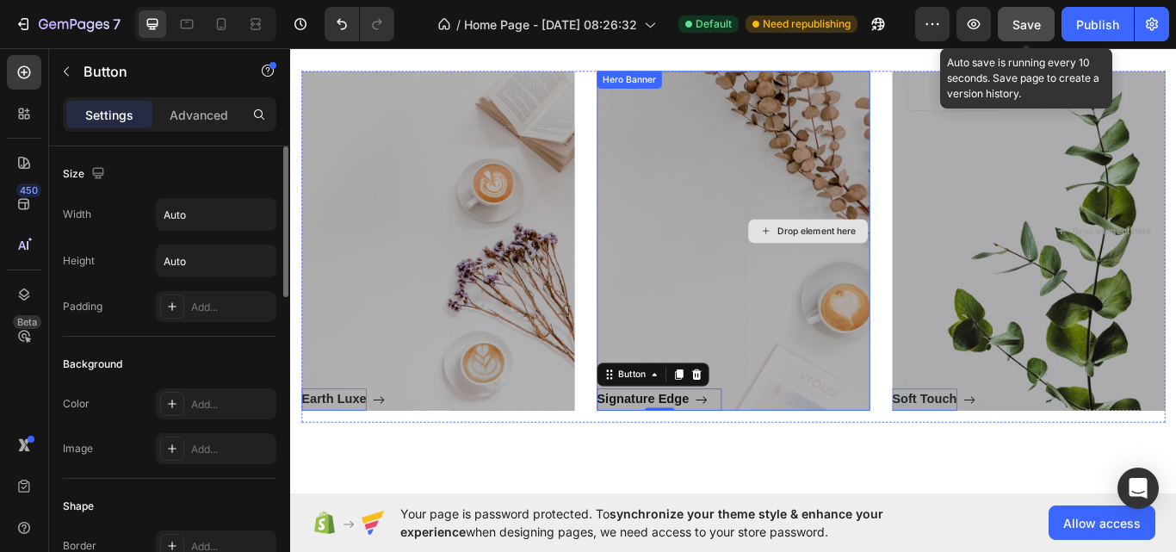
click at [849, 324] on div "Drop element here" at bounding box center [892, 262] width 145 height 420
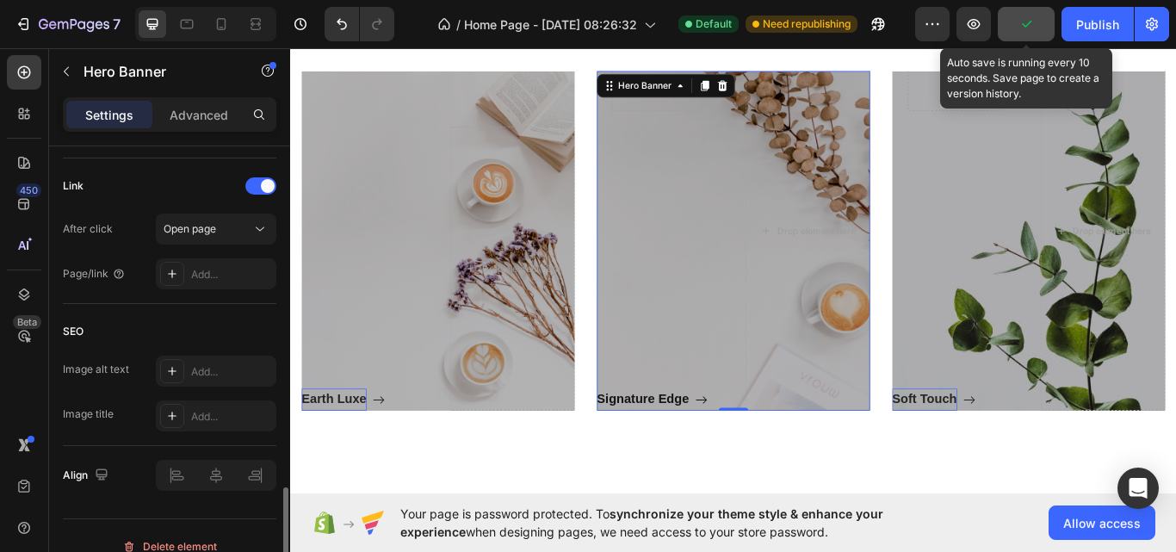
scroll to position [1066, 0]
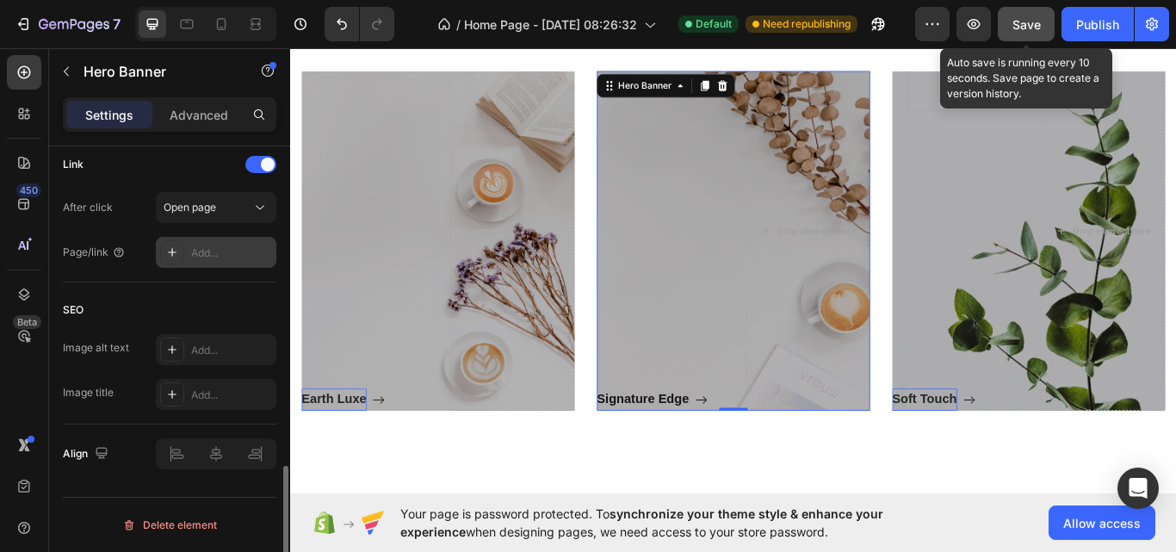
click at [205, 243] on div "Add..." at bounding box center [216, 252] width 120 height 31
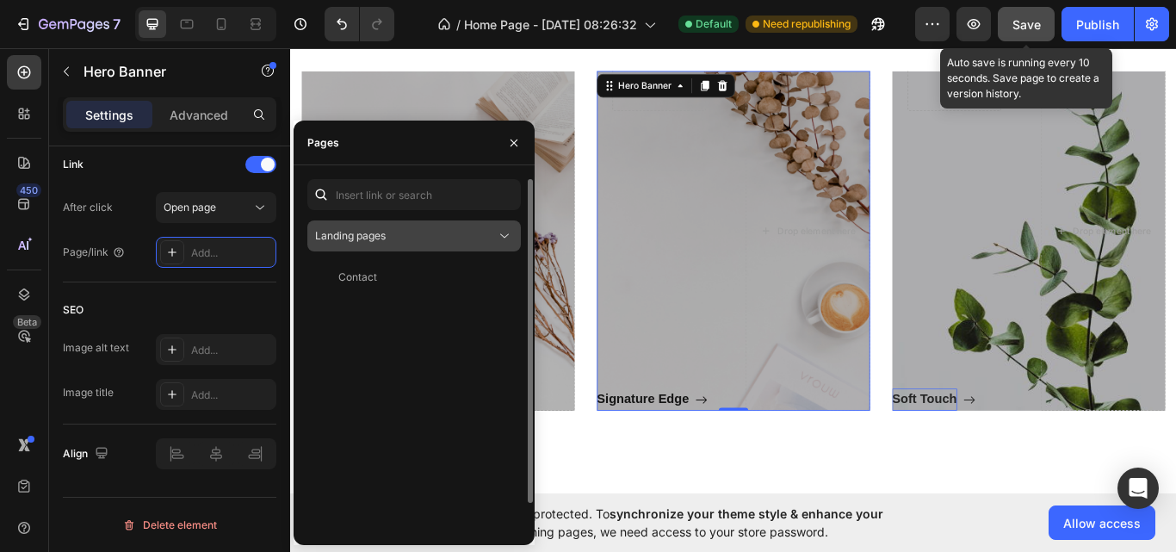
click at [499, 231] on icon at bounding box center [504, 235] width 17 height 17
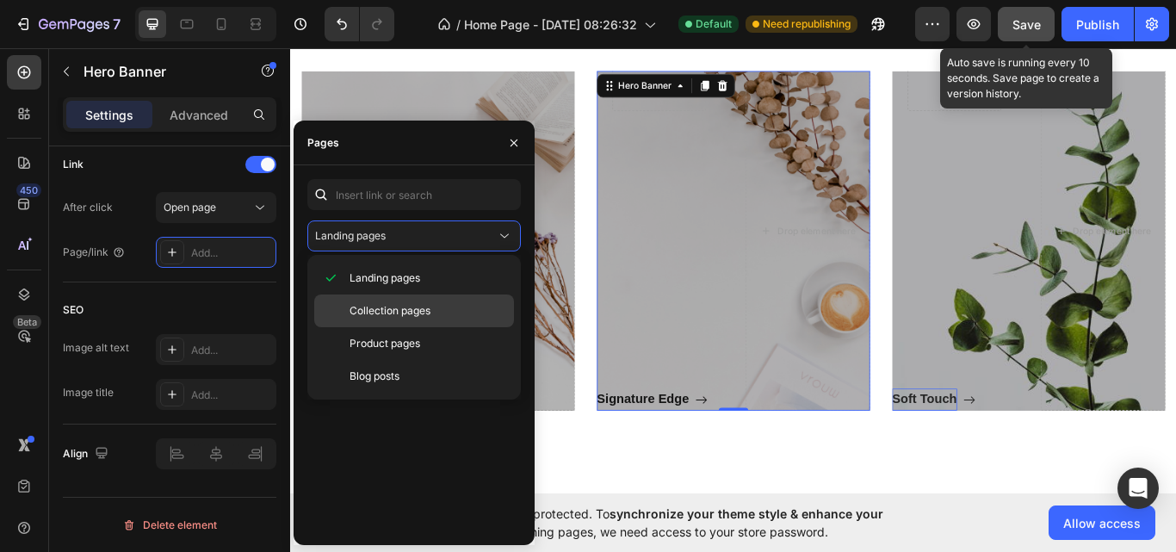
click at [453, 327] on div "Collection pages" at bounding box center [414, 343] width 200 height 33
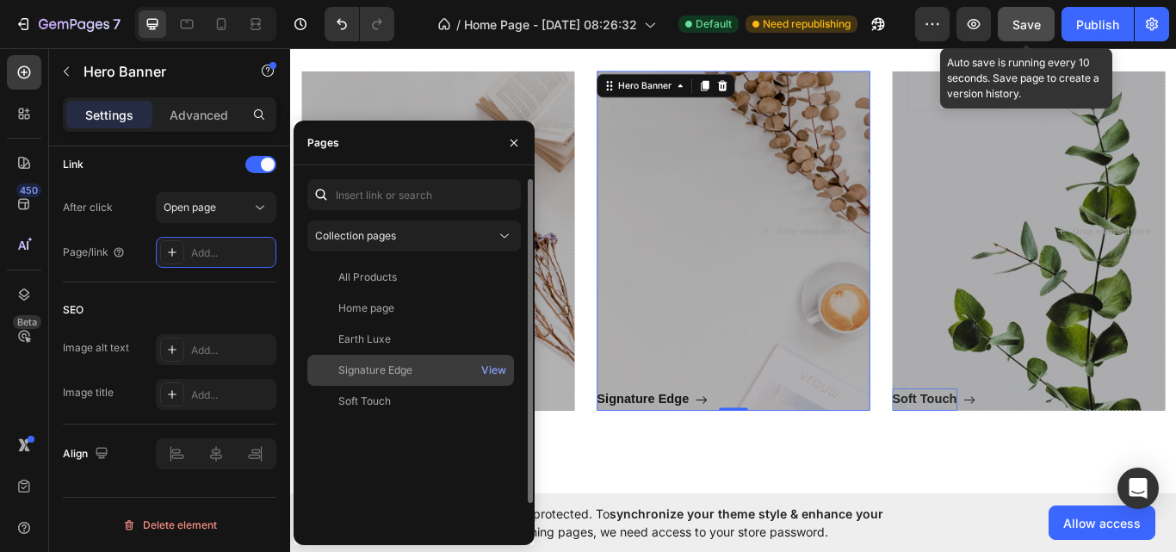
click at [431, 364] on div "Signature Edge" at bounding box center [410, 369] width 193 height 15
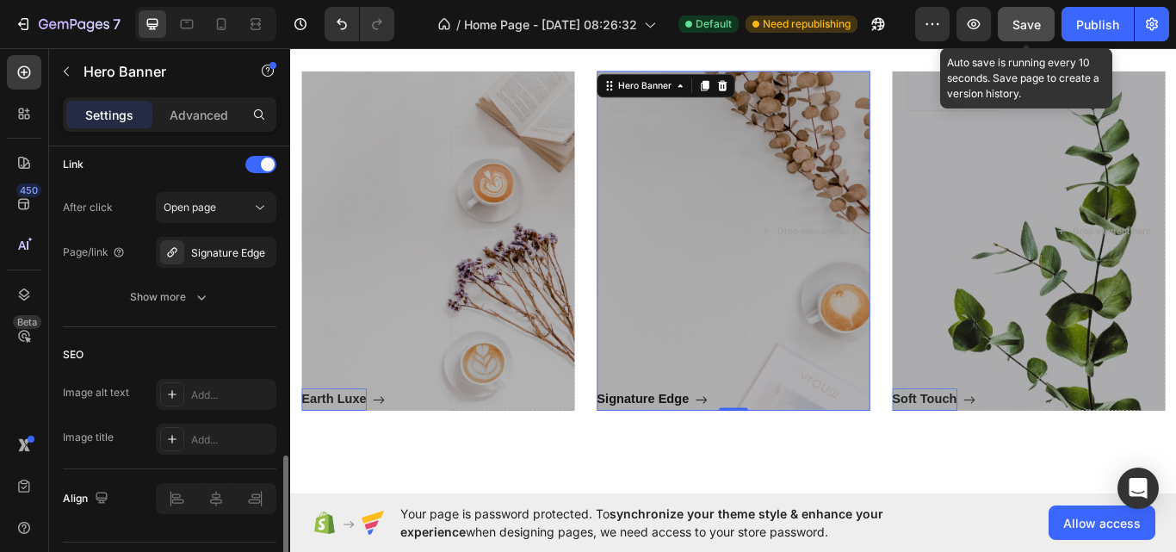
click at [186, 329] on div "SEO Image alt text Add... Image title Add..." at bounding box center [169, 398] width 213 height 142
click at [1115, 339] on div "Soft Touch Button" at bounding box center [1063, 306] width 145 height 332
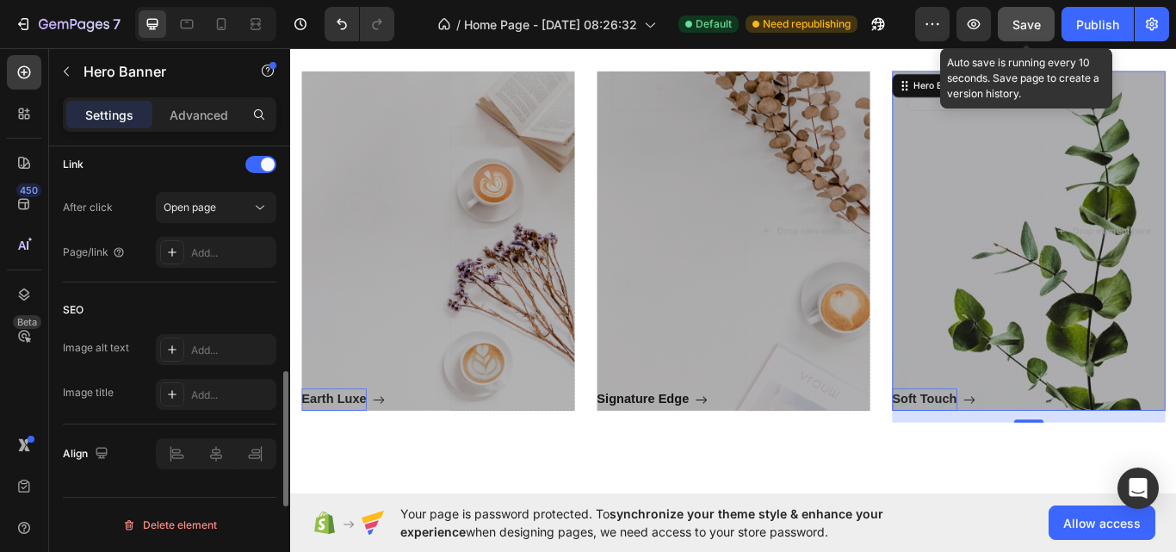
scroll to position [994, 0]
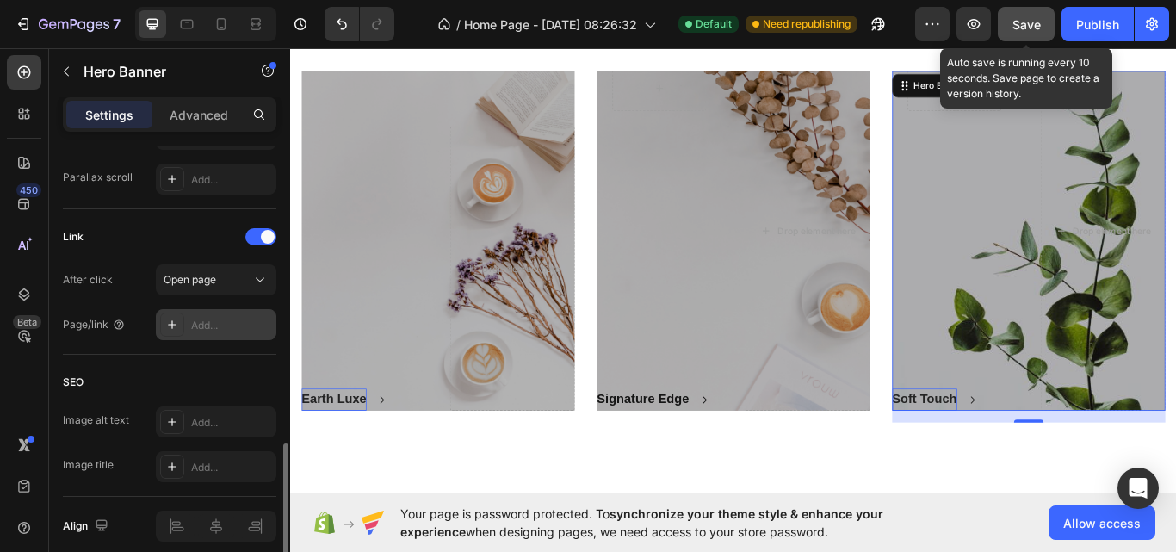
click at [233, 329] on div "Add..." at bounding box center [231, 325] width 81 height 15
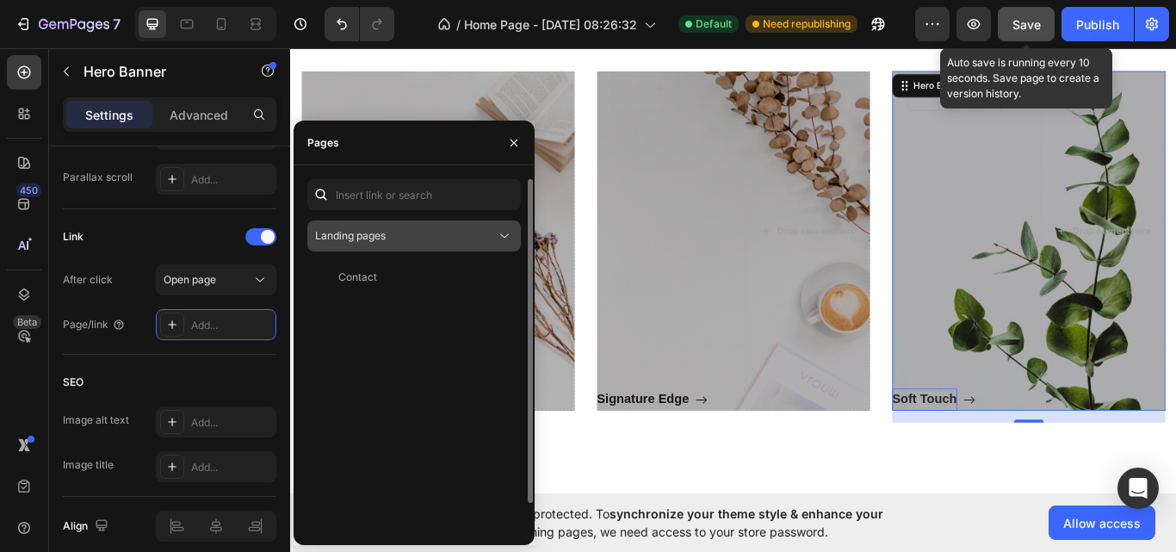
click at [460, 228] on div "Landing pages" at bounding box center [405, 235] width 181 height 15
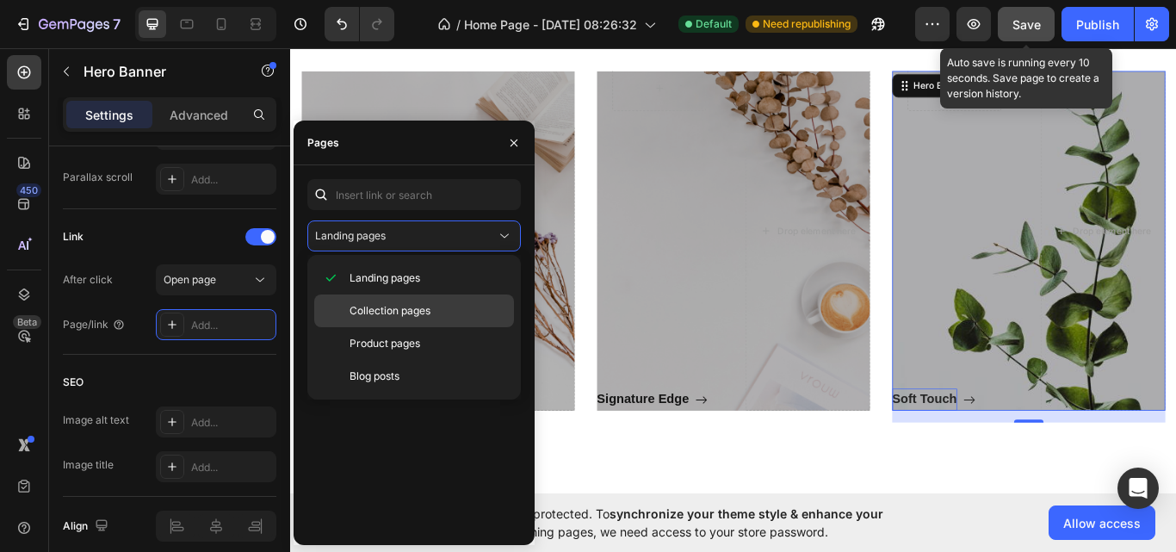
click at [437, 327] on div "Collection pages" at bounding box center [414, 343] width 200 height 33
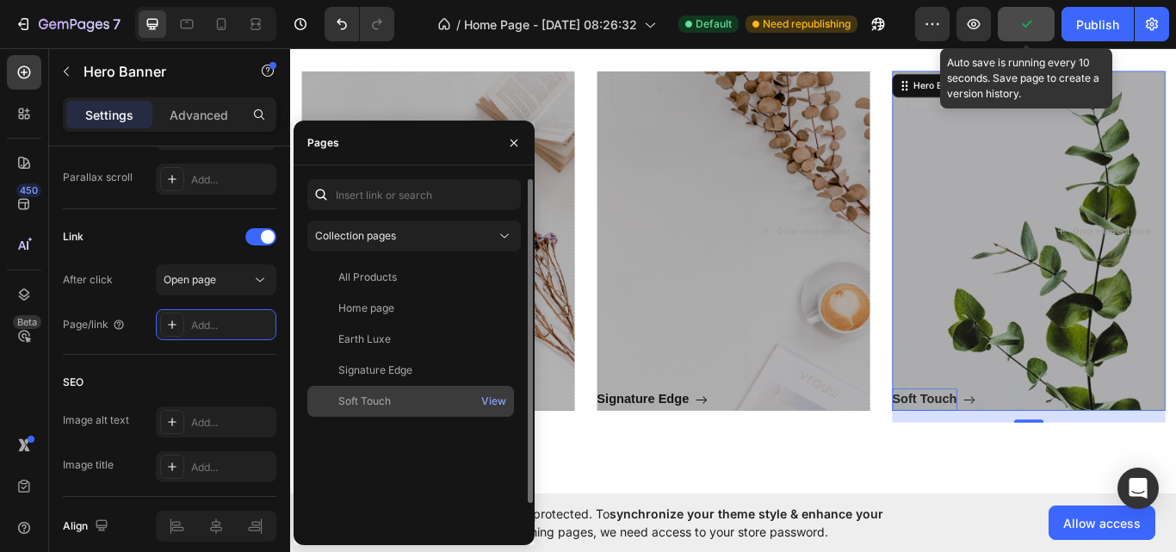
click at [410, 387] on div "Soft Touch View" at bounding box center [410, 401] width 207 height 31
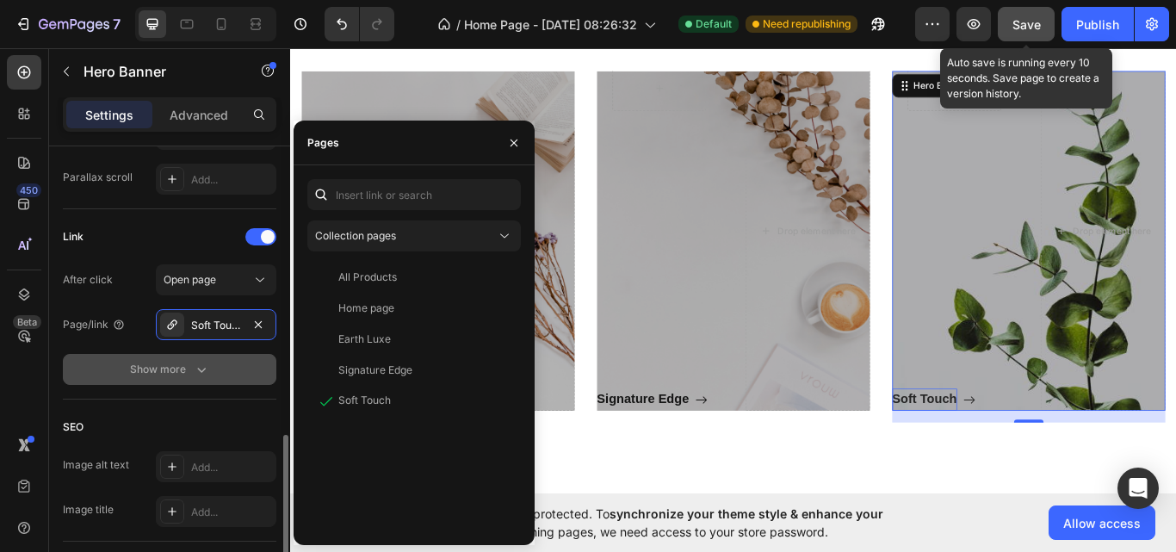
click at [226, 379] on button "Show more" at bounding box center [169, 369] width 213 height 31
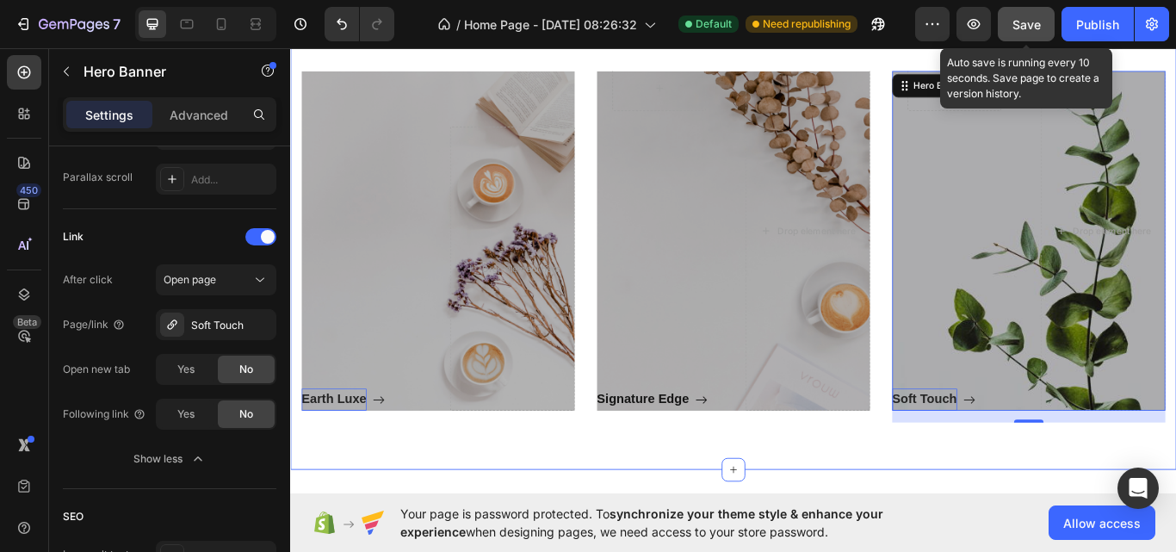
click at [472, 511] on div "Shop By Category Heading Row Earth Luxe Button Drop element here Hero Banner Ro…" at bounding box center [806, 233] width 1033 height 615
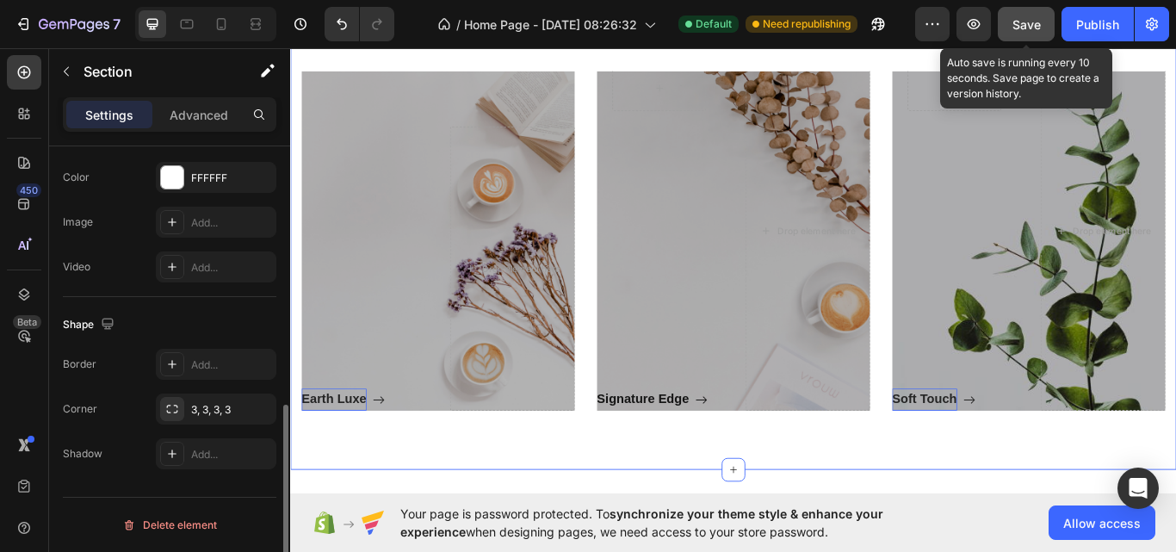
scroll to position [0, 0]
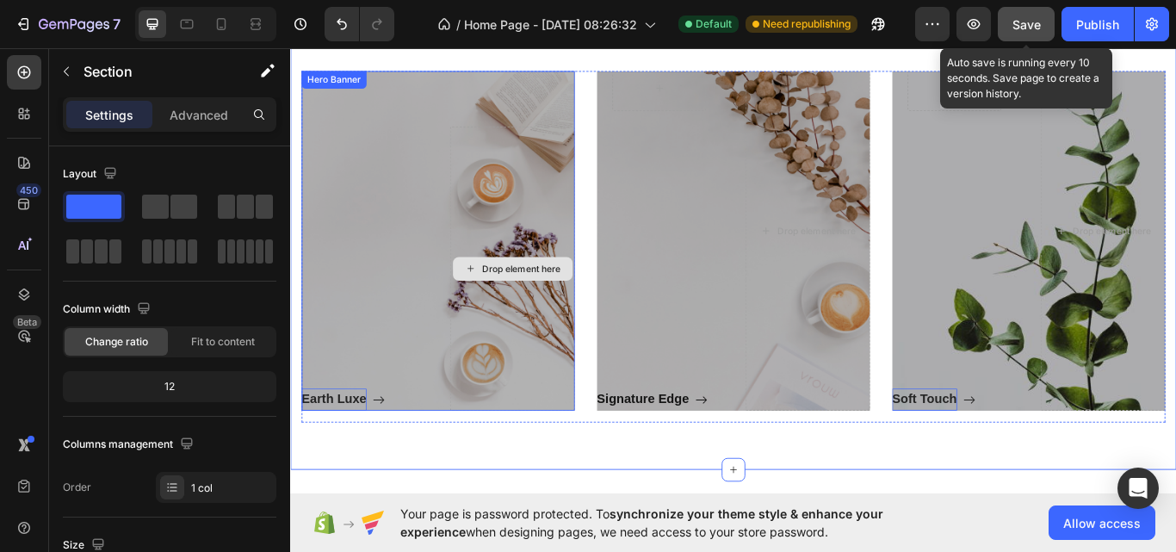
click at [521, 300] on div "Drop element here" at bounding box center [559, 306] width 91 height 14
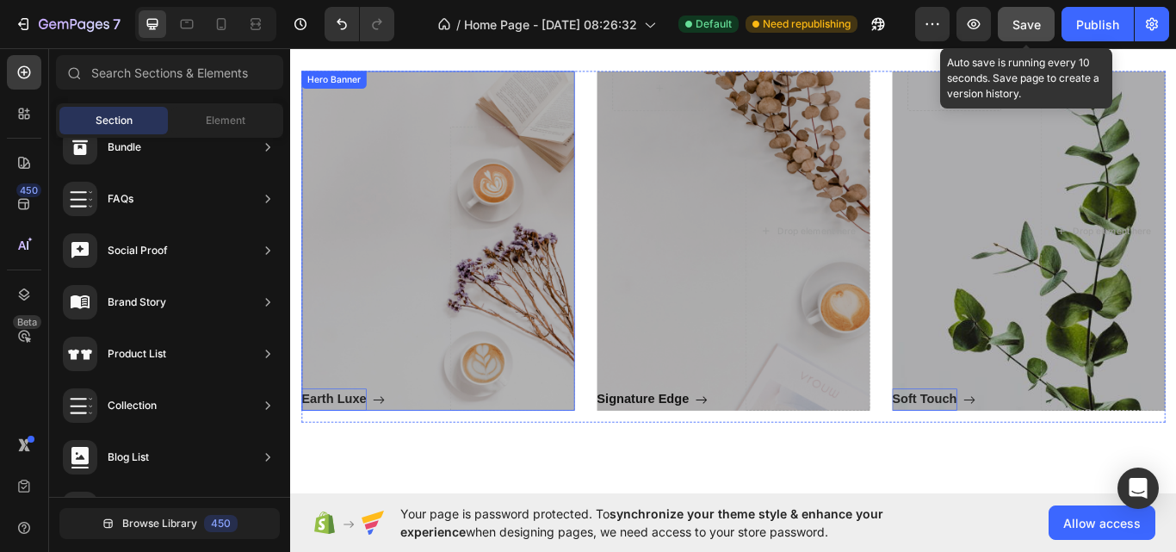
click at [355, 285] on div "Earth Luxe Button" at bounding box center [375, 306] width 145 height 332
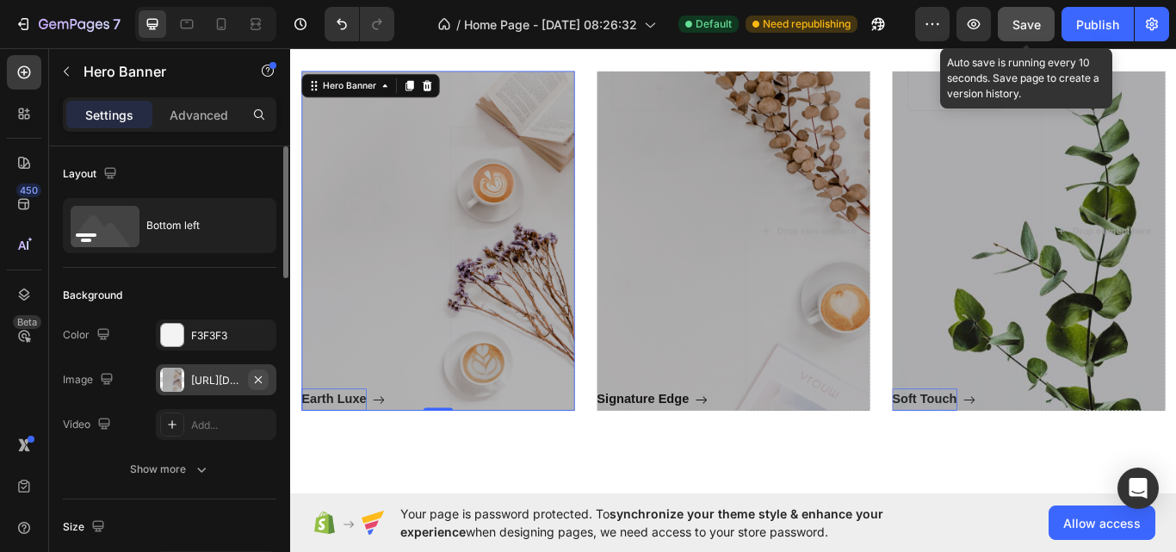
click at [262, 374] on icon "button" at bounding box center [258, 380] width 14 height 14
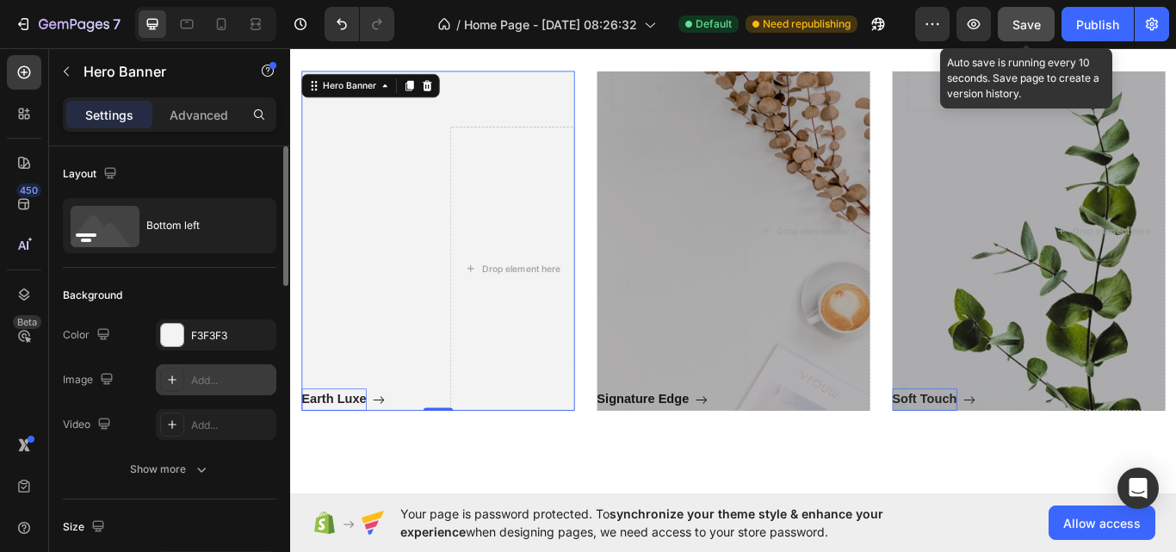
click at [231, 373] on div "Add..." at bounding box center [231, 380] width 81 height 15
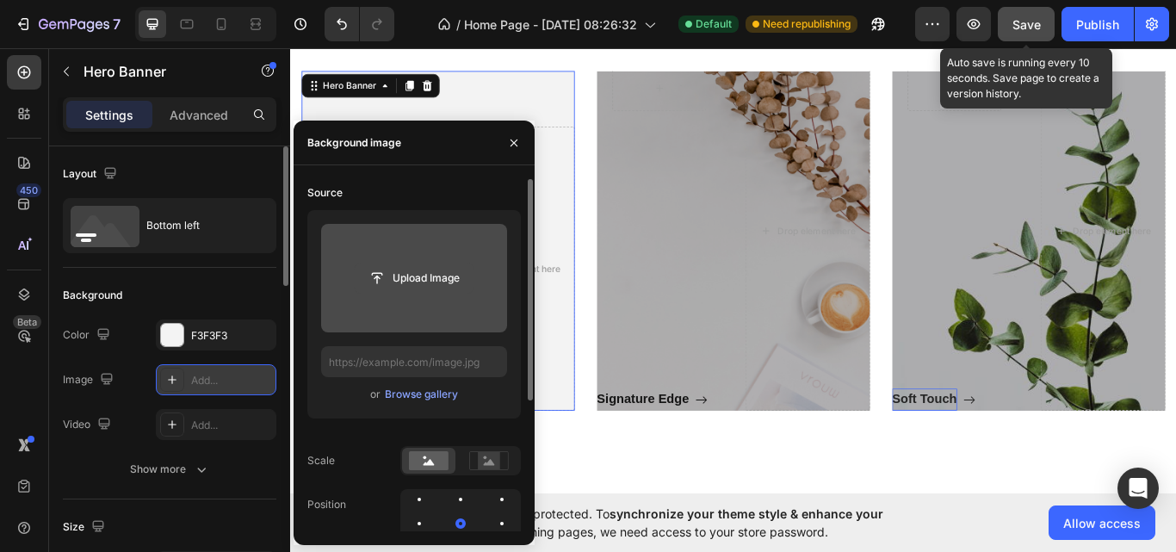
click at [410, 274] on input "file" at bounding box center [414, 277] width 119 height 29
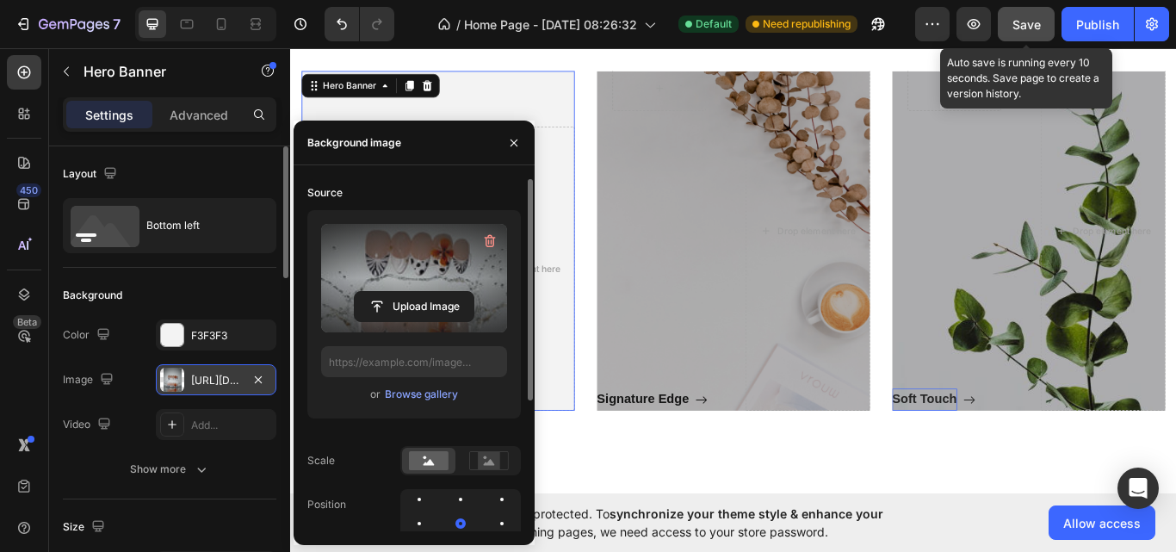
type input "https://cdn.shopify.com/s/files/1/0651/9337/7859/files/gempages_581725016291279…"
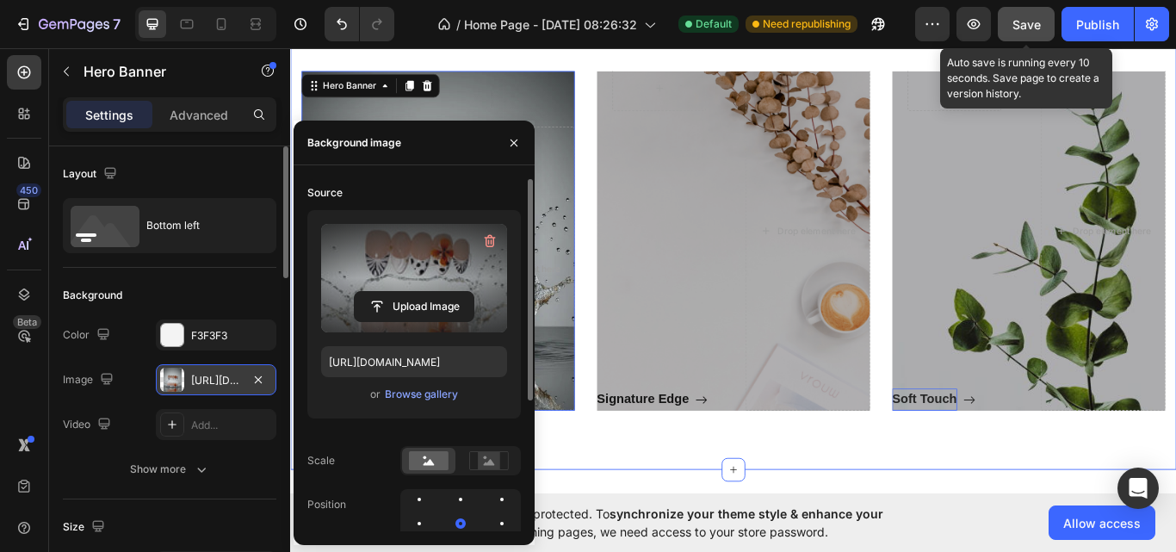
click at [681, 526] on div "Shop By Category Heading Row Earth Luxe Button Drop element here Hero Banner 0 …" at bounding box center [806, 233] width 1033 height 615
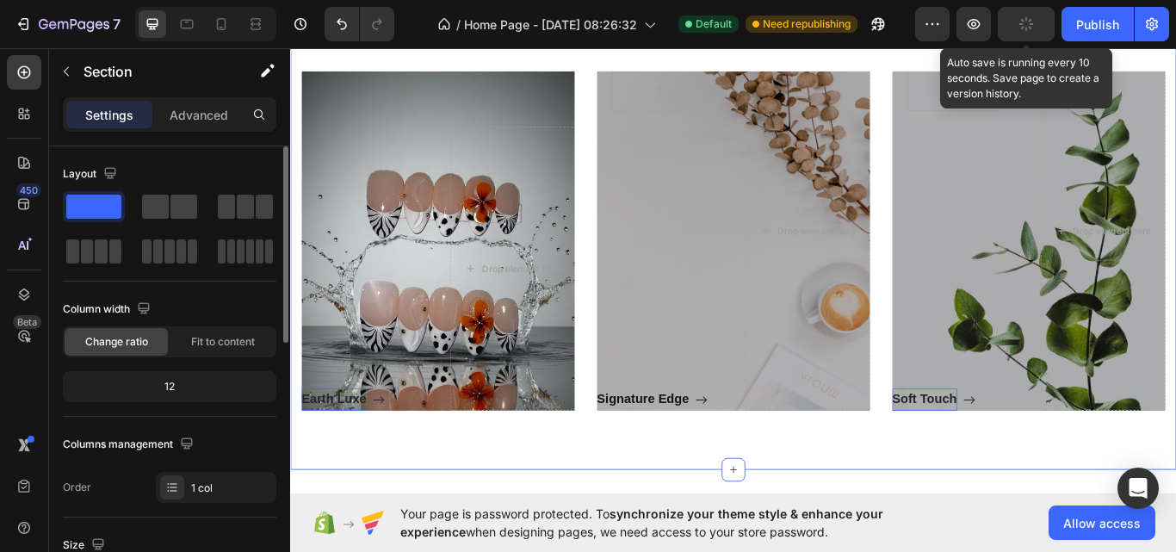
click at [1030, 30] on button "button" at bounding box center [1025, 24] width 57 height 34
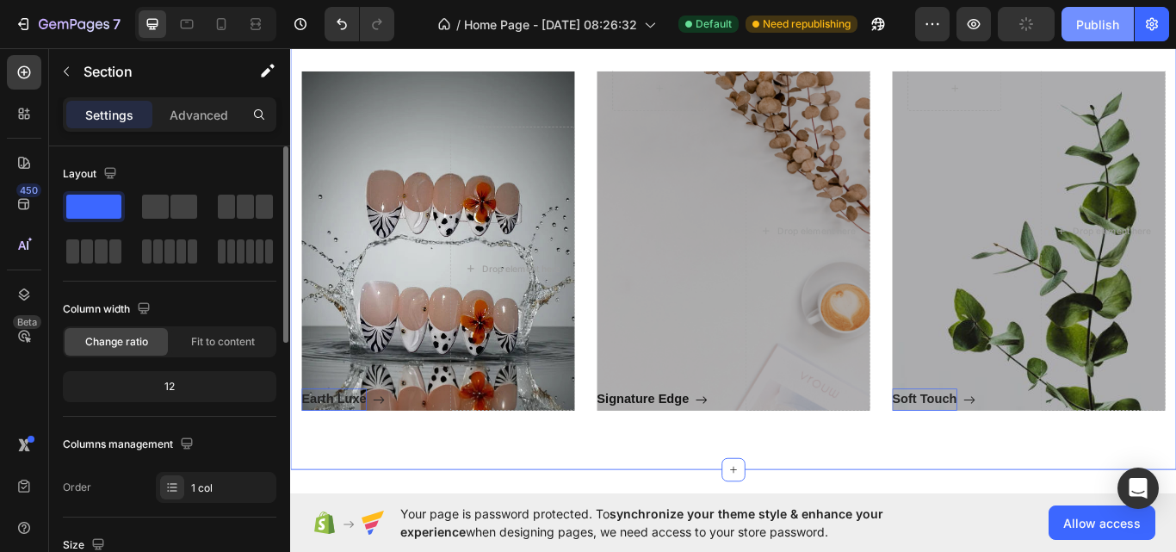
click at [1096, 28] on div "Publish" at bounding box center [1097, 24] width 43 height 18
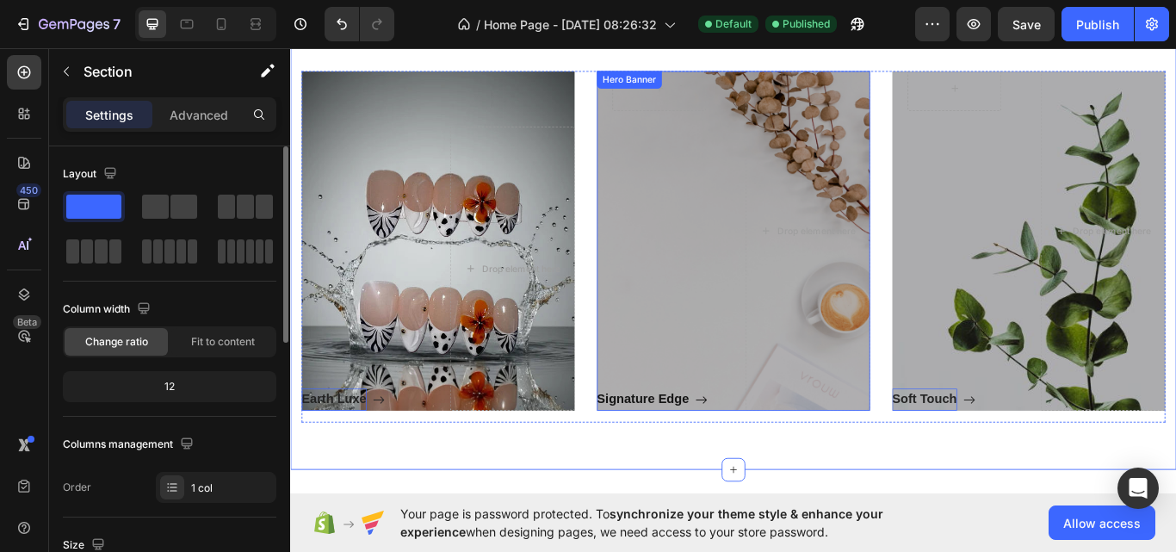
drag, startPoint x: 744, startPoint y: 257, endPoint x: 431, endPoint y: 344, distance: 324.2
click at [744, 257] on div "Signature Edge Button" at bounding box center [719, 306] width 145 height 332
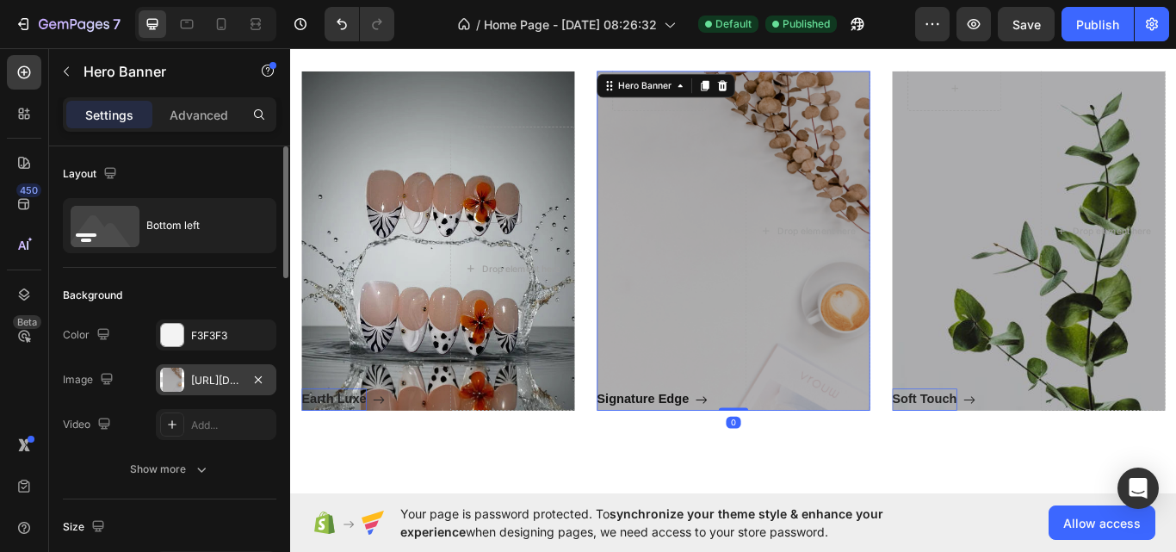
click at [238, 373] on div "https://ucarecdn.com/48e8e0c6-c002-4d68-a90e-a219b12c1bd0/" at bounding box center [216, 380] width 50 height 15
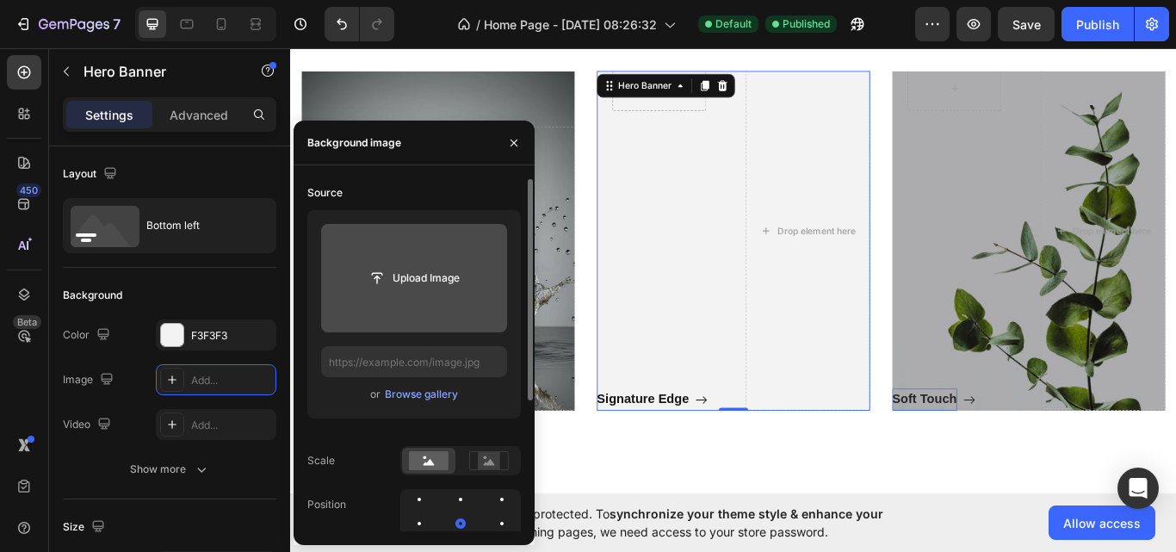
click at [416, 278] on input "file" at bounding box center [414, 277] width 119 height 29
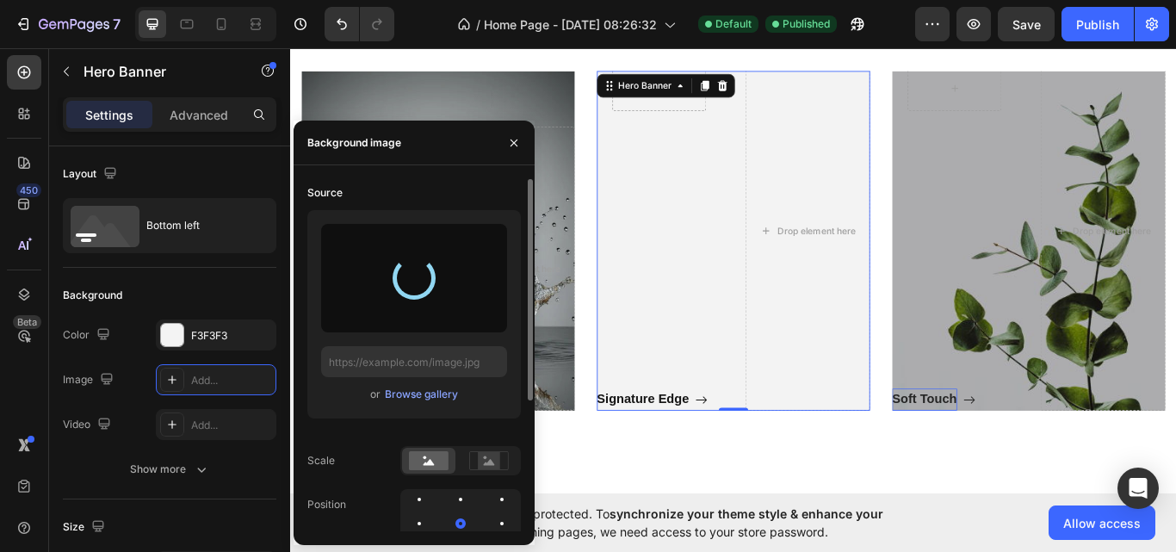
type input "https://cdn.shopify.com/s/files/1/0651/9337/7859/files/gempages_581725016291279…"
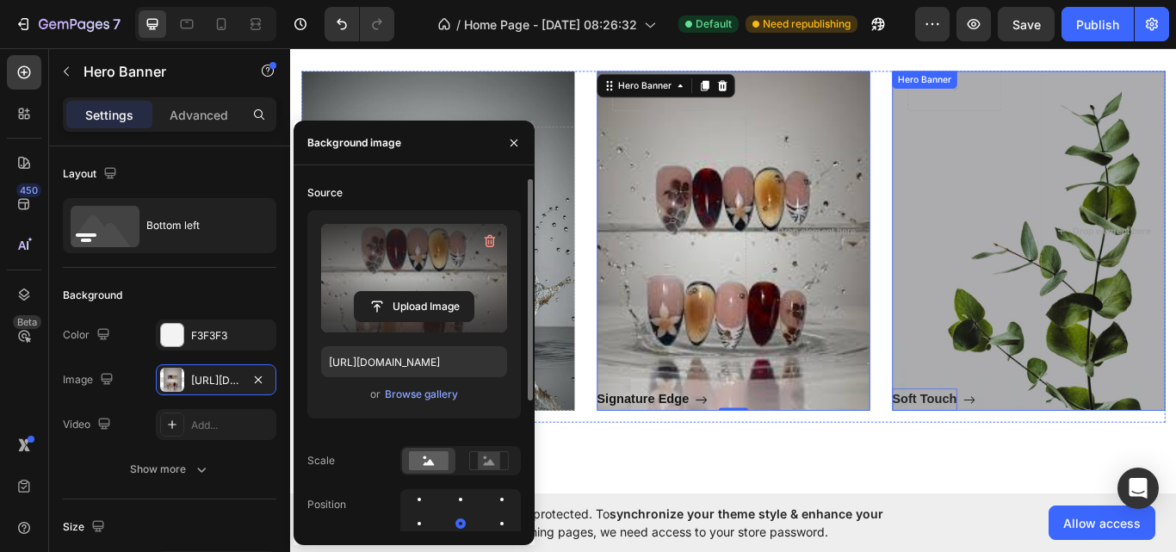
click at [1094, 294] on div "Soft Touch Button" at bounding box center [1063, 306] width 145 height 332
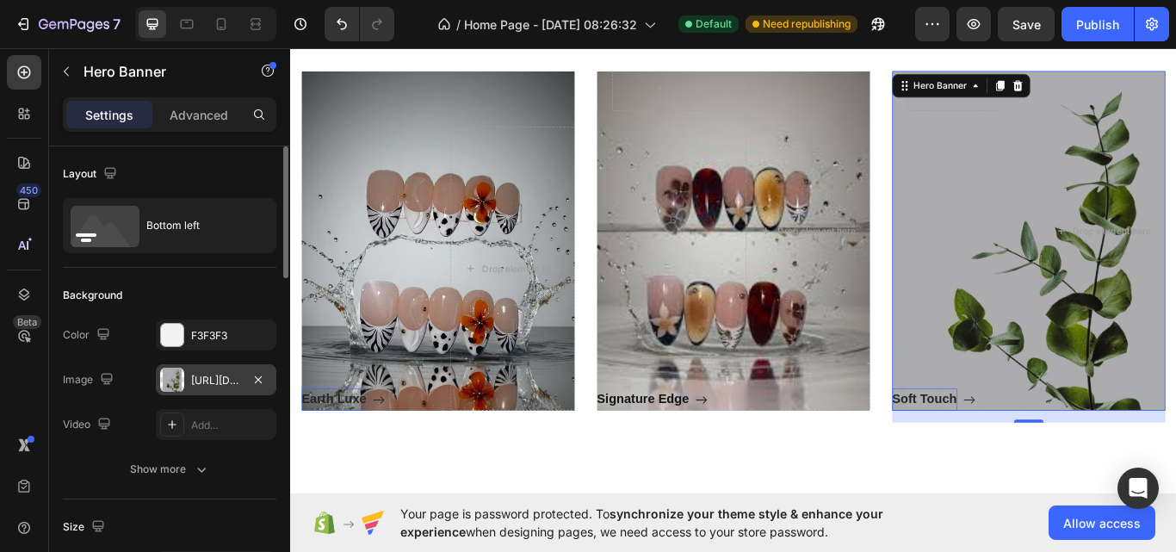
click at [192, 386] on div "https://ucarecdn.com/afd5d787-f206-4ad4-b71c-20264f4b9cb2/-/format/auto/" at bounding box center [216, 380] width 50 height 15
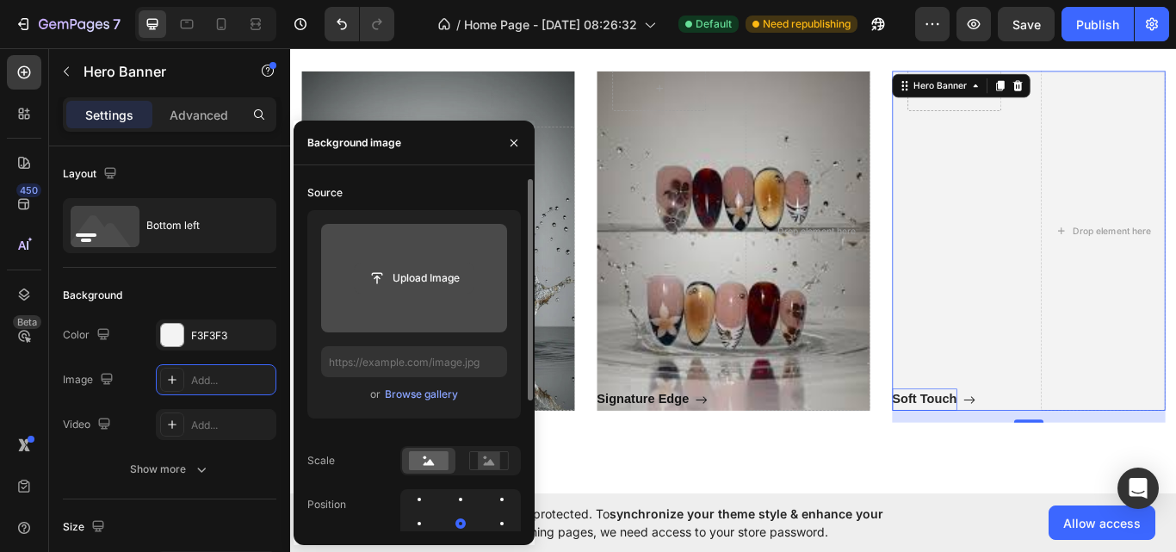
click at [416, 281] on input "file" at bounding box center [414, 277] width 119 height 29
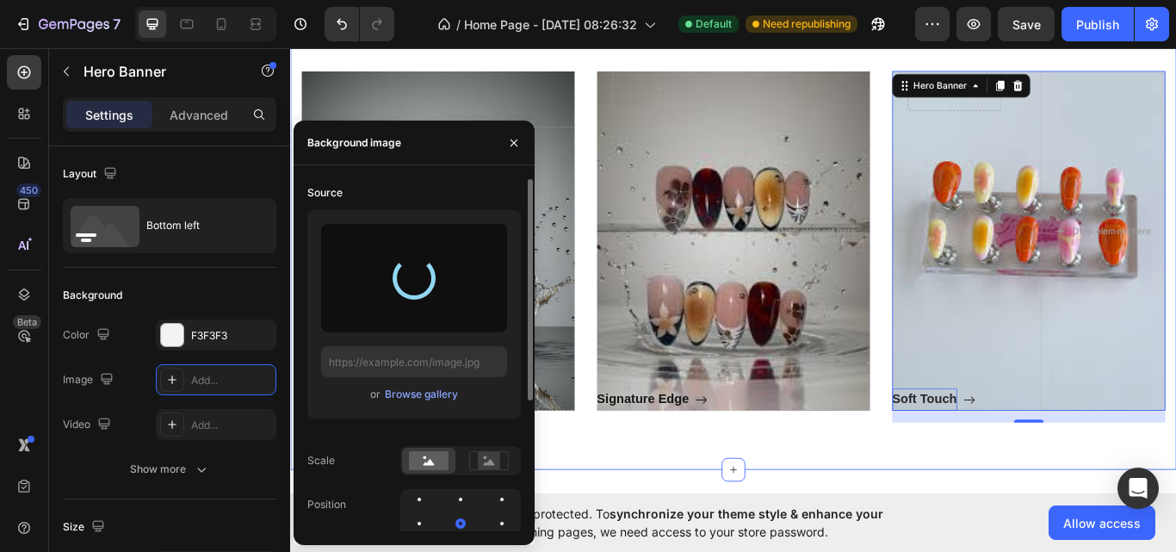
type input "https://cdn.shopify.com/s/files/1/0651/9337/7859/files/gempages_581725016291279…"
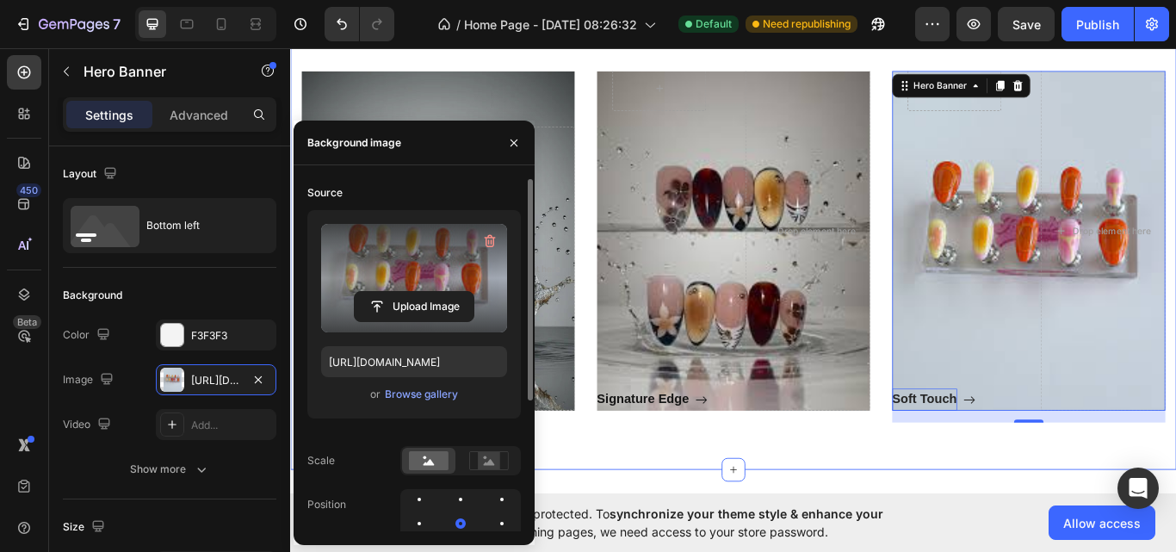
click at [651, 511] on div "Shop By Category Heading Row Earth Luxe Button Drop element here Hero Banner Ro…" at bounding box center [806, 233] width 1033 height 615
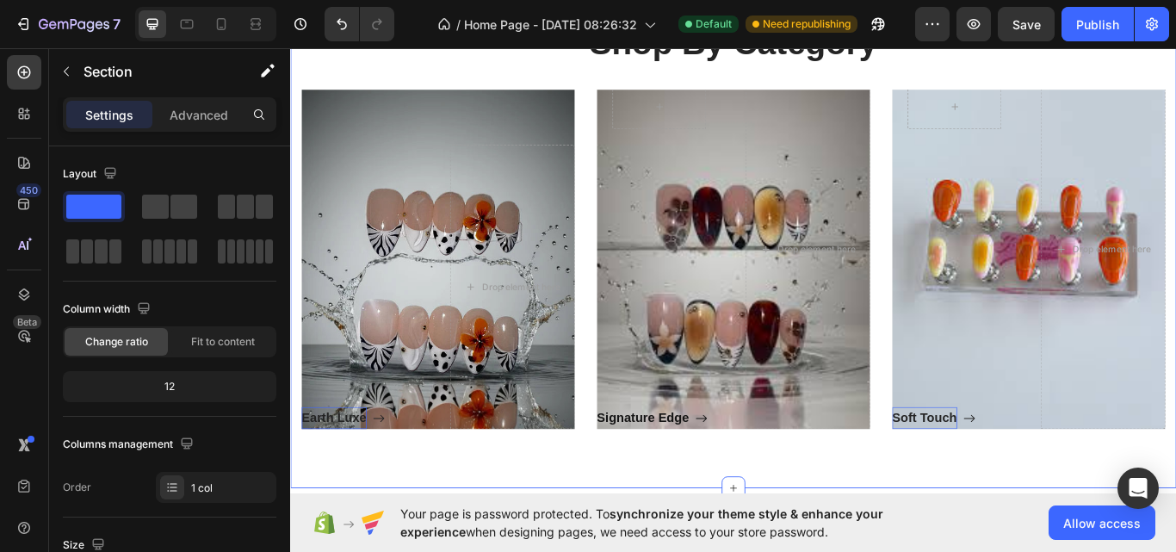
scroll to position [842, 0]
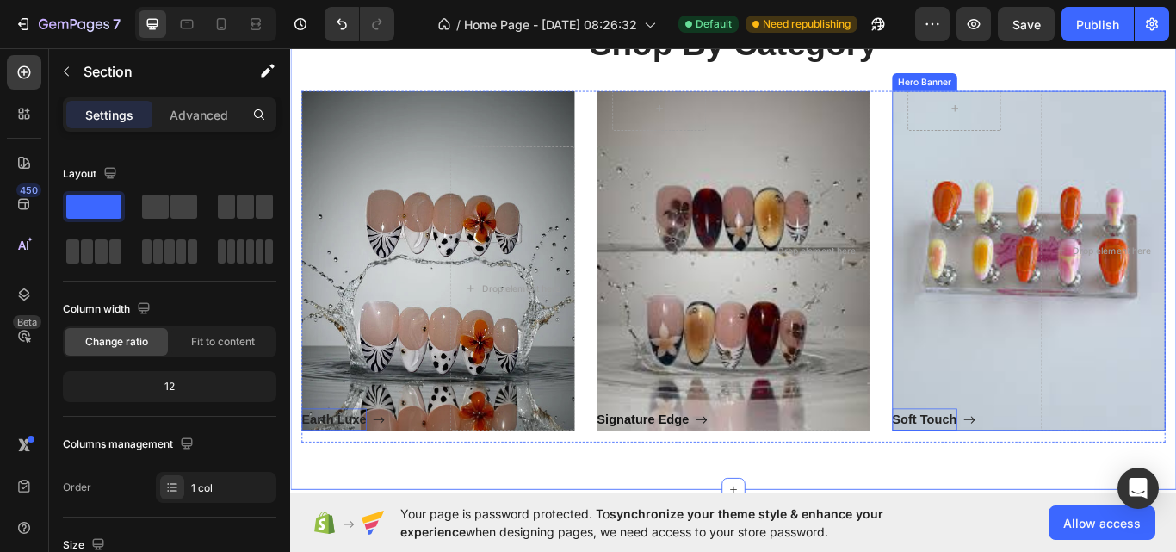
click at [1128, 255] on div "Row Soft Touch Button Drop element here" at bounding box center [1150, 286] width 318 height 420
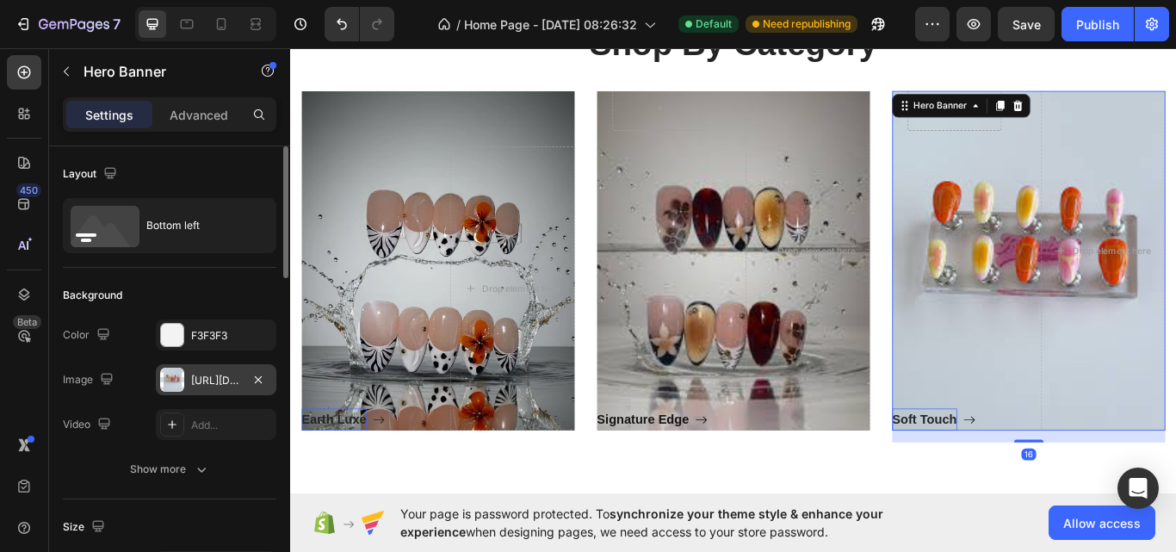
click at [223, 379] on div "https://cdn.shopify.com/s/files/1/0651/9337/7859/files/gempages_581725016291279…" at bounding box center [216, 380] width 50 height 15
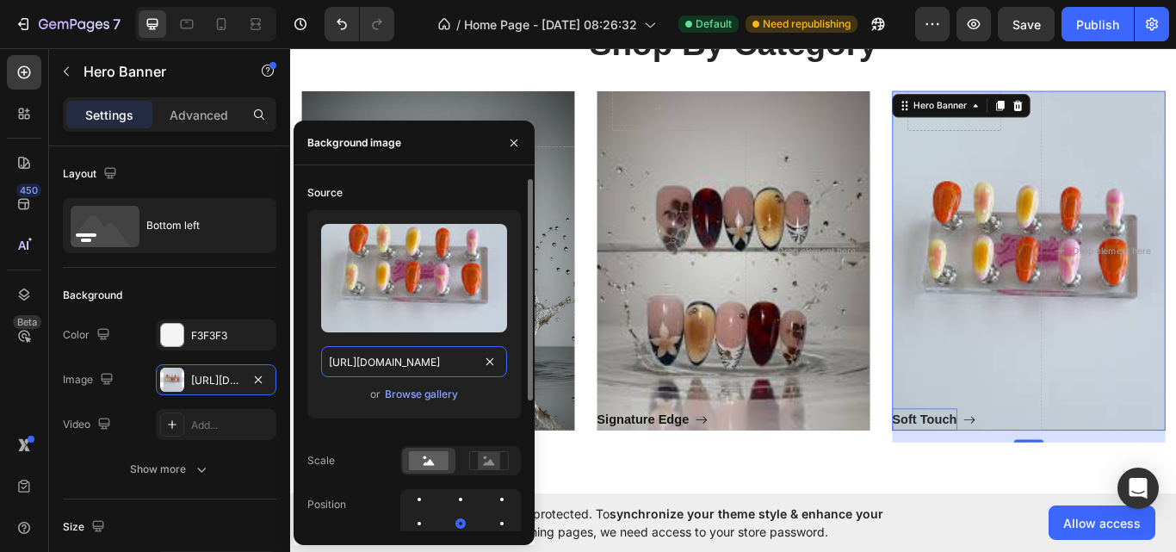
click at [489, 349] on input "https://cdn.shopify.com/s/files/1/0651/9337/7859/files/gempages_581725016291279…" at bounding box center [414, 361] width 186 height 31
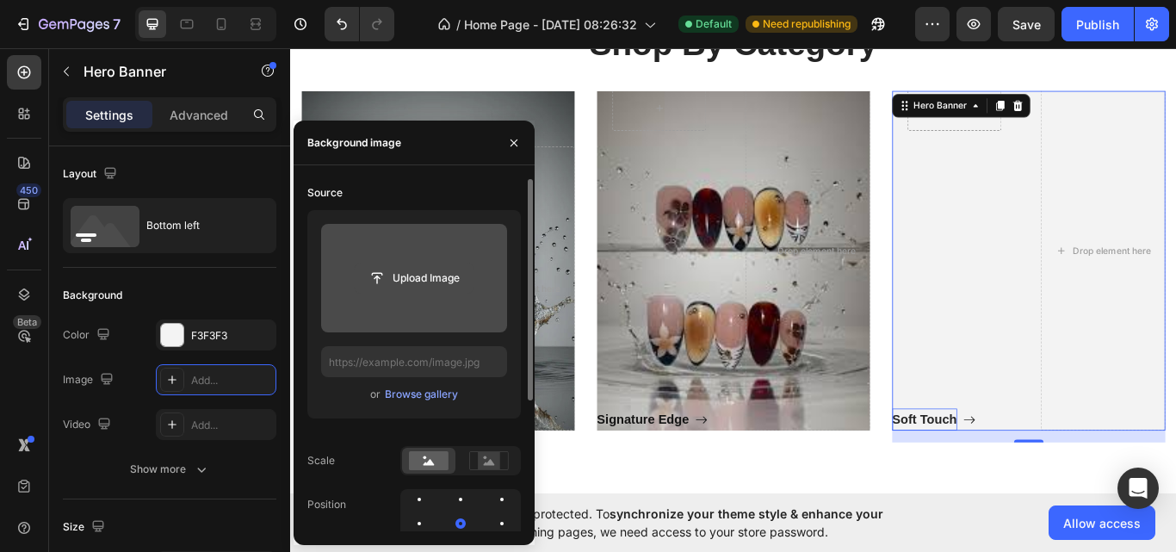
click at [449, 277] on input "file" at bounding box center [414, 277] width 119 height 29
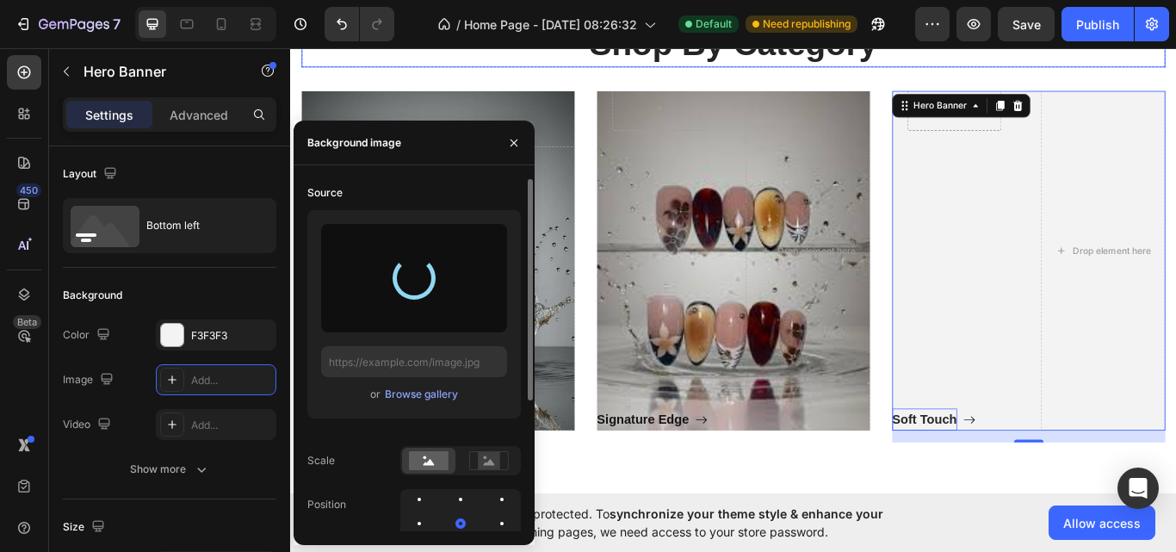
click at [1044, 71] on h2 "Shop By Category" at bounding box center [806, 45] width 1007 height 54
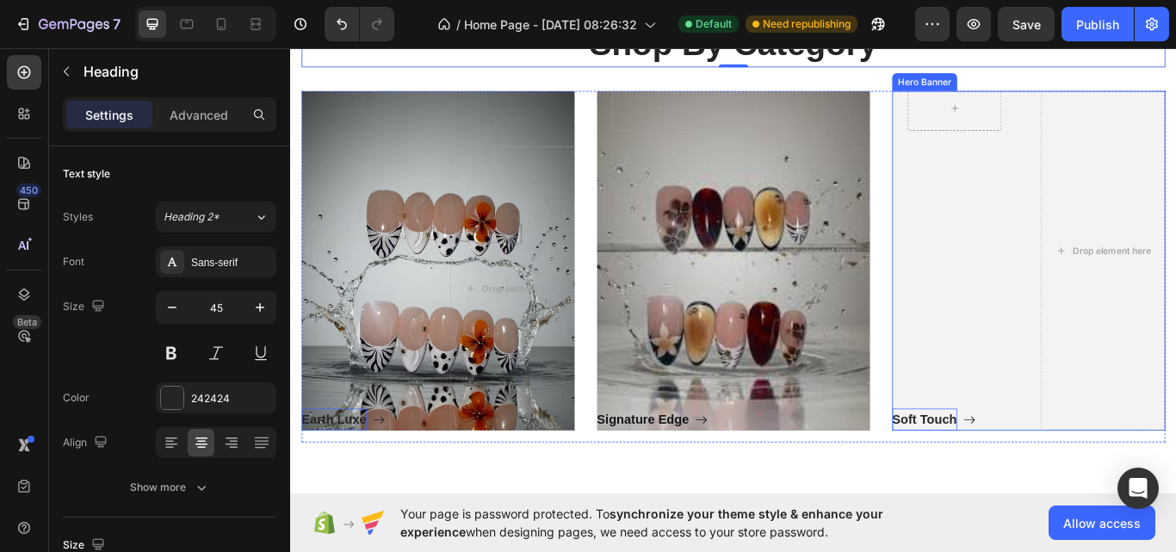
click at [1134, 362] on div "Row Soft Touch Button Drop element here" at bounding box center [1150, 286] width 318 height 420
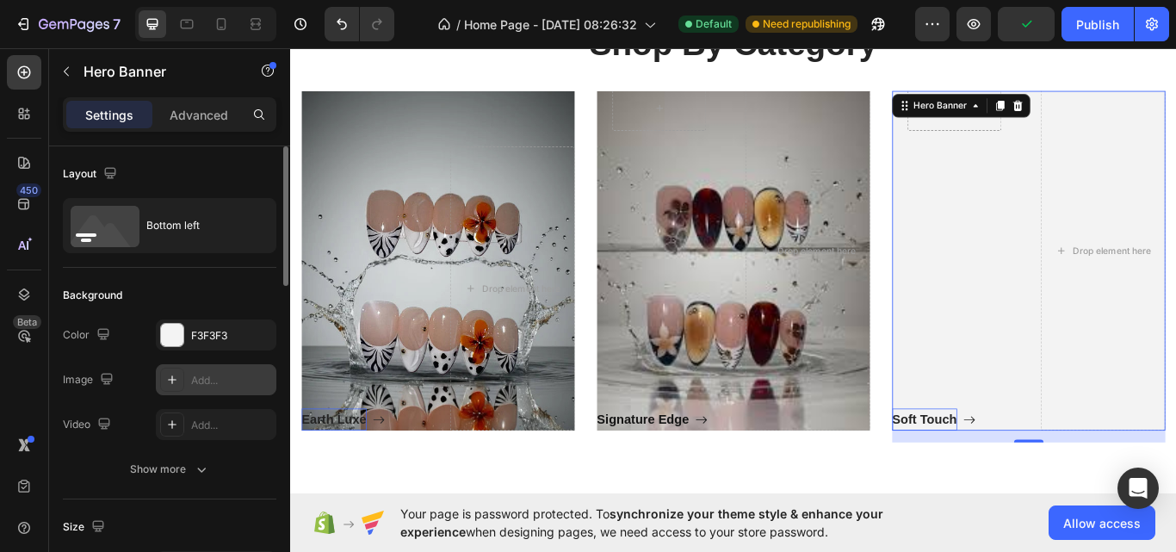
click at [221, 394] on div "Add..." at bounding box center [216, 379] width 120 height 31
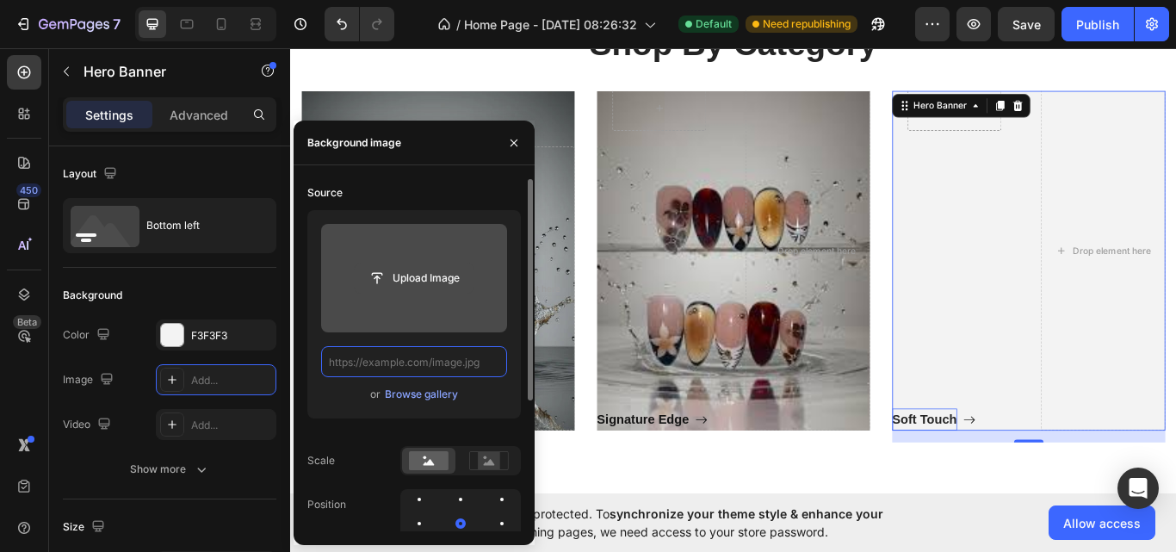
scroll to position [0, 0]
click at [412, 282] on input "file" at bounding box center [414, 277] width 119 height 29
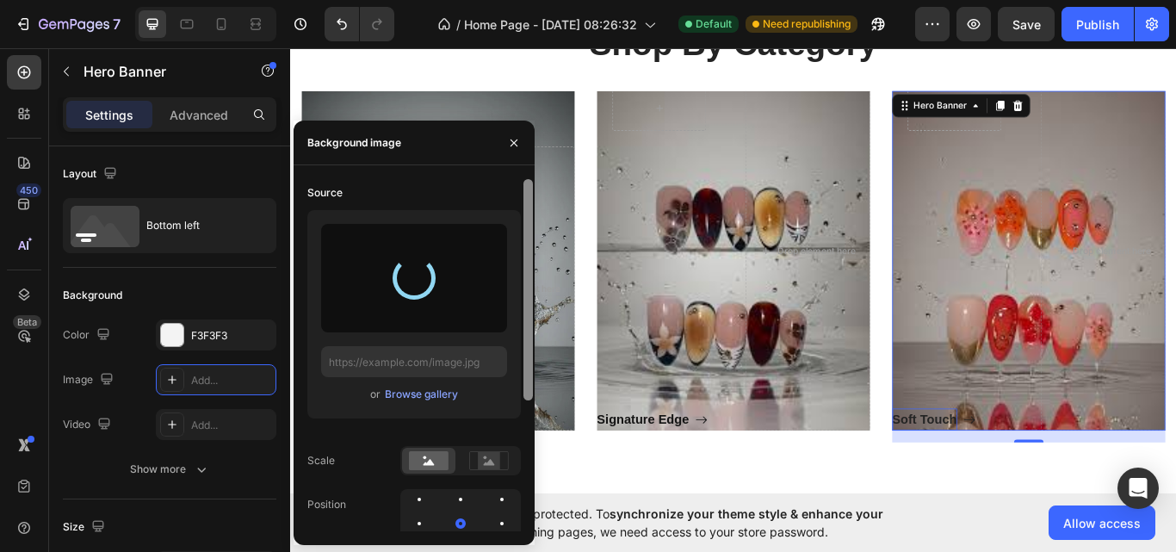
type input "https://cdn.shopify.com/s/files/1/0651/9337/7859/files/gempages_581725016291279…"
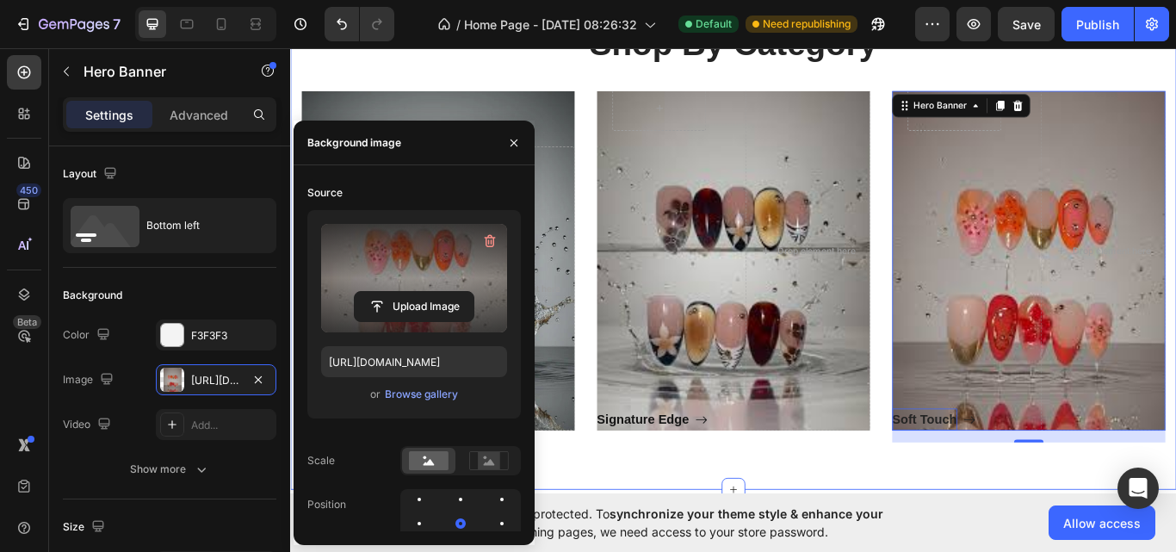
click at [642, 531] on div "Shop By Category Heading Row Earth Luxe Button Drop element here Hero Banner Ro…" at bounding box center [806, 256] width 1033 height 615
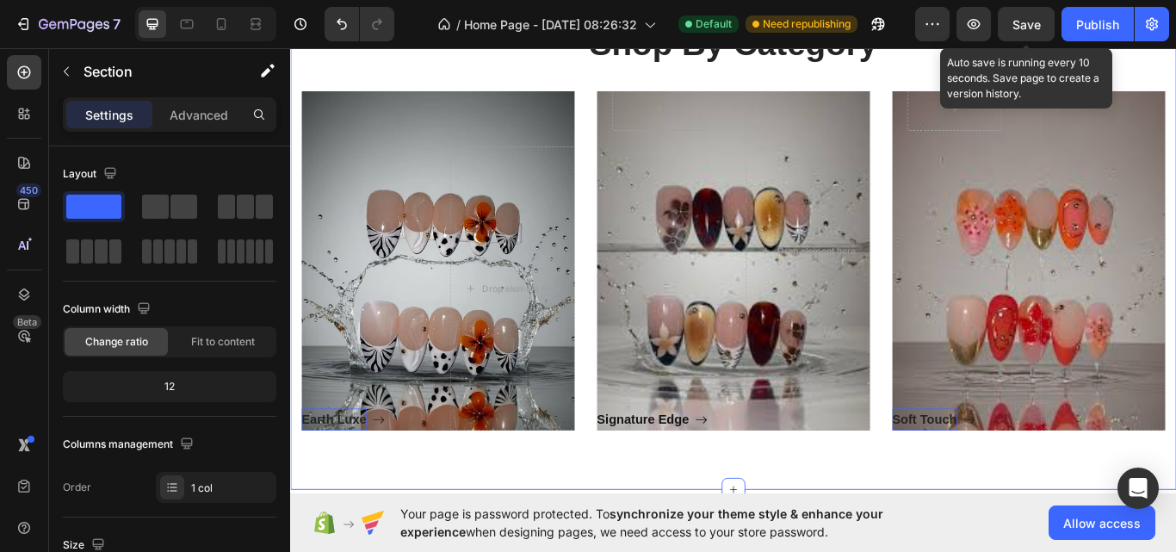
click at [1039, 15] on div "Save" at bounding box center [1026, 24] width 28 height 18
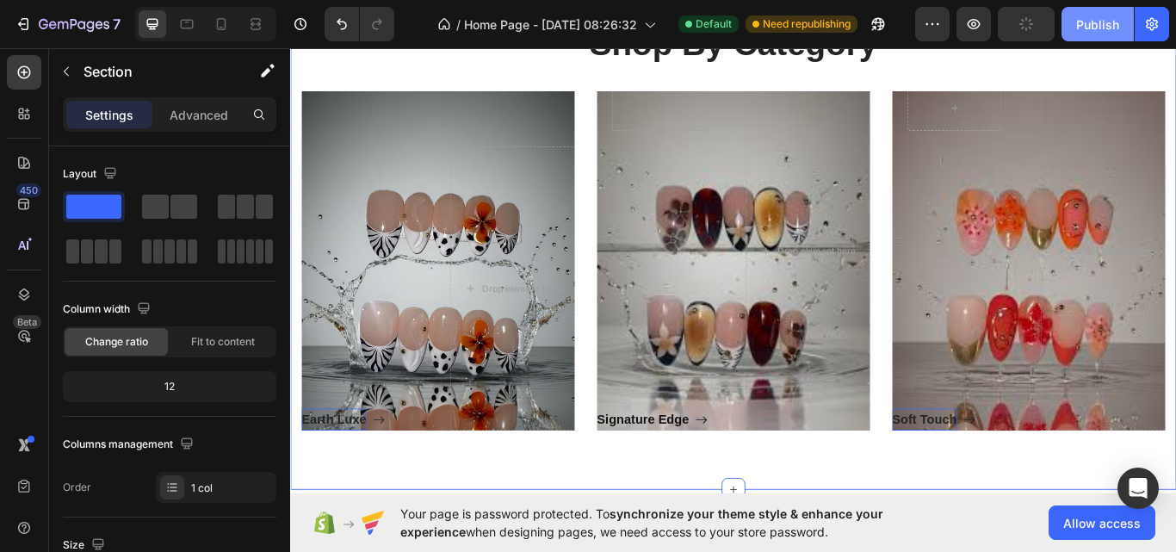
click at [1093, 32] on div "Publish" at bounding box center [1097, 24] width 43 height 18
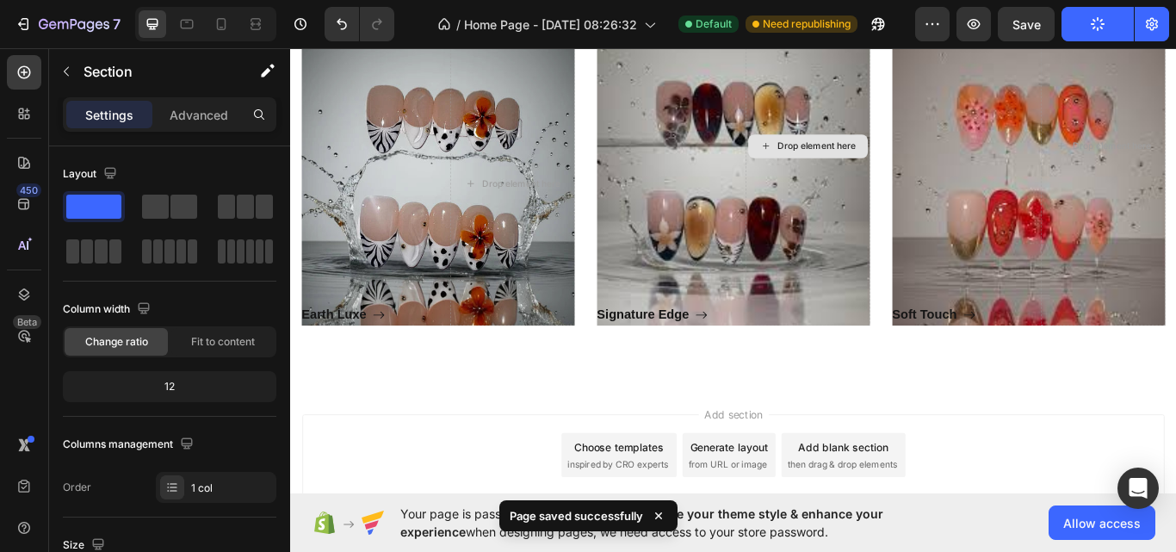
scroll to position [1081, 0]
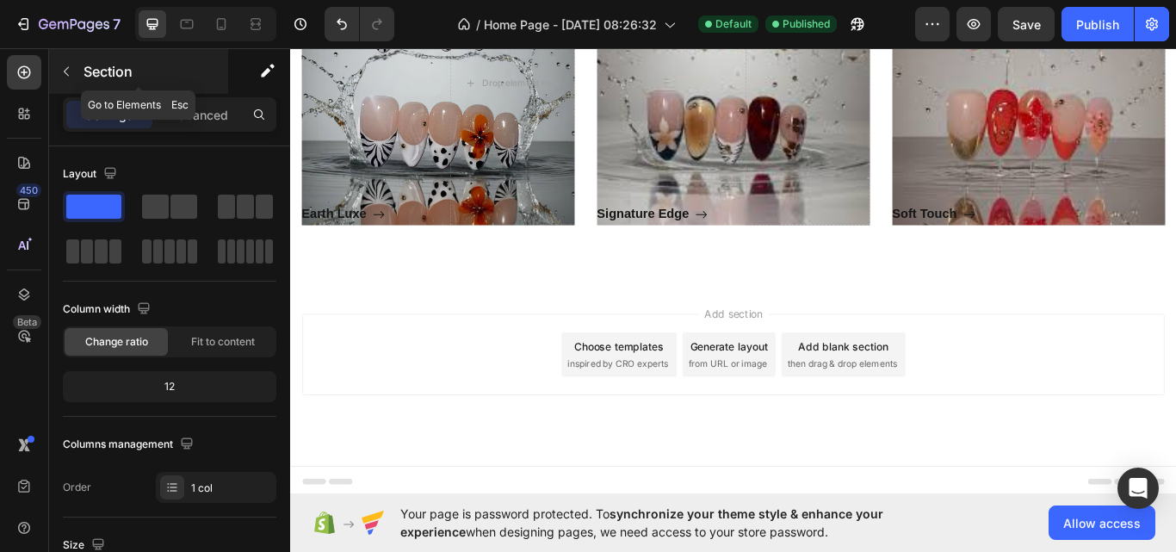
click at [77, 72] on button "button" at bounding box center [66, 72] width 28 height 28
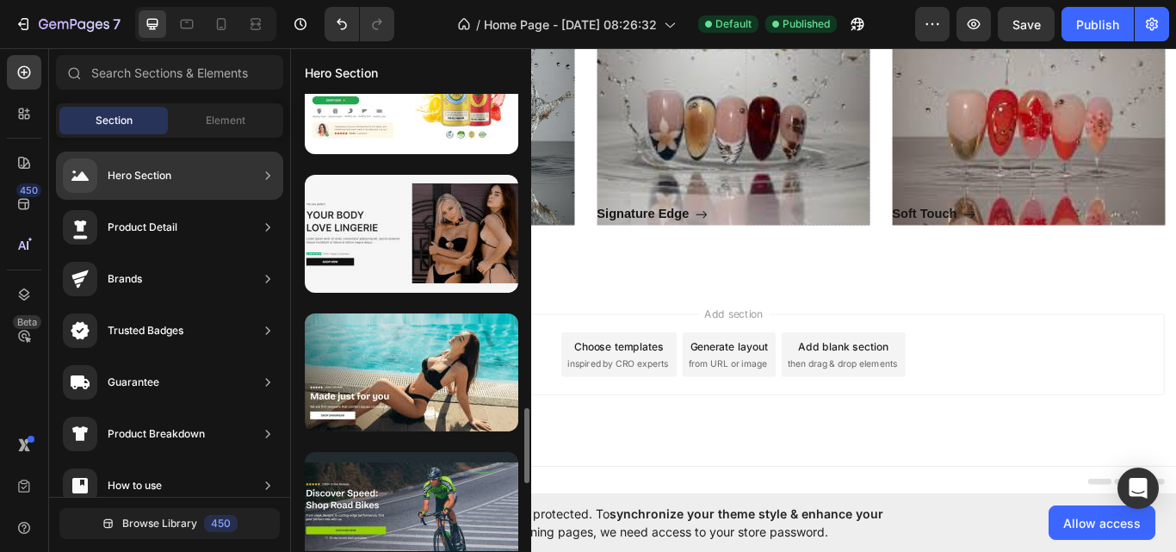
scroll to position [1393, 0]
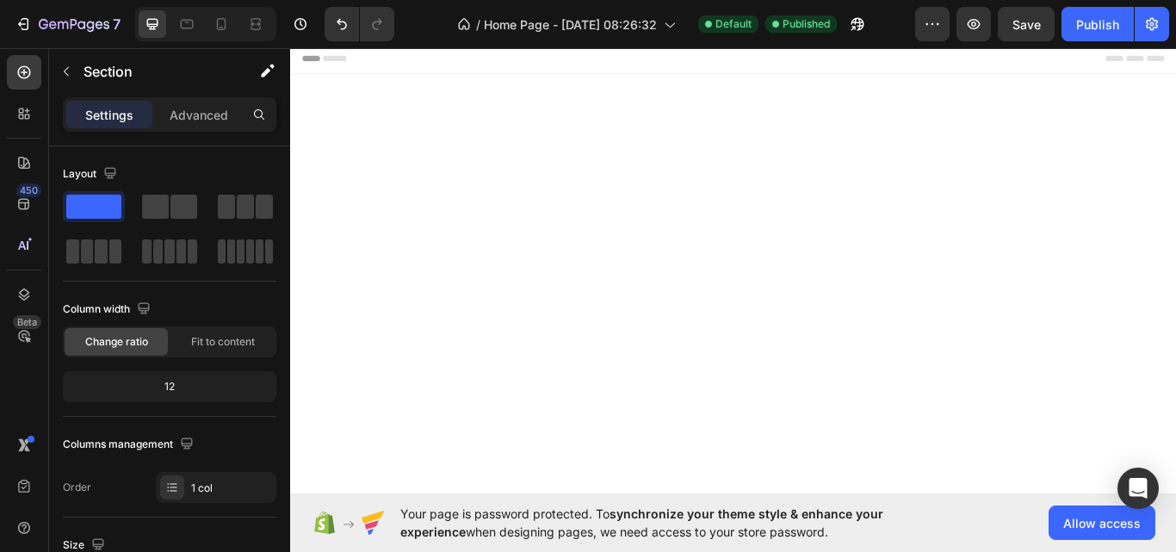
scroll to position [1301, 0]
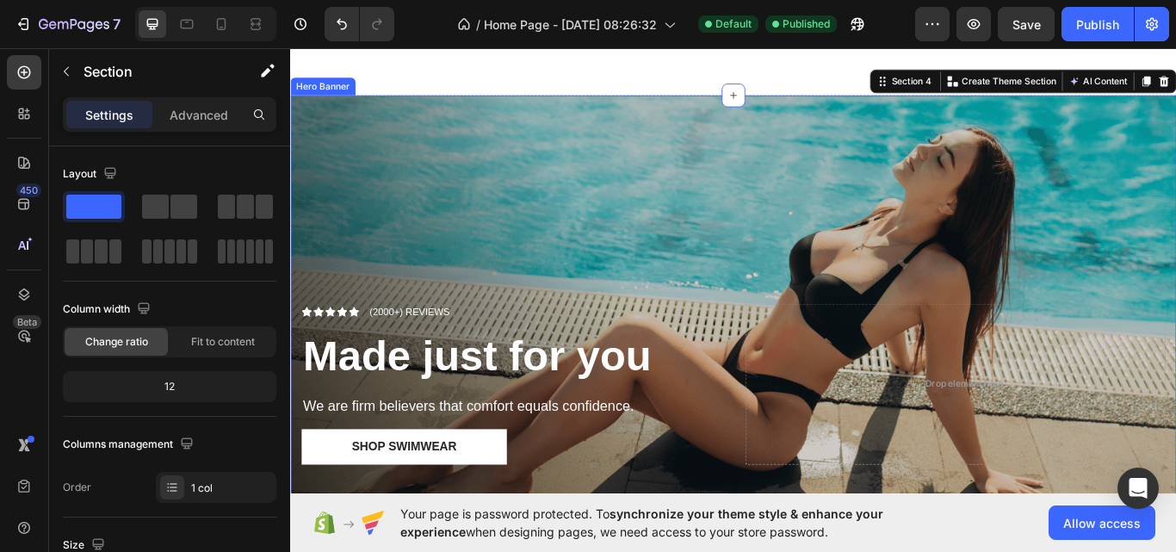
click at [765, 293] on div "Overlay" at bounding box center [806, 355] width 1033 height 502
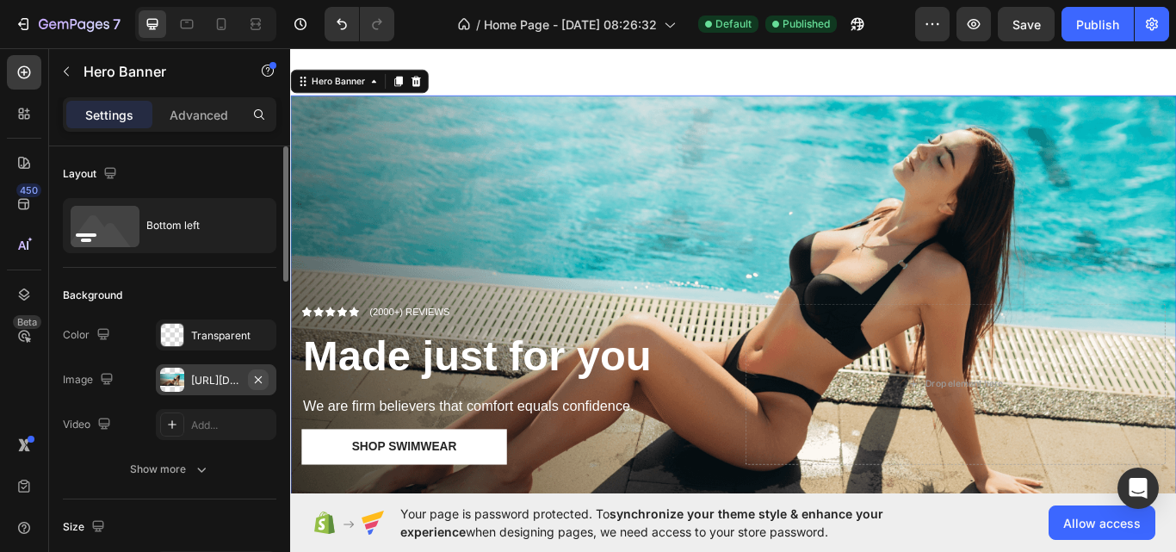
click at [257, 379] on icon "button" at bounding box center [258, 378] width 7 height 7
type input "Auto"
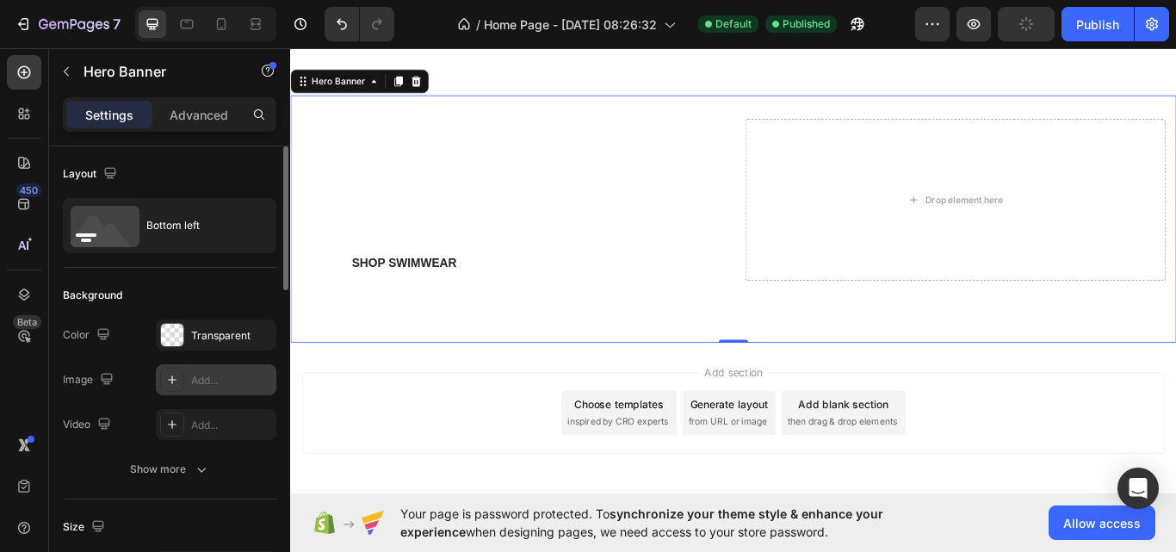
click at [211, 378] on div "Add..." at bounding box center [231, 380] width 81 height 15
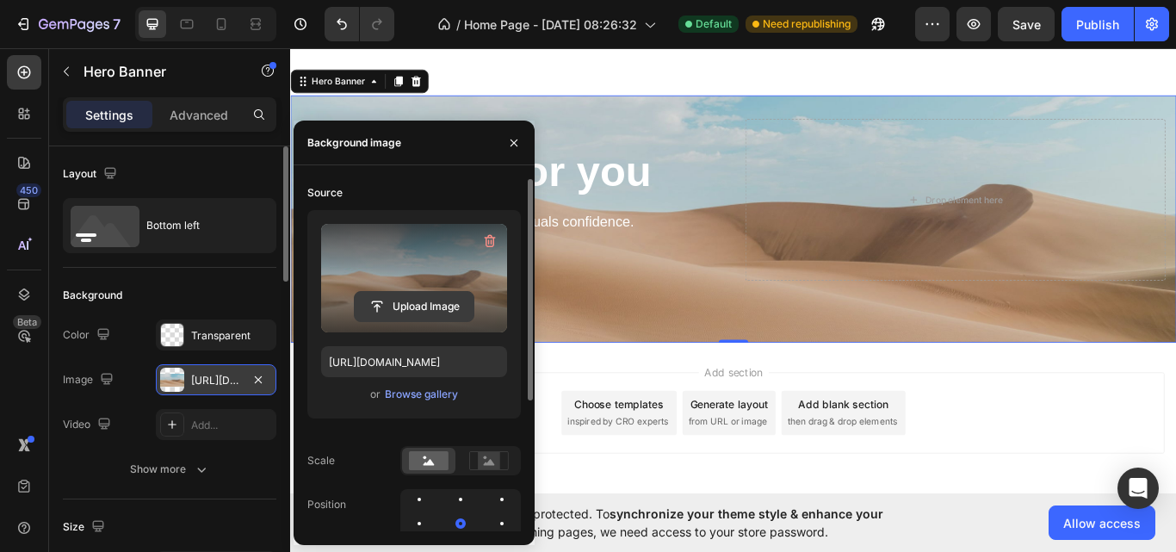
click at [435, 301] on input "file" at bounding box center [414, 306] width 119 height 29
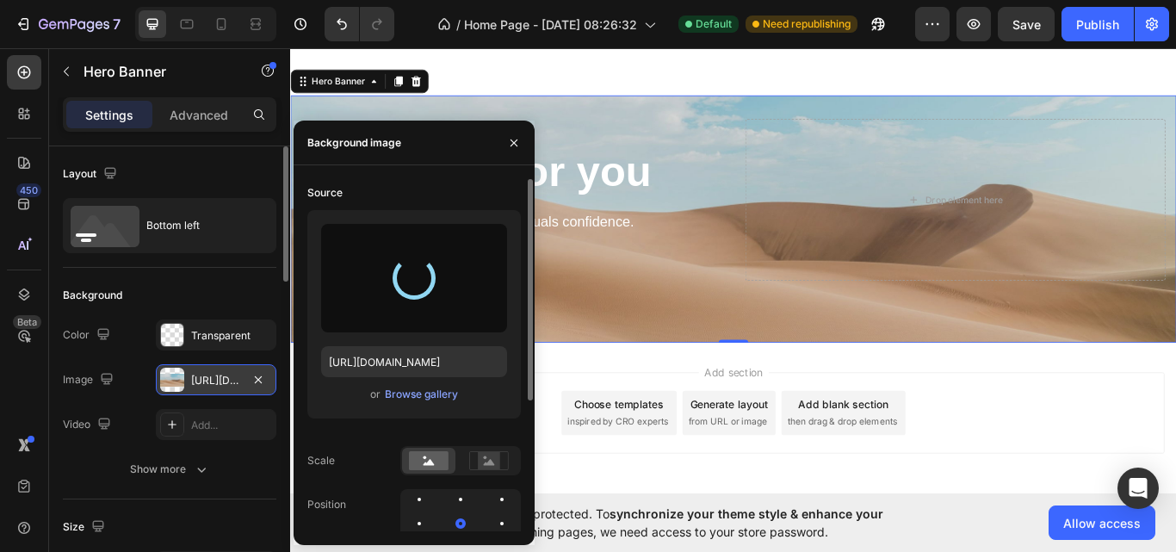
type input "[URL][DOMAIN_NAME]"
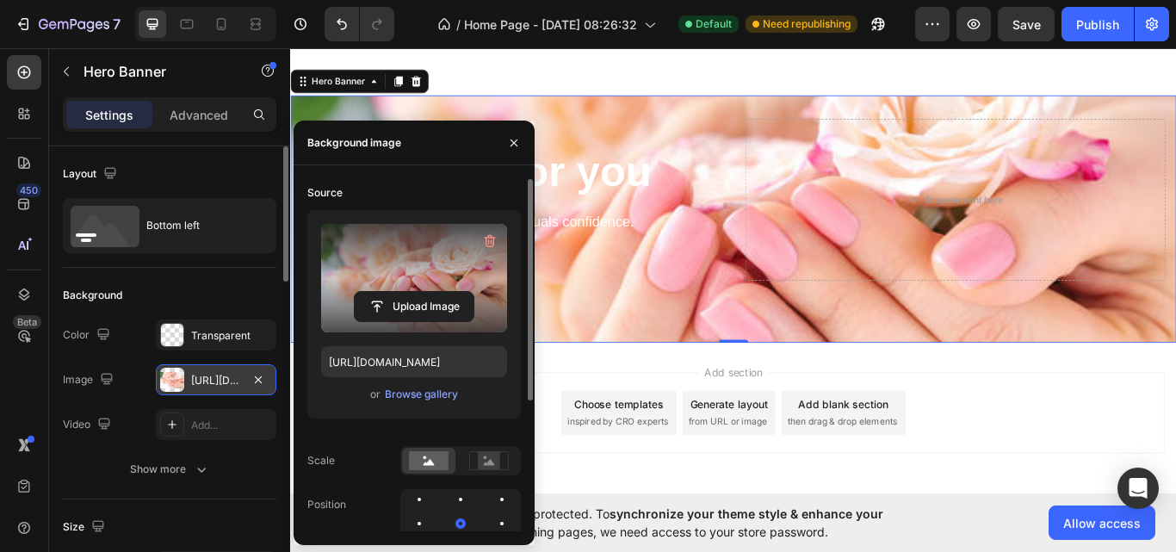
click at [620, 523] on div "Add section Choose templates inspired by CRO experts Generate layout from URL o…" at bounding box center [806, 498] width 1033 height 212
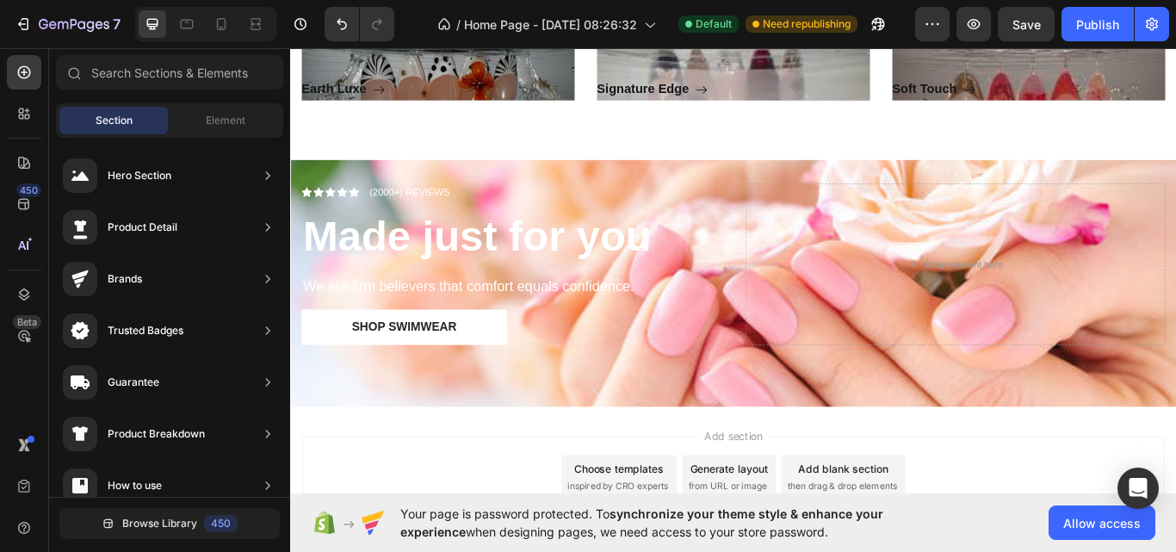
scroll to position [1225, 0]
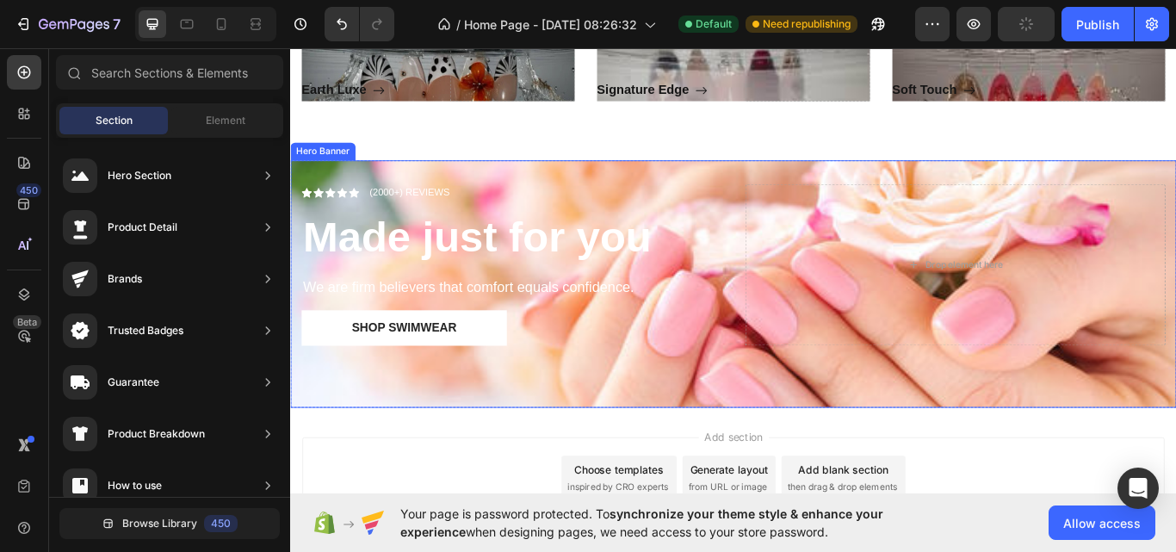
click at [805, 412] on div "Icon Icon Icon Icon Icon Icon List (2000+) REVIEWS Text Block Row Made just for…" at bounding box center [806, 323] width 1033 height 287
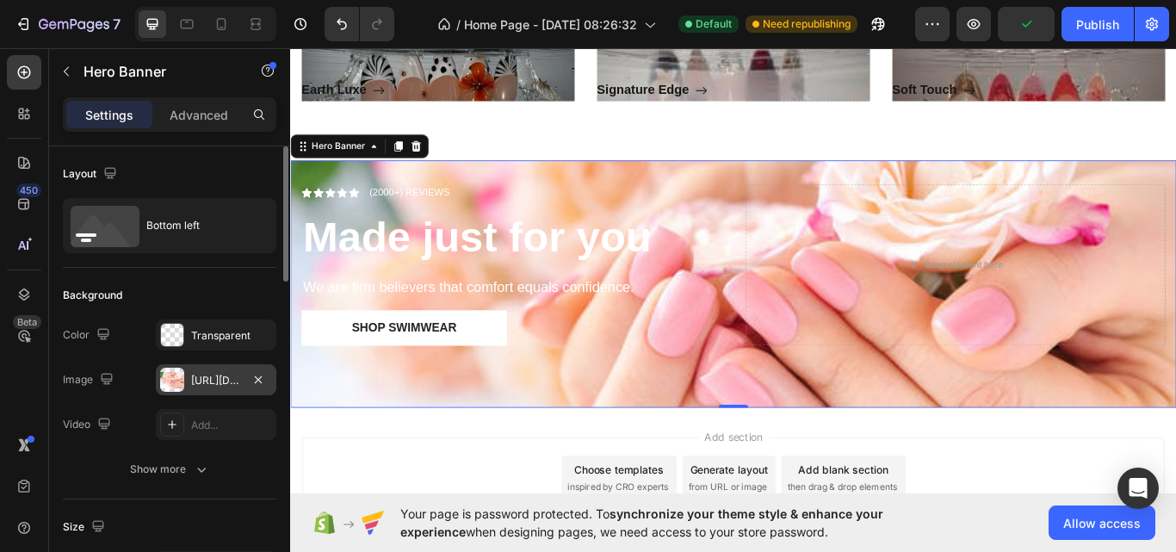
click at [212, 377] on div "[URL][DOMAIN_NAME]" at bounding box center [216, 380] width 50 height 15
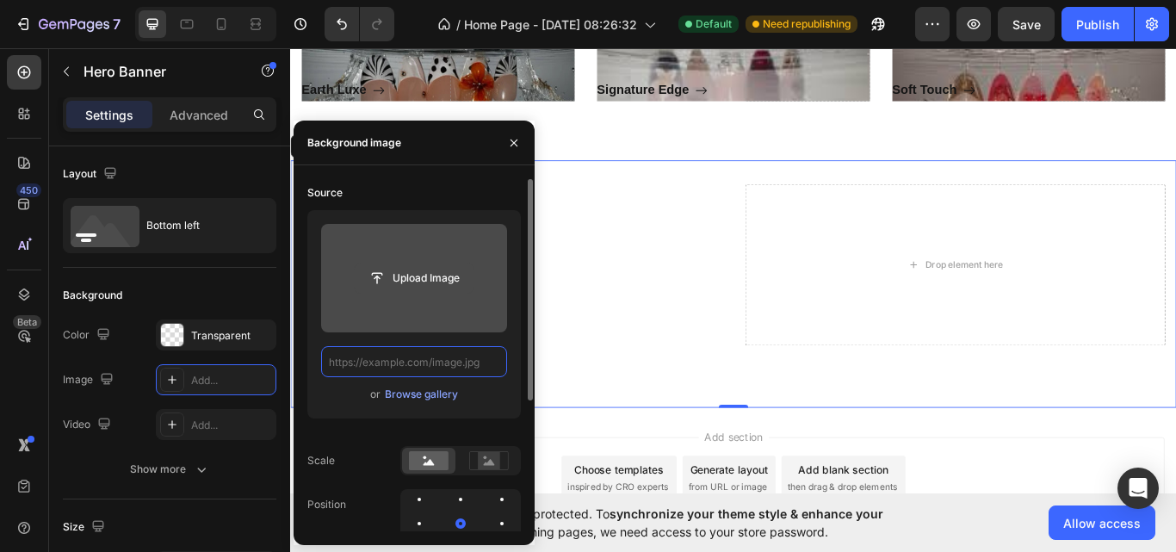
scroll to position [0, 0]
click at [412, 274] on input "file" at bounding box center [414, 277] width 119 height 29
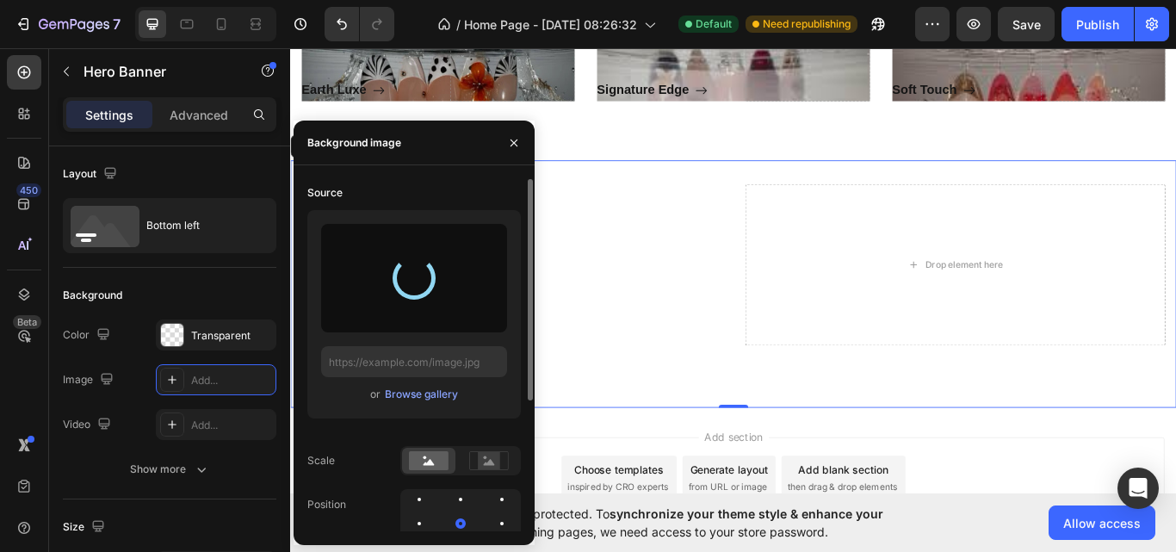
type input "[URL][DOMAIN_NAME]"
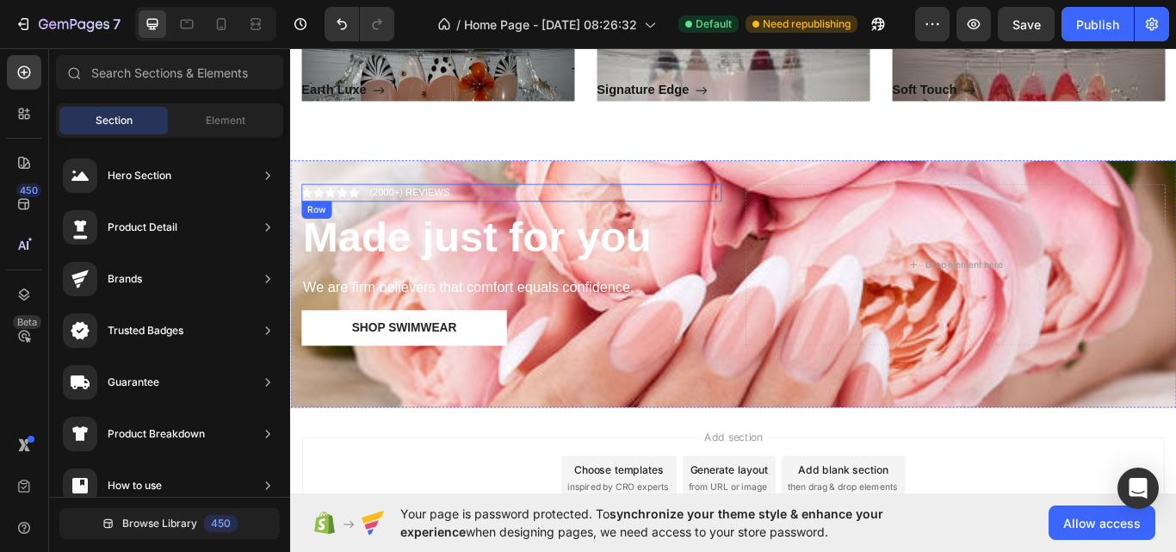
click at [516, 217] on div "Icon Icon Icon Icon Icon Icon List (2000+) REVIEWS Text Block Row" at bounding box center [548, 217] width 490 height 21
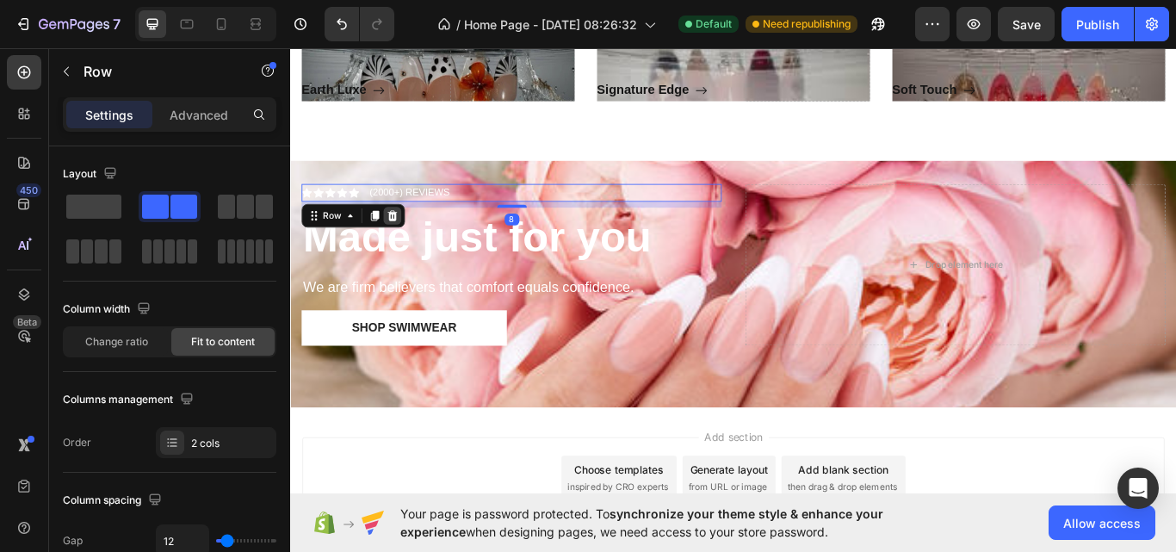
click at [409, 241] on icon at bounding box center [409, 244] width 11 height 12
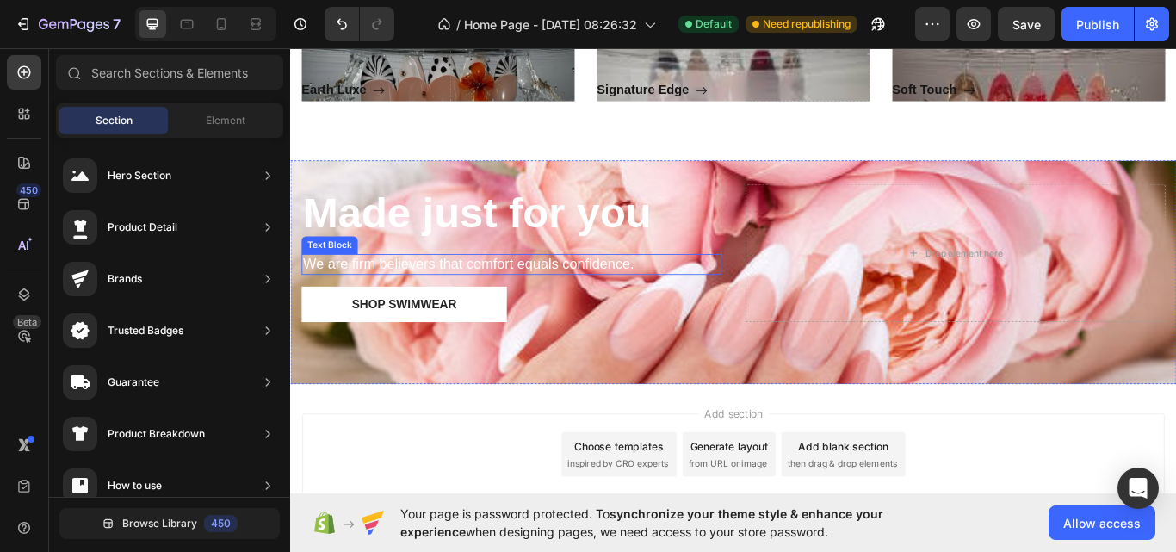
click at [486, 297] on p "We are firm believers that comfort equals confidence." at bounding box center [548, 302] width 486 height 22
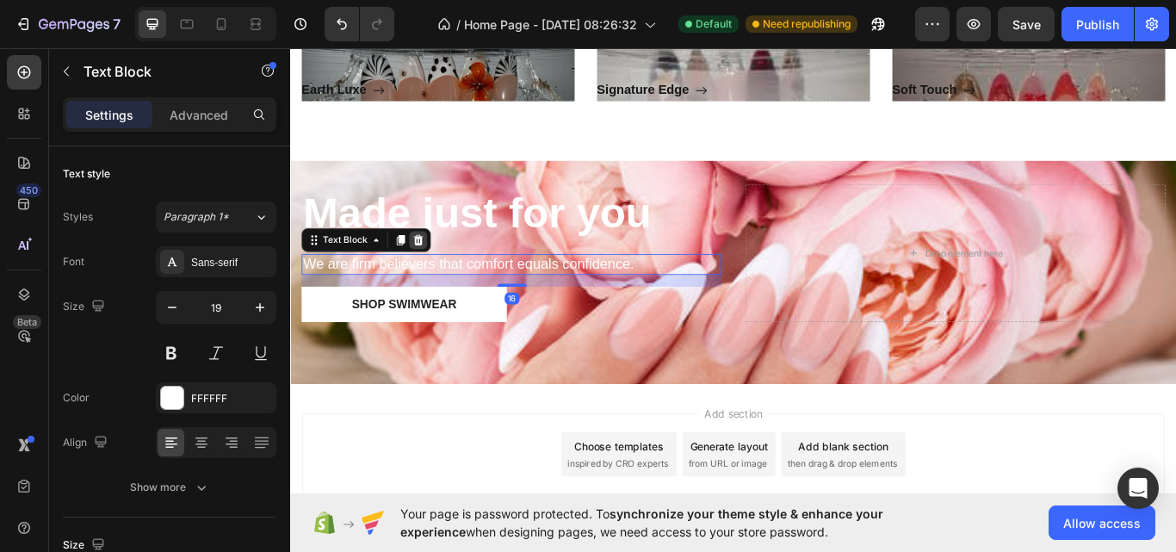
click at [441, 273] on icon at bounding box center [439, 272] width 11 height 12
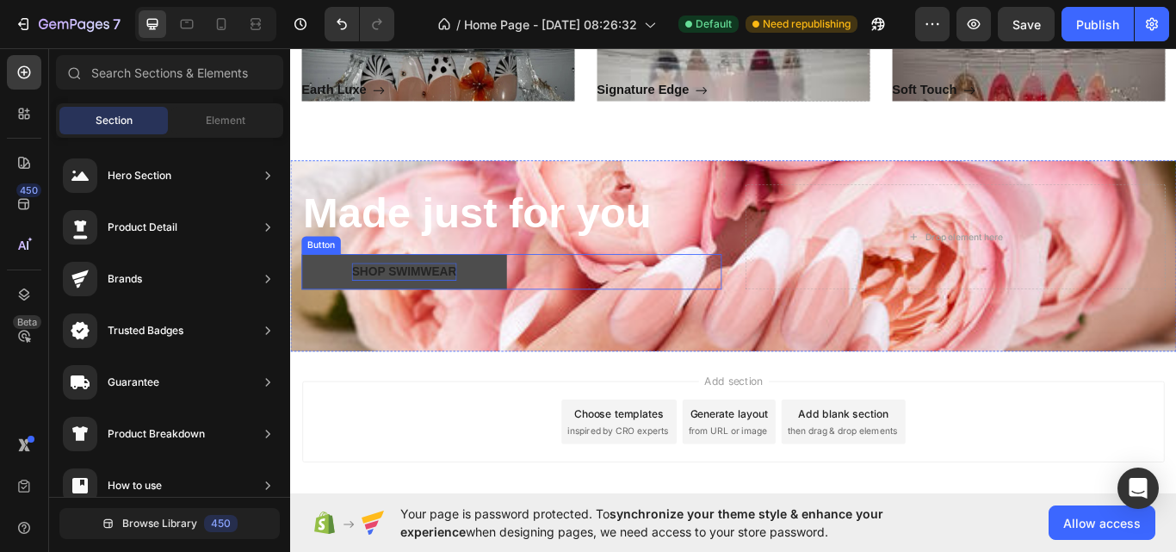
click at [449, 305] on div "Shop Swimwear" at bounding box center [422, 309] width 122 height 21
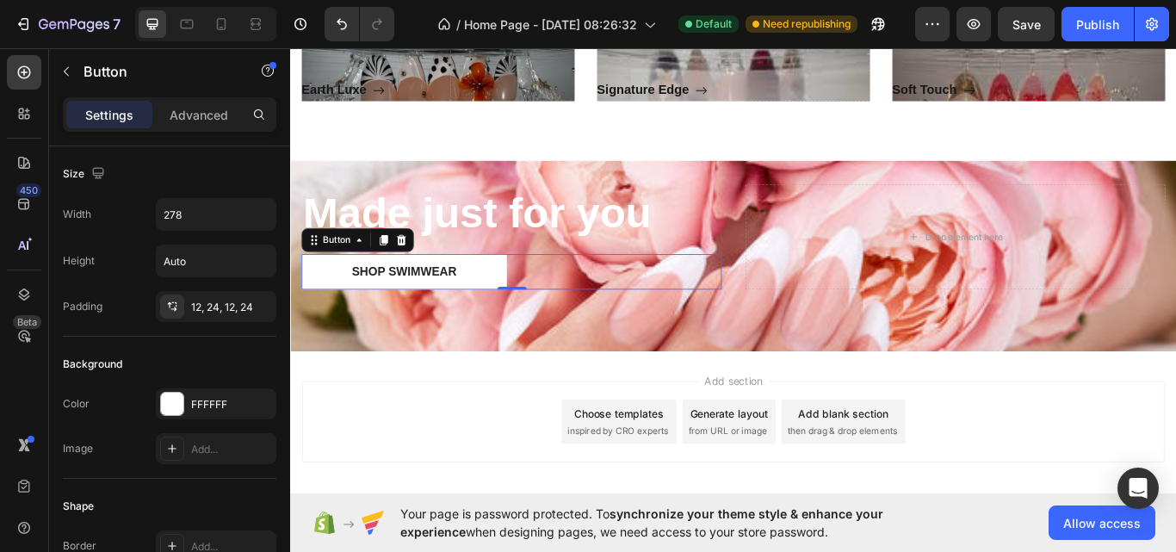
click at [577, 317] on div "Shop Swimwear Button 0" at bounding box center [548, 309] width 490 height 41
click at [422, 275] on icon at bounding box center [419, 272] width 11 height 12
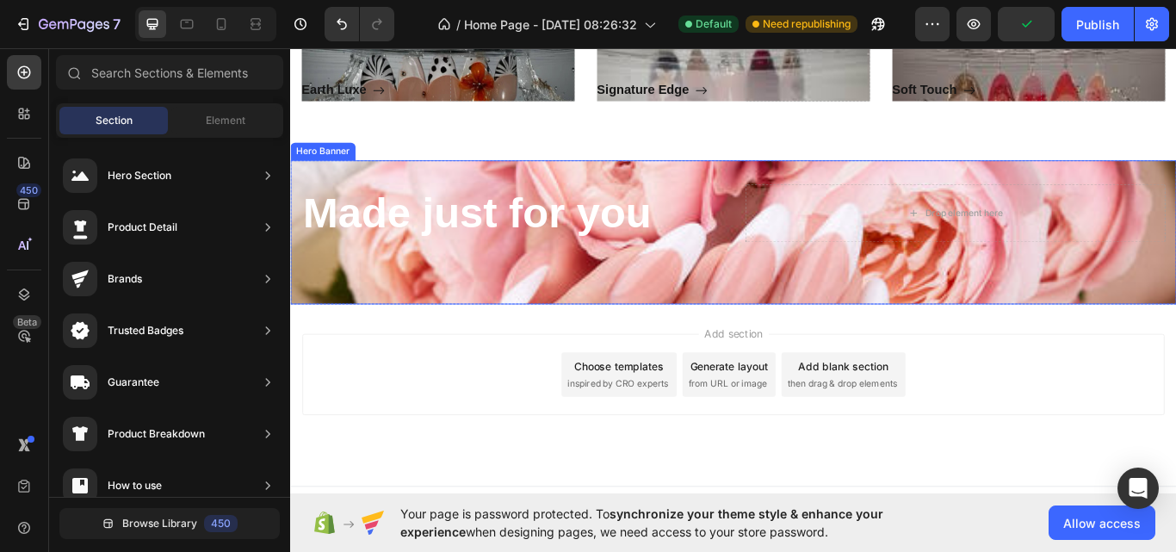
click at [581, 293] on div "Made just for you Heading Drop element here" at bounding box center [806, 263] width 1033 height 167
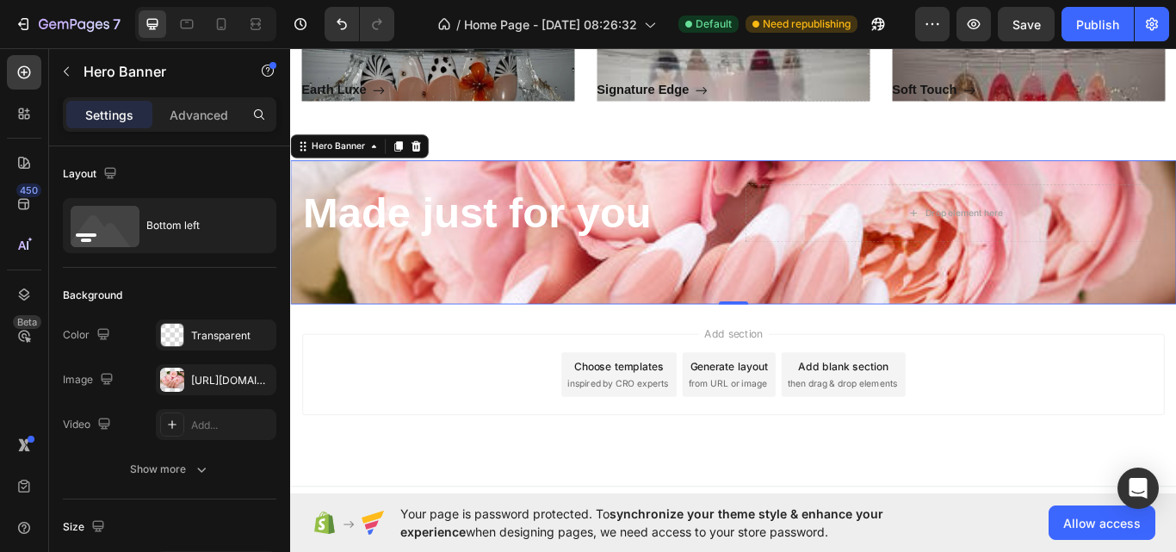
click at [682, 312] on div "Made just for you Heading Drop element here" at bounding box center [806, 263] width 1033 height 167
click at [344, 27] on icon "Undo/Redo" at bounding box center [341, 23] width 17 height 17
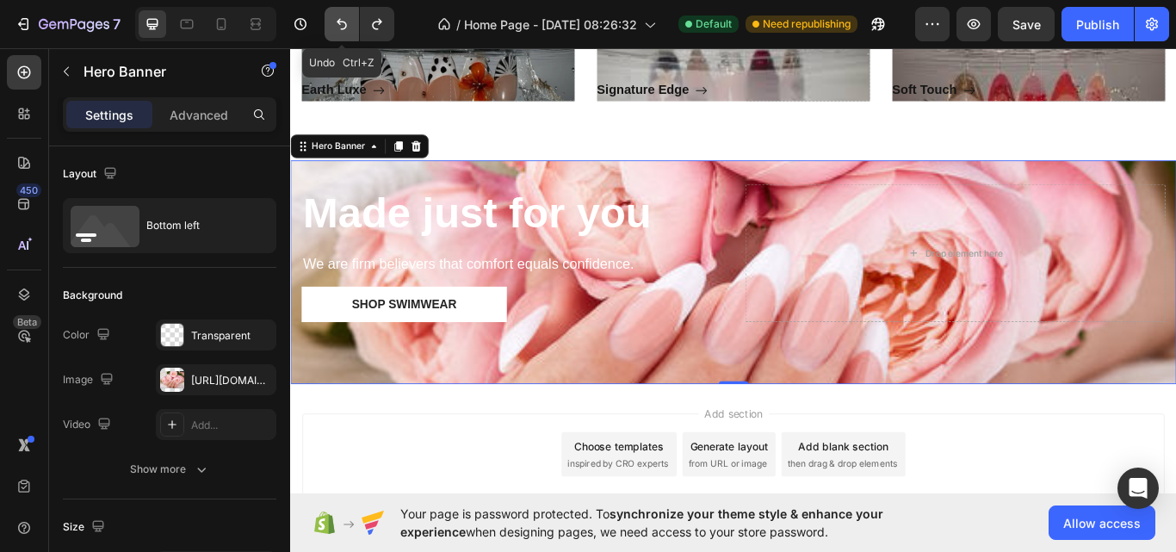
click at [344, 27] on icon "Undo/Redo" at bounding box center [341, 23] width 17 height 17
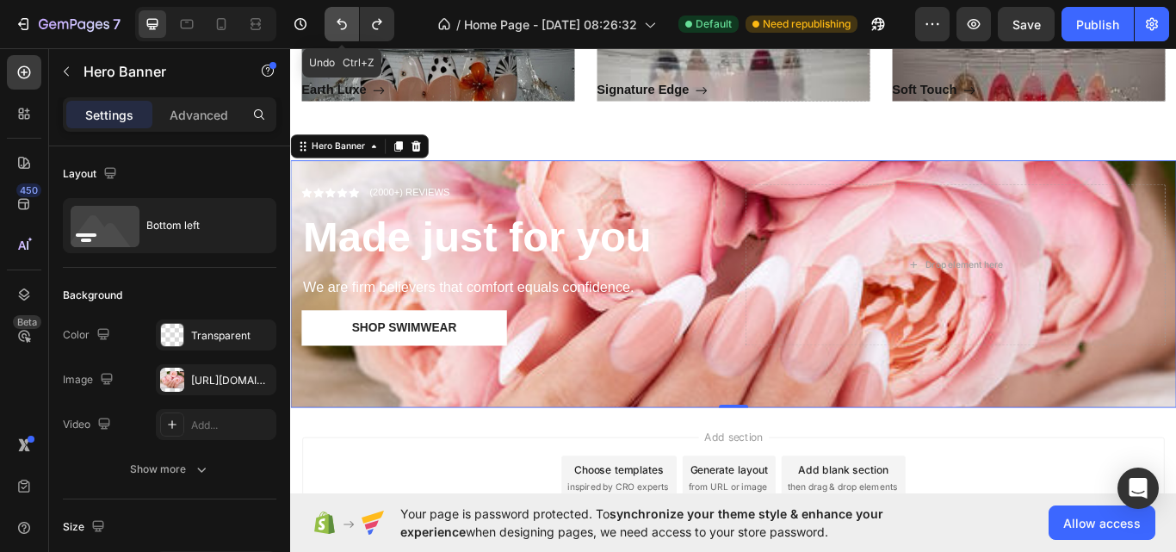
click at [344, 27] on icon "Undo/Redo" at bounding box center [341, 23] width 17 height 17
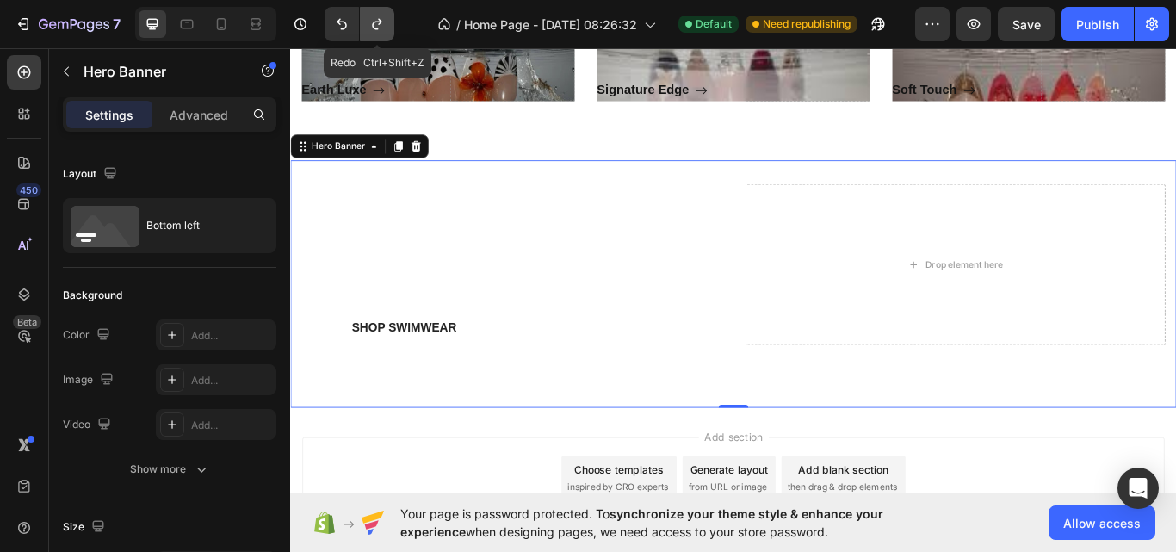
click at [373, 22] on icon "Undo/Redo" at bounding box center [376, 24] width 9 height 11
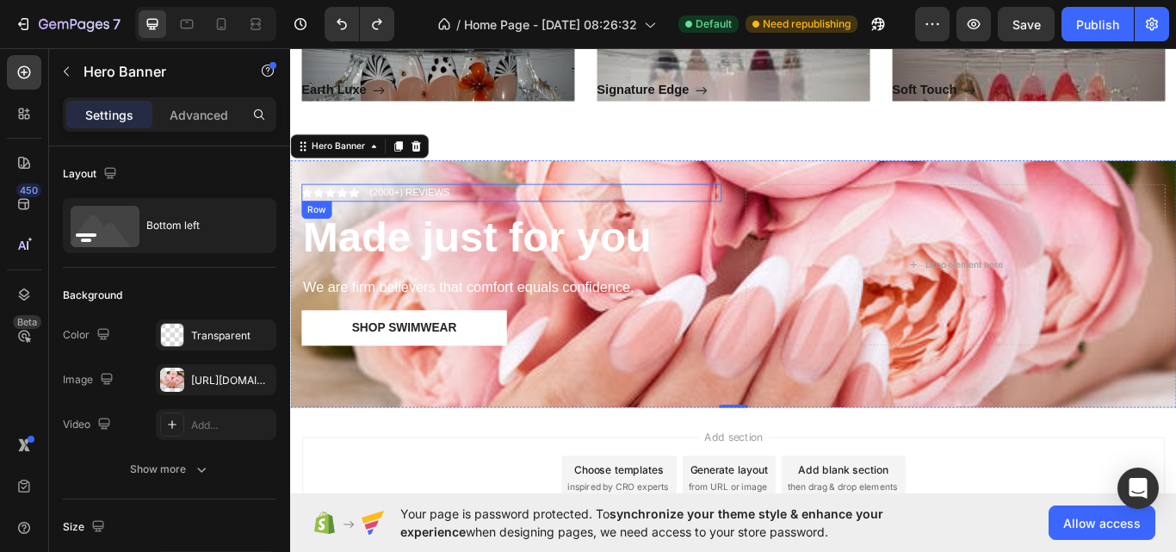
click at [469, 216] on p "(2000+) REVIEWS" at bounding box center [429, 217] width 94 height 17
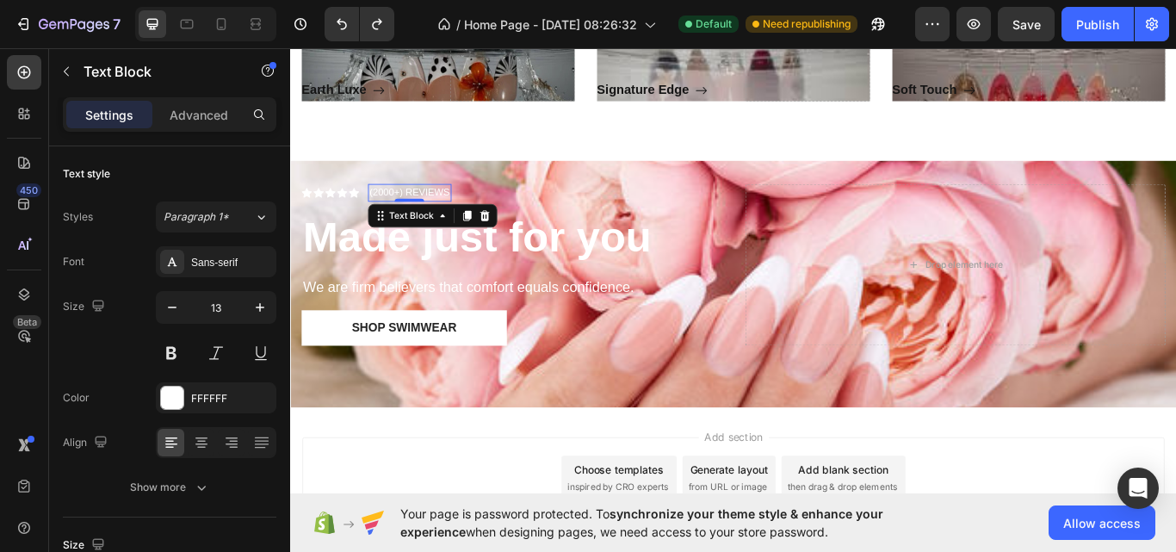
click at [472, 216] on p "(2000+) REVIEWS" at bounding box center [429, 217] width 94 height 17
click at [361, 212] on icon at bounding box center [364, 218] width 12 height 12
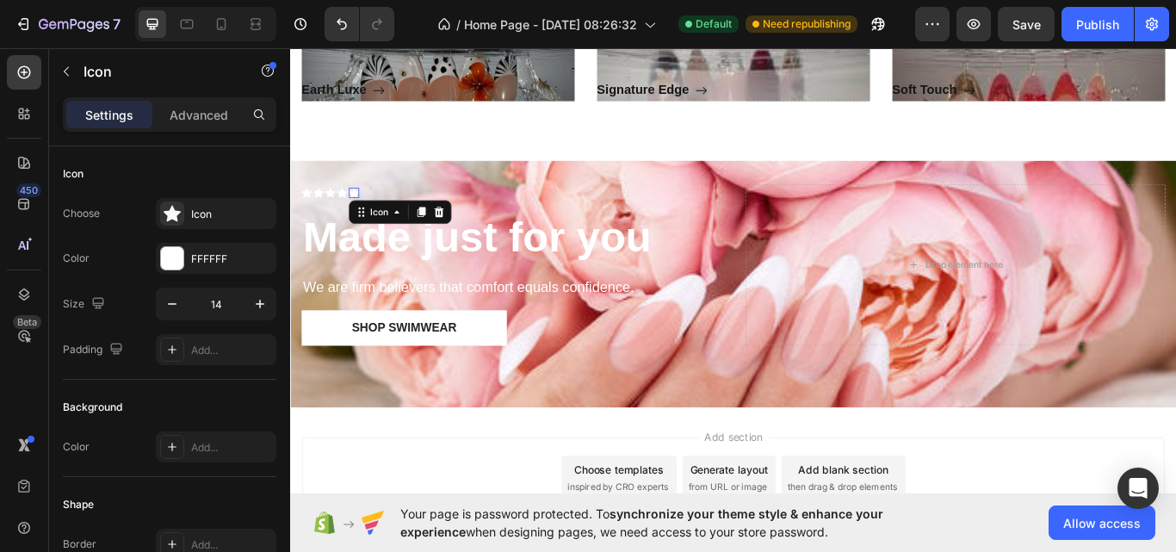
click at [361, 212] on icon at bounding box center [364, 218] width 12 height 12
click at [460, 248] on div at bounding box center [463, 240] width 21 height 21
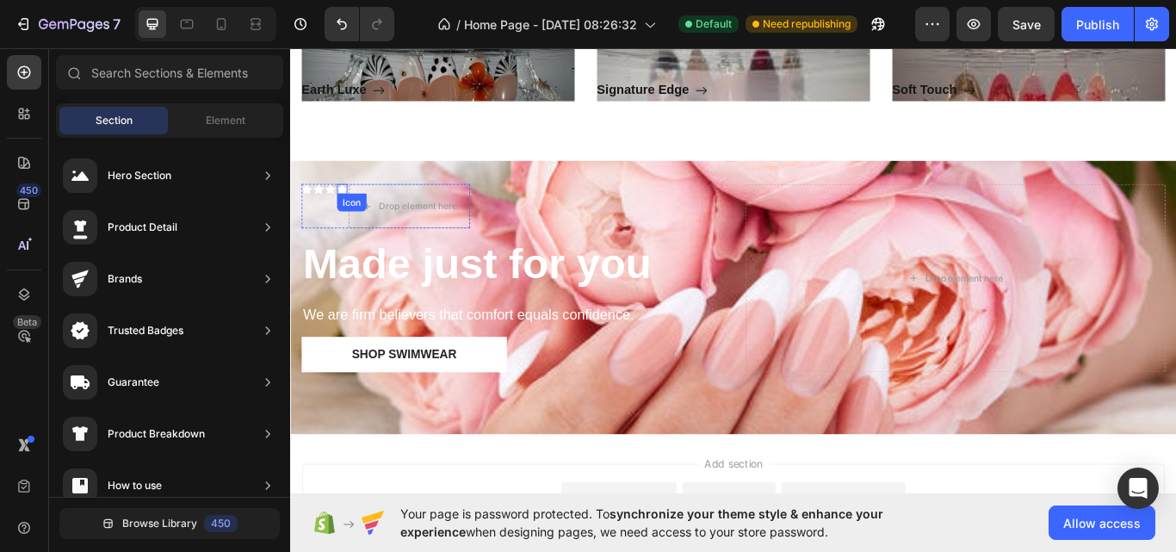
click at [345, 219] on div "Icon" at bounding box center [350, 213] width 12 height 12
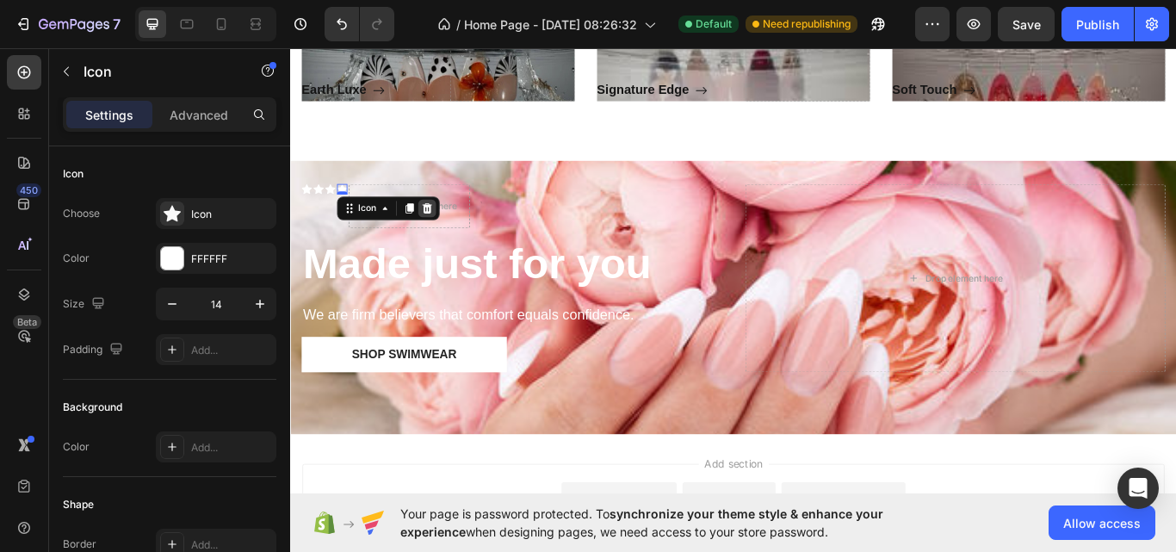
click at [452, 236] on icon at bounding box center [449, 236] width 11 height 12
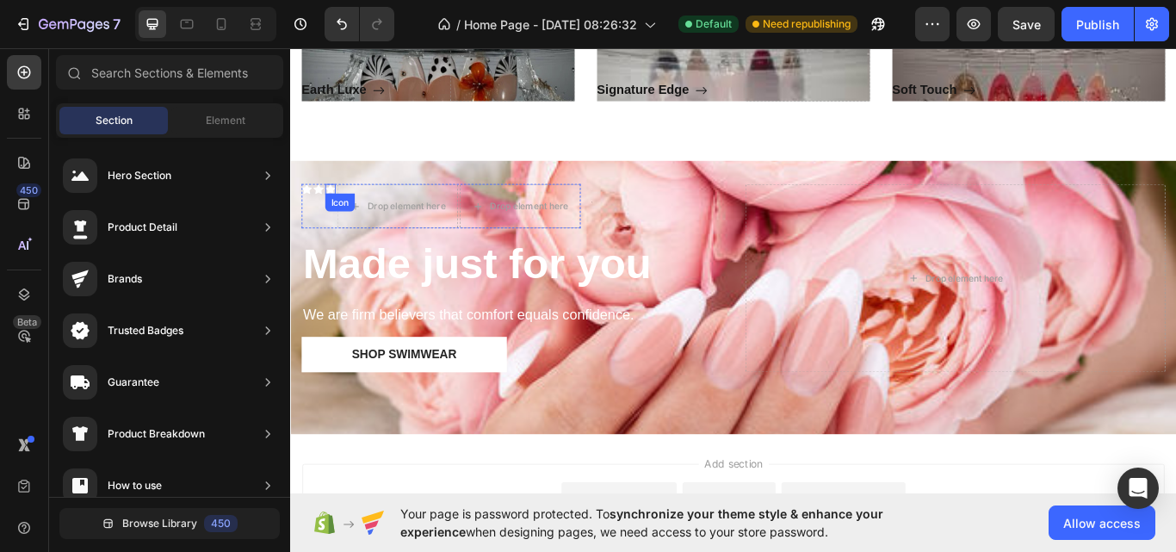
click at [336, 213] on icon at bounding box center [336, 213] width 12 height 11
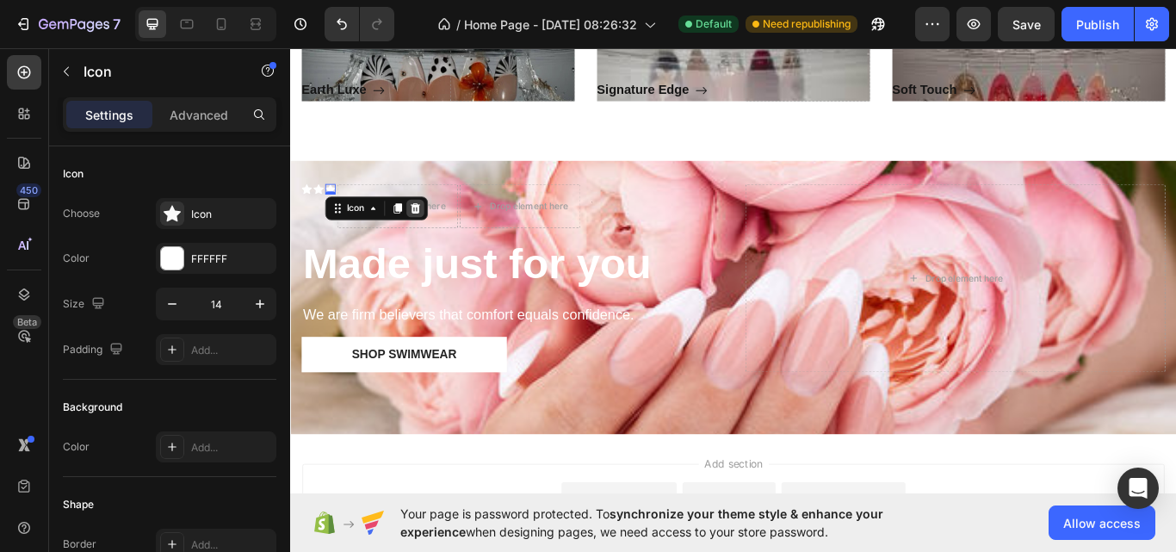
click at [437, 231] on icon at bounding box center [436, 236] width 14 height 14
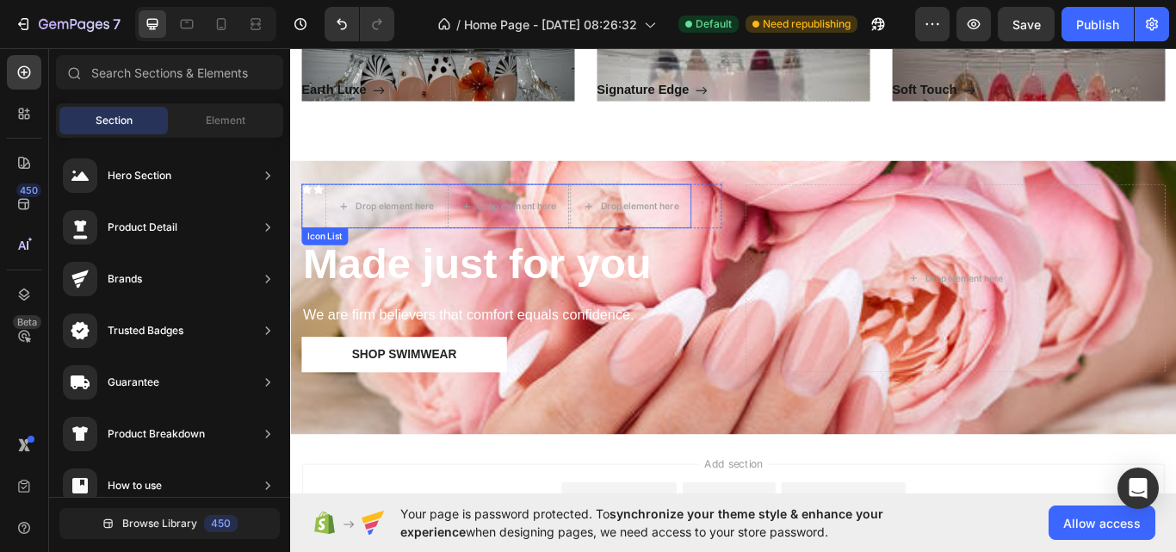
click at [328, 213] on icon at bounding box center [323, 213] width 12 height 11
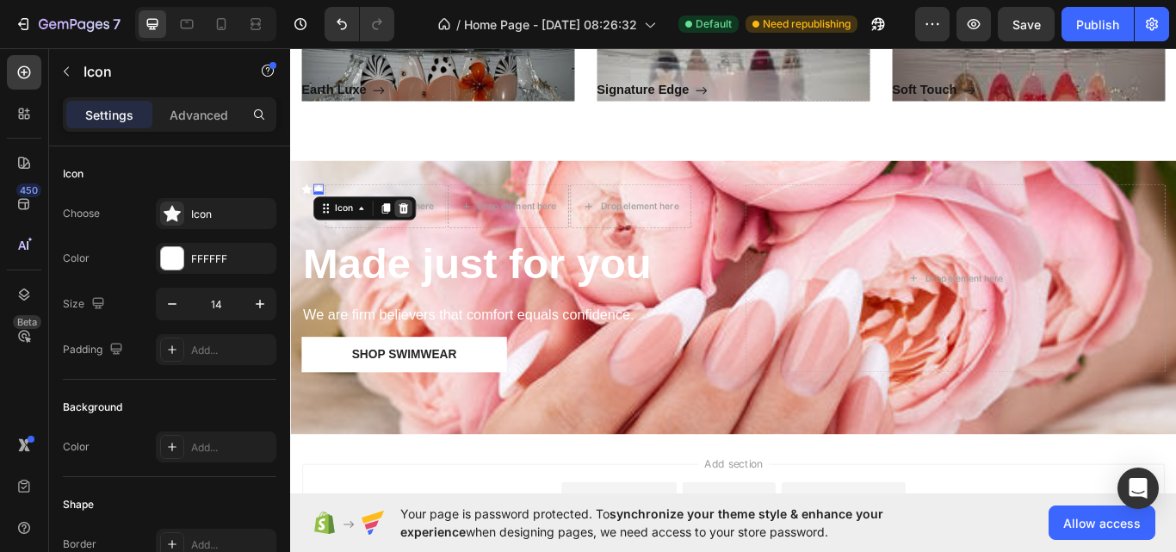
click at [418, 239] on icon at bounding box center [422, 236] width 11 height 12
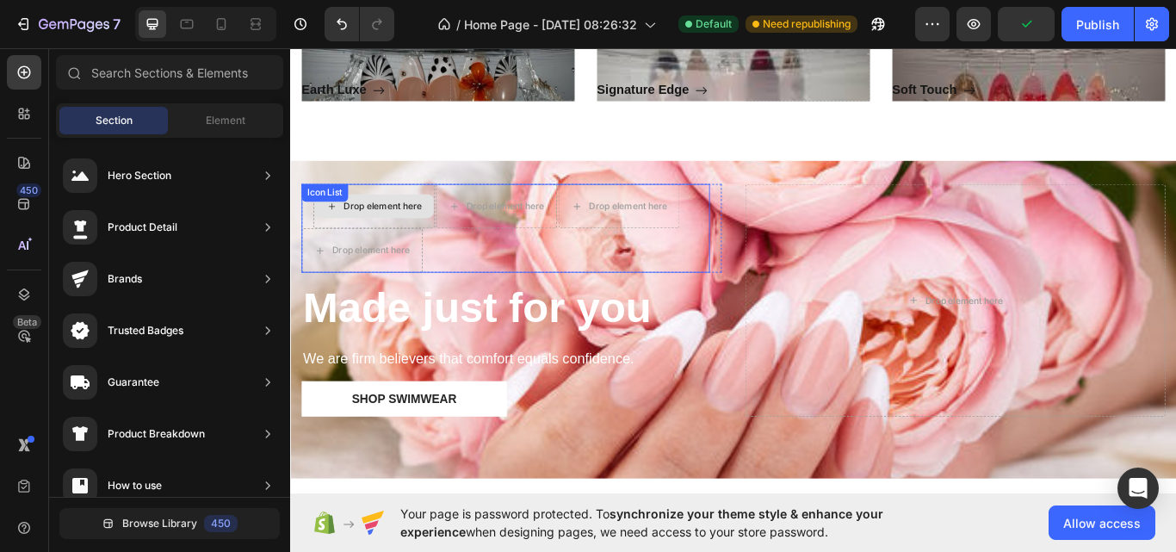
click at [348, 260] on div "Drop element here" at bounding box center [373, 285] width 141 height 52
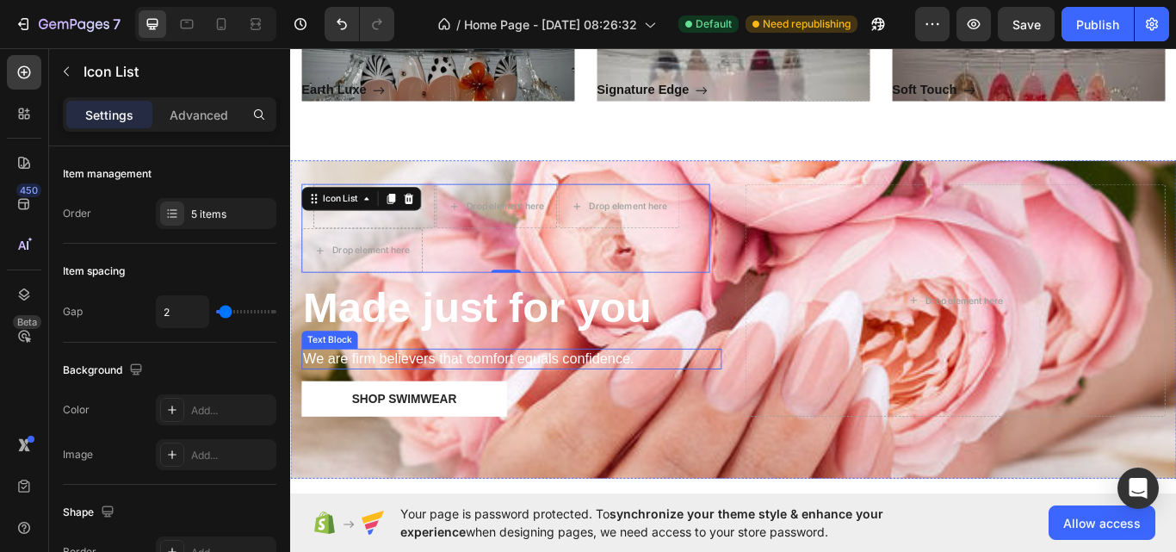
click at [484, 410] on p "We are firm believers that comfort equals confidence." at bounding box center [548, 412] width 486 height 22
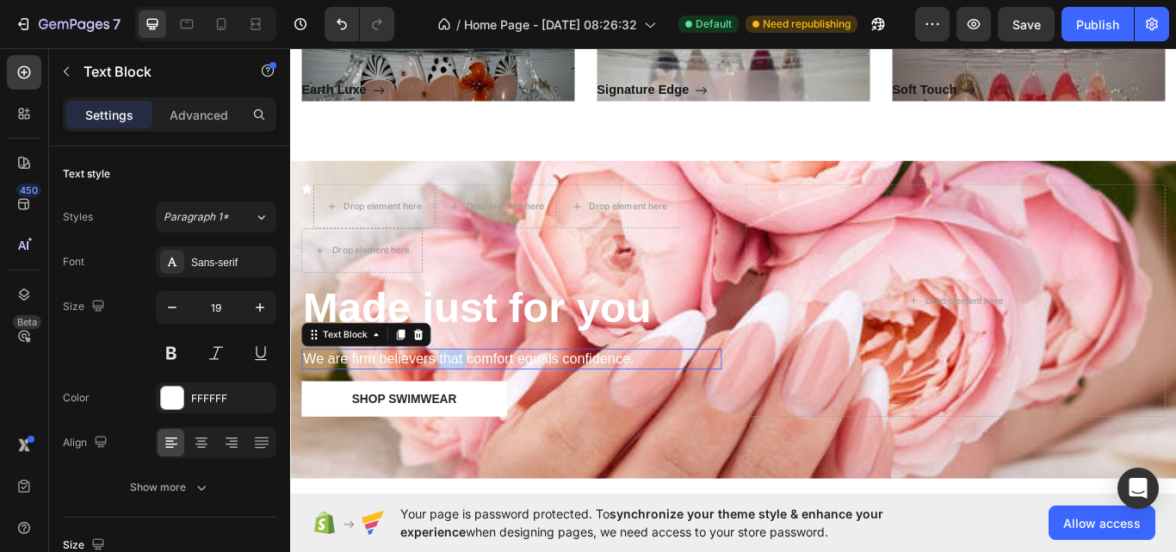
click at [484, 410] on p "We are firm believers that comfort equals confidence." at bounding box center [548, 412] width 486 height 22
click at [484, 410] on p "We are firm believers comfort equals confidence." at bounding box center [548, 412] width 486 height 22
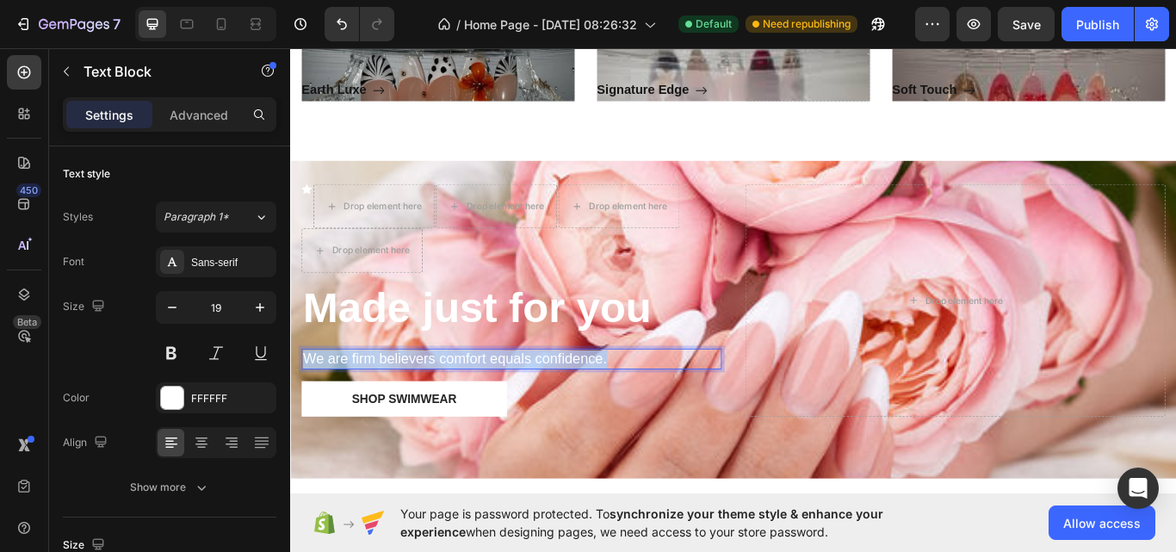
click at [484, 410] on p "We are firm believers comfort equals confidence." at bounding box center [548, 412] width 486 height 22
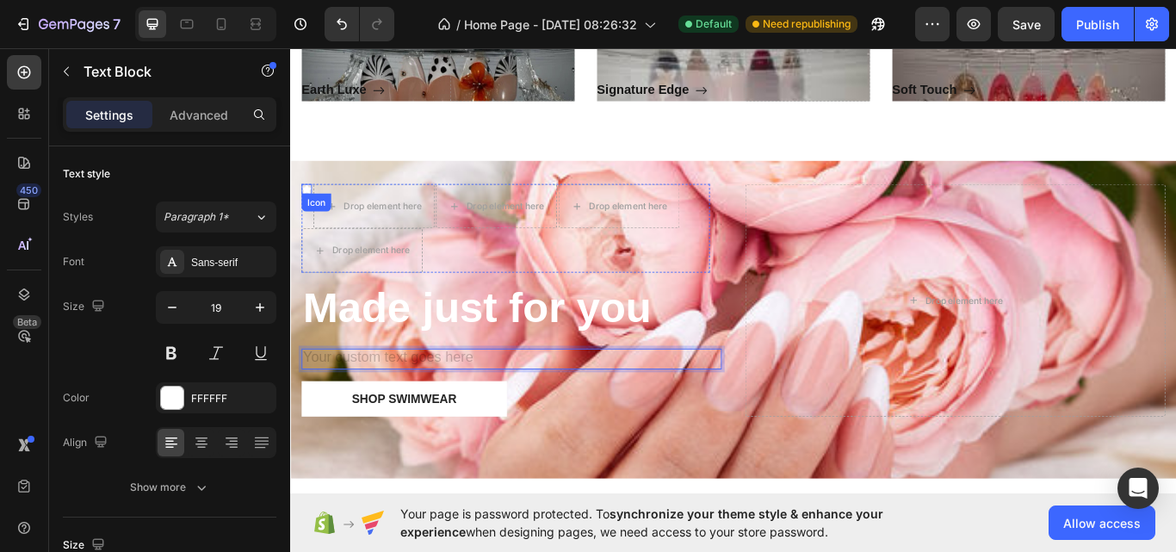
click at [312, 218] on div "Icon" at bounding box center [309, 213] width 12 height 12
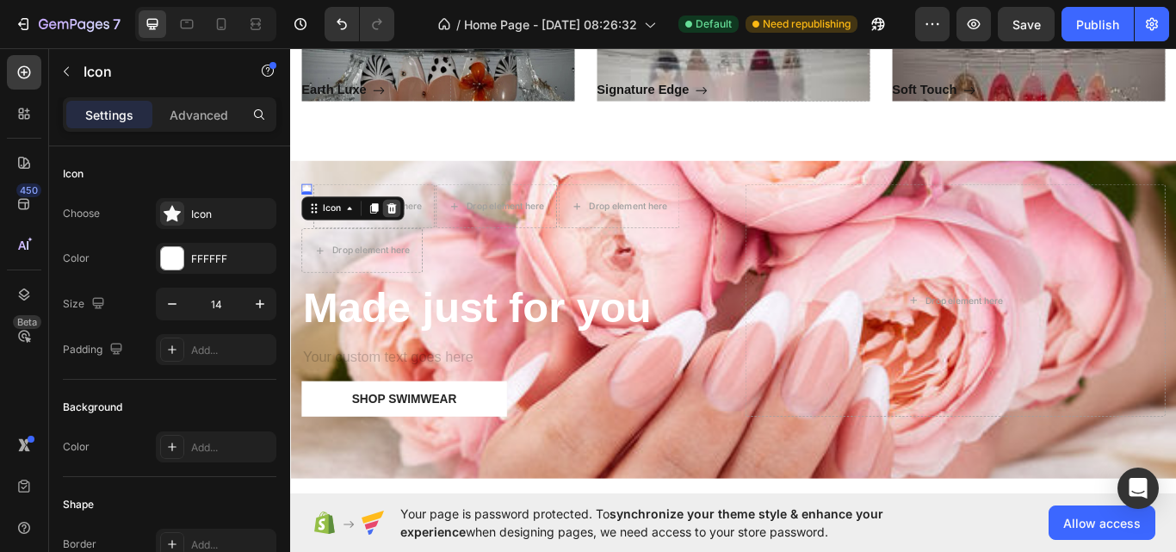
click at [412, 236] on icon at bounding box center [408, 236] width 14 height 14
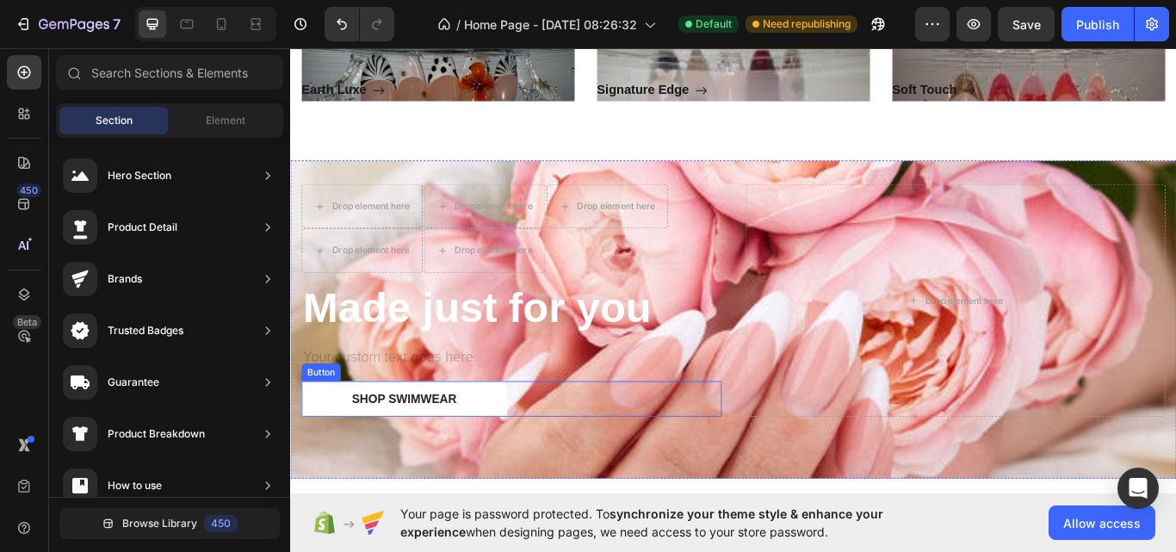
click at [565, 465] on div "Shop Swimwear Button" at bounding box center [548, 457] width 490 height 41
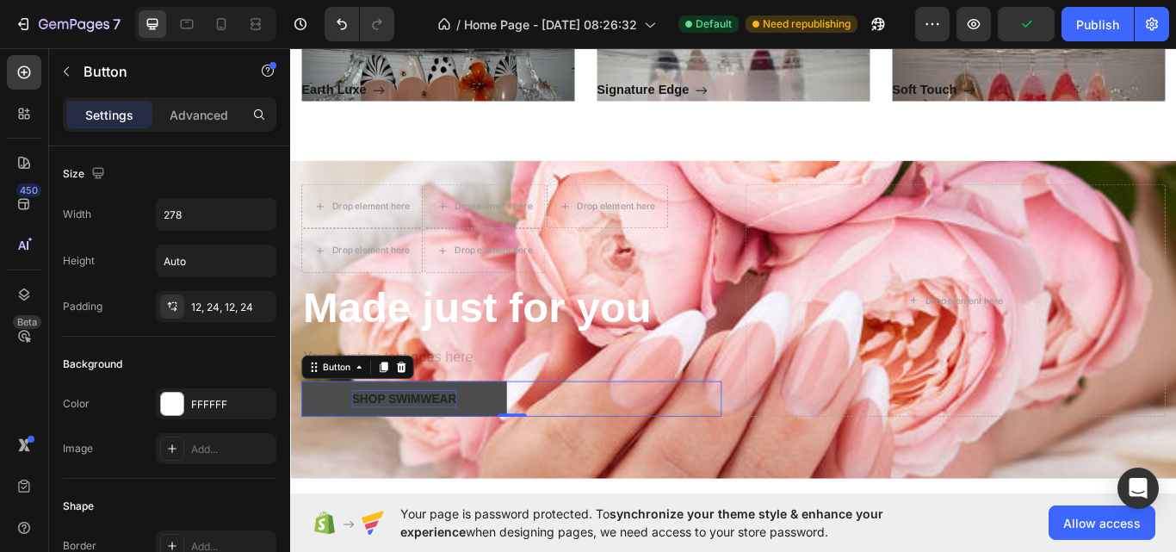
click at [481, 458] on div "Shop Swimwear" at bounding box center [422, 457] width 122 height 21
click at [479, 458] on button "Shop Swimwea" at bounding box center [422, 457] width 239 height 41
click at [463, 458] on p "Shop Swimwea" at bounding box center [423, 457] width 112 height 21
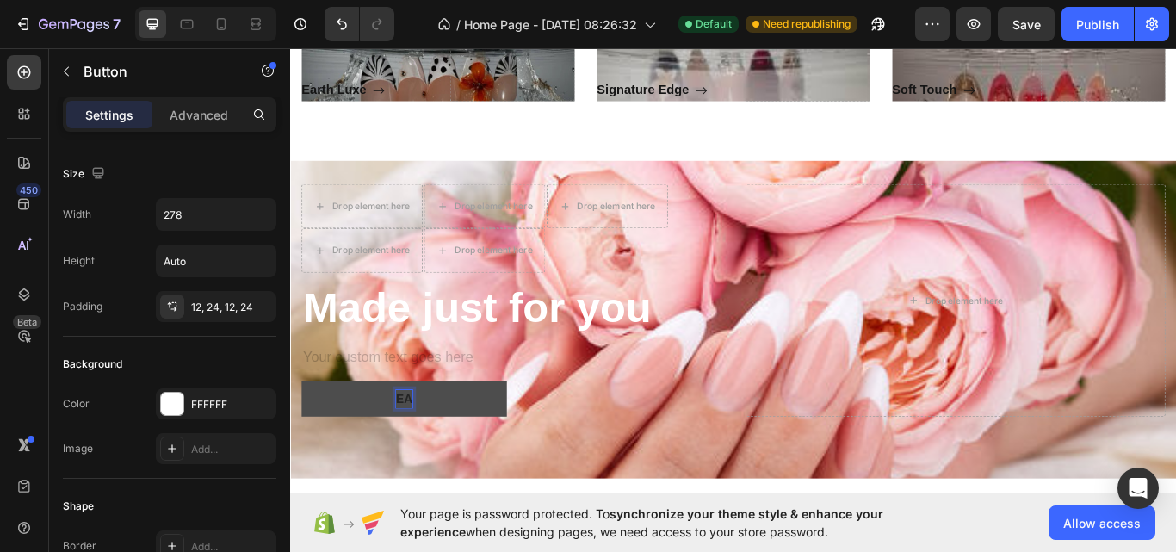
click at [428, 458] on p "ea" at bounding box center [422, 457] width 19 height 21
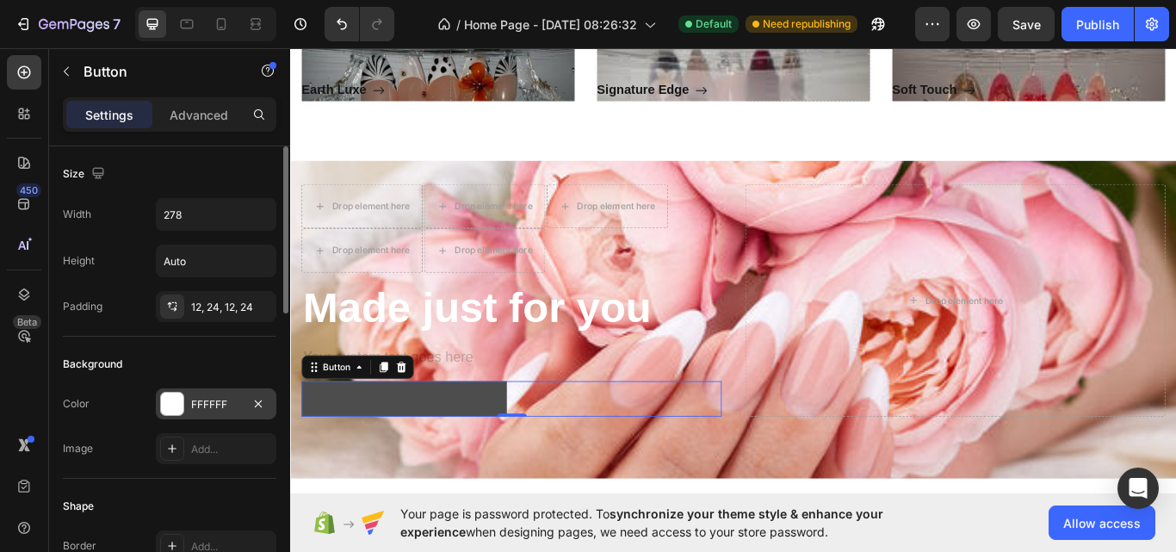
click at [233, 397] on div "FFFFFF" at bounding box center [216, 404] width 50 height 15
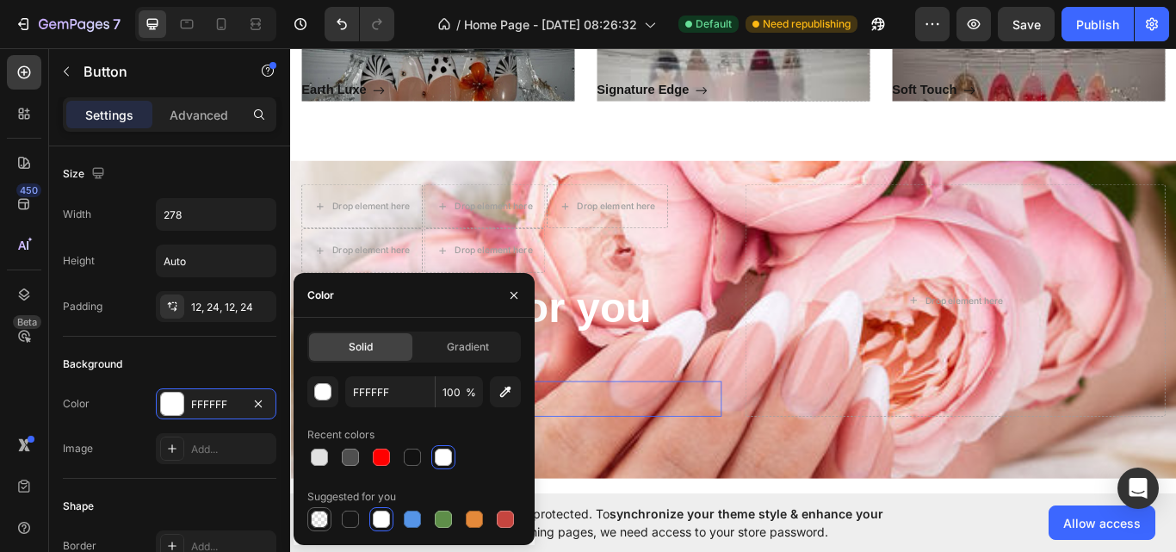
click at [327, 515] on div at bounding box center [319, 519] width 21 height 21
type input "000000"
type input "0"
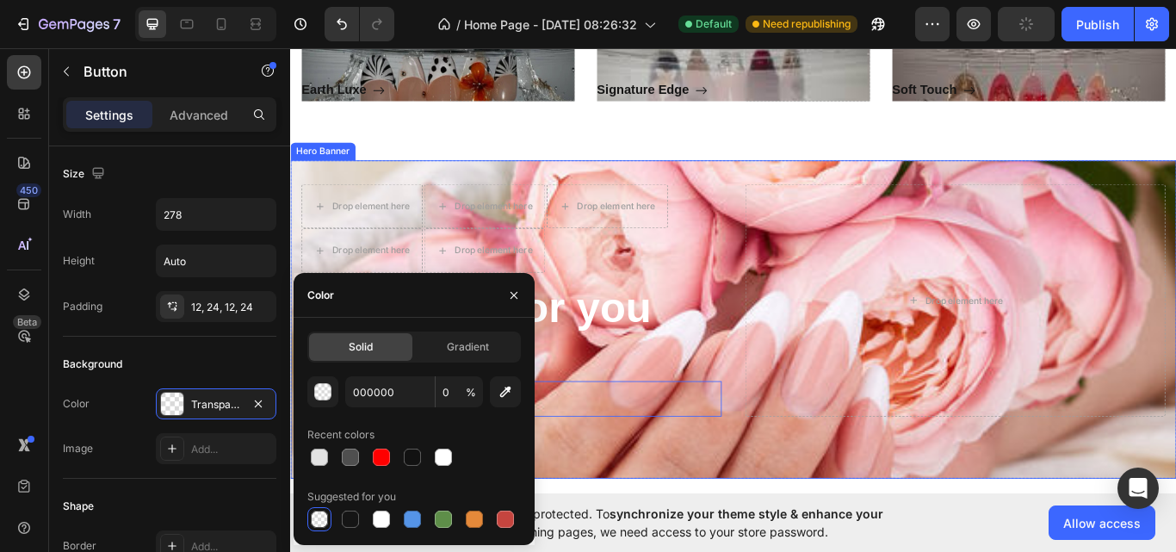
click at [645, 507] on div "Drop element here Drop element here Drop element here Drop element here Drop el…" at bounding box center [806, 365] width 1033 height 371
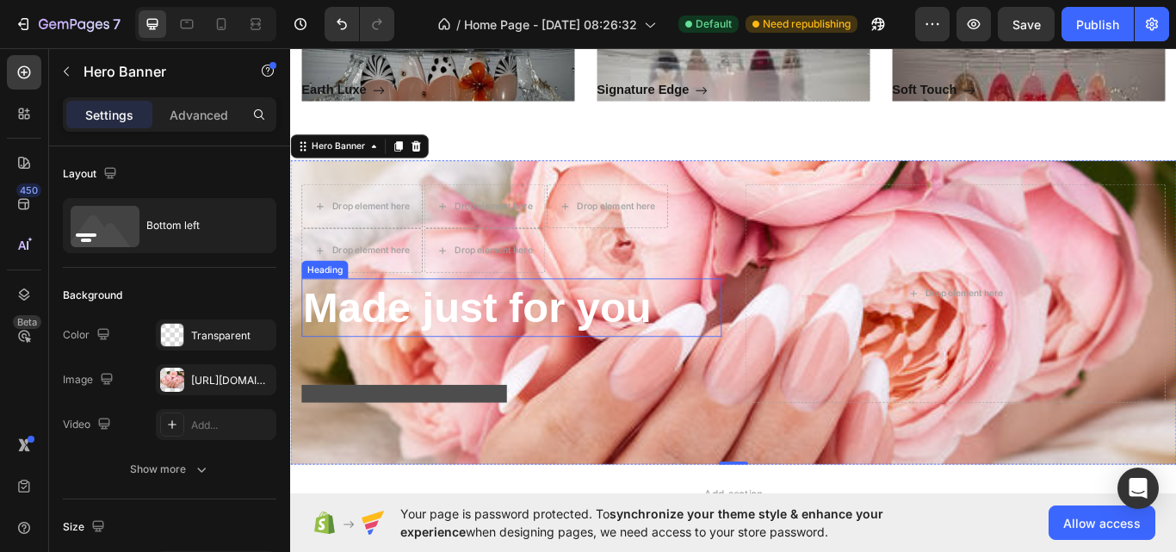
click at [701, 356] on strong "Made just for you" at bounding box center [508, 351] width 406 height 55
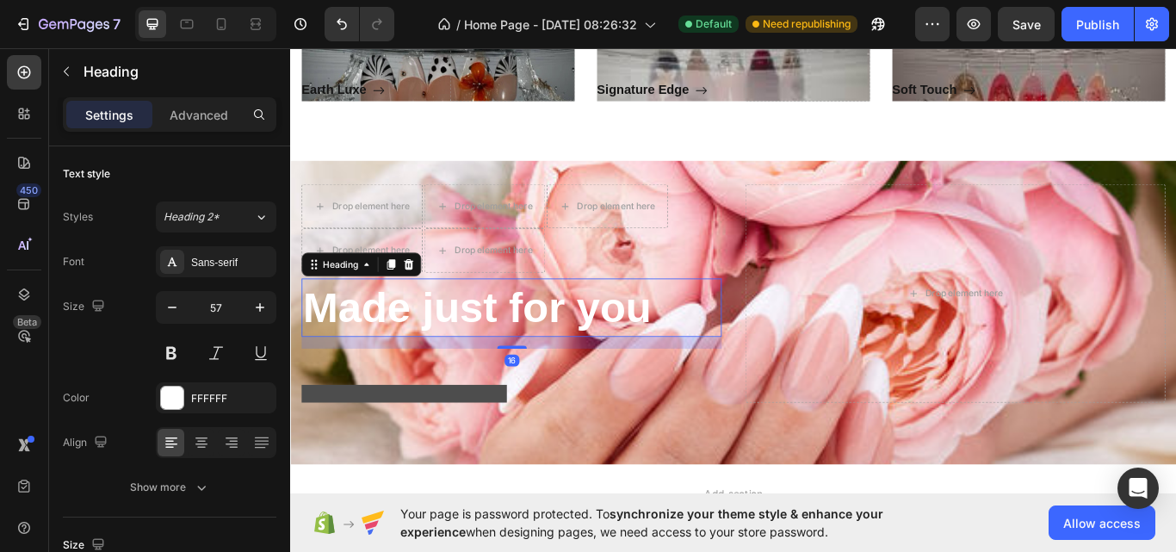
click at [719, 349] on h2 "Made just for you" at bounding box center [548, 351] width 490 height 67
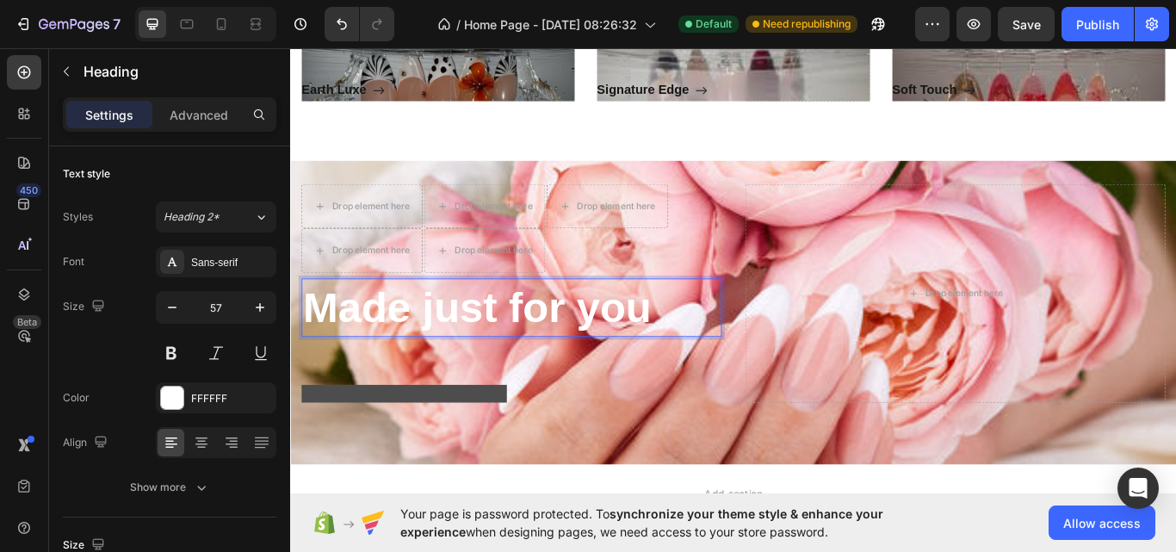
click at [719, 349] on p "Made just for you" at bounding box center [548, 351] width 486 height 64
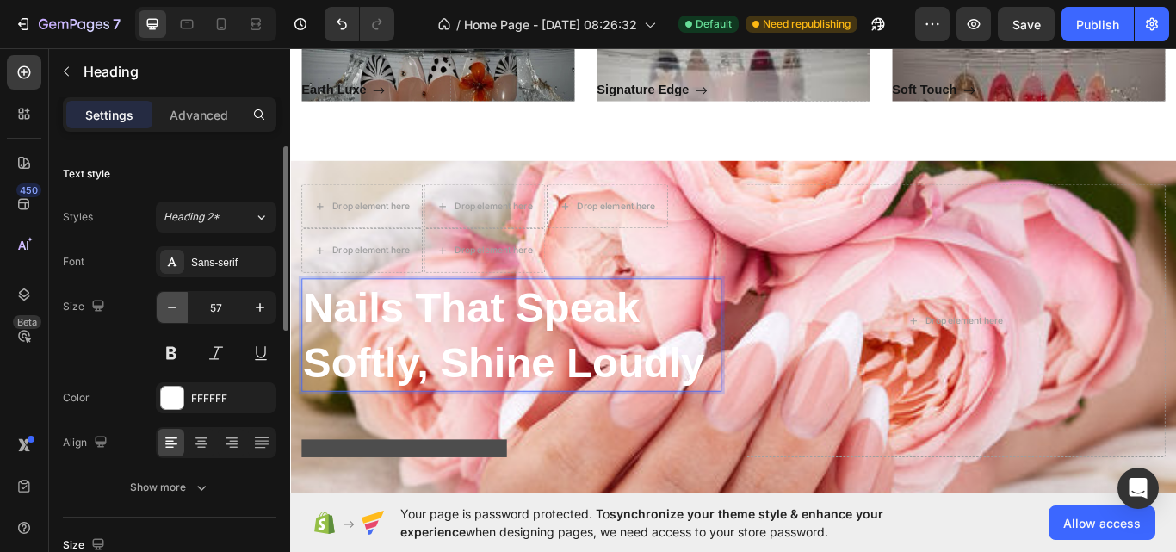
click at [177, 305] on icon "button" at bounding box center [172, 307] width 17 height 17
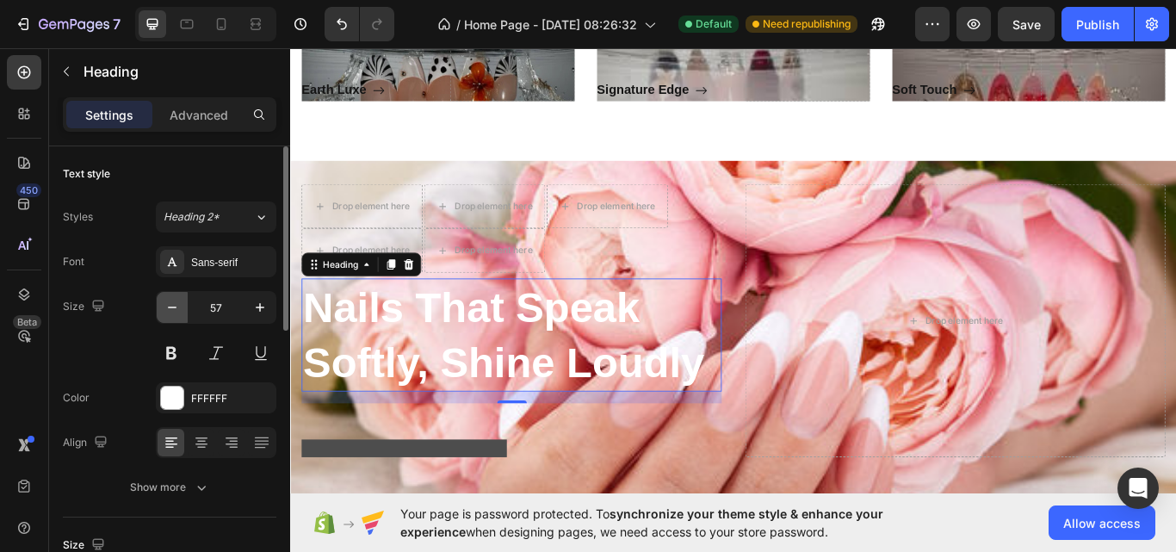
click at [177, 305] on icon "button" at bounding box center [172, 307] width 17 height 17
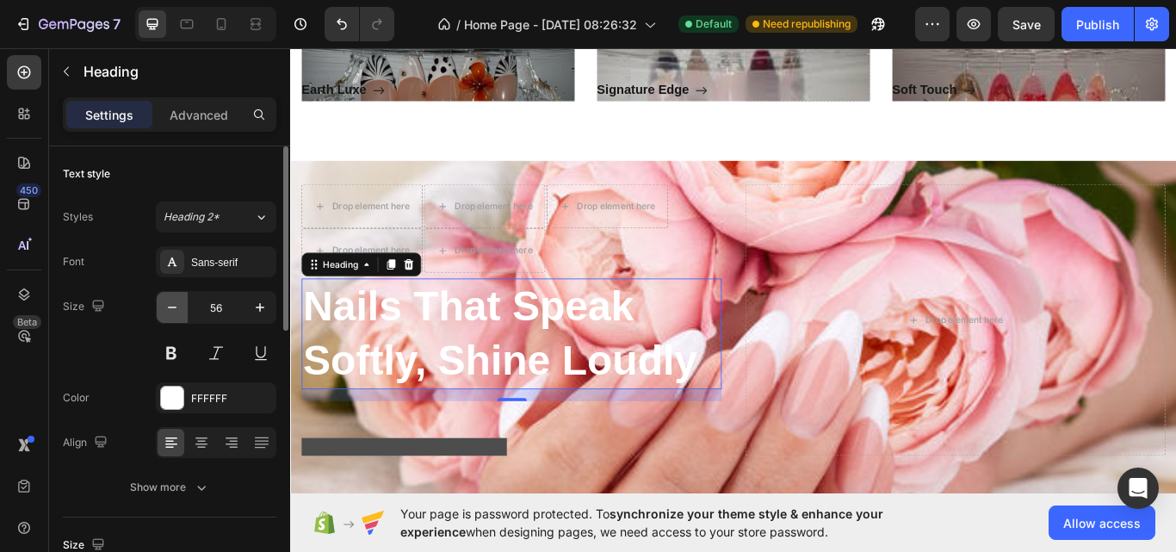
click at [177, 305] on icon "button" at bounding box center [172, 307] width 17 height 17
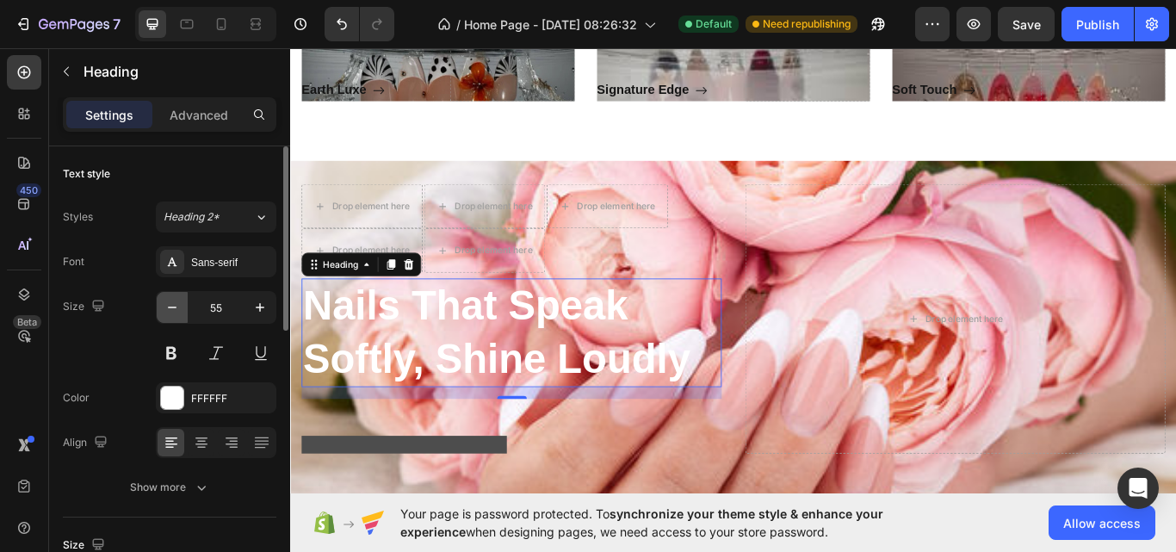
click at [177, 305] on icon "button" at bounding box center [172, 307] width 17 height 17
type input "53"
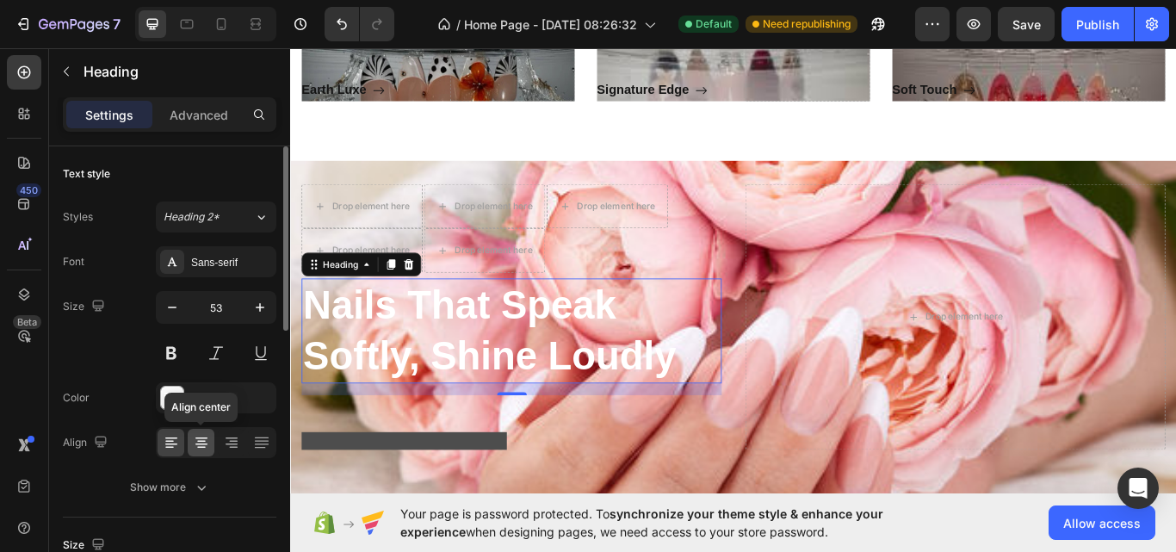
click at [204, 445] on icon at bounding box center [201, 442] width 17 height 17
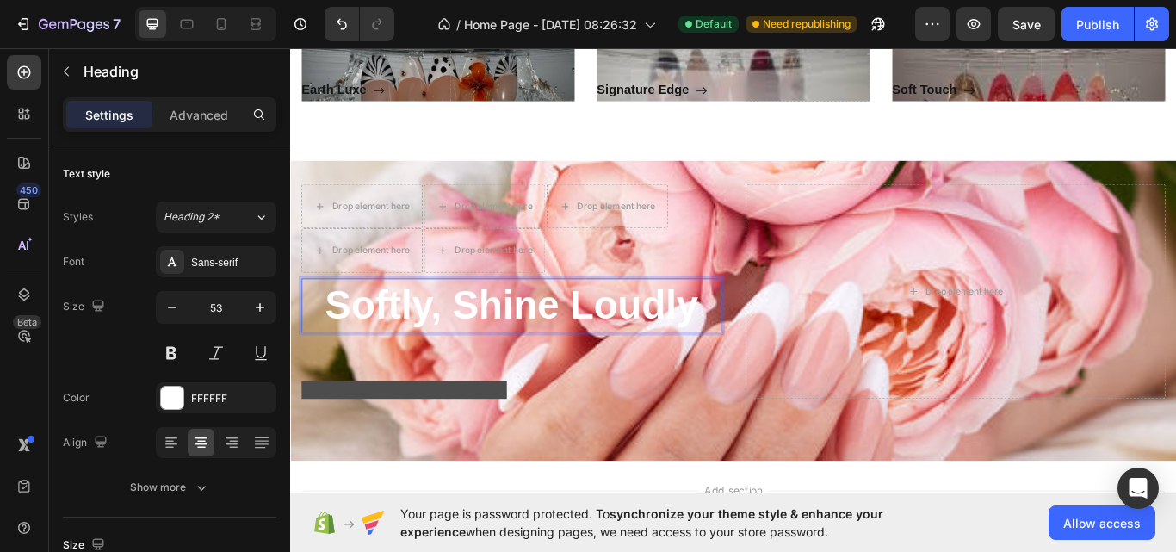
click at [758, 342] on p "Softly, Shine Loudly" at bounding box center [548, 348] width 486 height 59
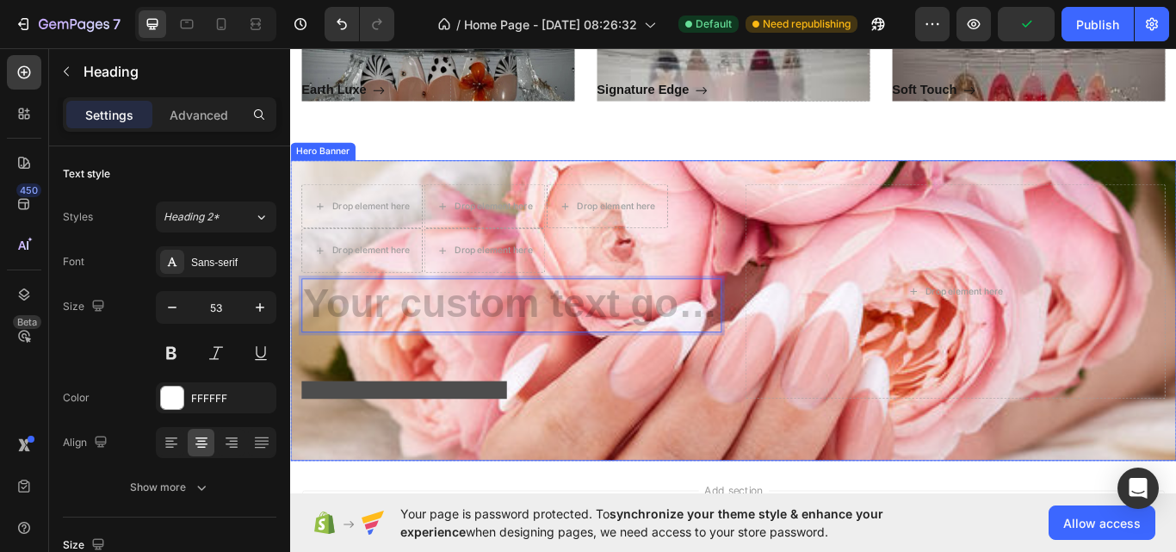
click at [810, 268] on div "Drop element here Drop element here Drop element here Drop element here Drop el…" at bounding box center [806, 355] width 1033 height 350
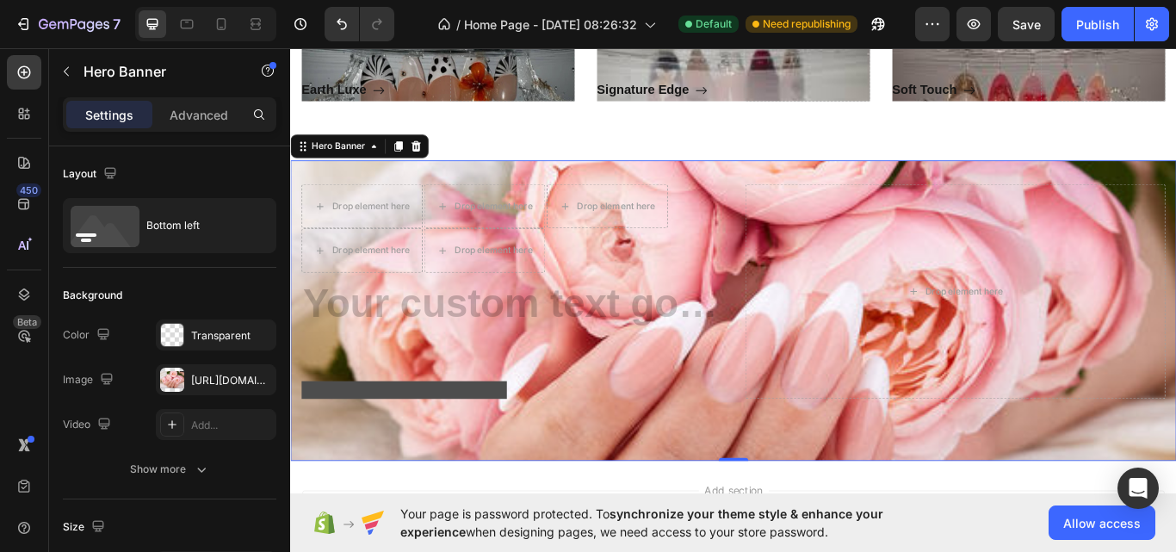
click at [787, 275] on div "Drop element here Drop element here Drop element here Drop element here Drop el…" at bounding box center [806, 355] width 1033 height 350
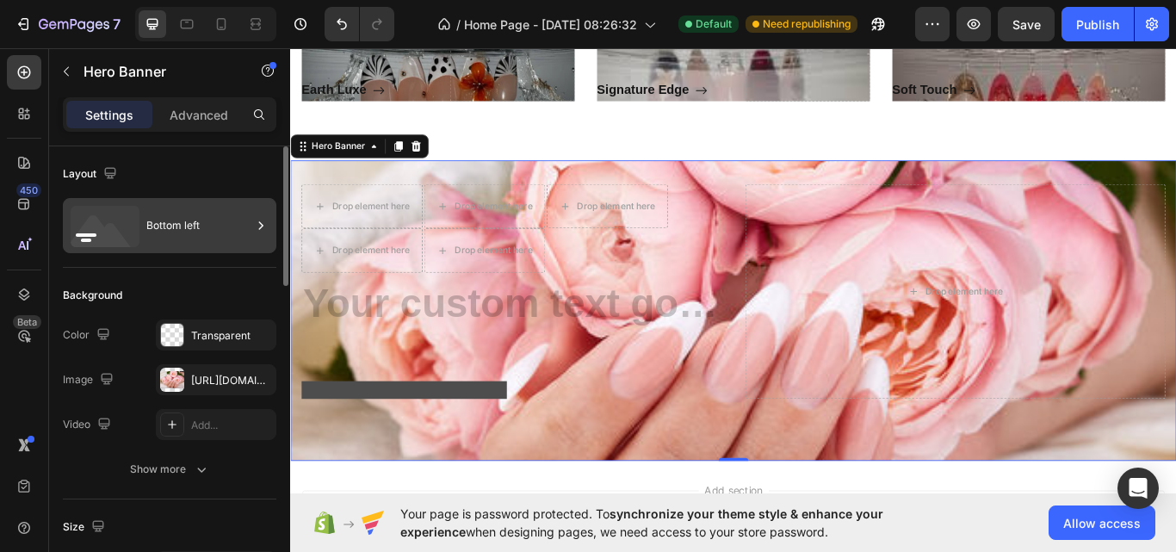
click at [121, 238] on icon at bounding box center [102, 235] width 62 height 41
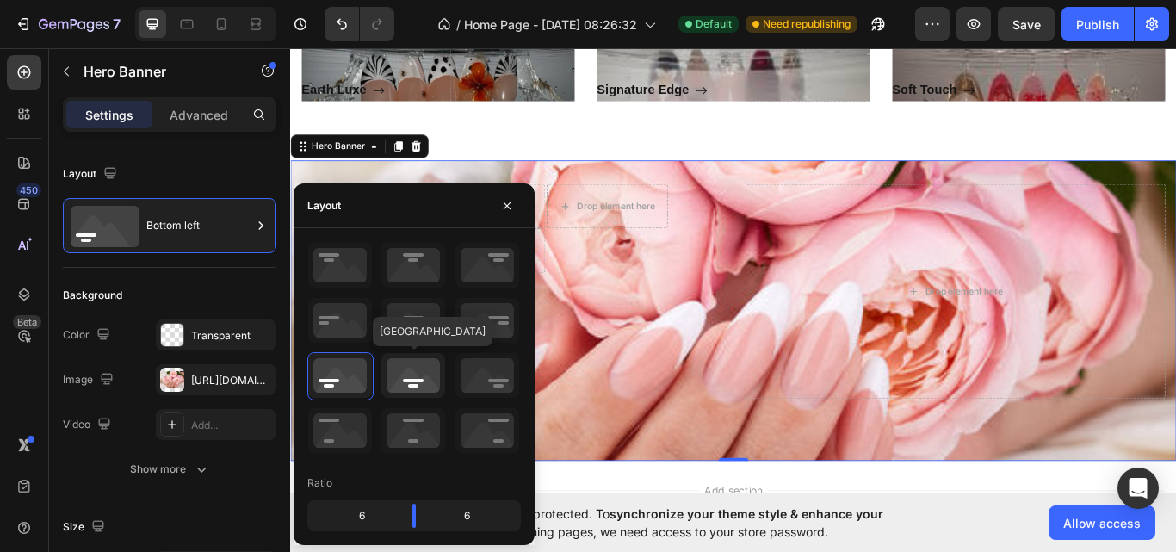
click at [427, 376] on icon at bounding box center [413, 375] width 64 height 45
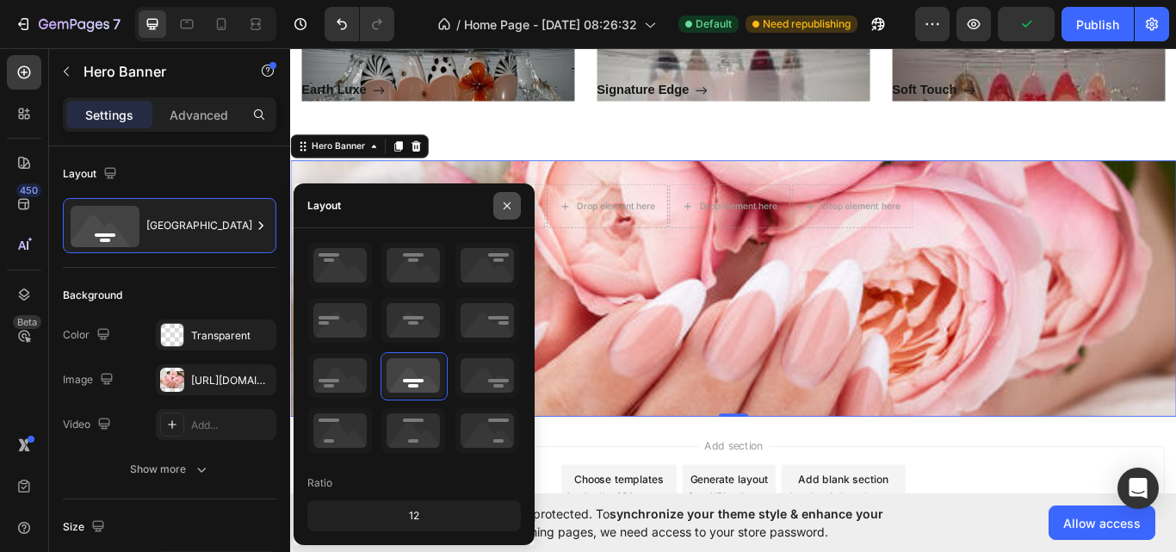
click at [505, 205] on icon "button" at bounding box center [507, 206] width 14 height 14
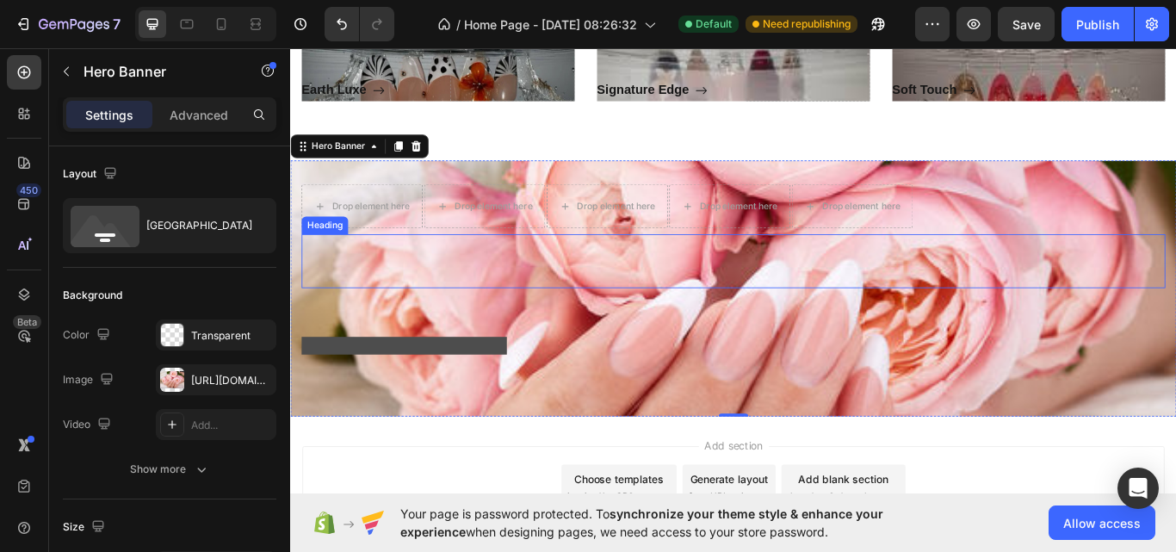
click at [515, 287] on p "Rich Text Editor. Editing area: main" at bounding box center [806, 297] width 1003 height 59
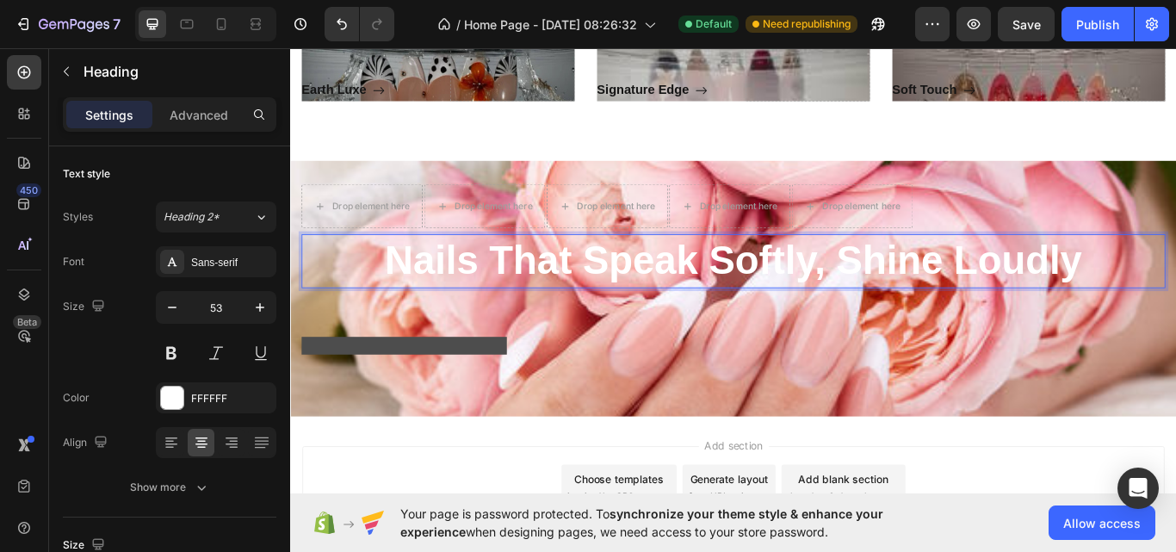
scroll to position [1218, 0]
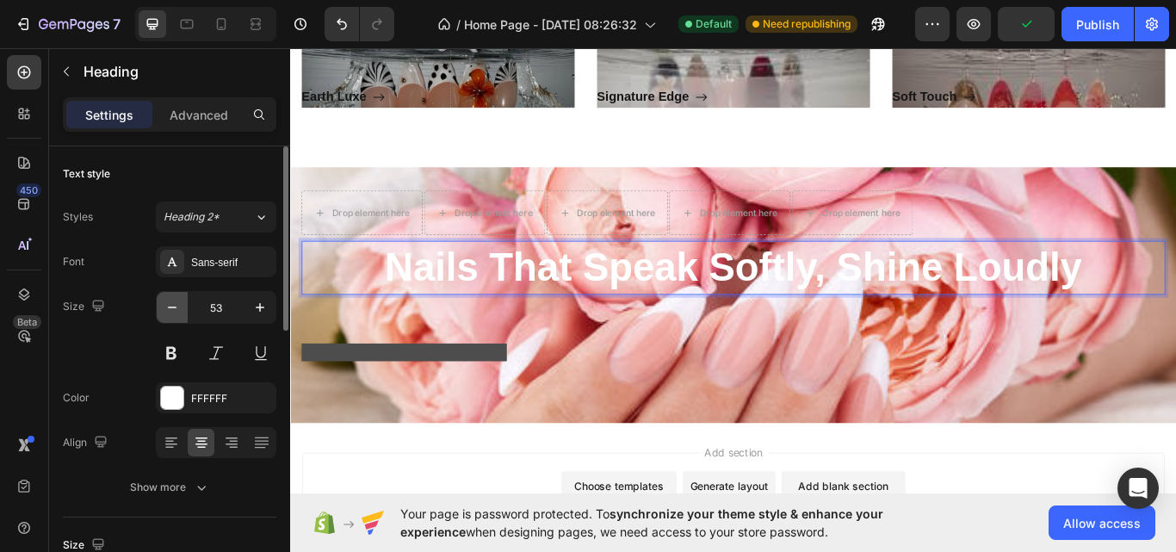
click at [171, 307] on icon "button" at bounding box center [172, 307] width 9 height 2
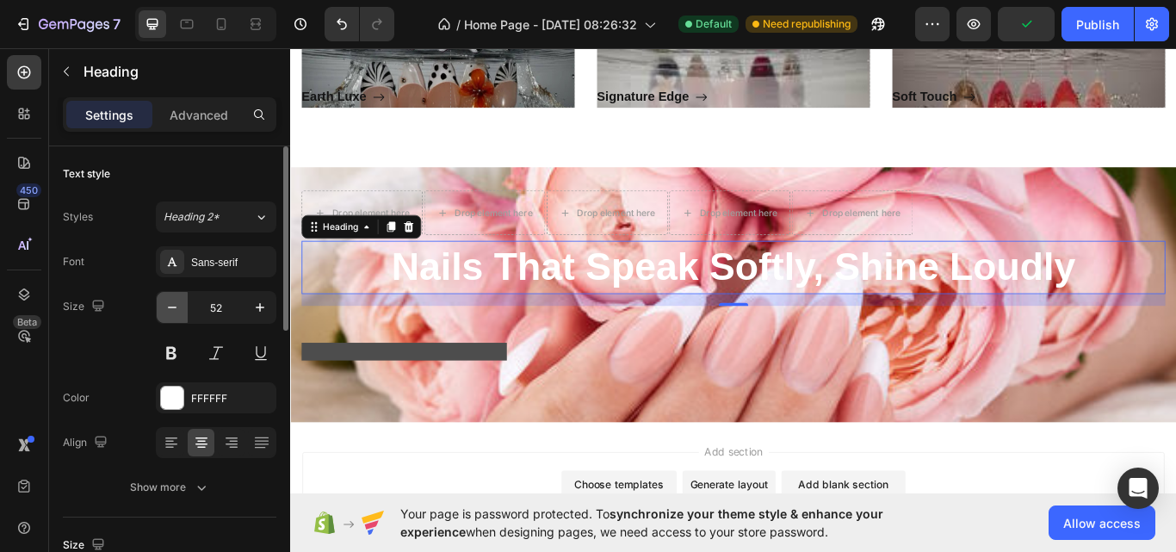
click at [171, 307] on icon "button" at bounding box center [172, 307] width 9 height 2
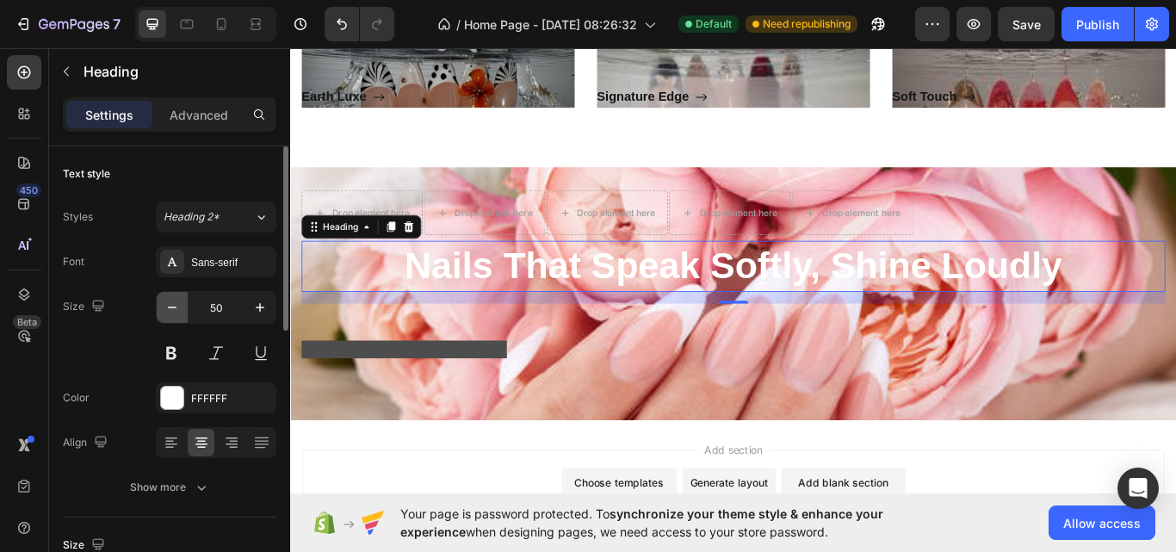
click at [171, 307] on icon "button" at bounding box center [172, 307] width 9 height 2
type input "49"
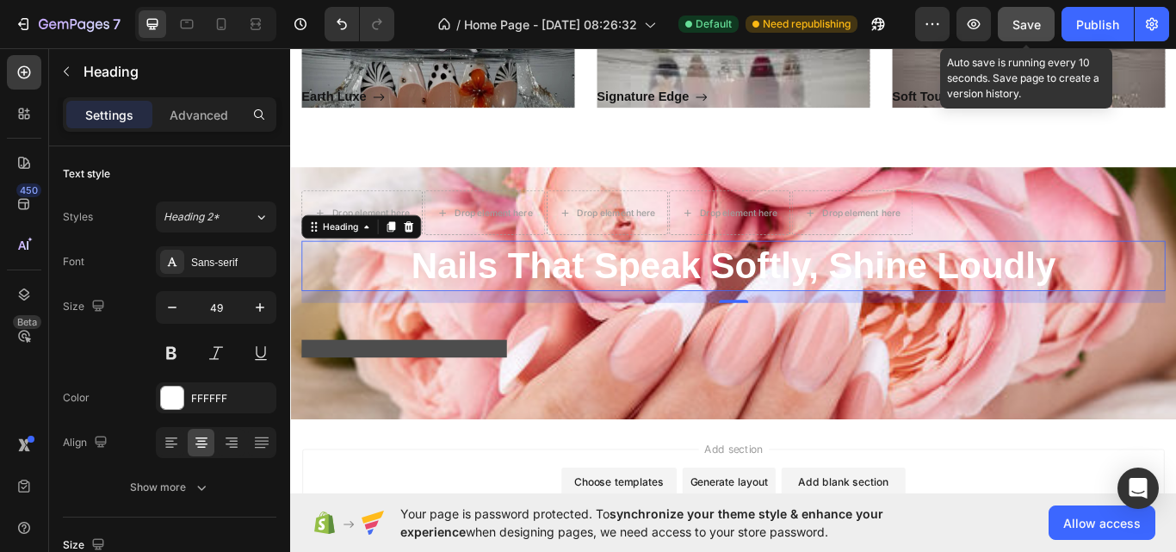
click at [1017, 23] on span "Save" at bounding box center [1026, 24] width 28 height 15
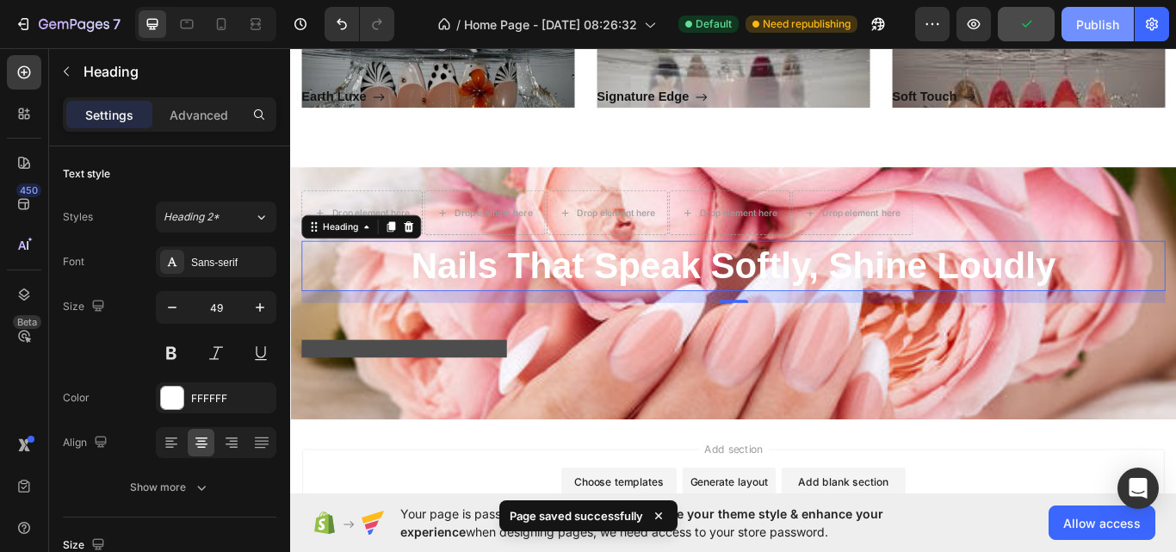
click at [1091, 23] on div "Publish" at bounding box center [1097, 24] width 43 height 18
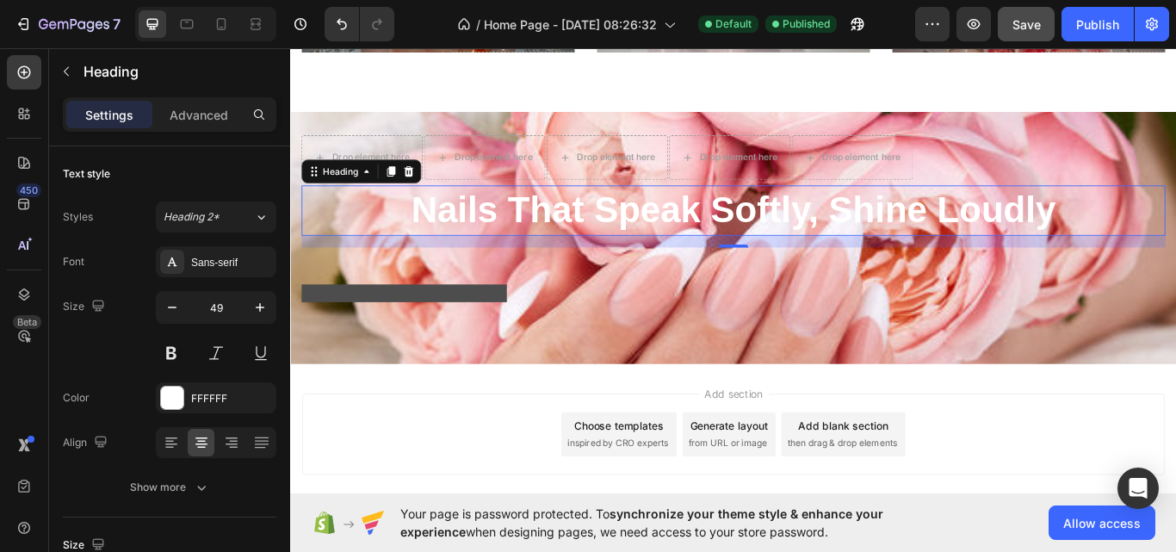
scroll to position [1237, 0]
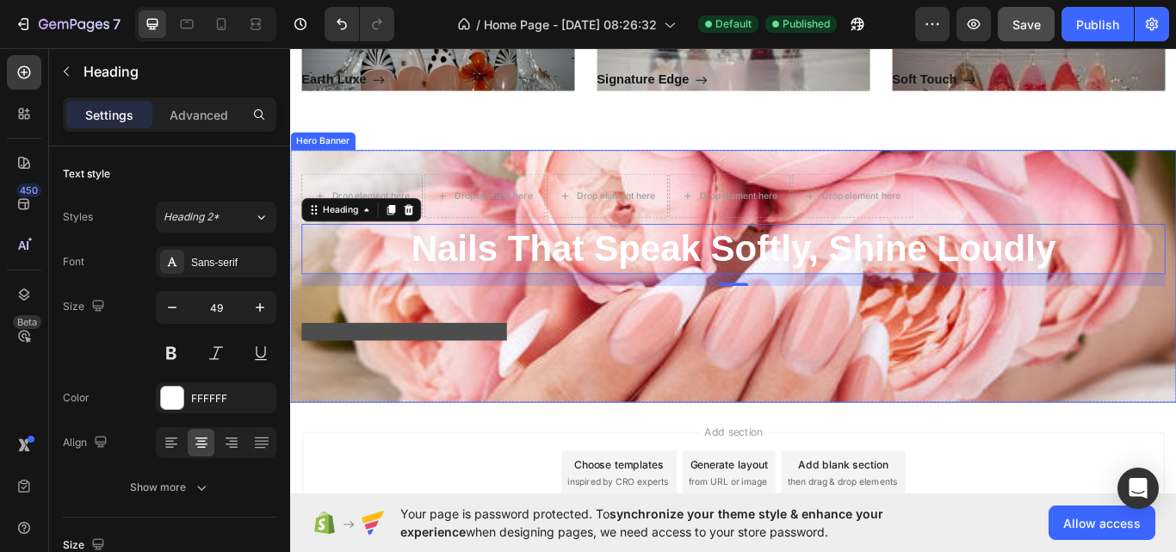
click at [530, 399] on div "Drop element here Drop element here Drop element here Drop element here Drop el…" at bounding box center [806, 314] width 1033 height 293
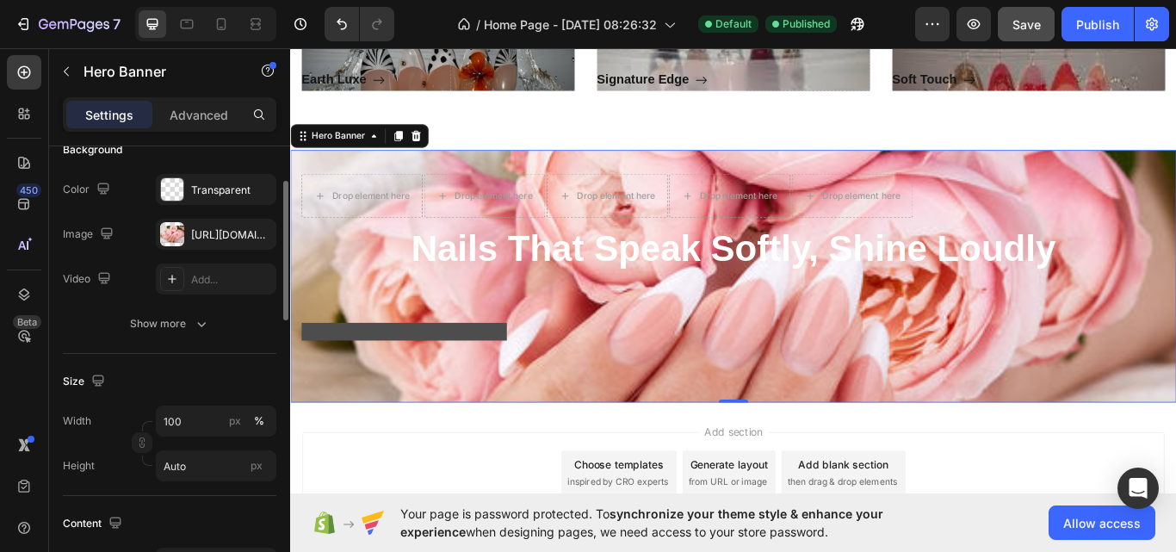
scroll to position [146, 0]
click at [212, 410] on input "100" at bounding box center [216, 419] width 120 height 31
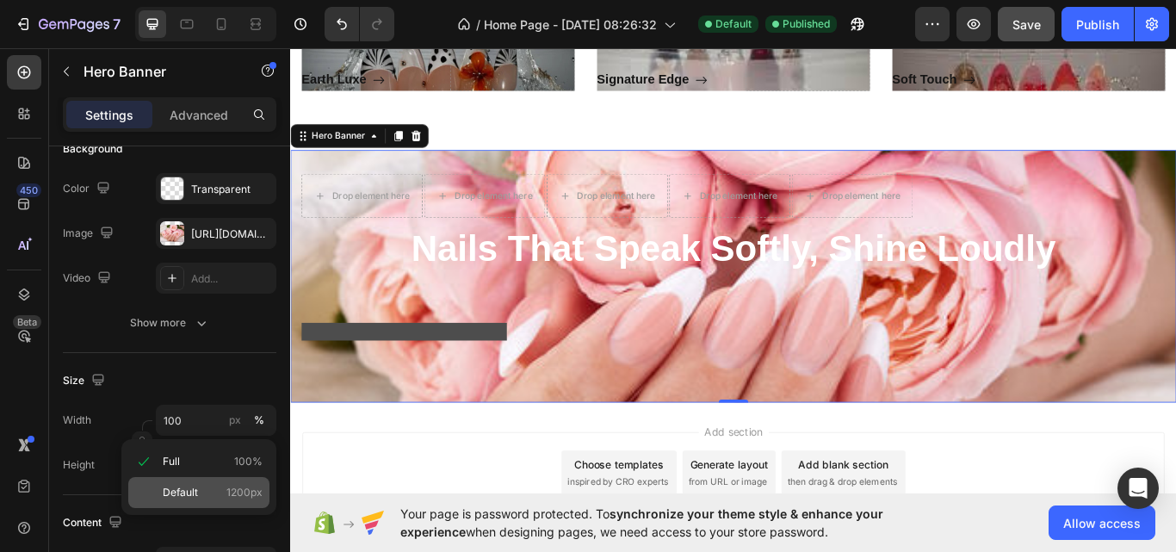
click at [194, 485] on span "Default" at bounding box center [180, 491] width 35 height 15
type input "1200"
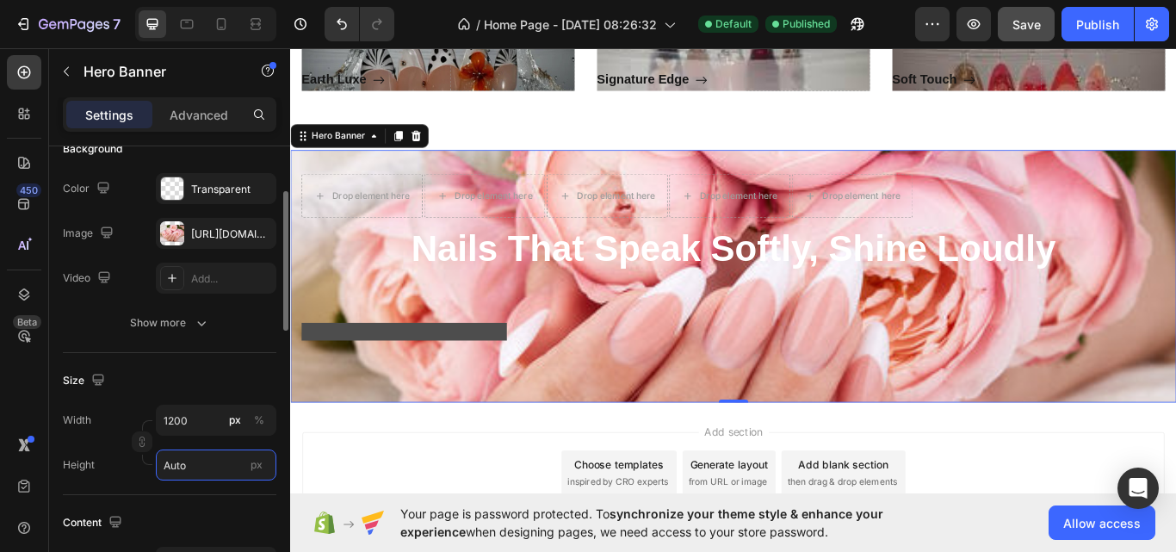
click at [212, 467] on input "Auto" at bounding box center [216, 464] width 120 height 31
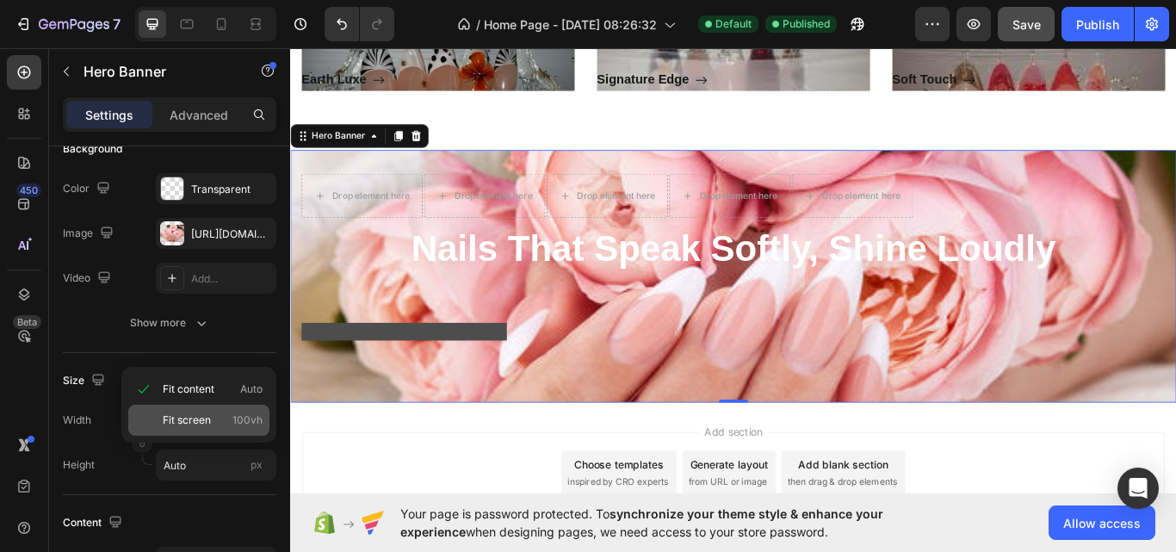
click at [217, 424] on p "Fit screen 100vh" at bounding box center [213, 419] width 100 height 15
type input "100 vh"
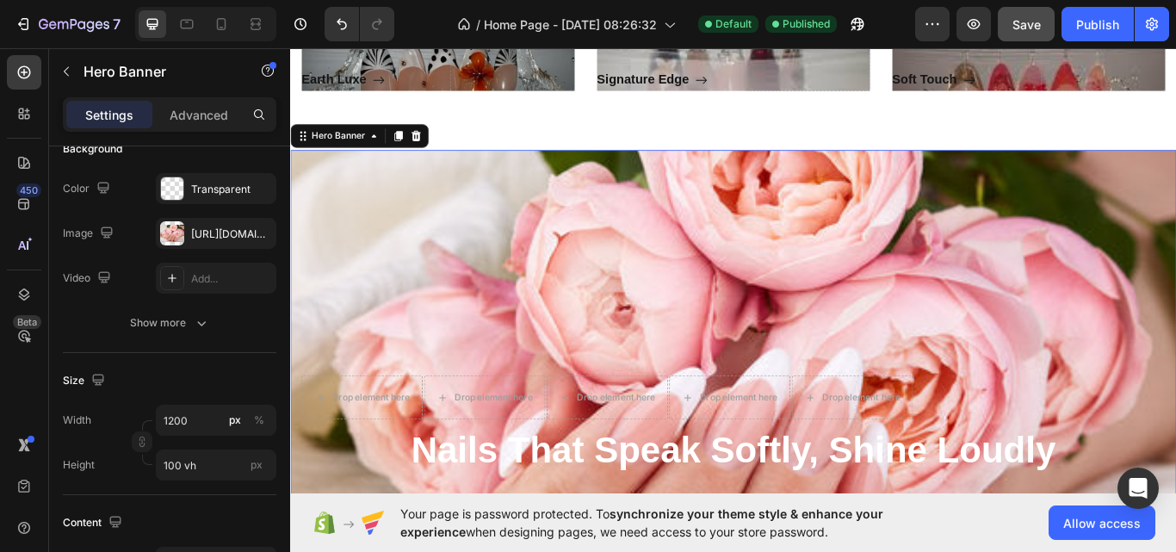
click at [1059, 35] on div "Preview Save Publish" at bounding box center [1042, 24] width 254 height 34
click at [1074, 31] on button "Publish" at bounding box center [1097, 24] width 72 height 34
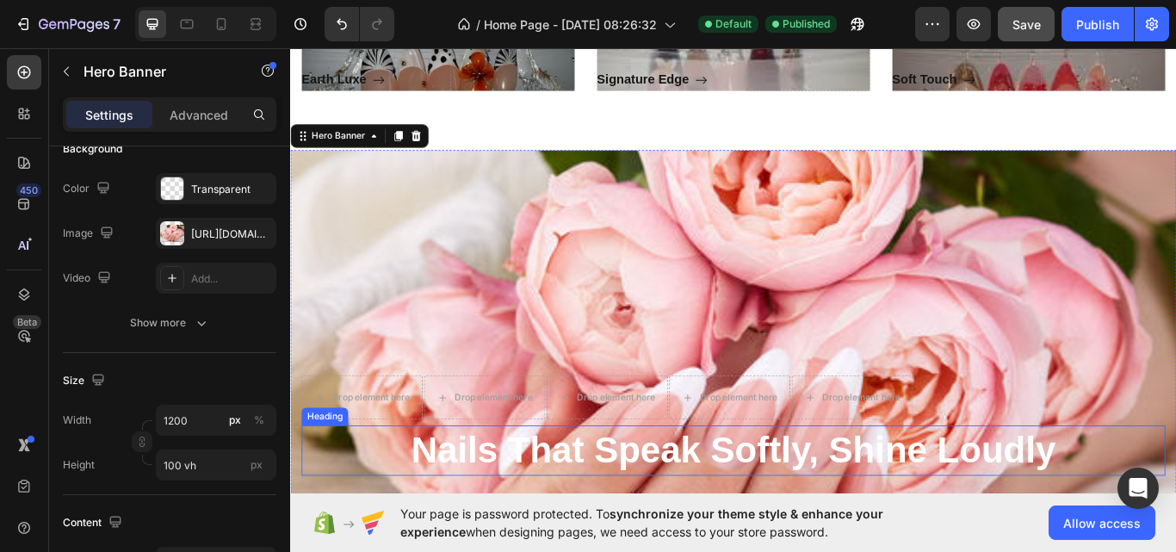
click at [602, 503] on p "Nails That Speak Softly, Shine Loudly" at bounding box center [806, 518] width 1003 height 55
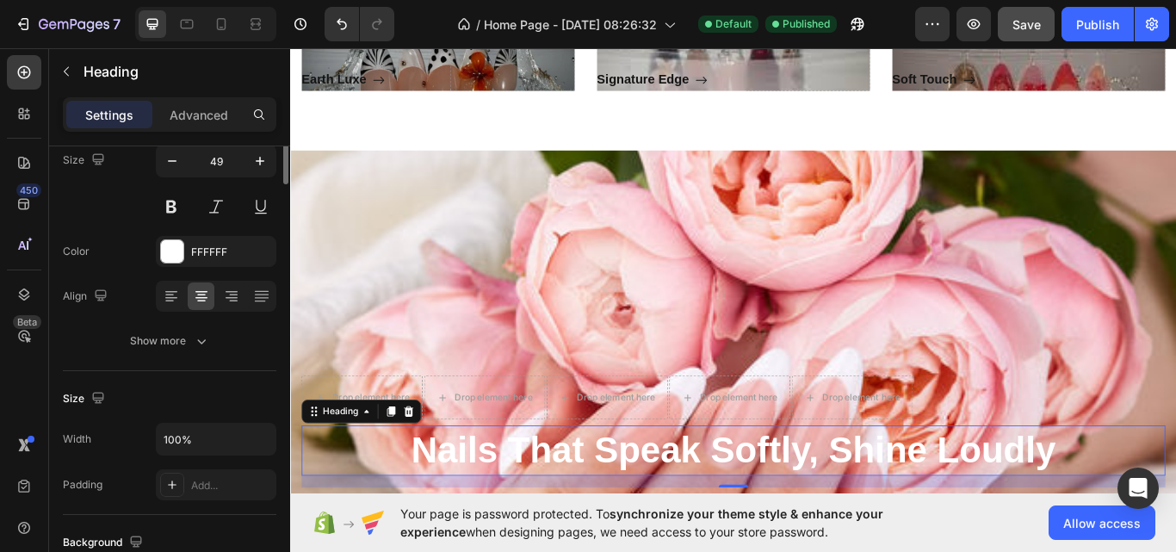
scroll to position [0, 0]
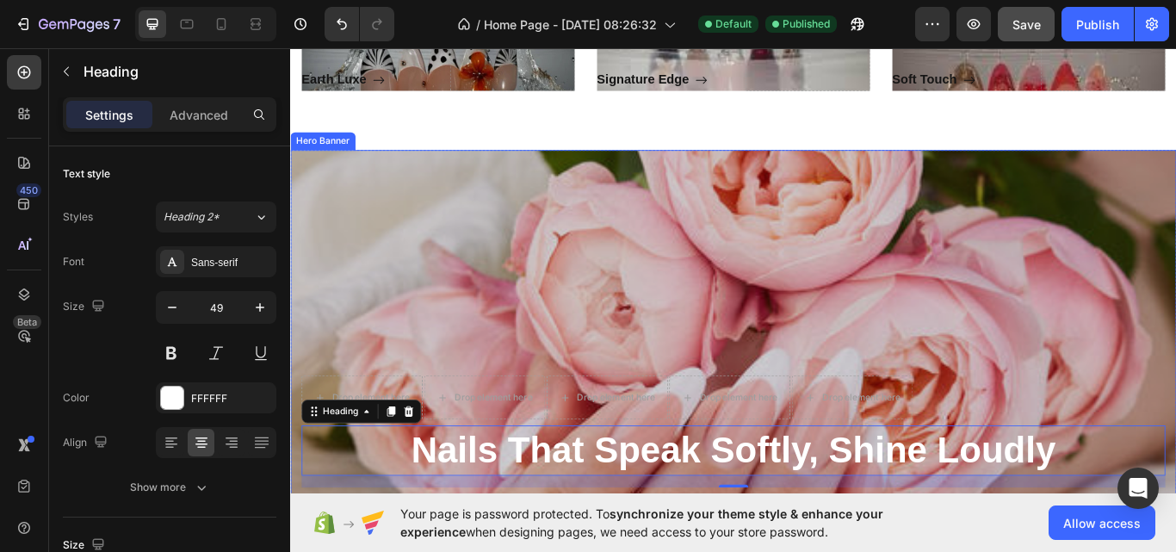
click at [736, 348] on div "Overlay" at bounding box center [806, 432] width 1033 height 528
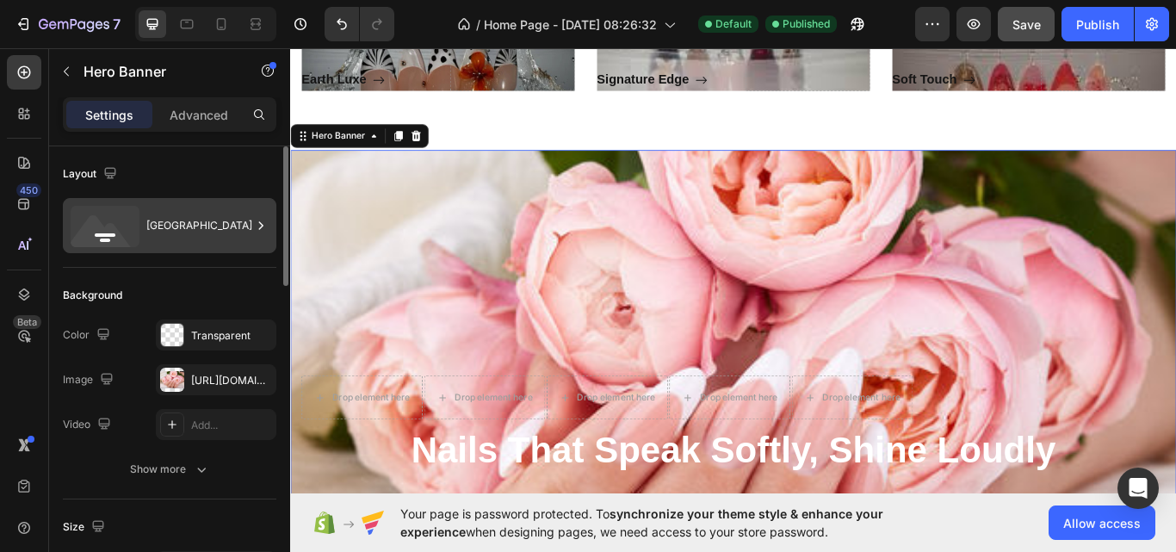
click at [108, 225] on icon at bounding box center [102, 235] width 62 height 41
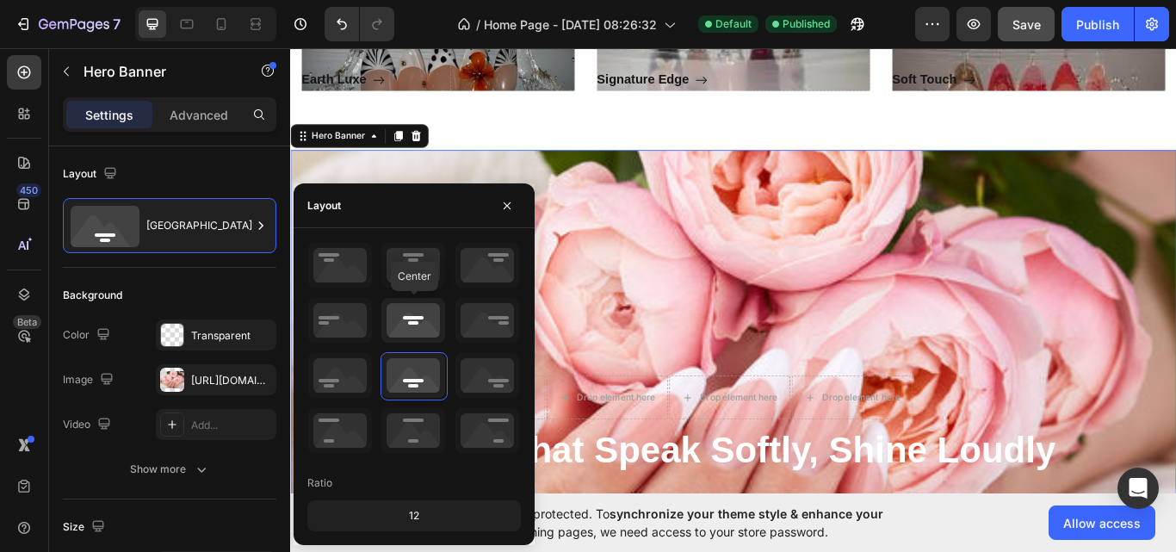
click at [404, 306] on icon at bounding box center [413, 320] width 64 height 45
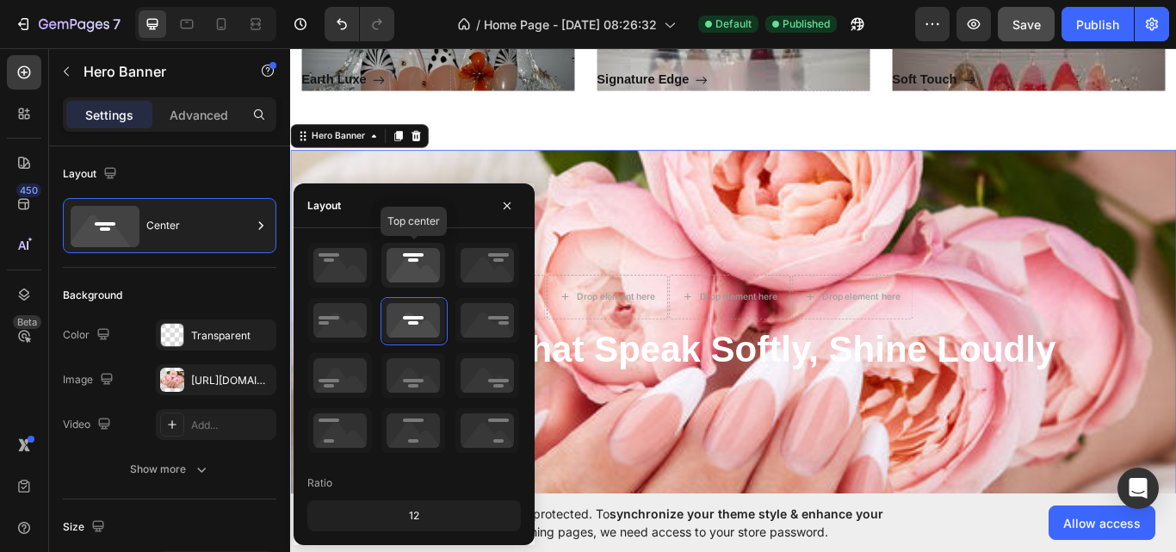
click at [413, 280] on icon at bounding box center [413, 265] width 64 height 45
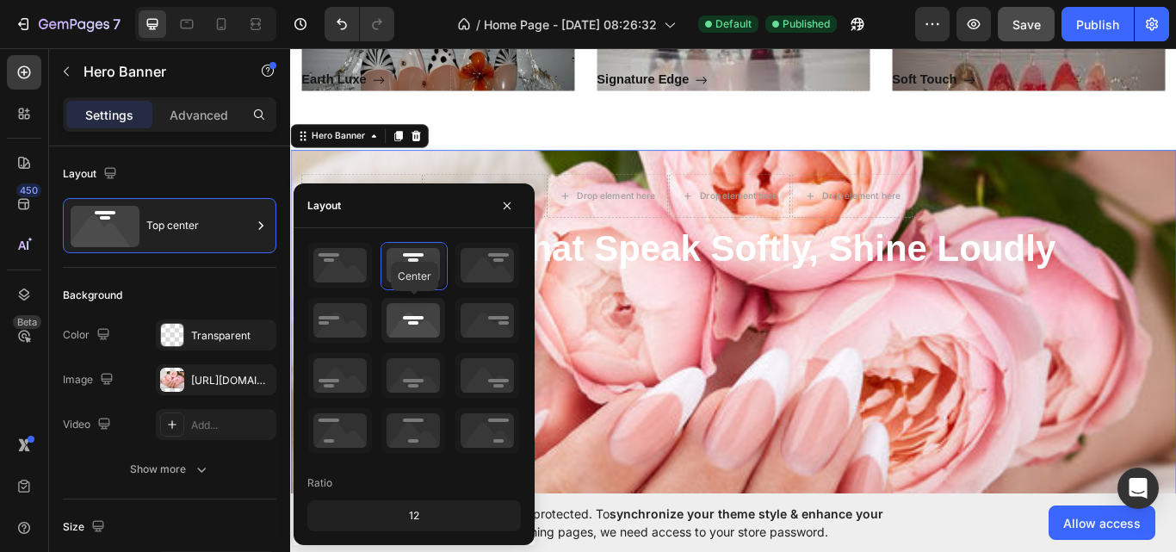
click at [404, 321] on icon at bounding box center [413, 320] width 64 height 45
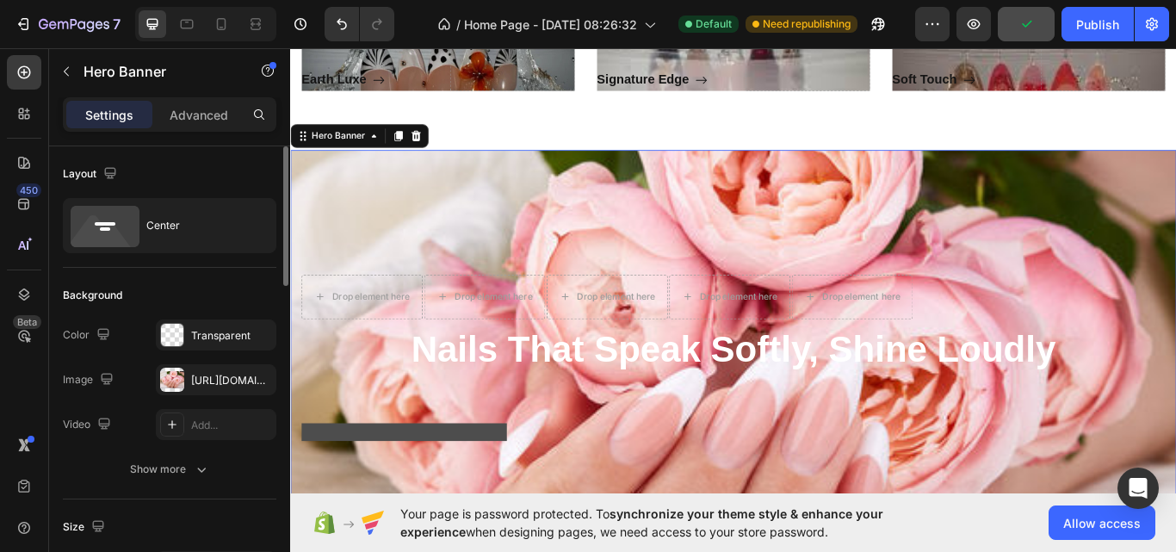
click at [1085, 24] on div "Publish" at bounding box center [1097, 24] width 43 height 18
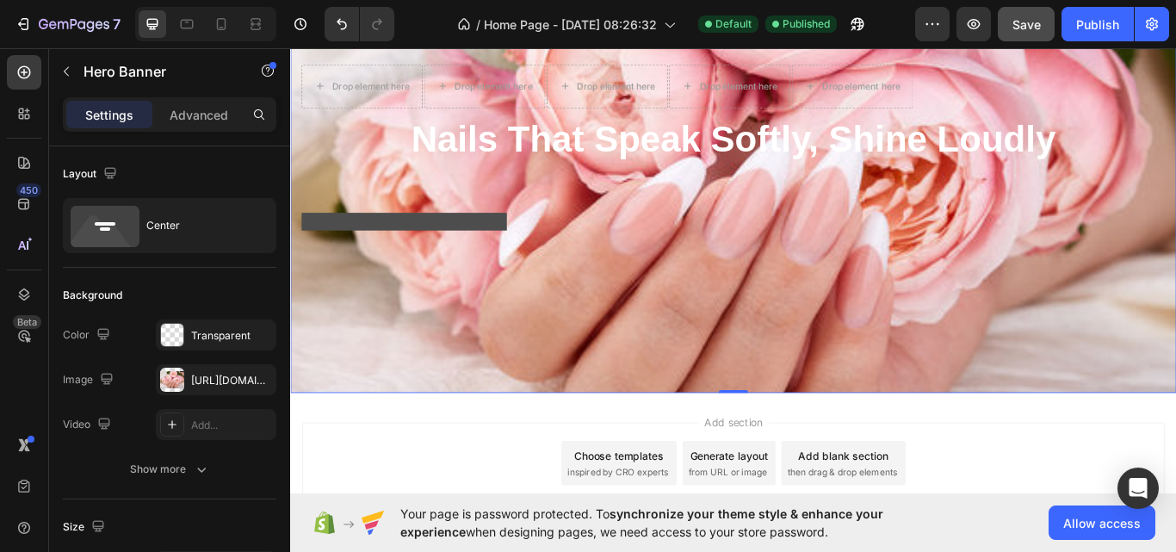
scroll to position [1609, 0]
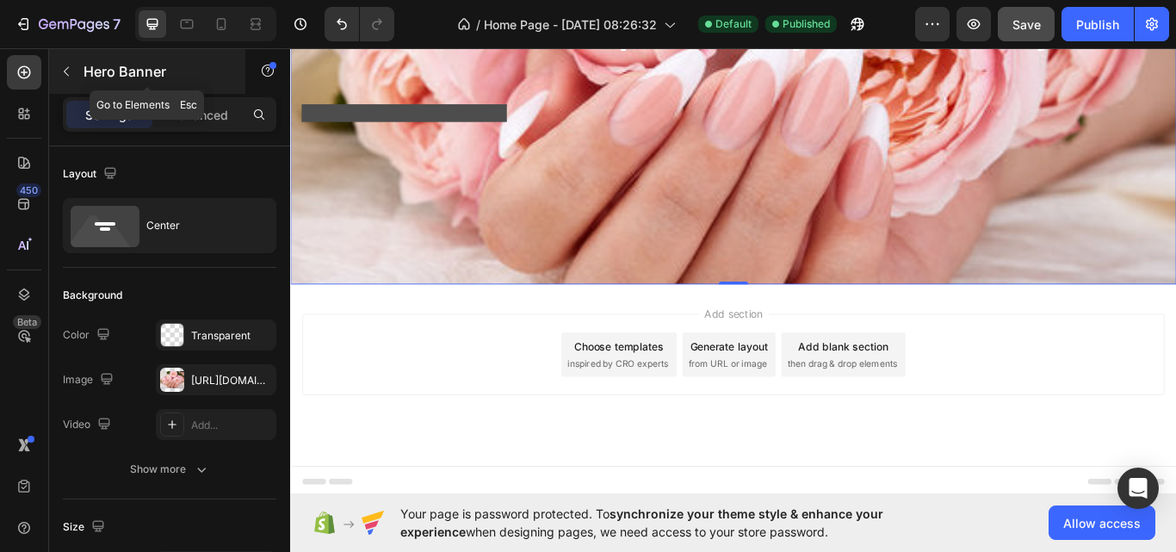
click at [71, 73] on icon "button" at bounding box center [66, 72] width 14 height 14
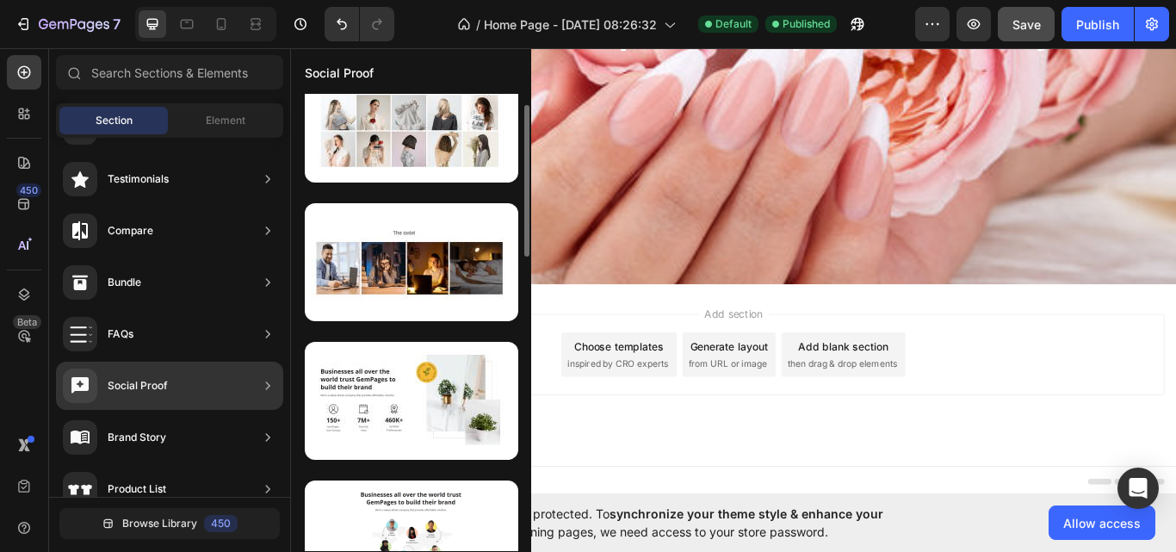
scroll to position [0, 0]
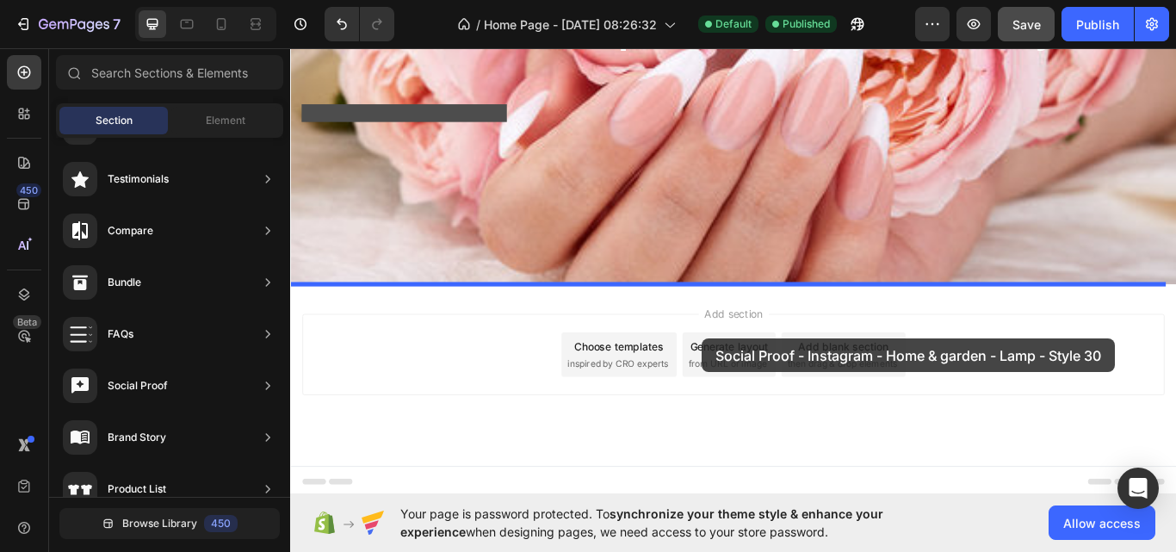
drag, startPoint x: 725, startPoint y: 342, endPoint x: 758, endPoint y: 381, distance: 51.2
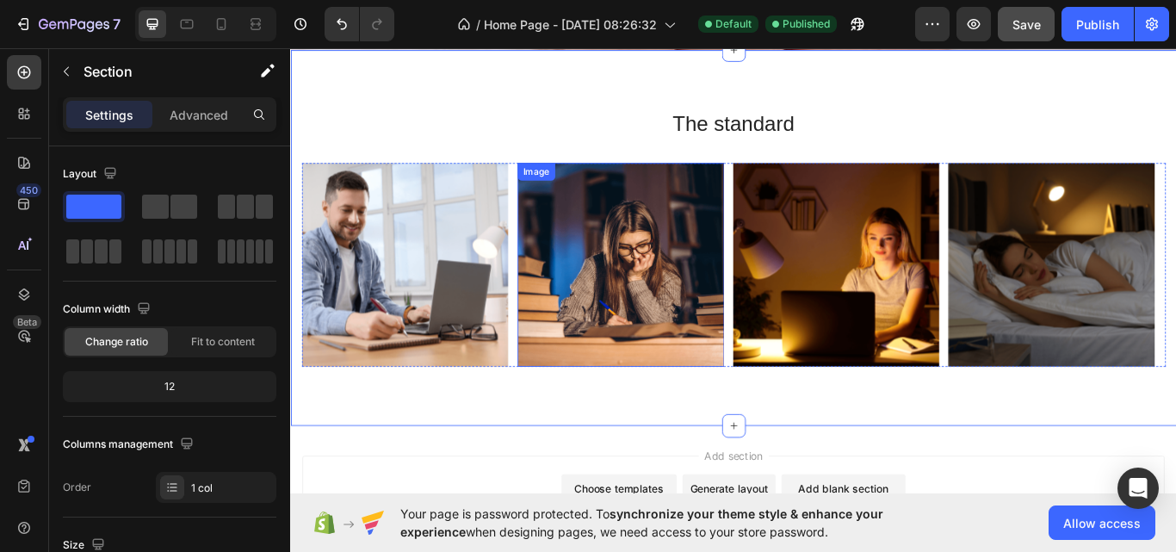
scroll to position [1842, 0]
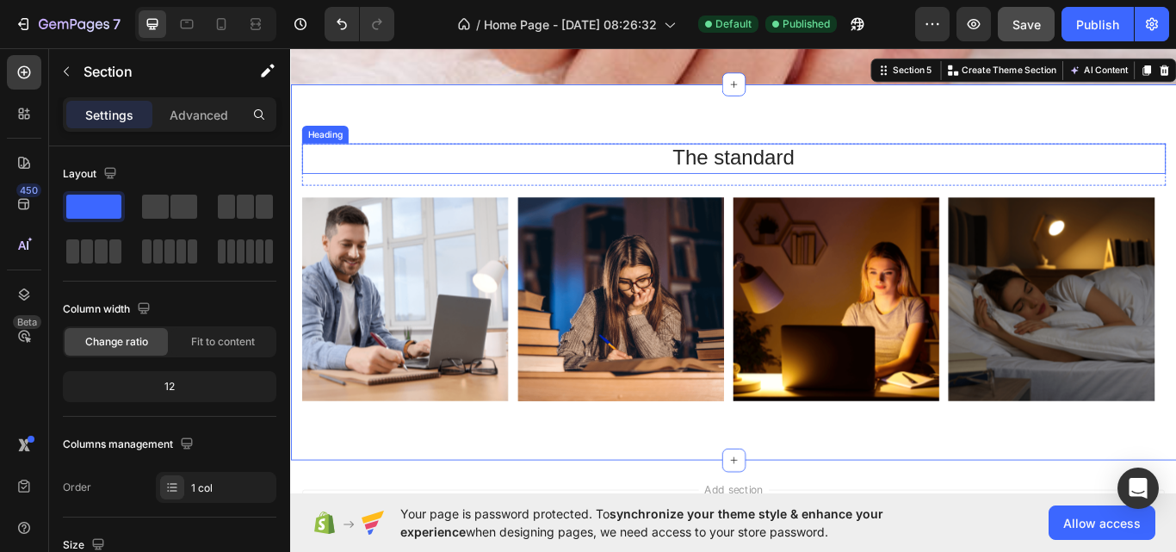
click at [951, 163] on h2 "The standard" at bounding box center [806, 177] width 1007 height 34
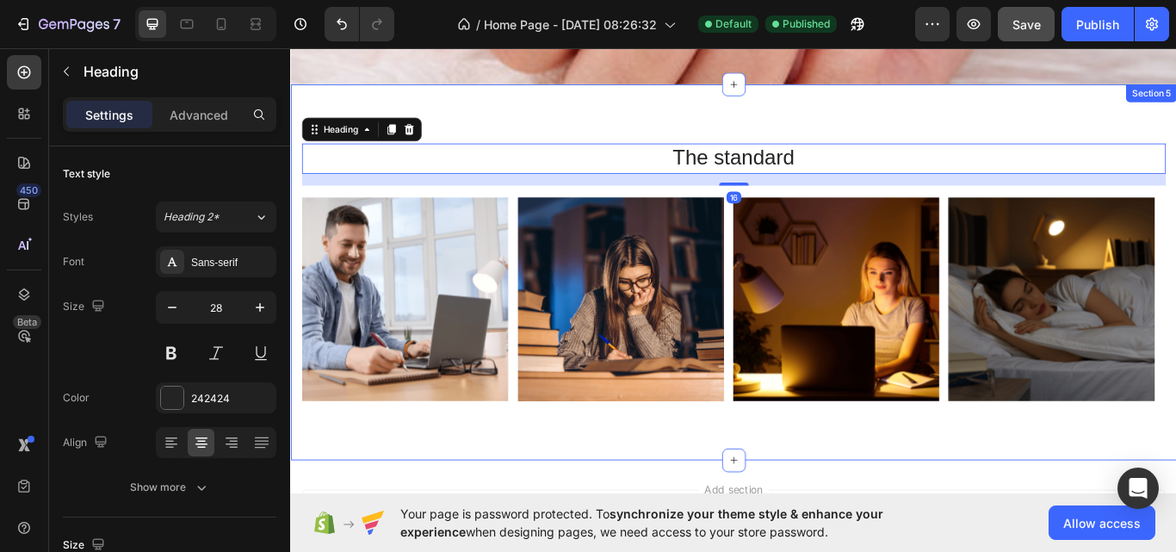
click at [910, 501] on div "The standard Heading 16 Row Image Image Image Image Carousel Section 5" at bounding box center [806, 310] width 1033 height 438
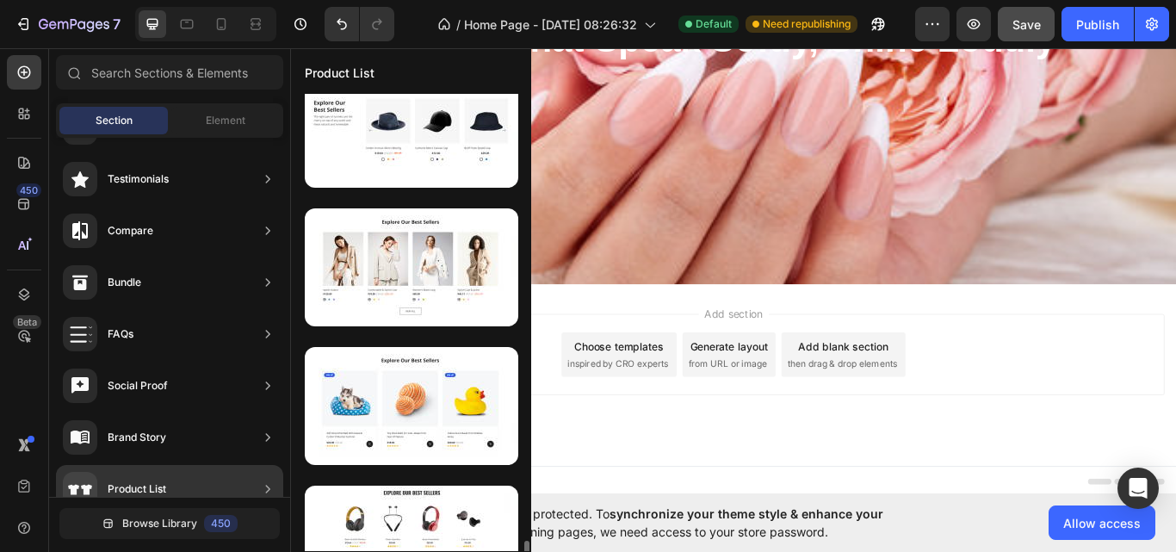
scroll to position [2581, 0]
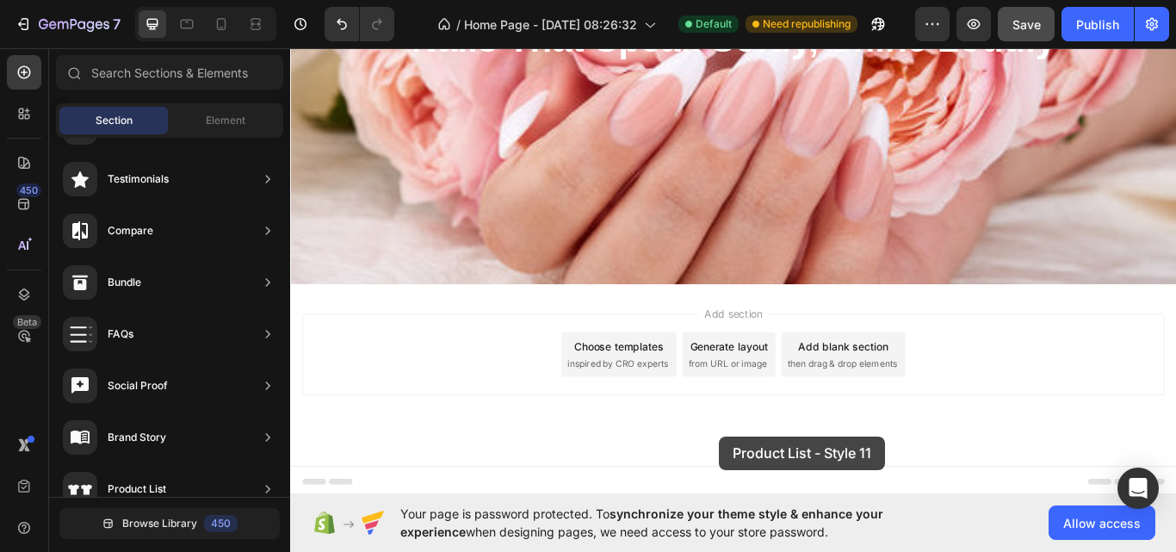
drag, startPoint x: 737, startPoint y: 537, endPoint x: 798, endPoint y: 501, distance: 70.2
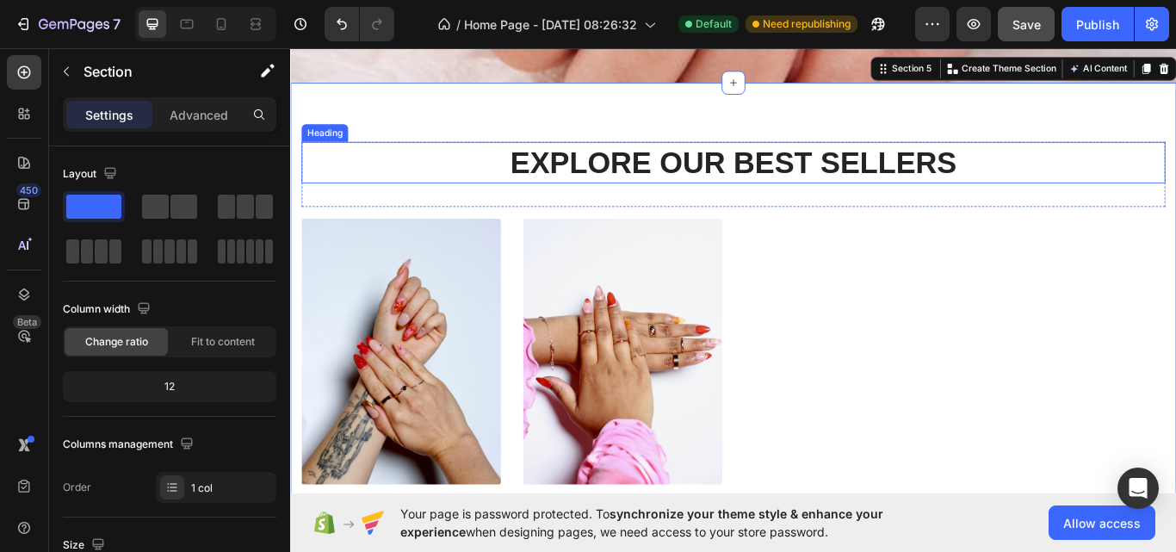
scroll to position [1758, 0]
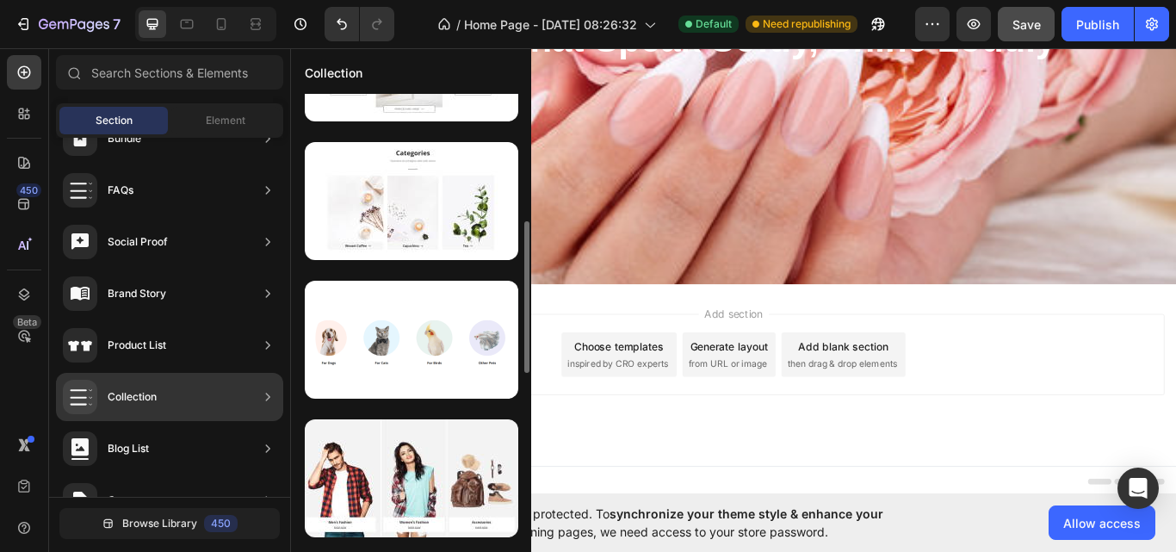
scroll to position [375, 0]
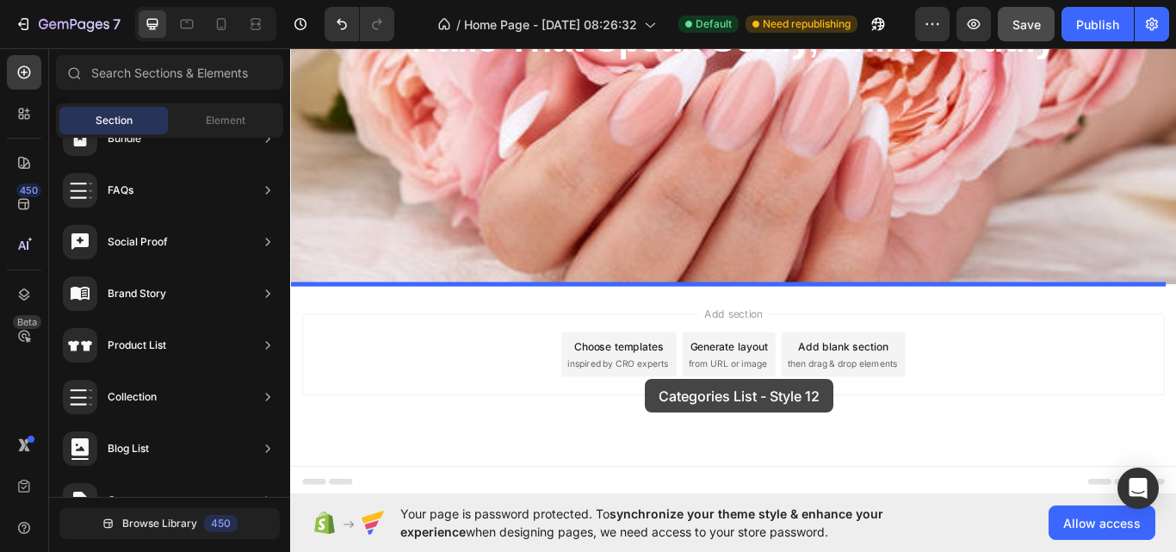
drag, startPoint x: 691, startPoint y: 407, endPoint x: 704, endPoint y: 435, distance: 30.4
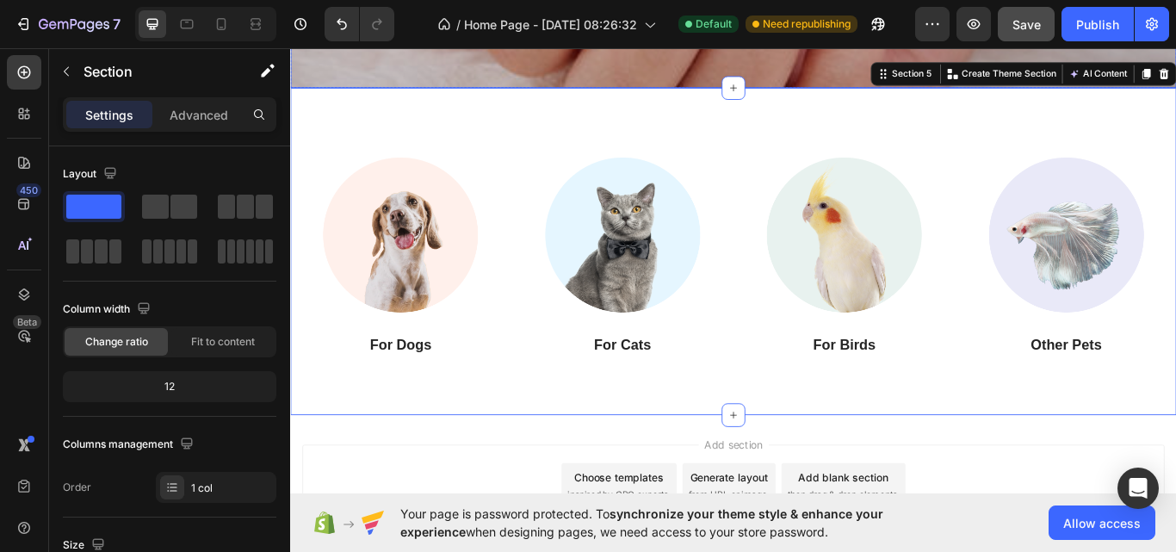
scroll to position [1840, 0]
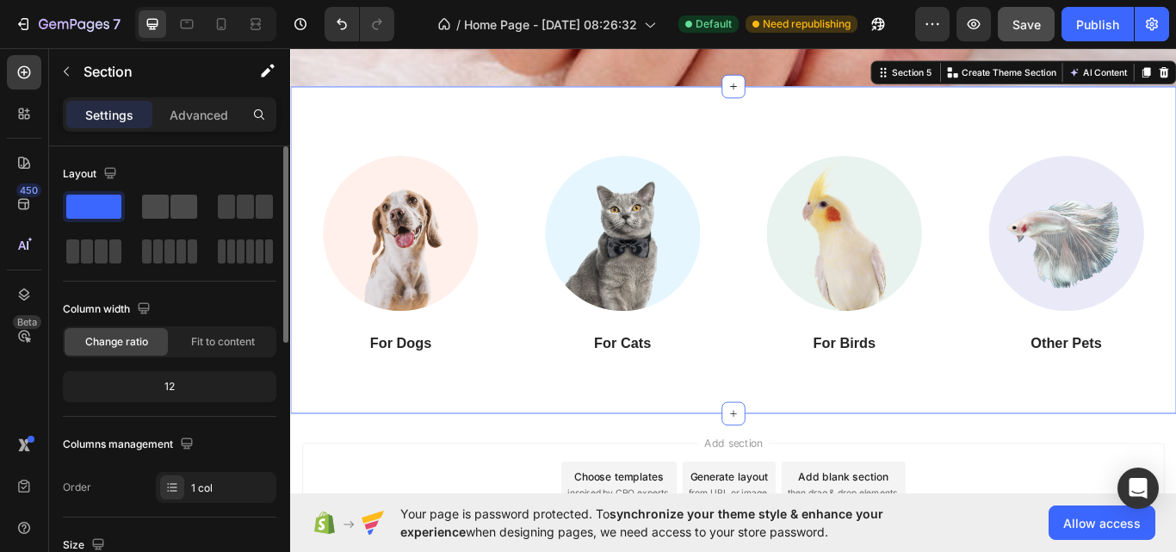
drag, startPoint x: 161, startPoint y: 211, endPoint x: 154, endPoint y: 203, distance: 10.4
click at [161, 210] on span at bounding box center [155, 206] width 27 height 24
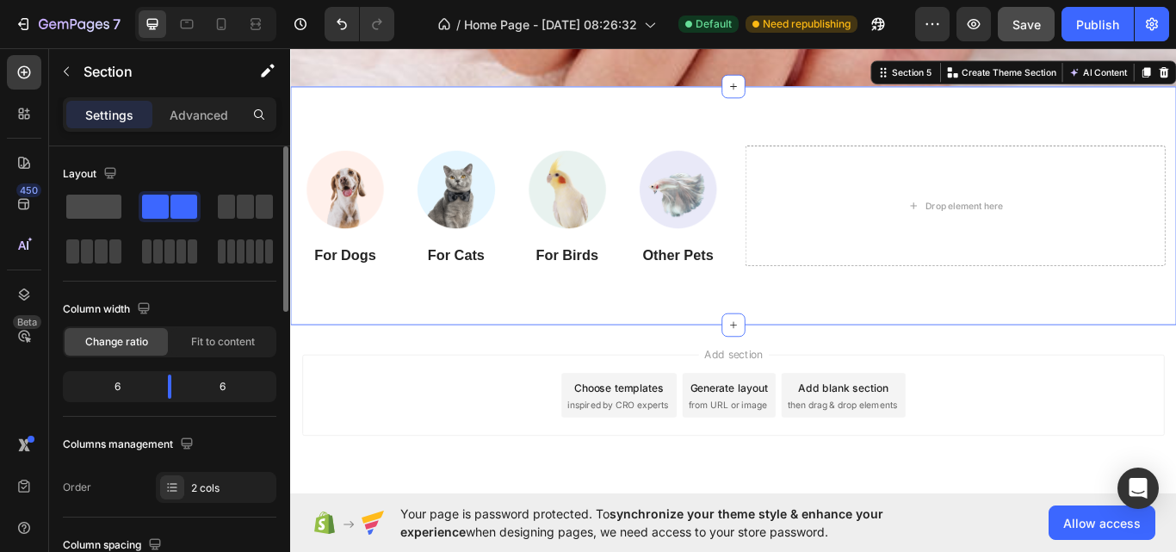
click at [103, 201] on span at bounding box center [93, 206] width 55 height 24
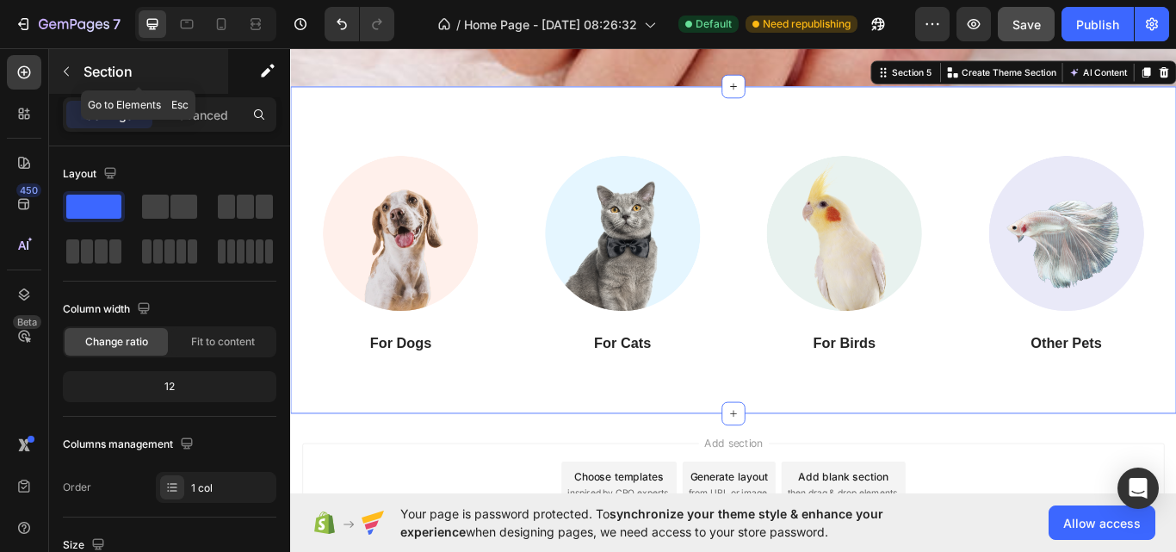
click at [64, 64] on button "button" at bounding box center [66, 72] width 28 height 28
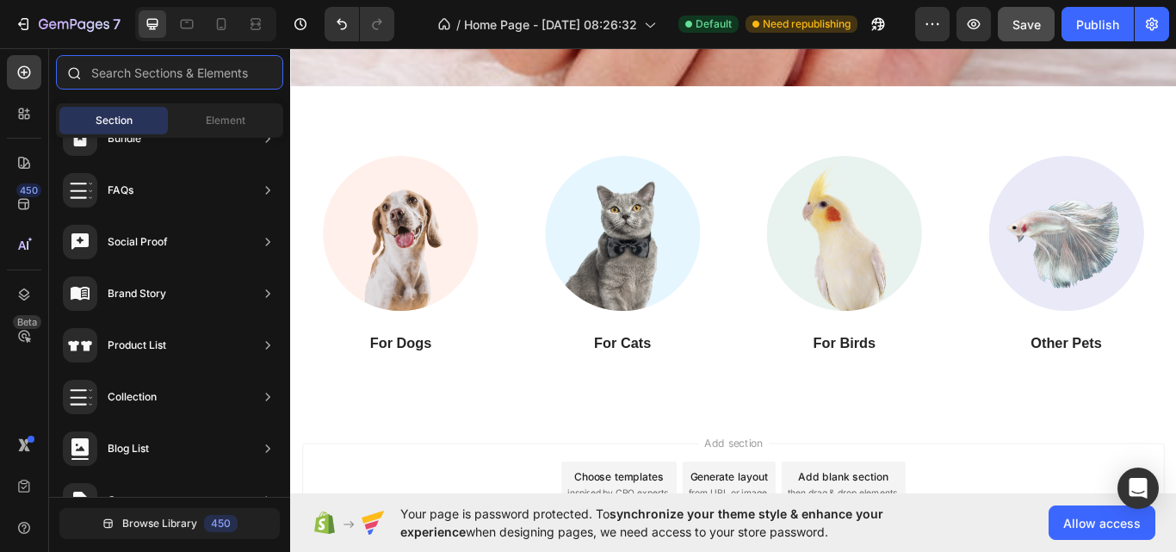
click at [140, 77] on input "text" at bounding box center [169, 72] width 227 height 34
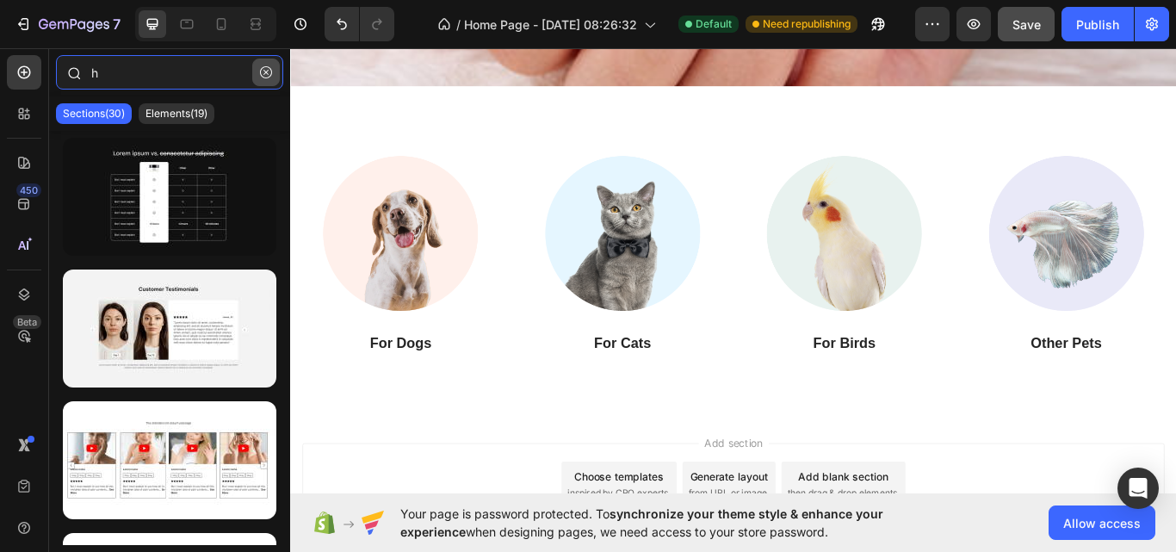
type input "h"
click at [268, 64] on button "button" at bounding box center [266, 73] width 28 height 28
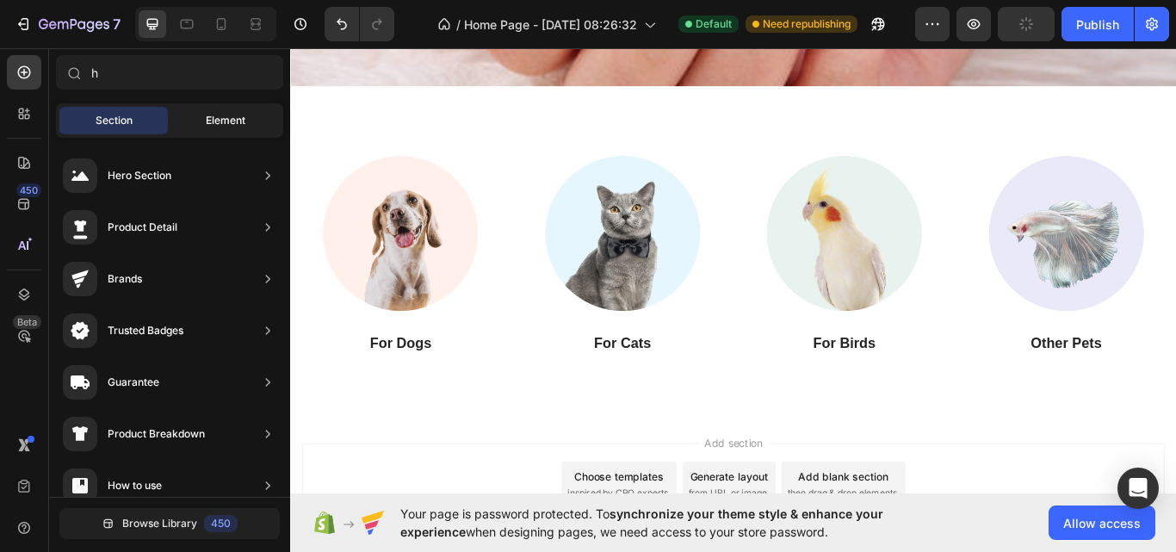
click at [206, 107] on div "Element" at bounding box center [225, 121] width 108 height 28
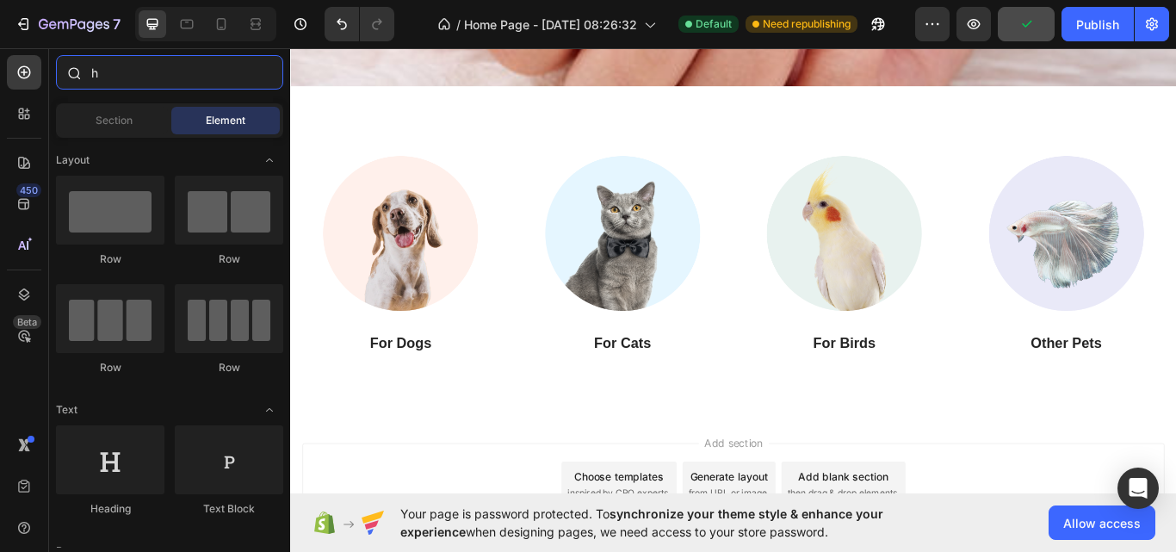
click at [182, 83] on input "h" at bounding box center [169, 72] width 227 height 34
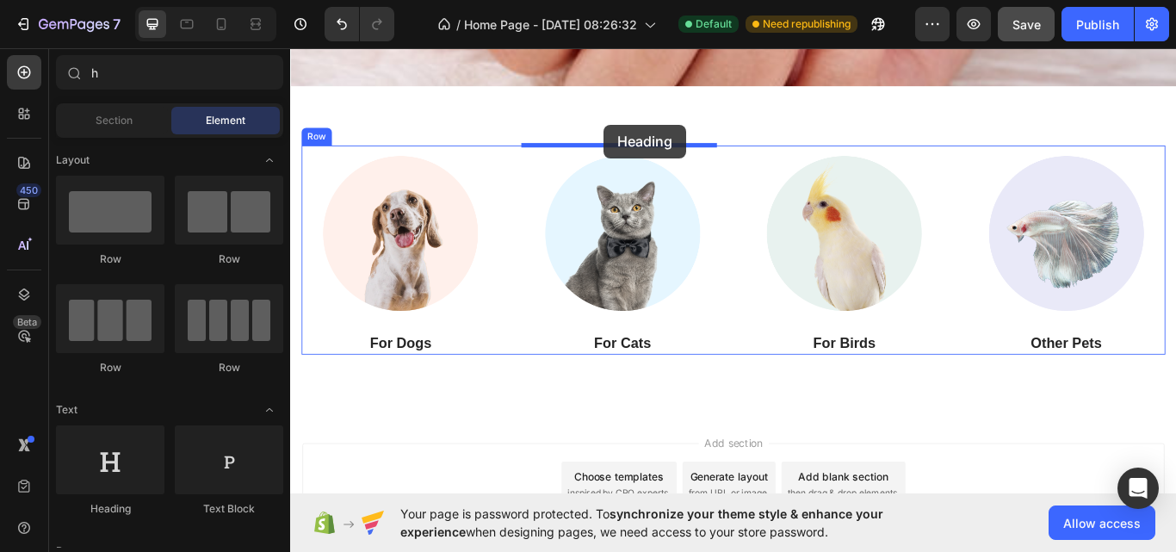
drag, startPoint x: 434, startPoint y: 287, endPoint x: 655, endPoint y: 138, distance: 267.1
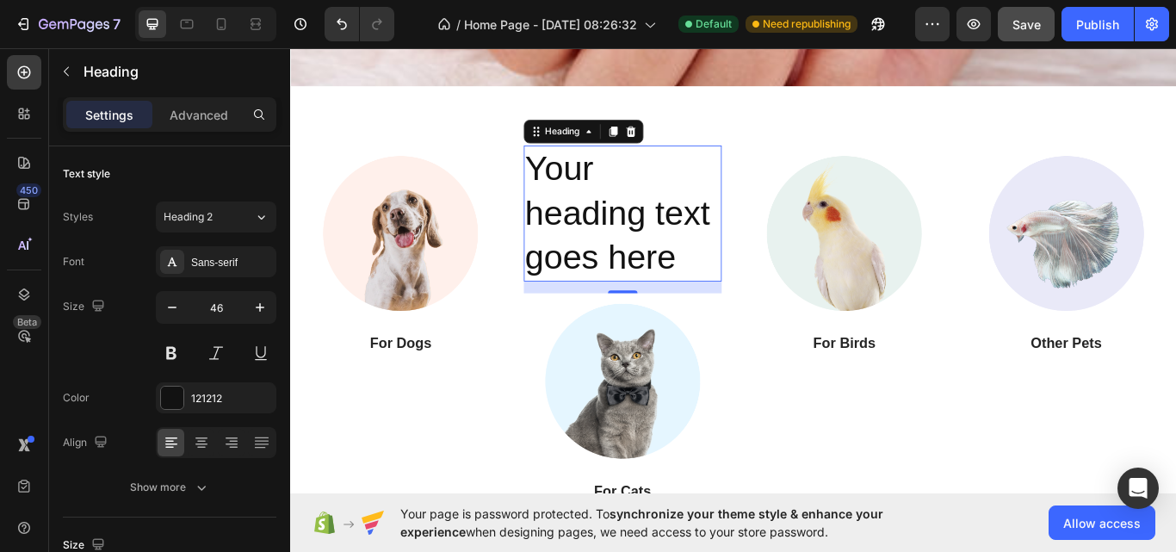
click at [676, 131] on div "Image For Dogs Heading Your heading text goes here Heading 16 Image For Cats He…" at bounding box center [806, 370] width 1033 height 552
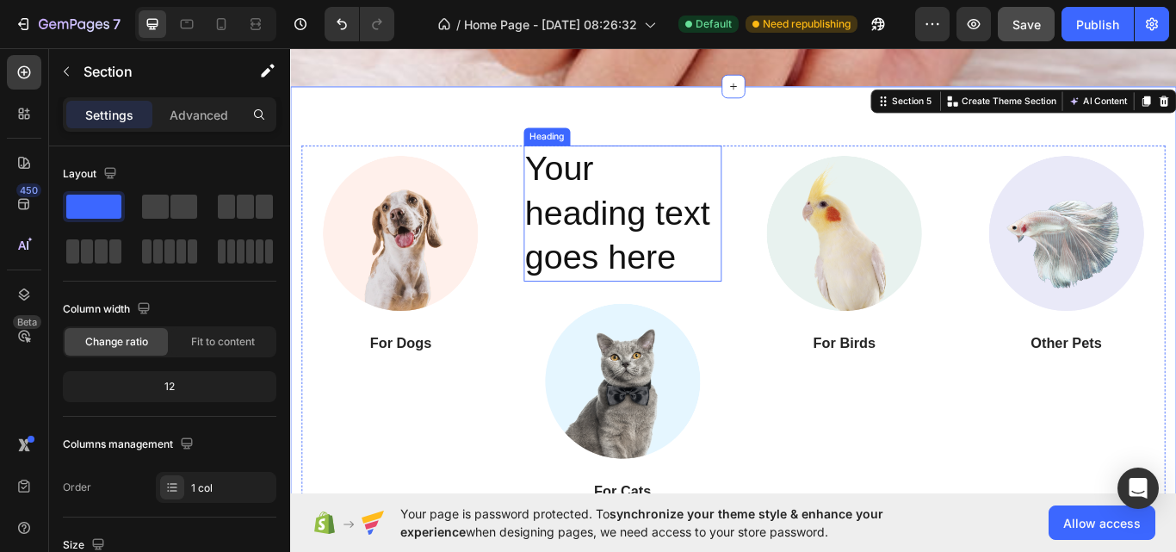
click at [682, 197] on h2 "Your heading text goes here" at bounding box center [677, 241] width 231 height 157
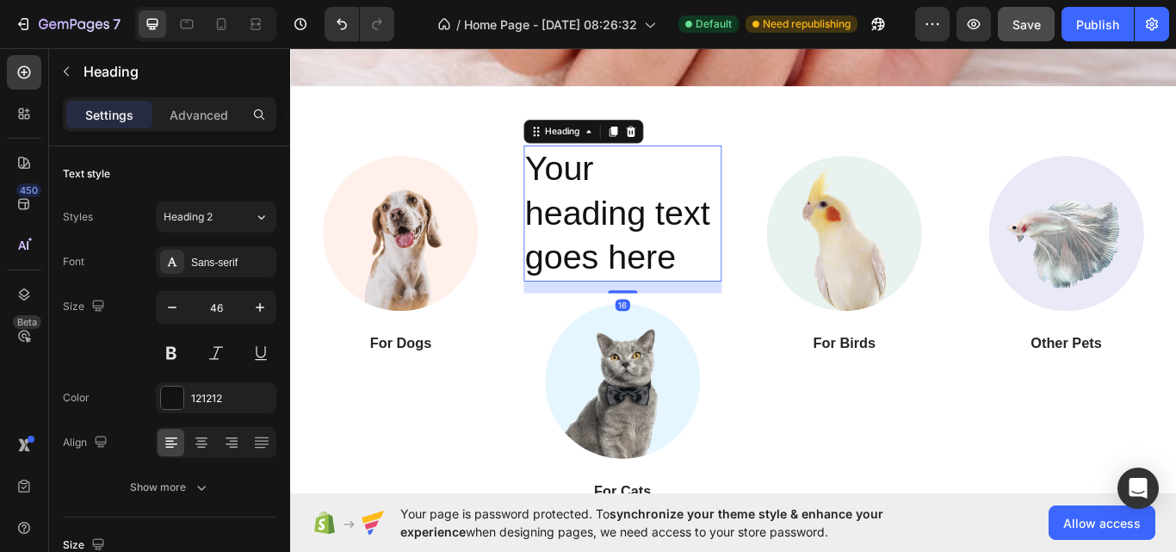
drag, startPoint x: 681, startPoint y: 145, endPoint x: 681, endPoint y: 156, distance: 11.2
click at [681, 151] on icon at bounding box center [686, 146] width 11 height 12
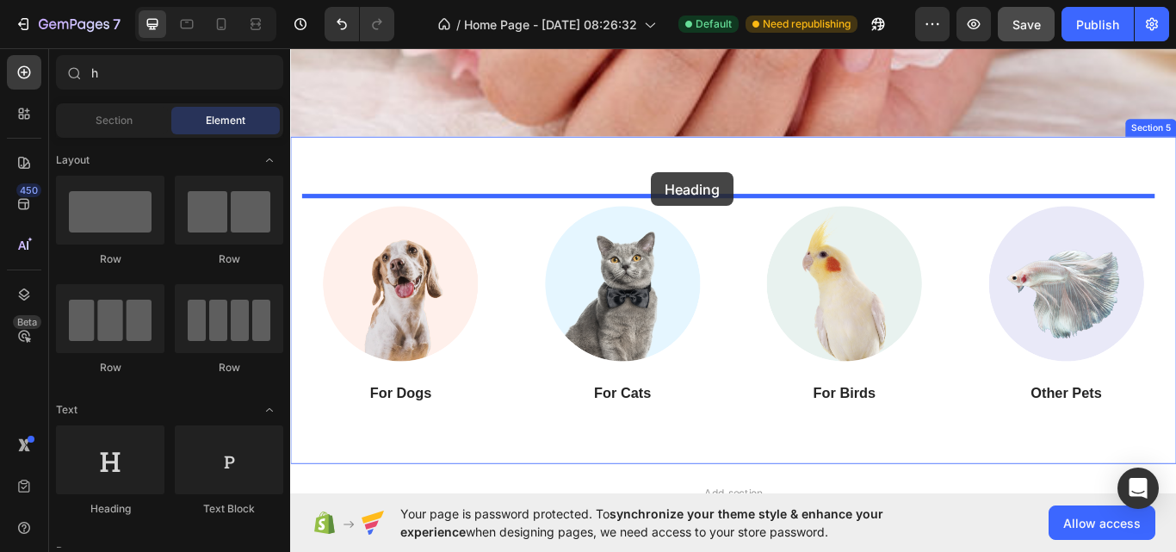
scroll to position [1764, 0]
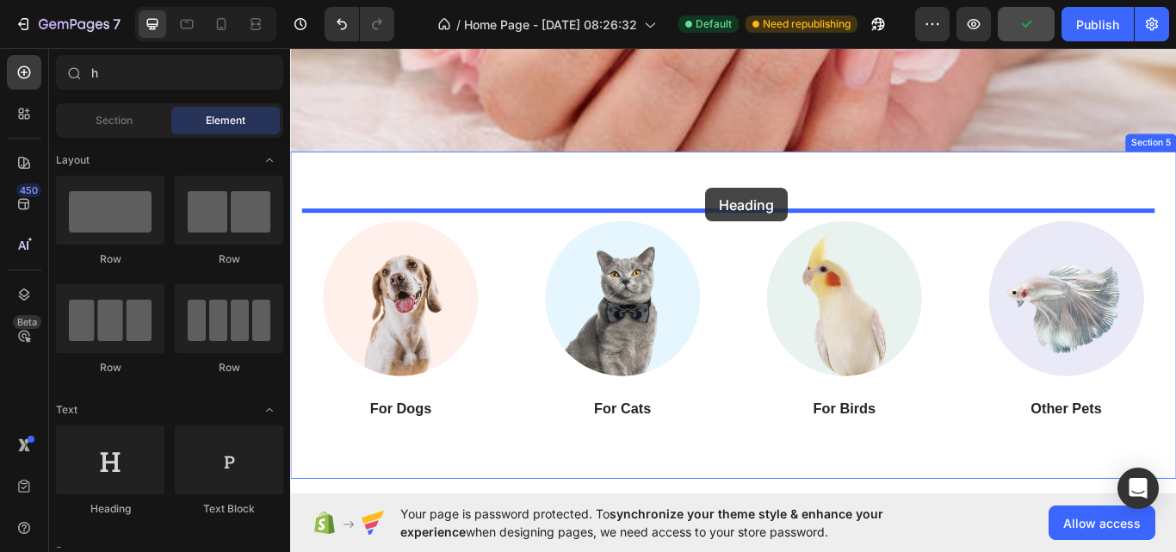
drag, startPoint x: 393, startPoint y: 527, endPoint x: 774, endPoint y: 212, distance: 493.8
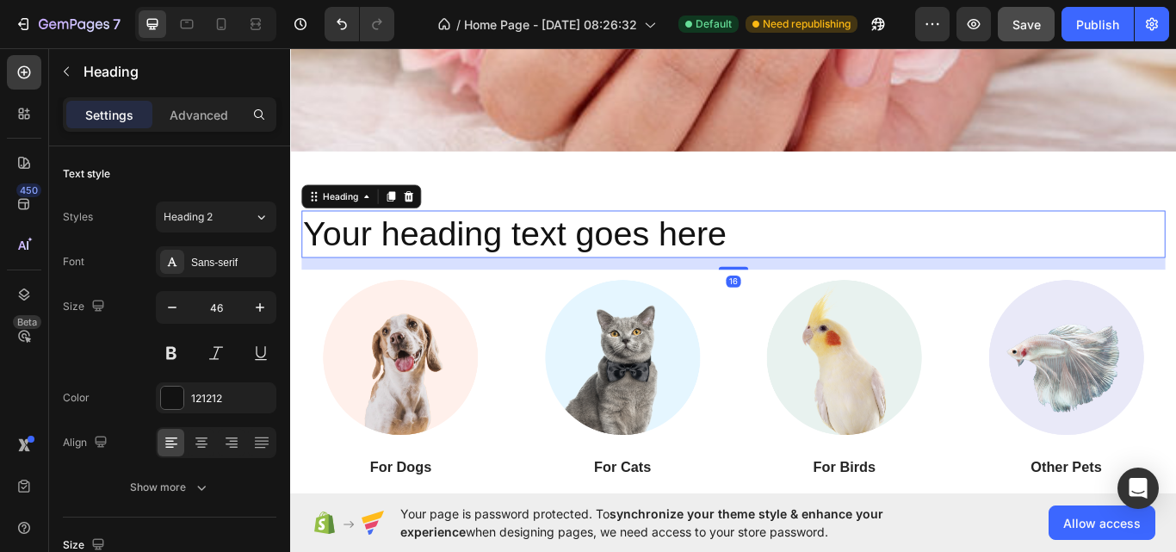
click at [830, 276] on h2 "Your heading text goes here" at bounding box center [806, 265] width 1007 height 55
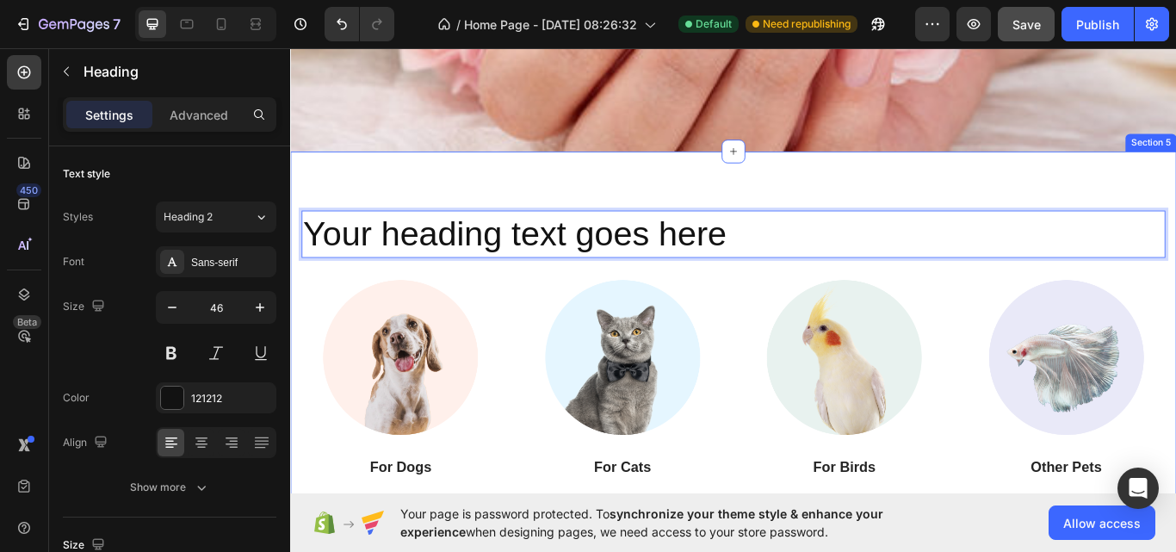
click at [816, 204] on div "Your heading text goes here Heading 16 Image For Dogs Heading Image For Cats He…" at bounding box center [806, 395] width 1033 height 450
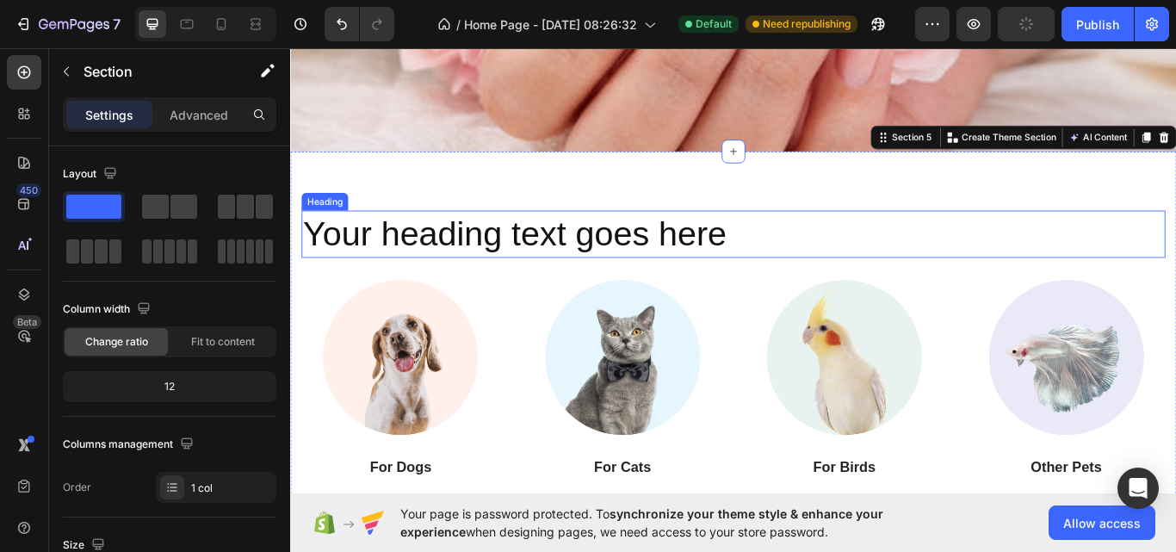
click at [684, 251] on p "Your heading text goes here" at bounding box center [806, 266] width 1003 height 52
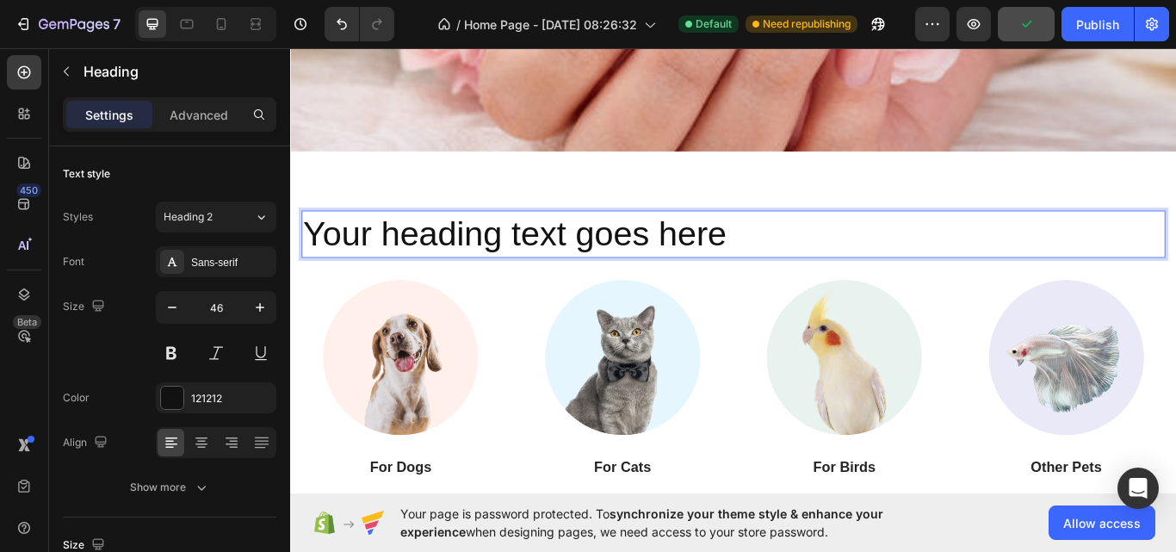
click at [684, 251] on p "Your heading text goes here" at bounding box center [806, 266] width 1003 height 52
click at [825, 259] on p "Your heading text goes here" at bounding box center [806, 266] width 1003 height 52
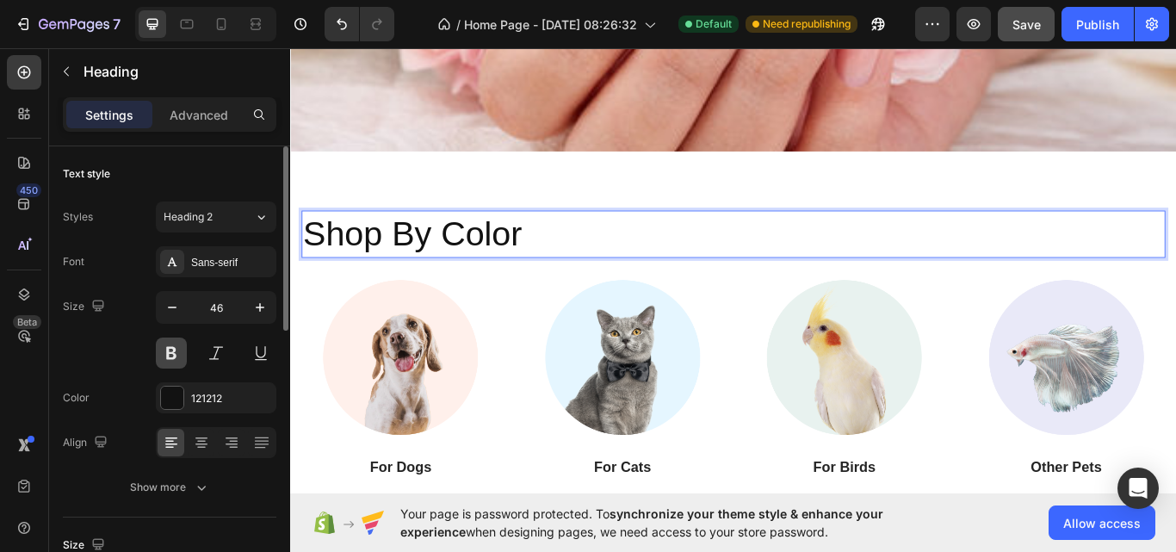
click at [182, 349] on button at bounding box center [171, 352] width 31 height 31
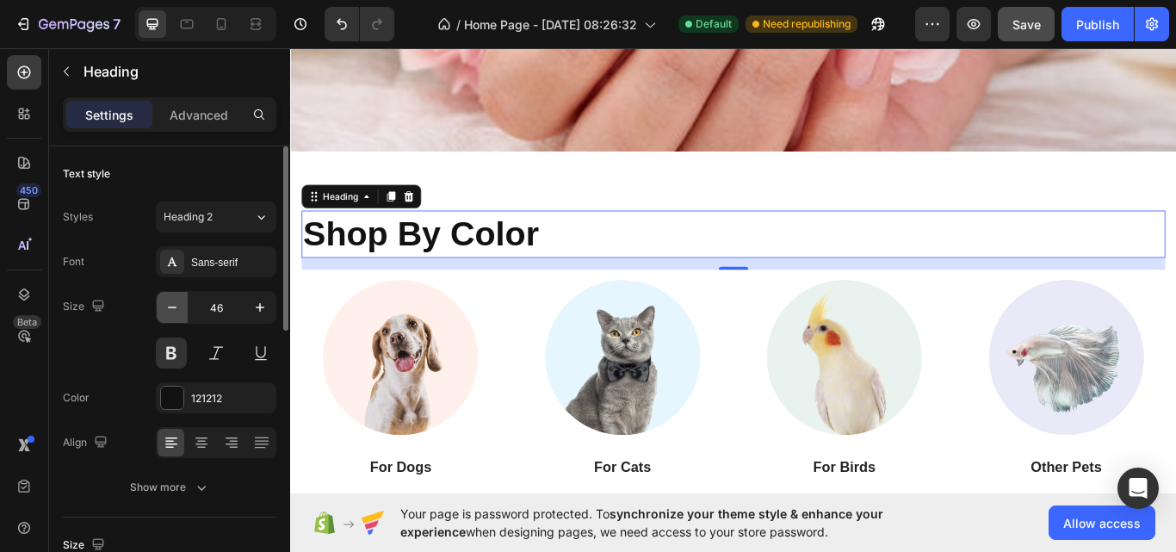
click at [180, 312] on icon "button" at bounding box center [172, 307] width 17 height 17
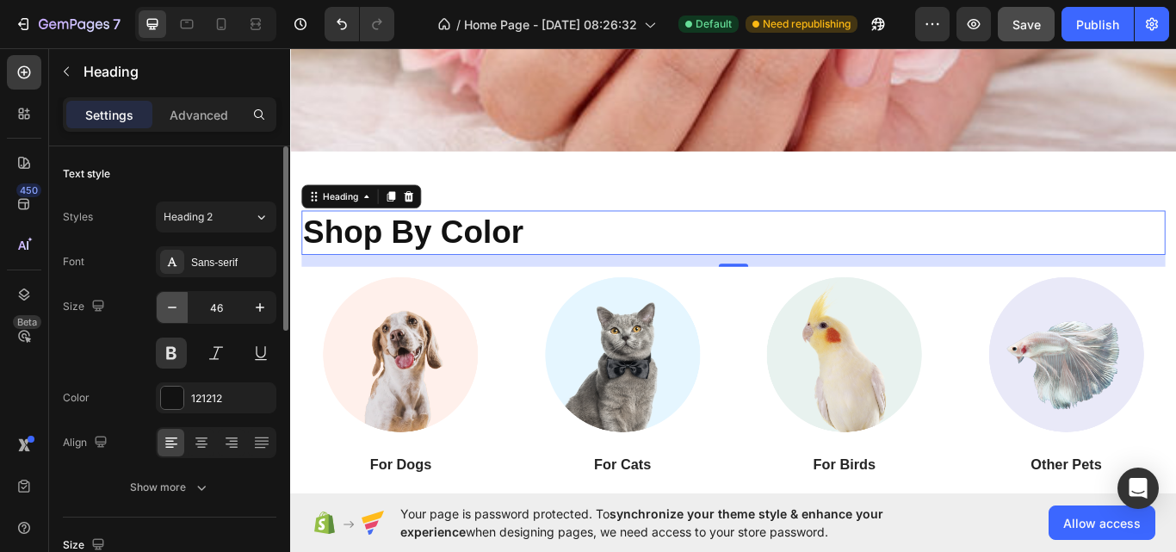
click at [180, 312] on icon "button" at bounding box center [172, 307] width 17 height 17
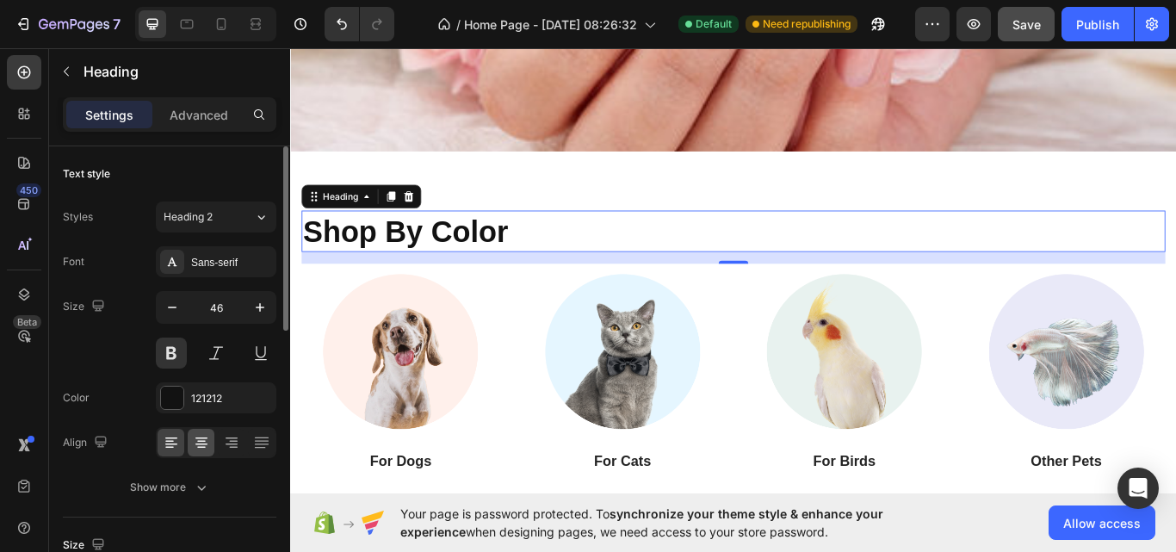
click at [201, 449] on icon at bounding box center [201, 442] width 17 height 17
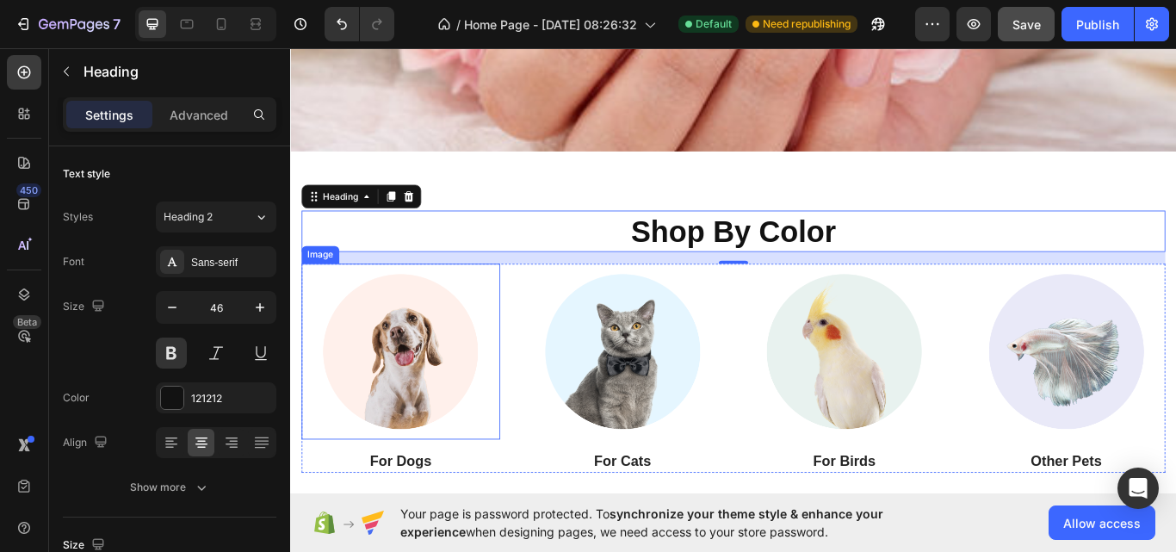
click at [460, 423] on img at bounding box center [418, 402] width 205 height 205
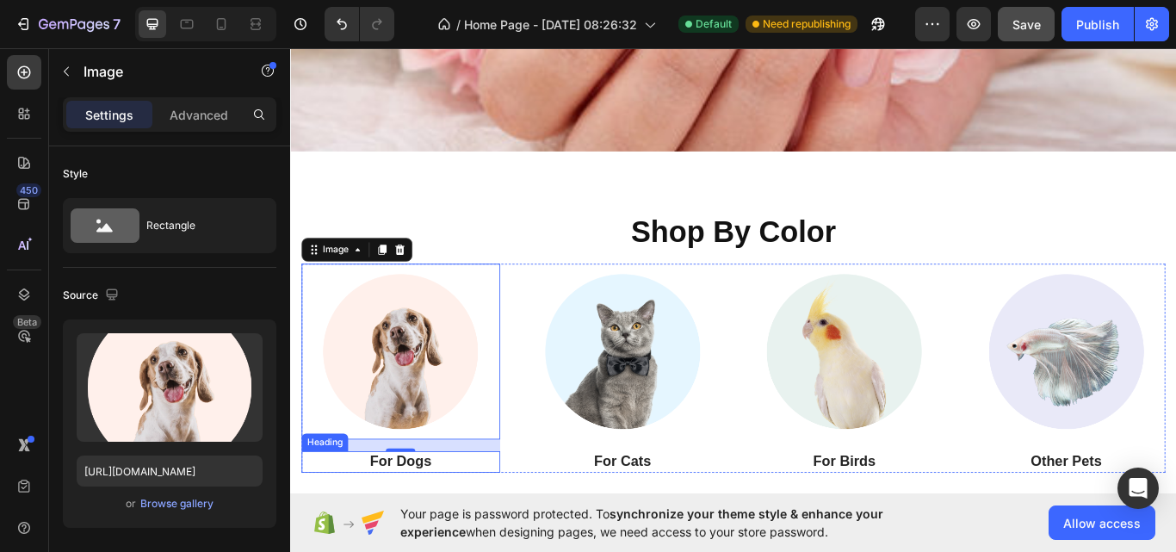
click at [406, 527] on p "For Dogs" at bounding box center [419, 532] width 228 height 22
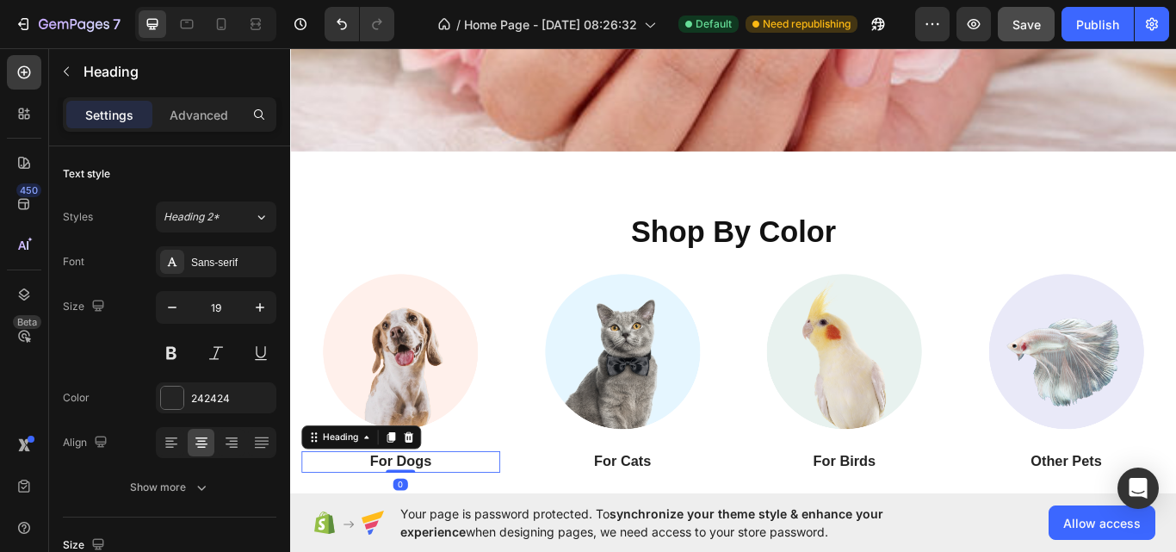
click at [424, 527] on p "For Dogs" at bounding box center [419, 532] width 228 height 22
click at [423, 527] on p "For Dogs" at bounding box center [419, 532] width 228 height 22
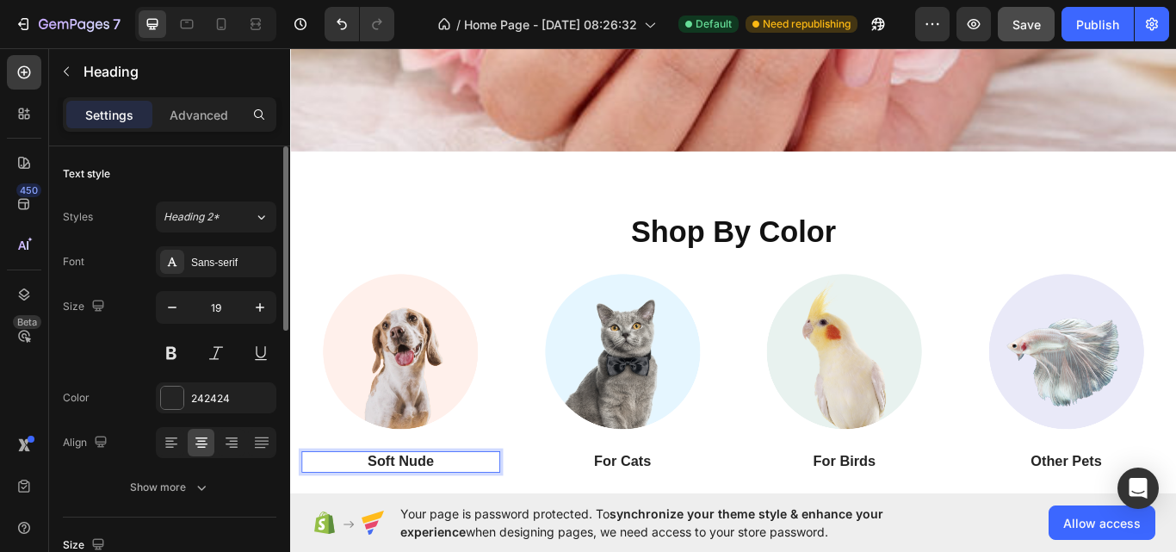
click at [111, 380] on div "Font Sans-serif Size 19 Color 242424 Align Show more" at bounding box center [169, 374] width 213 height 256
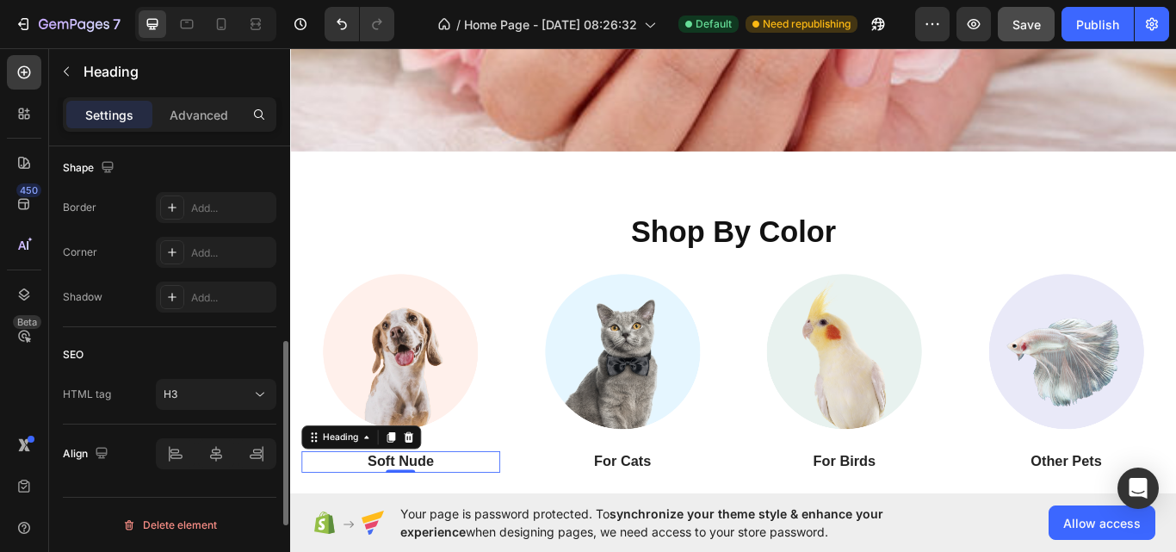
scroll to position [607, 0]
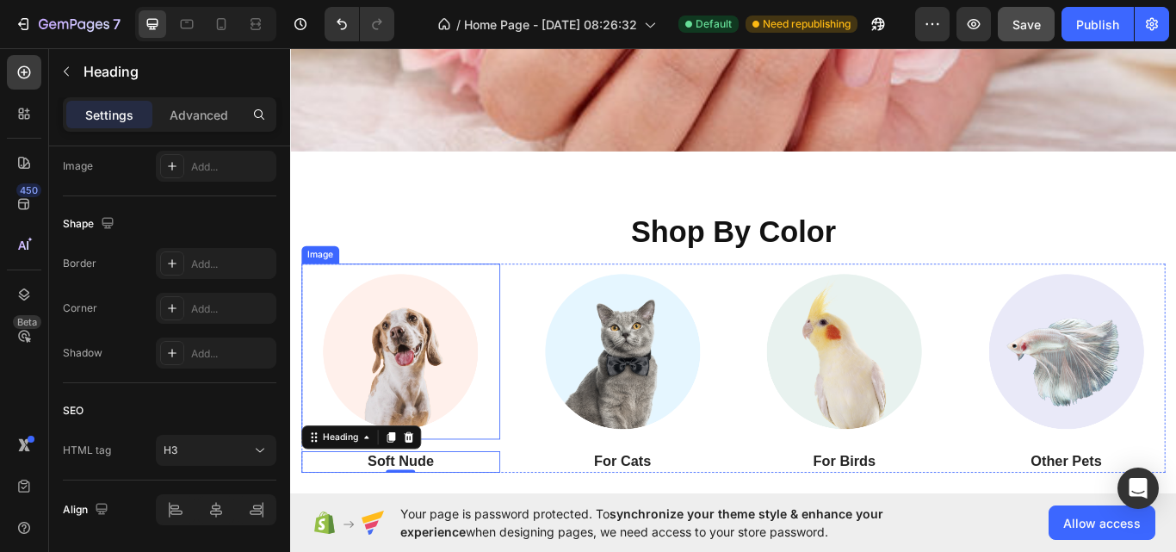
click at [418, 432] on img at bounding box center [418, 402] width 205 height 205
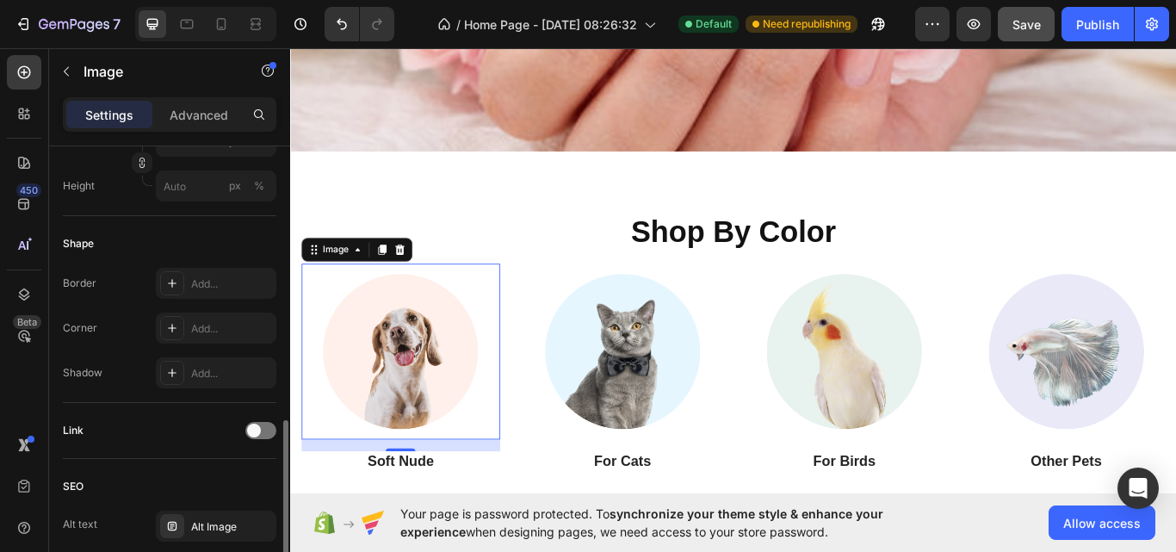
scroll to position [602, 0]
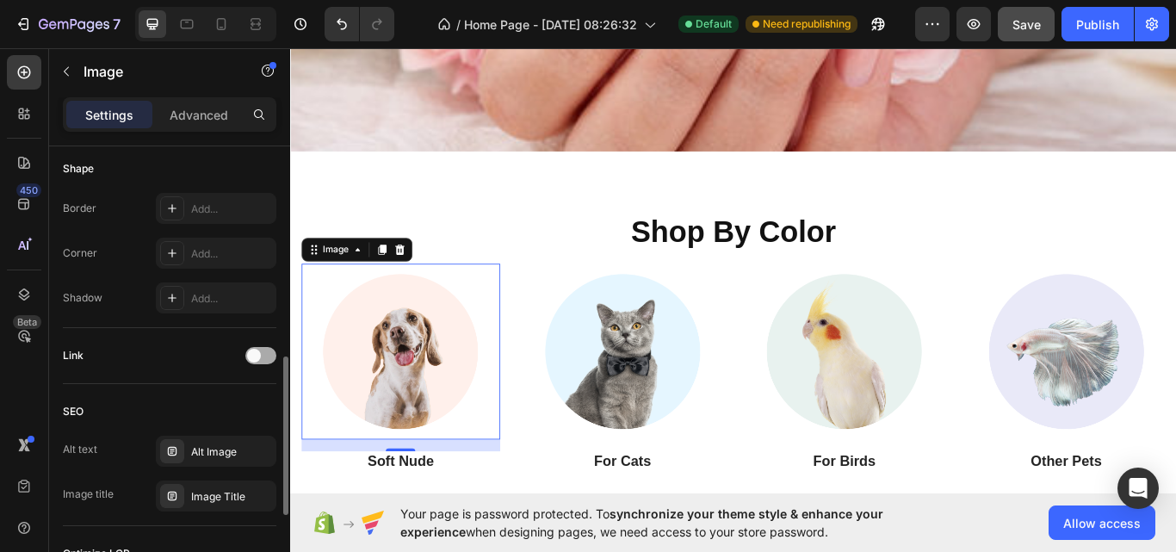
click at [262, 353] on div at bounding box center [260, 355] width 31 height 17
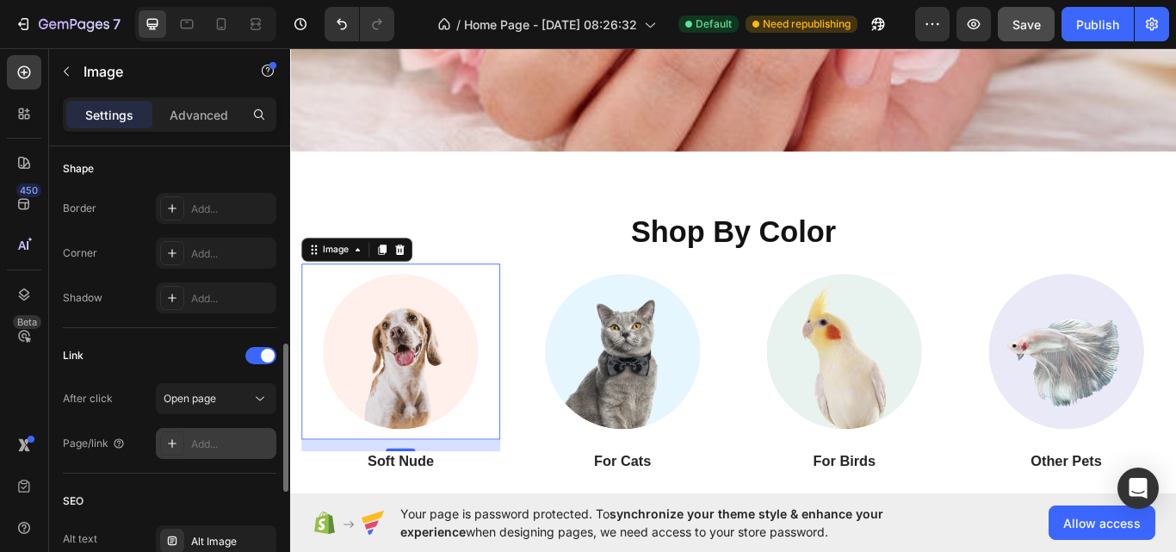
click at [201, 443] on div "Add..." at bounding box center [231, 443] width 81 height 15
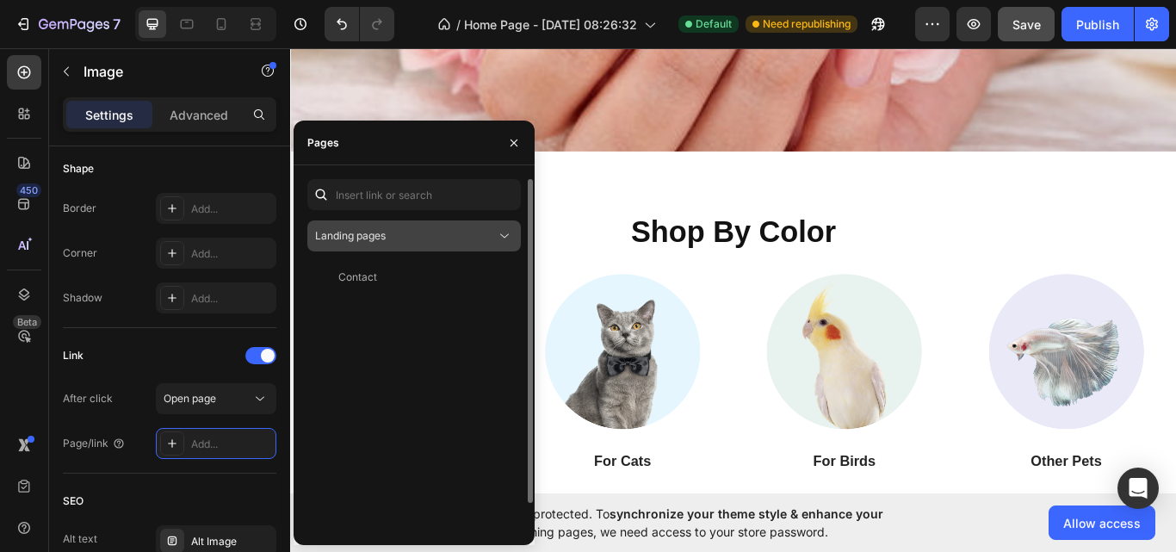
click at [499, 238] on icon at bounding box center [504, 235] width 17 height 17
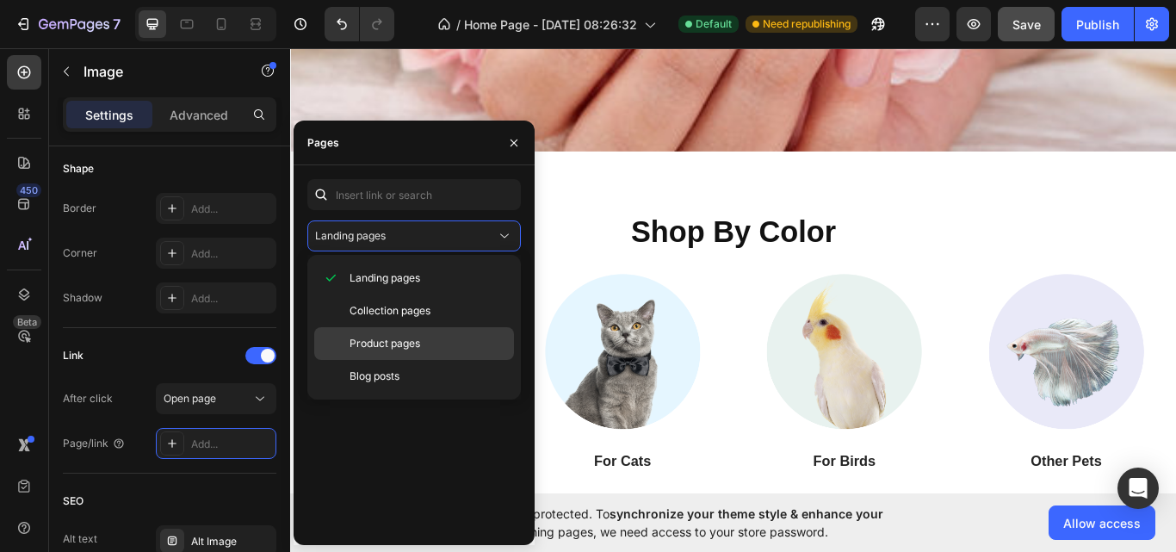
click at [428, 339] on p "Product pages" at bounding box center [427, 343] width 157 height 15
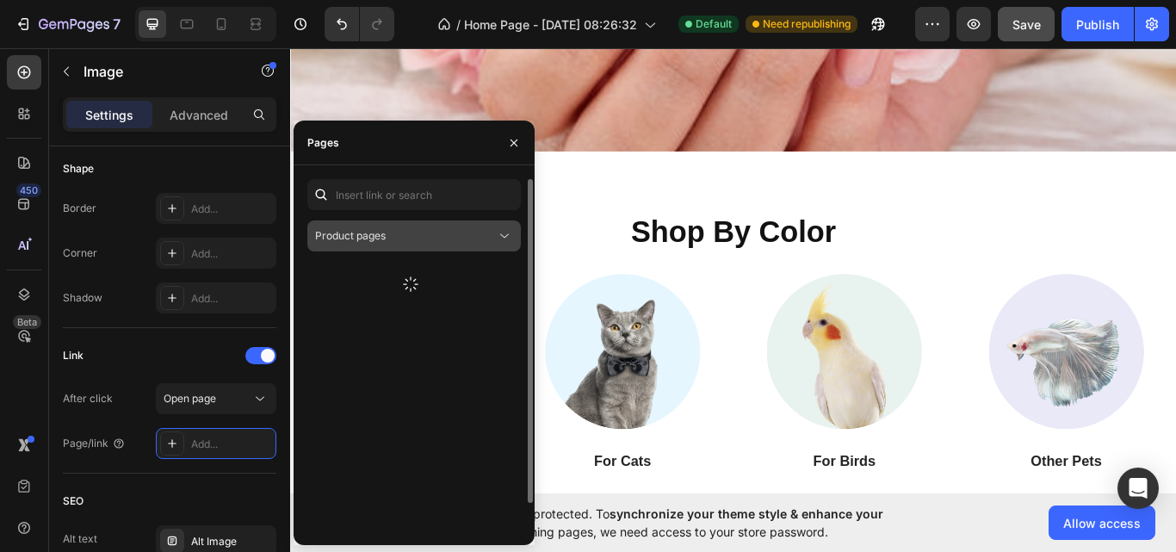
click at [500, 232] on icon at bounding box center [504, 235] width 17 height 17
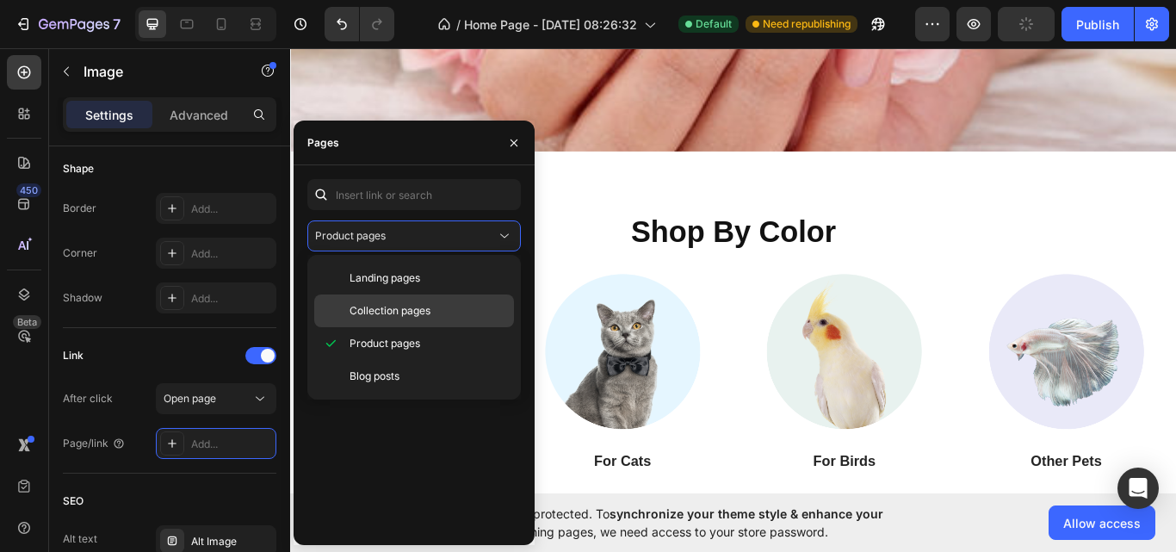
click at [420, 309] on span "Collection pages" at bounding box center [389, 310] width 81 height 15
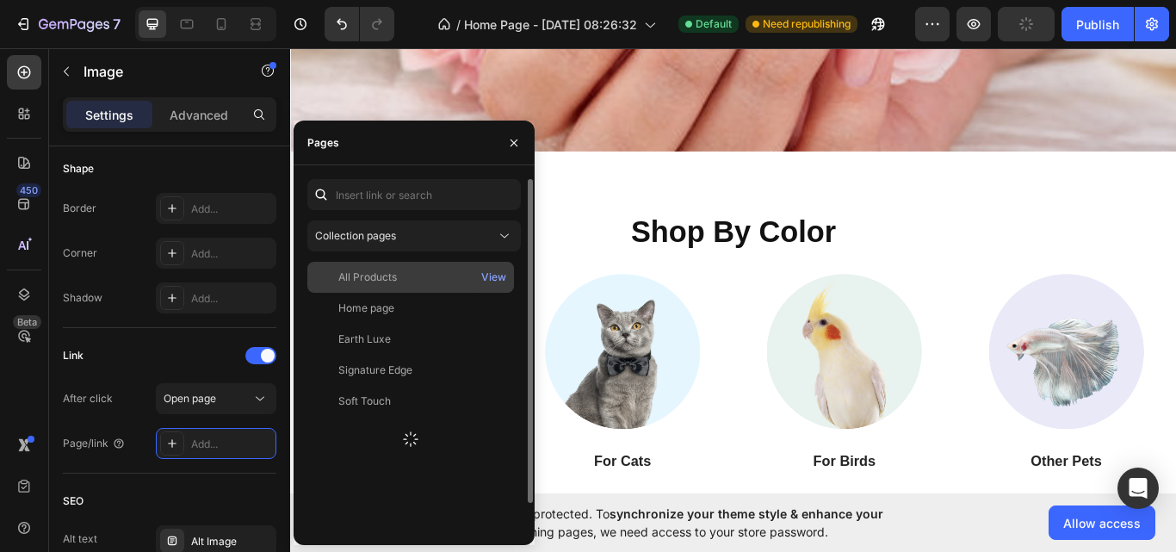
click at [434, 272] on div "All Products" at bounding box center [410, 276] width 193 height 15
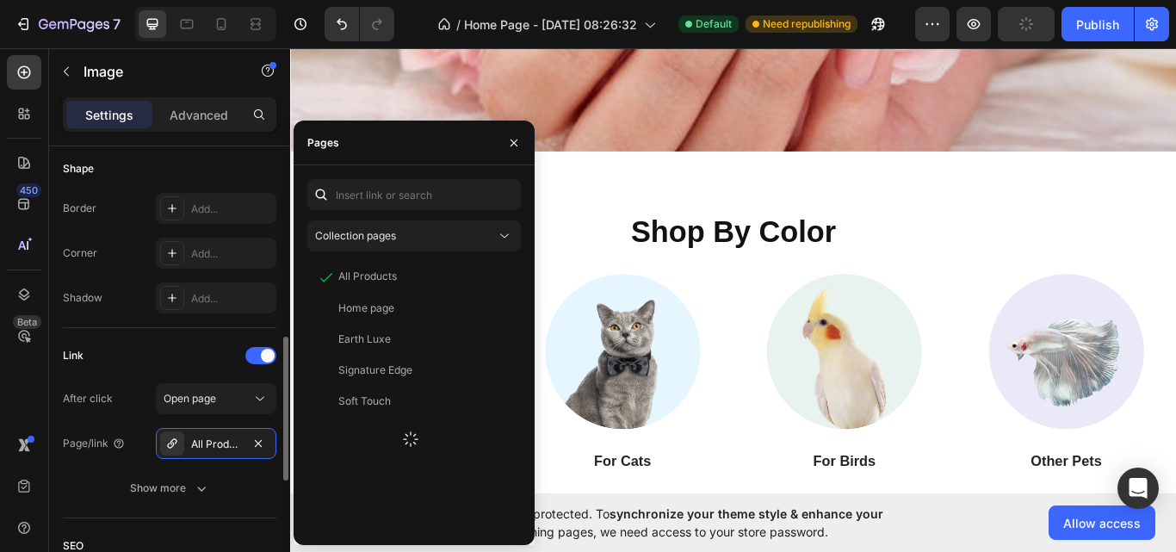
click at [170, 349] on div "Link" at bounding box center [169, 356] width 213 height 28
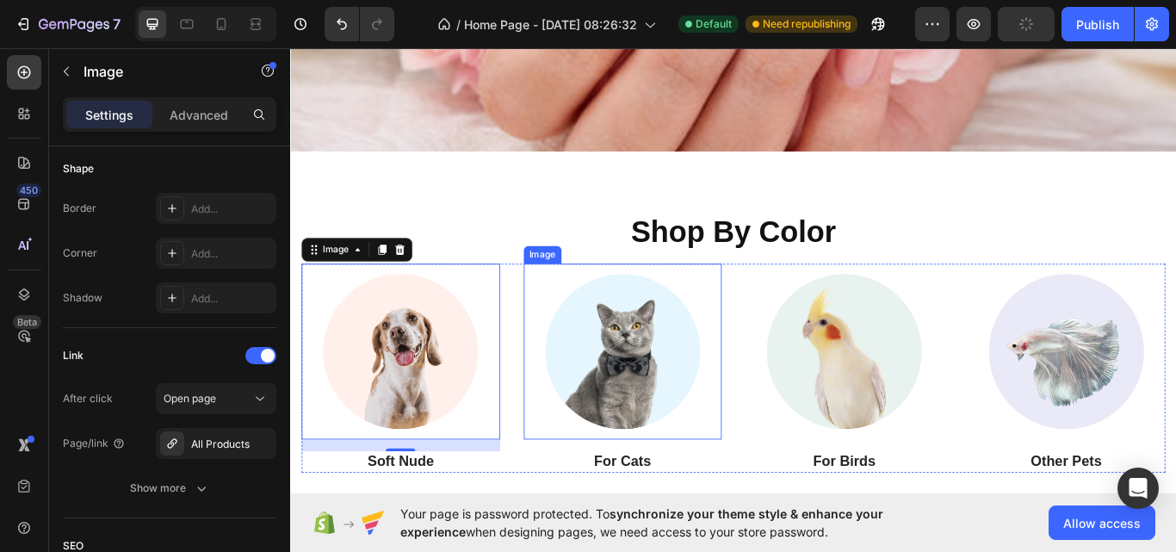
click at [687, 421] on img at bounding box center [677, 402] width 205 height 205
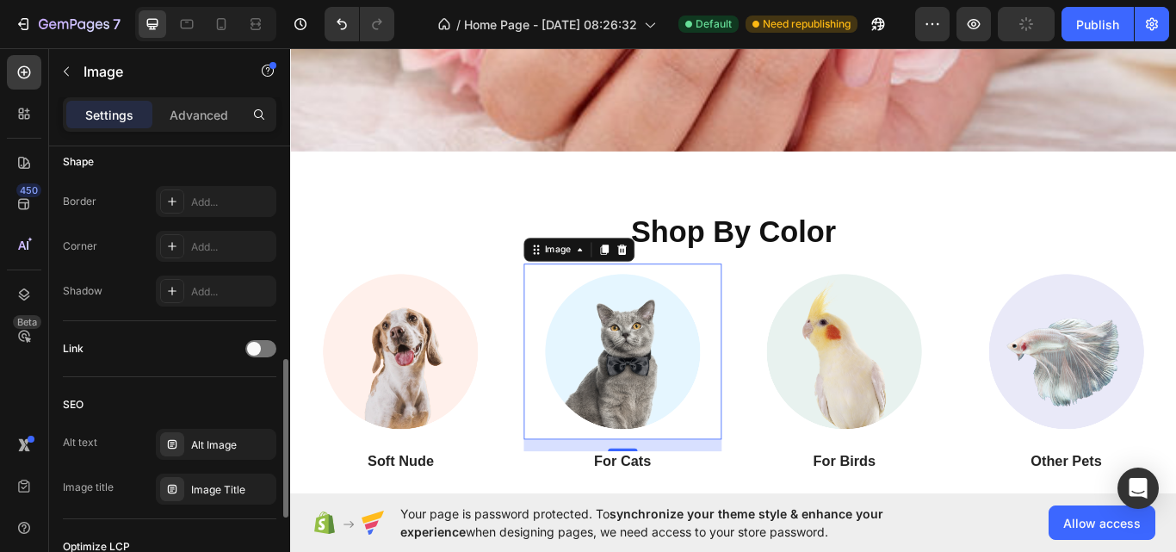
scroll to position [598, 0]
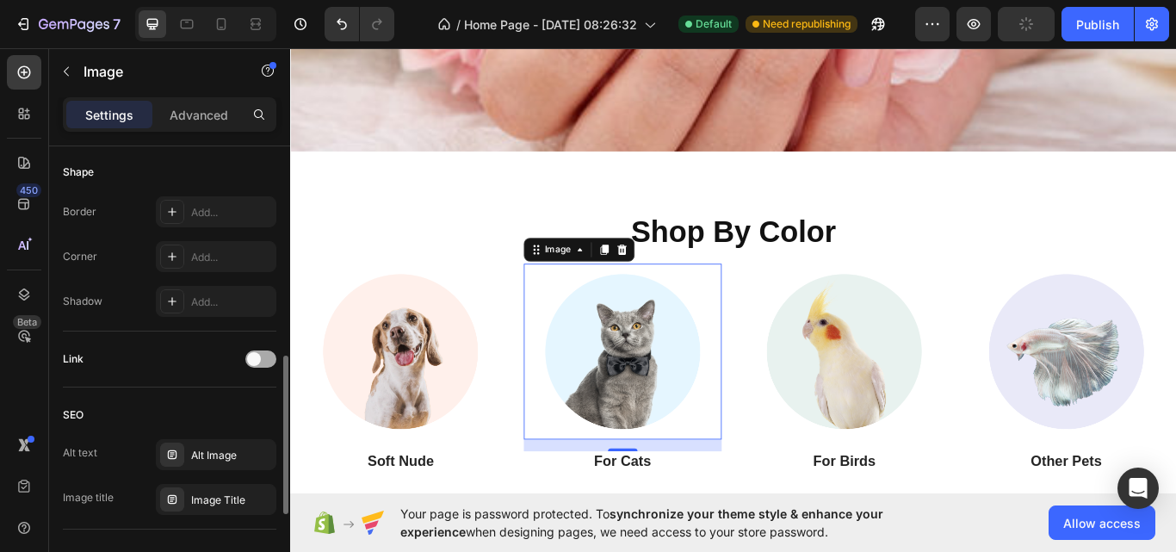
click at [268, 360] on div at bounding box center [260, 358] width 31 height 17
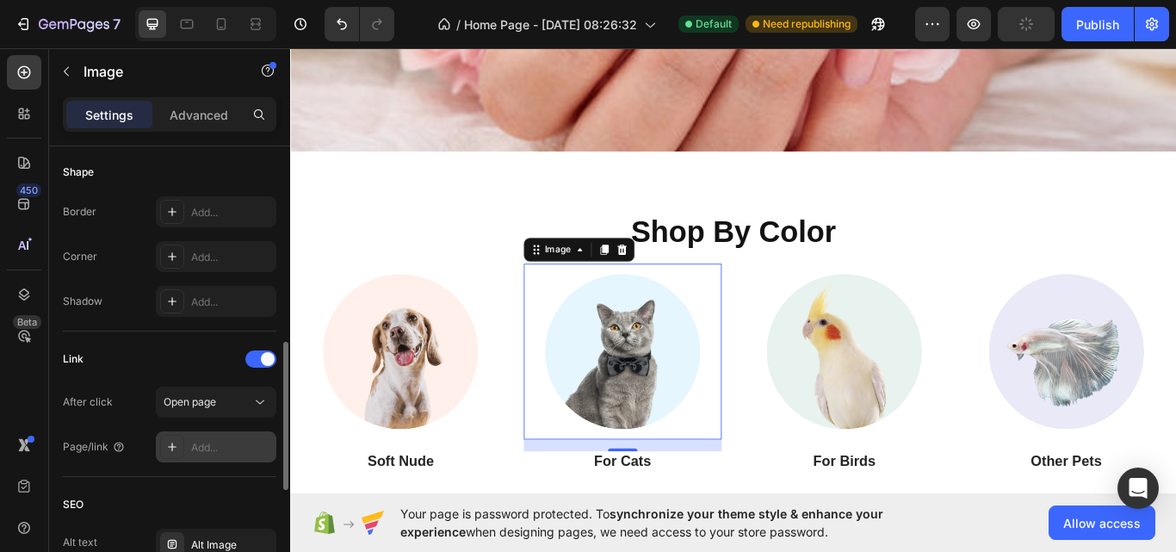
click at [215, 440] on div "Add..." at bounding box center [231, 447] width 81 height 15
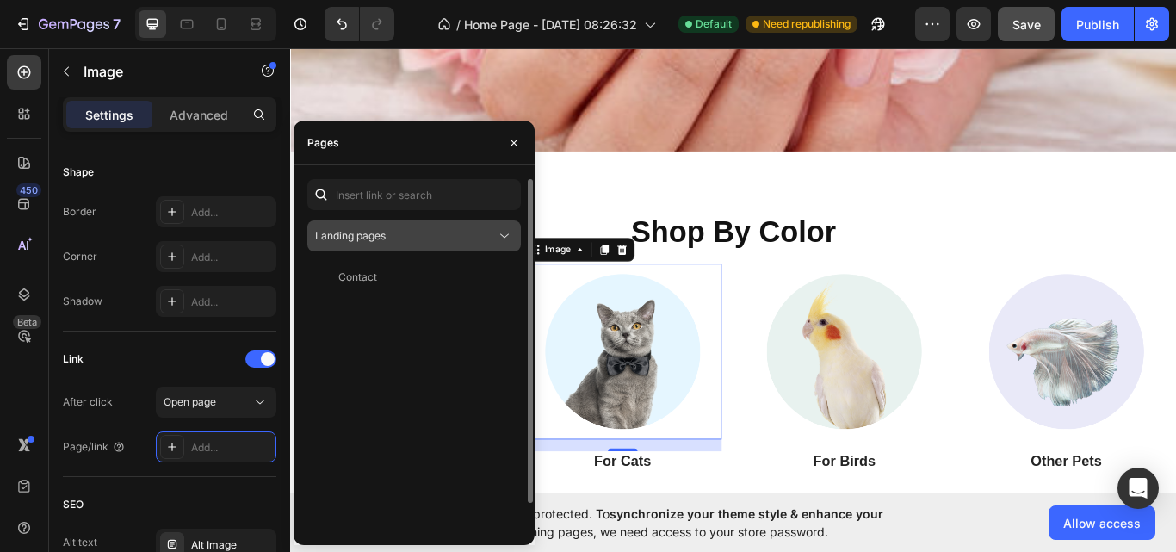
click at [491, 226] on button "Landing pages" at bounding box center [413, 235] width 213 height 31
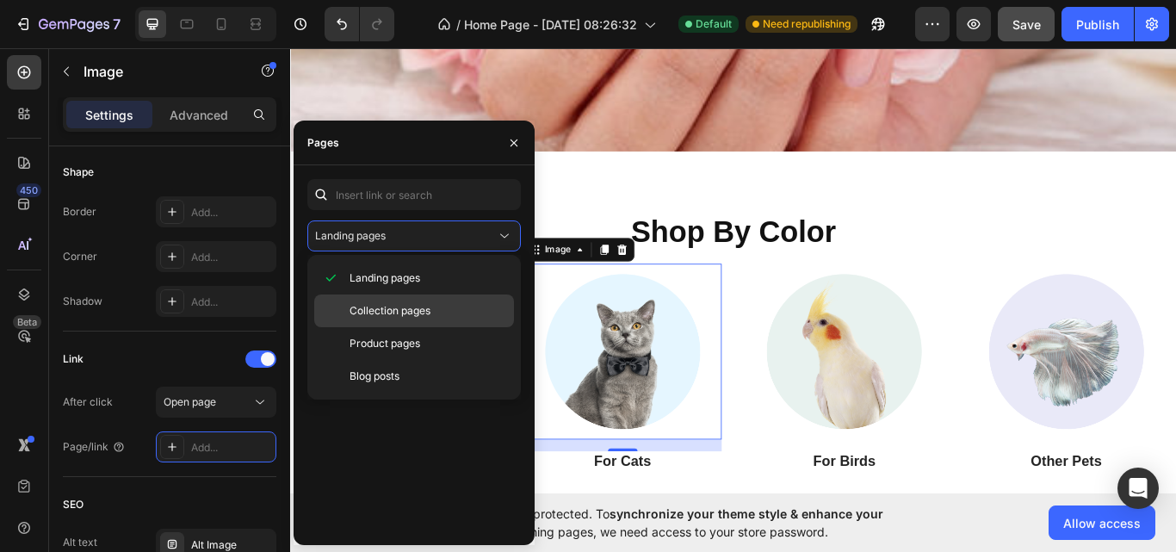
click at [418, 315] on span "Collection pages" at bounding box center [389, 310] width 81 height 15
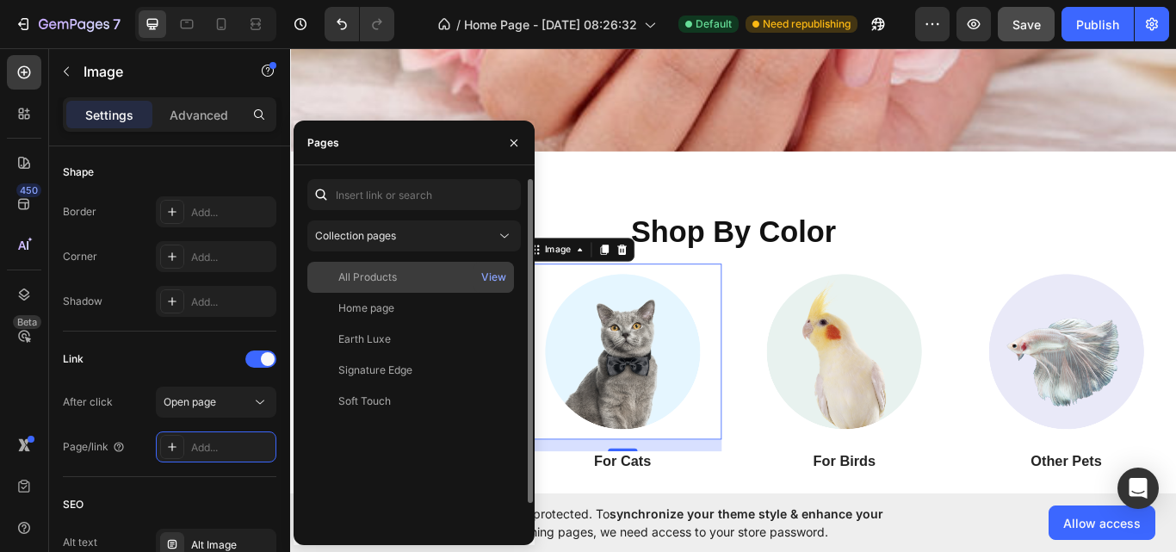
click at [429, 275] on div "All Products" at bounding box center [410, 276] width 193 height 15
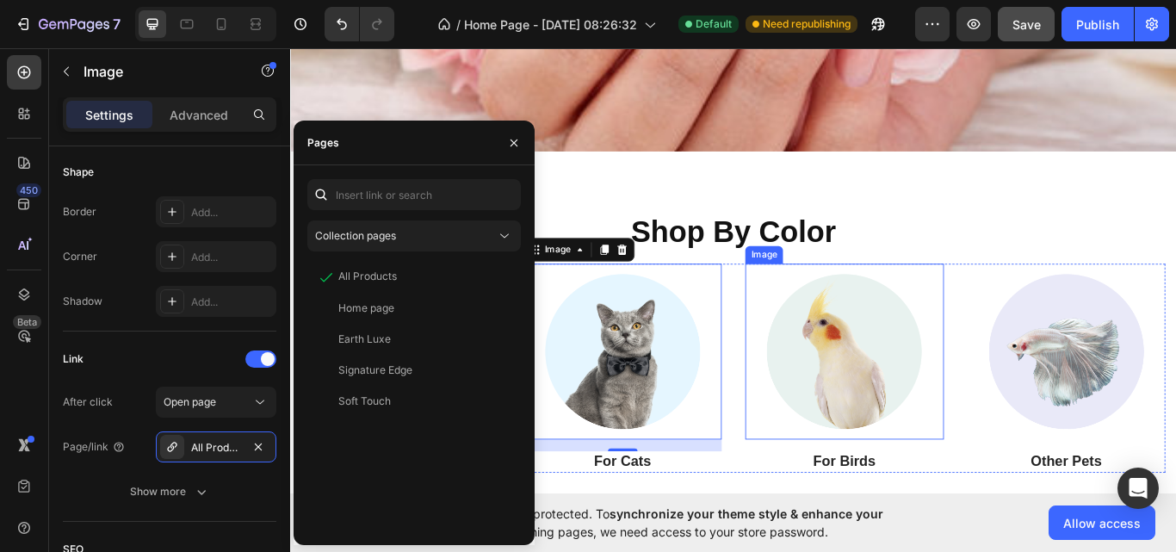
click at [932, 372] on img at bounding box center [935, 402] width 205 height 205
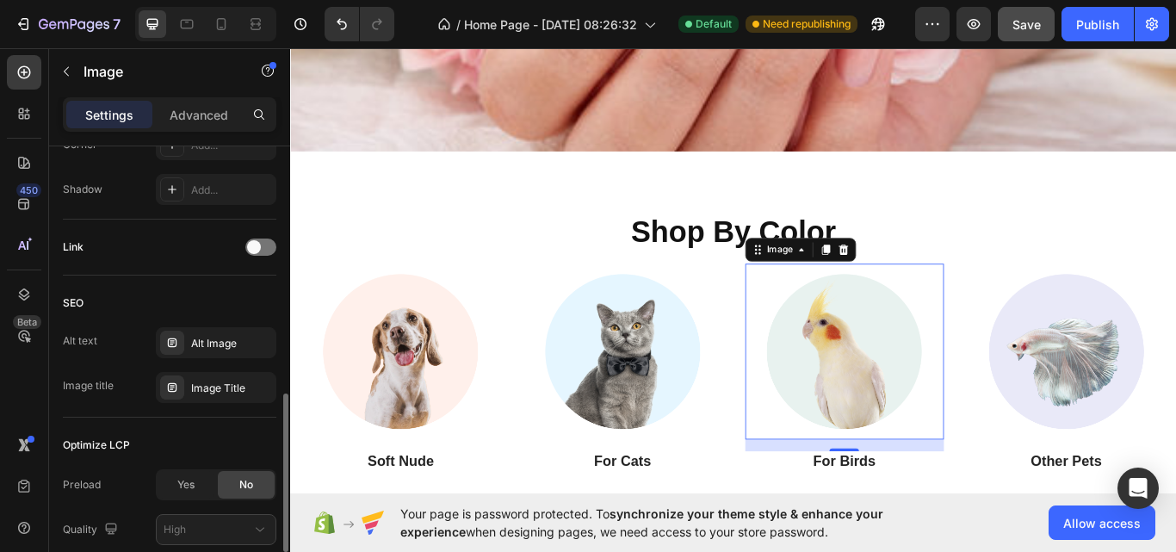
scroll to position [709, 0]
click at [256, 251] on span at bounding box center [254, 248] width 14 height 14
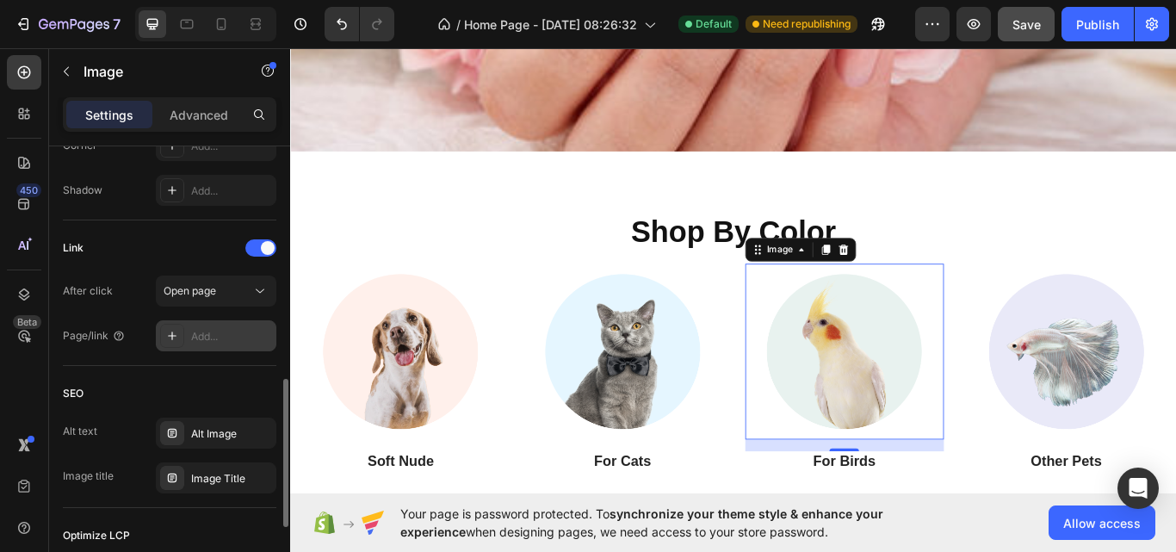
click at [202, 336] on div "Add..." at bounding box center [231, 336] width 81 height 15
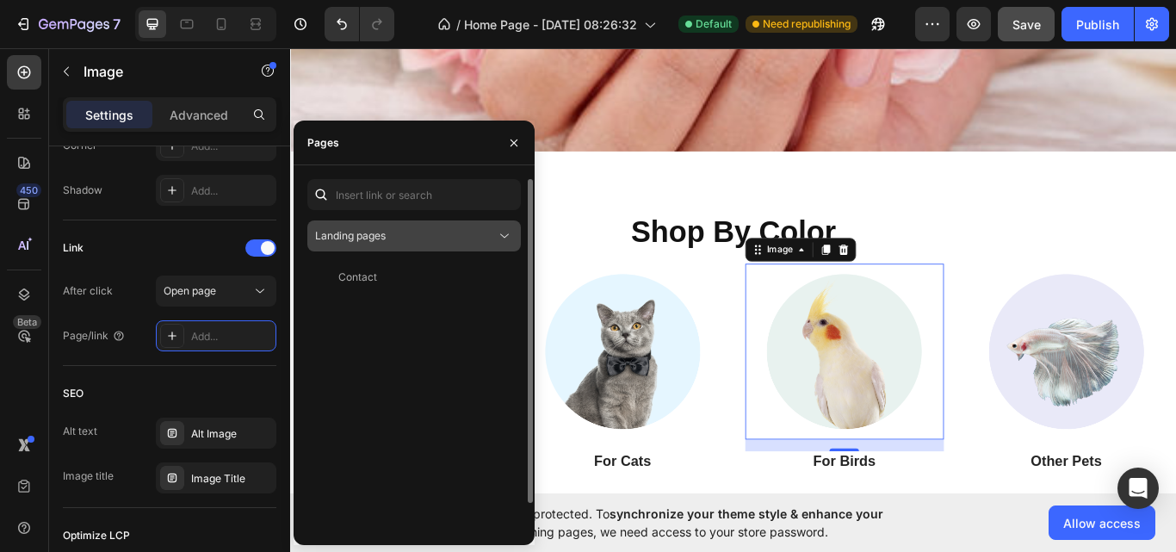
click at [435, 224] on button "Landing pages" at bounding box center [413, 235] width 213 height 31
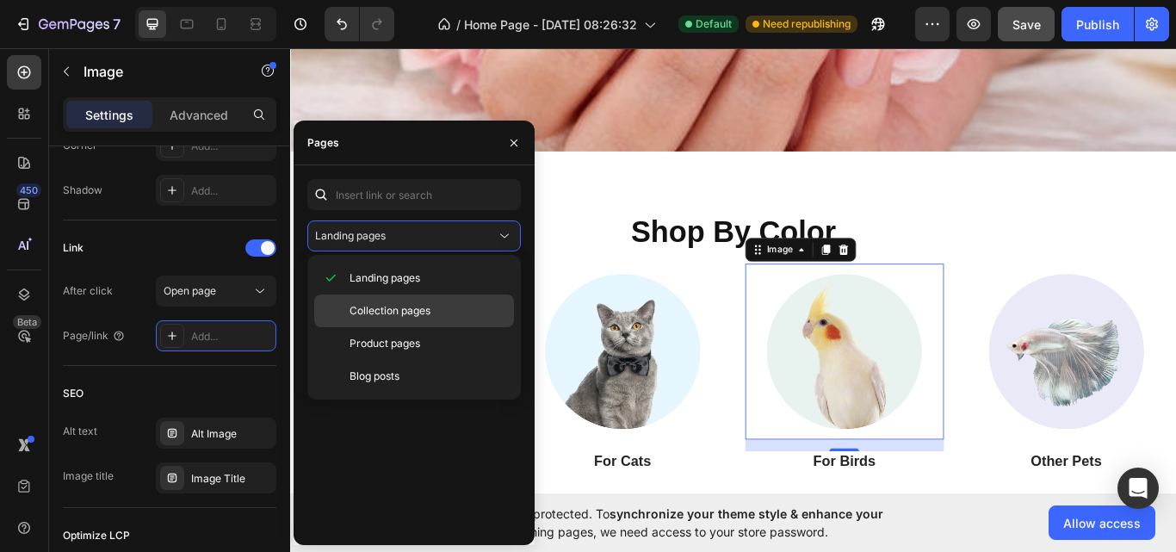
click at [379, 309] on span "Collection pages" at bounding box center [389, 310] width 81 height 15
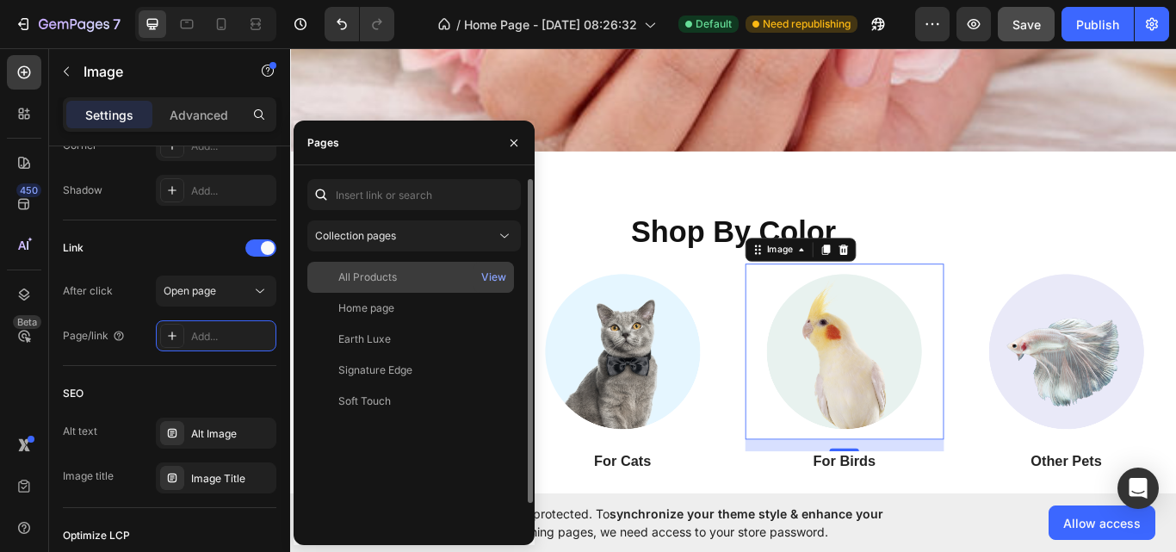
click at [419, 293] on div "All Products View" at bounding box center [410, 308] width 207 height 31
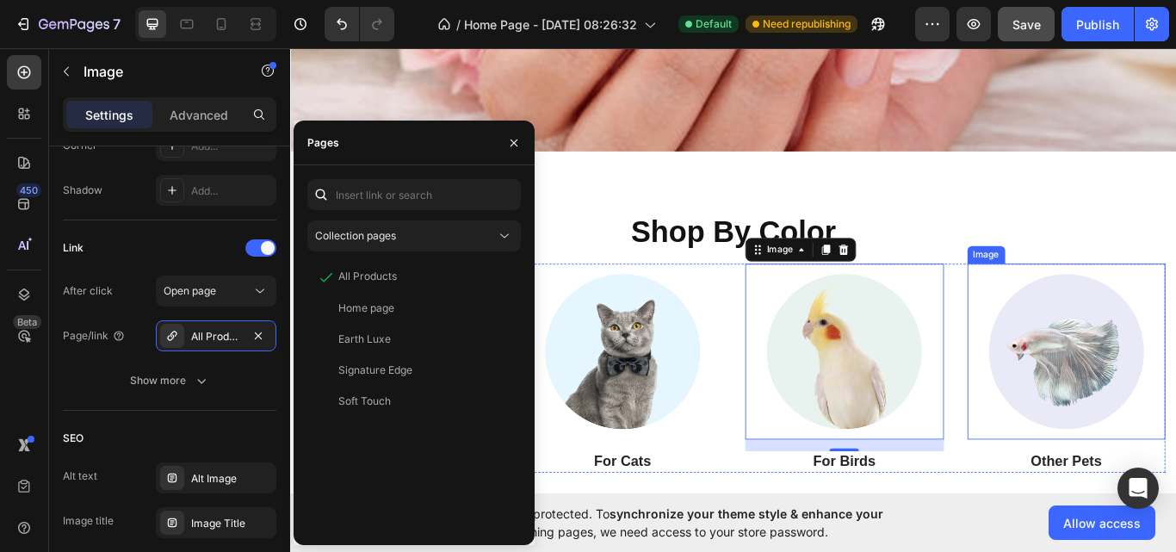
click at [1158, 369] on img at bounding box center [1194, 402] width 205 height 205
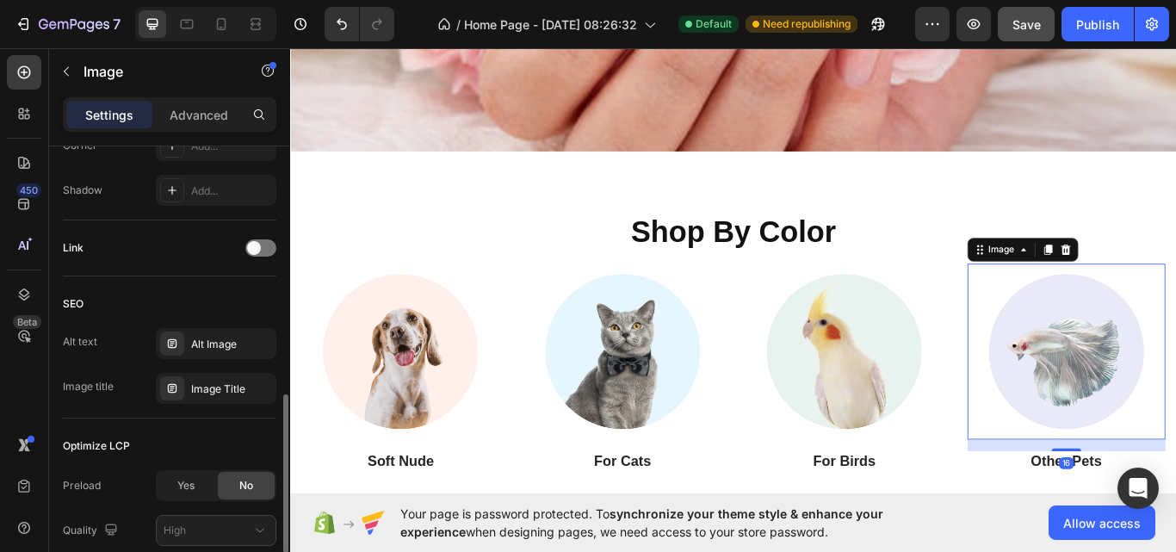
click at [264, 275] on div "Link" at bounding box center [169, 248] width 213 height 56
click at [262, 255] on div "Link" at bounding box center [169, 248] width 213 height 28
click at [257, 252] on span at bounding box center [254, 248] width 14 height 14
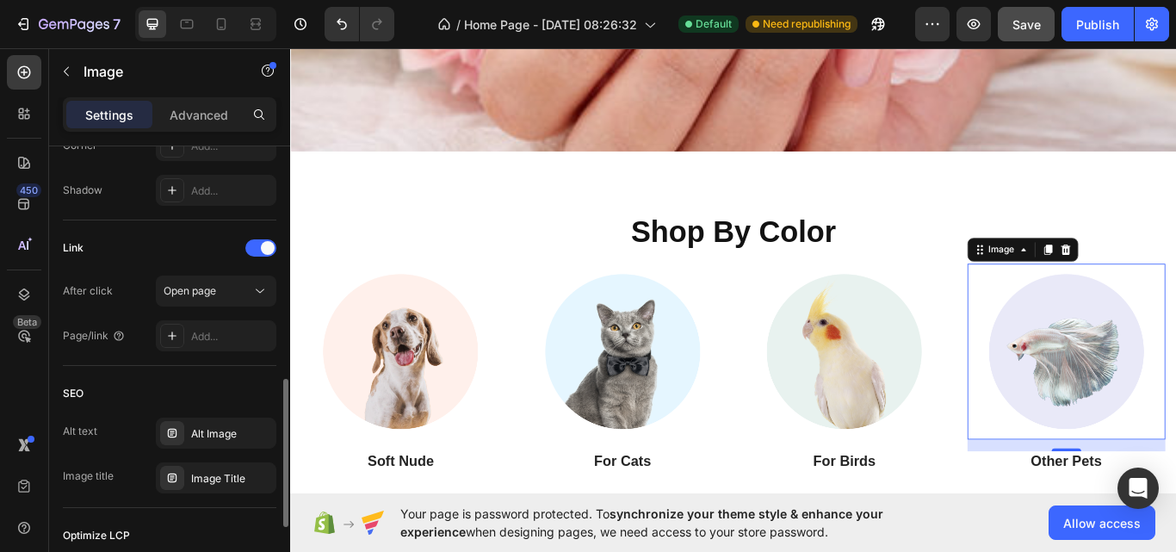
click at [213, 319] on div "After click Open page Page/link Add..." at bounding box center [169, 313] width 213 height 76
click at [208, 337] on div "Add..." at bounding box center [231, 336] width 81 height 15
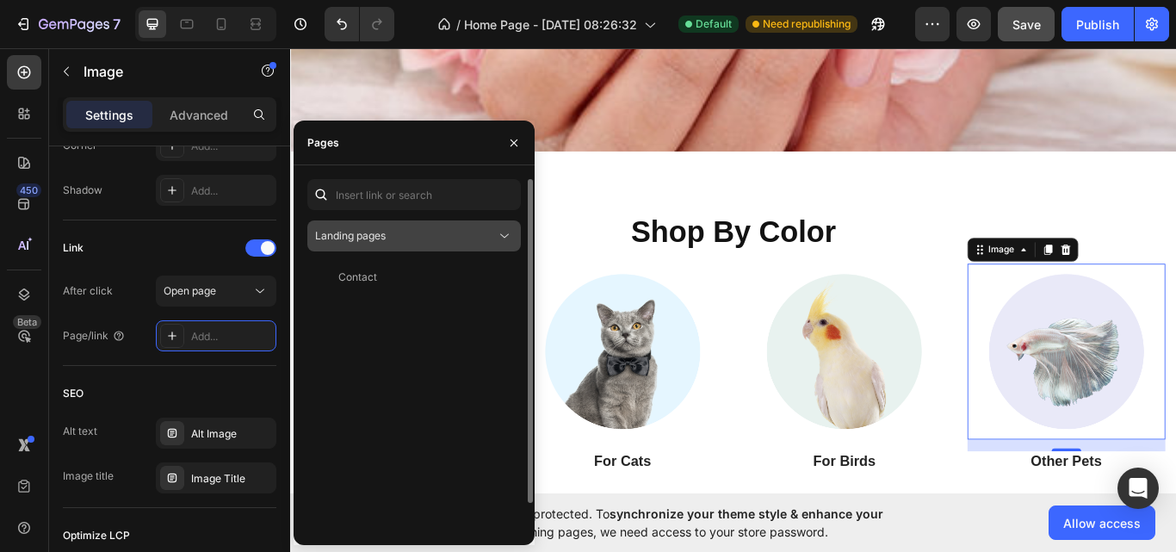
click at [495, 228] on button "Landing pages" at bounding box center [413, 235] width 213 height 31
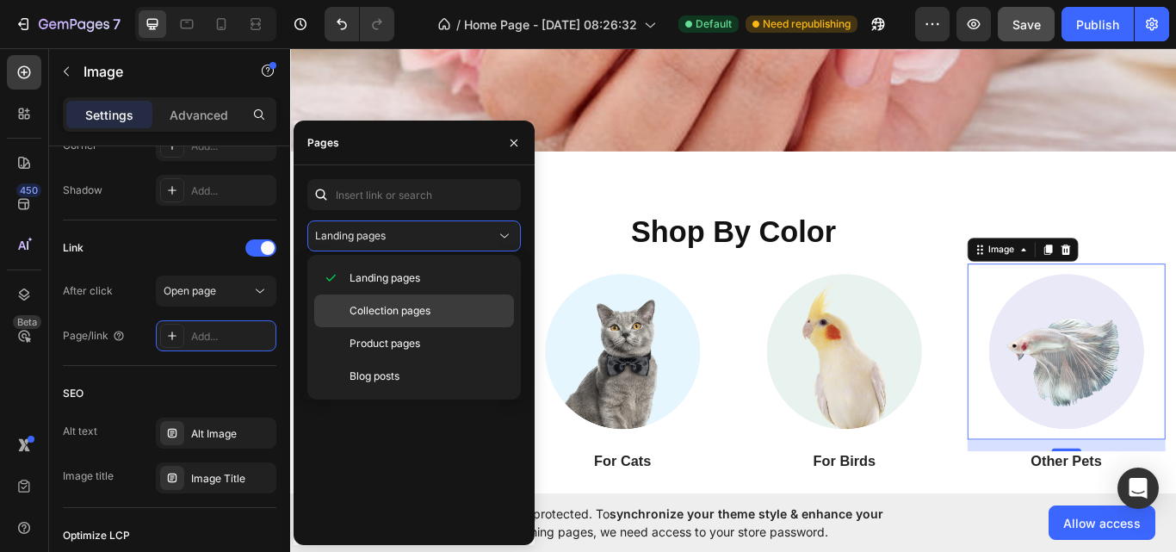
click at [420, 311] on span "Collection pages" at bounding box center [389, 310] width 81 height 15
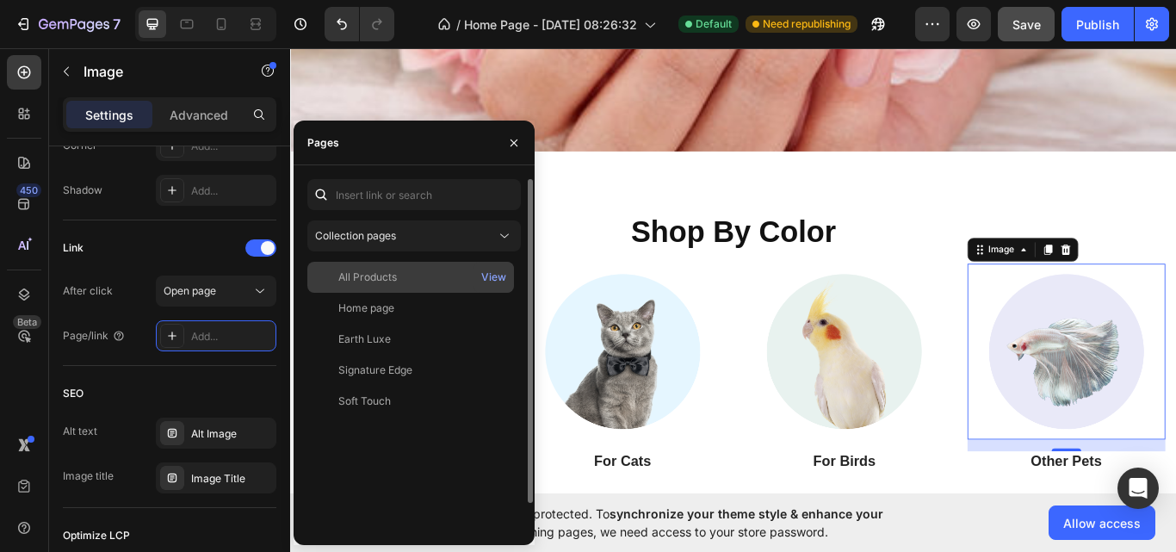
click at [411, 284] on div "All Products" at bounding box center [410, 276] width 193 height 15
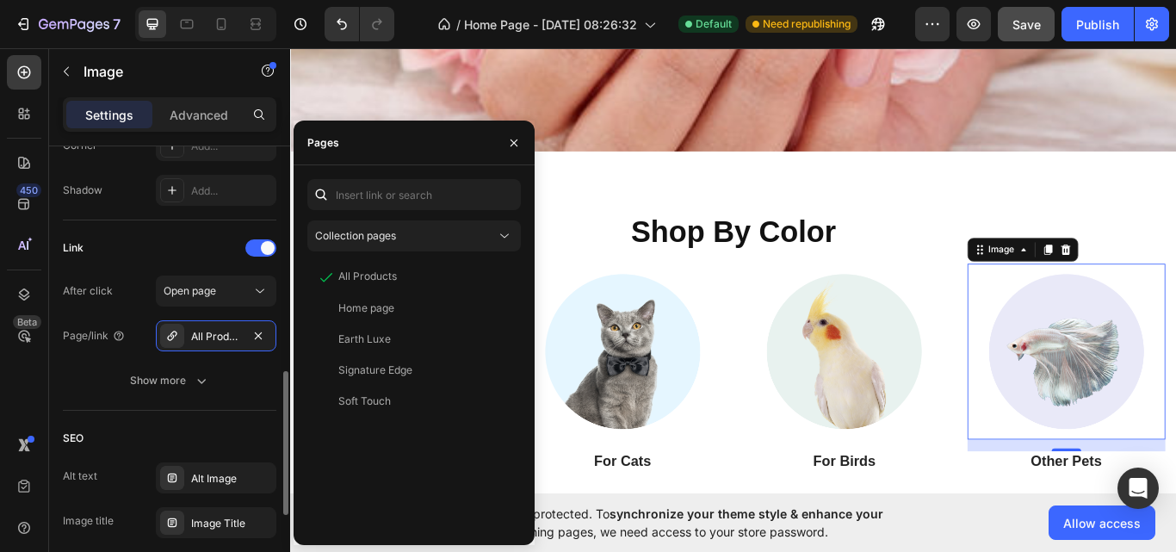
click at [181, 245] on div "Link" at bounding box center [169, 248] width 213 height 28
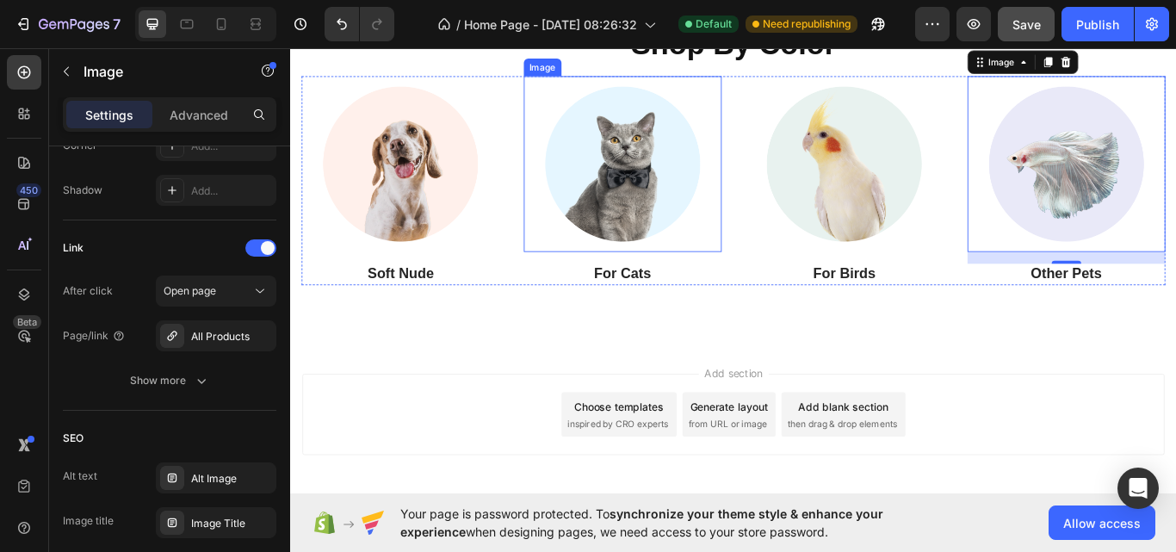
scroll to position [2032, 0]
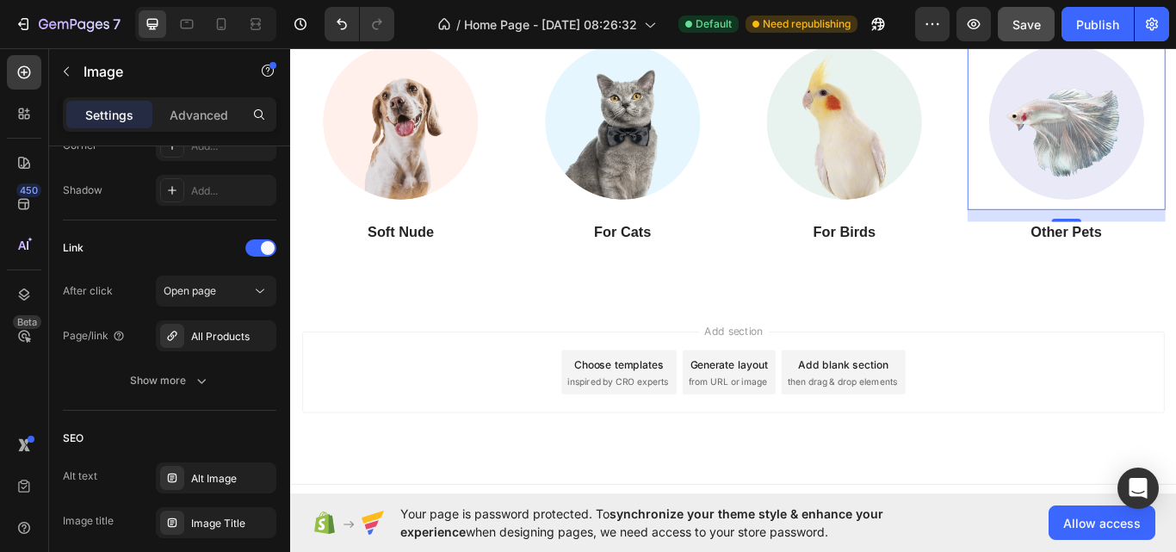
click at [668, 533] on span "Your page is password protected. To synchronize your theme style & enhance your…" at bounding box center [675, 522] width 550 height 36
click at [676, 551] on div "Your page is password protected. To synchronize your theme style & enhance your…" at bounding box center [732, 522] width 885 height 59
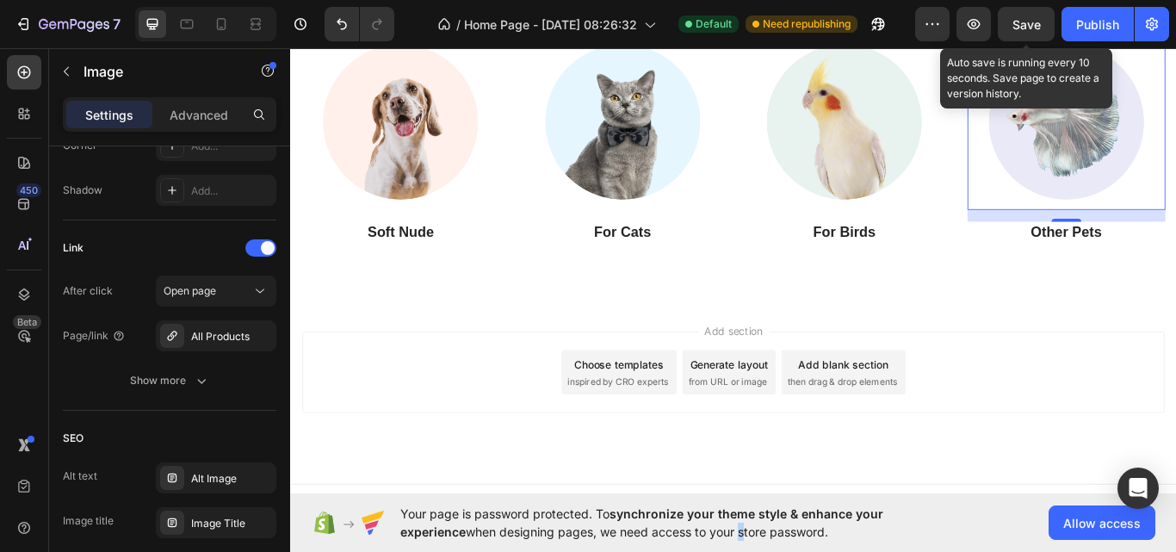
click at [1023, 29] on button "Save" at bounding box center [1025, 24] width 57 height 34
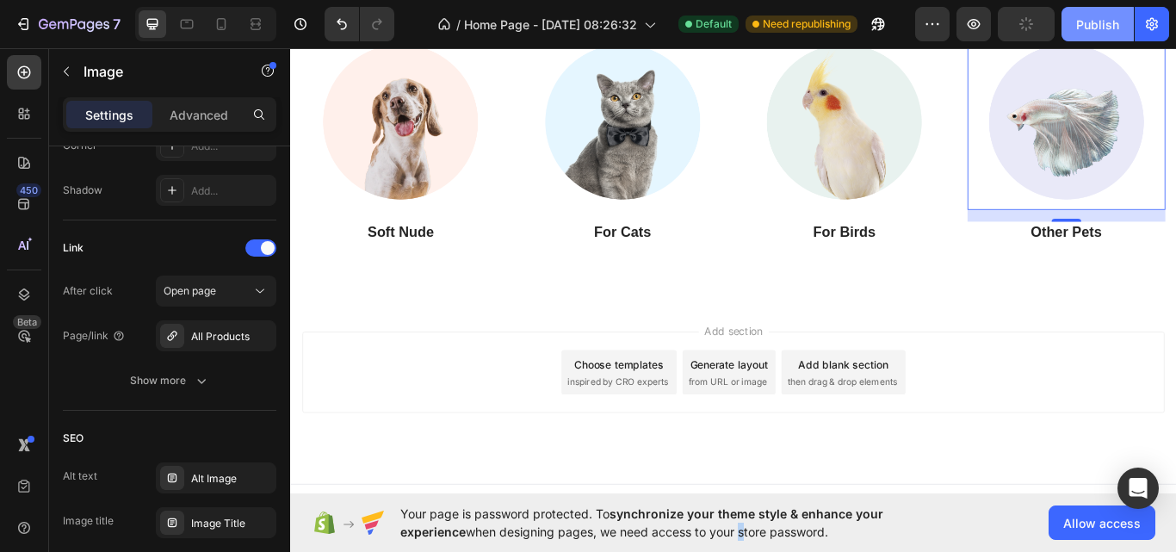
click at [1100, 32] on div "Publish" at bounding box center [1097, 24] width 43 height 18
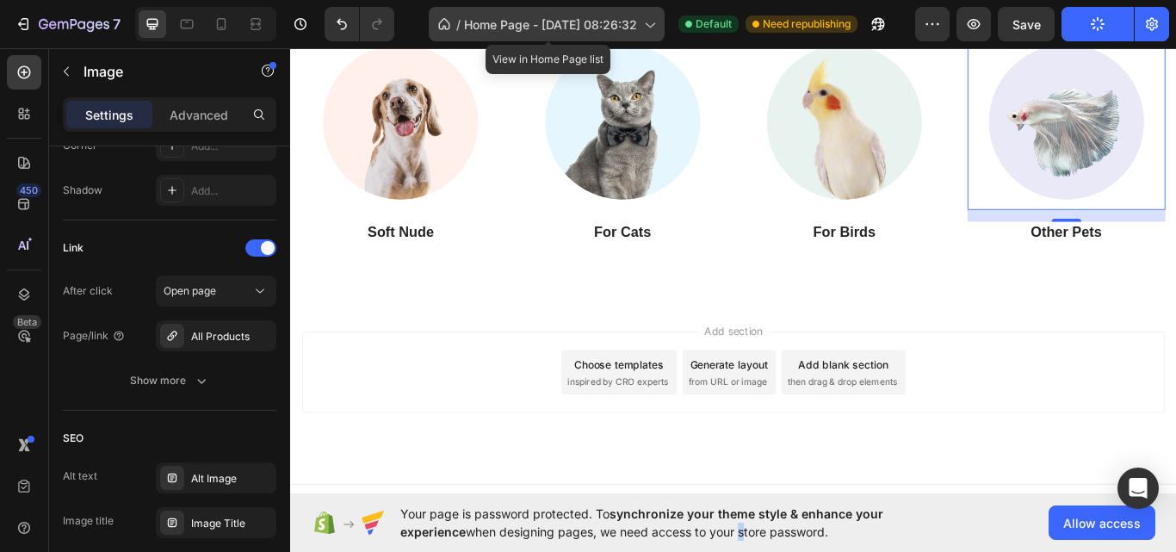
click at [497, 34] on div "/ Home Page - [DATE] 08:26:32" at bounding box center [547, 24] width 236 height 34
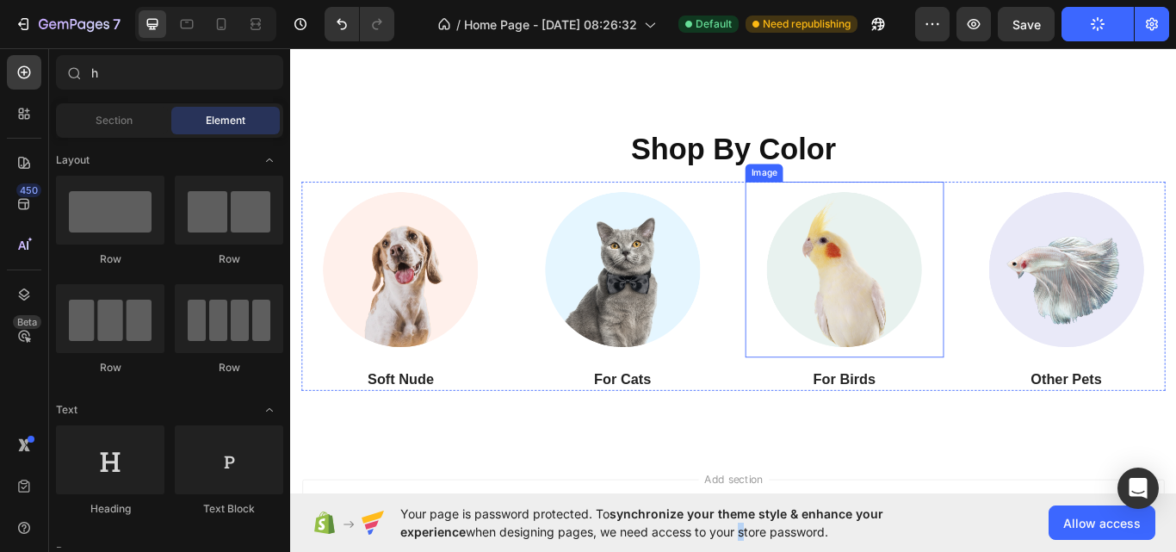
scroll to position [2052, 0]
